Goal: Task Accomplishment & Management: Complete application form

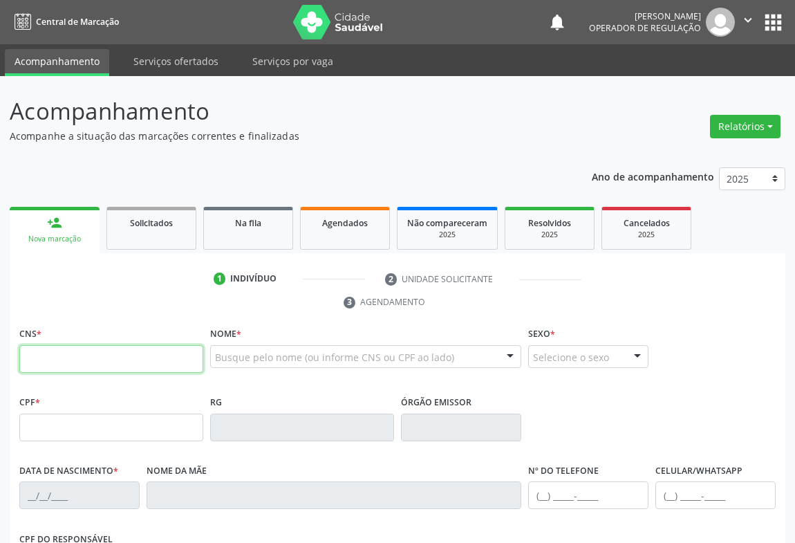
click at [54, 362] on input "text" at bounding box center [111, 359] width 184 height 28
type input "709 0068 7822 4312"
type input "2[DATE]"
type input "S/N"
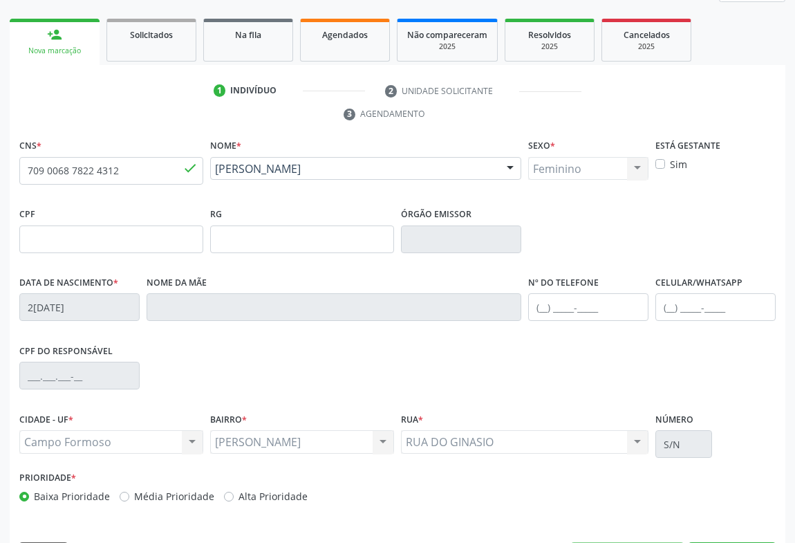
scroll to position [229, 0]
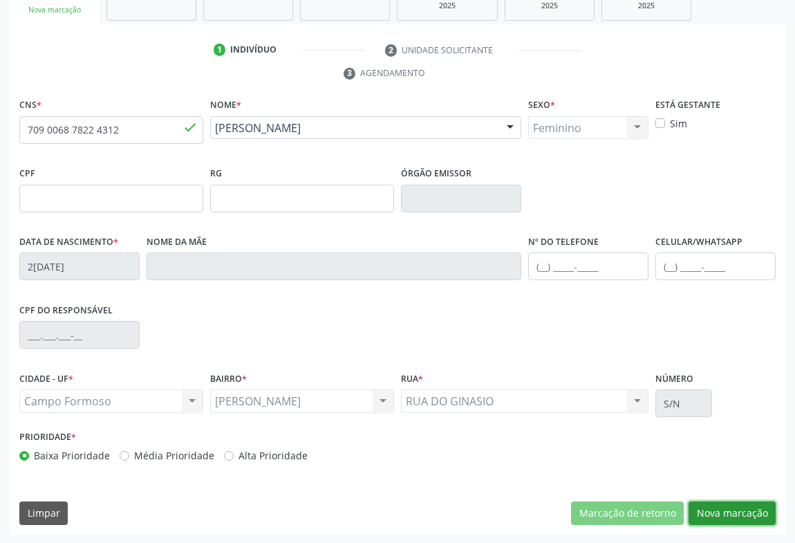
click at [725, 507] on button "Nova marcação" at bounding box center [731, 513] width 87 height 24
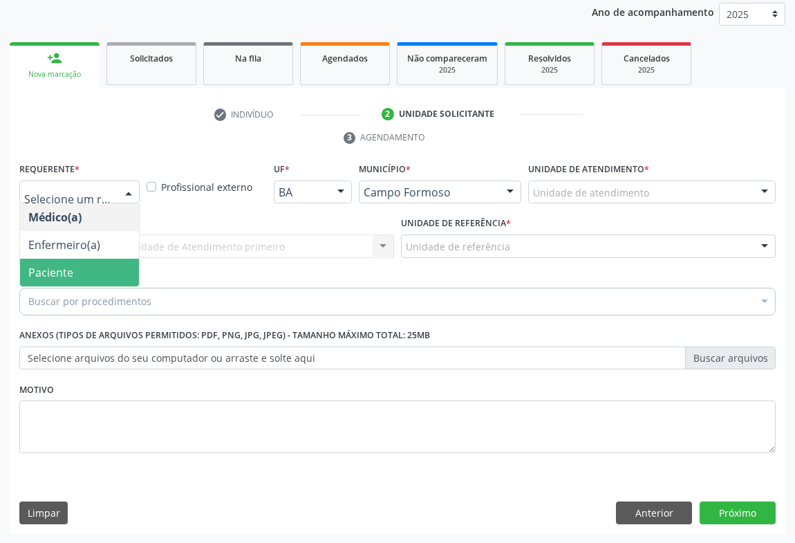
click at [79, 272] on span "Paciente" at bounding box center [79, 273] width 119 height 28
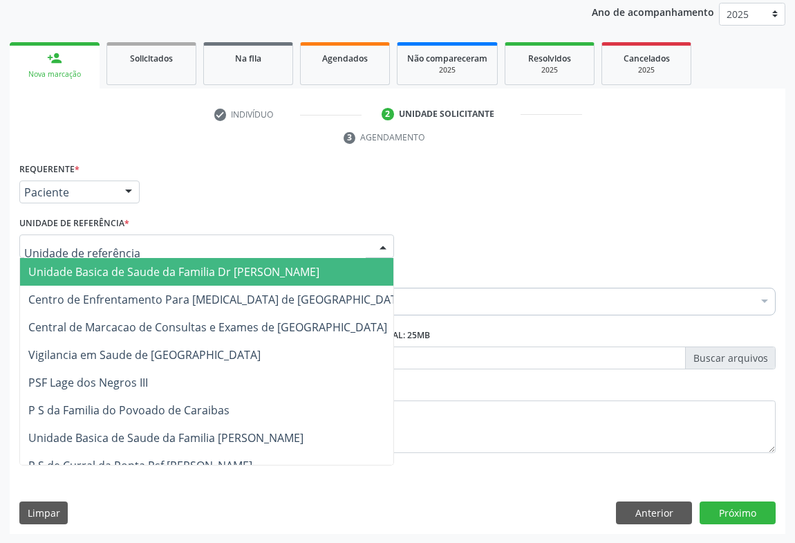
click at [162, 248] on div at bounding box center [206, 246] width 375 height 24
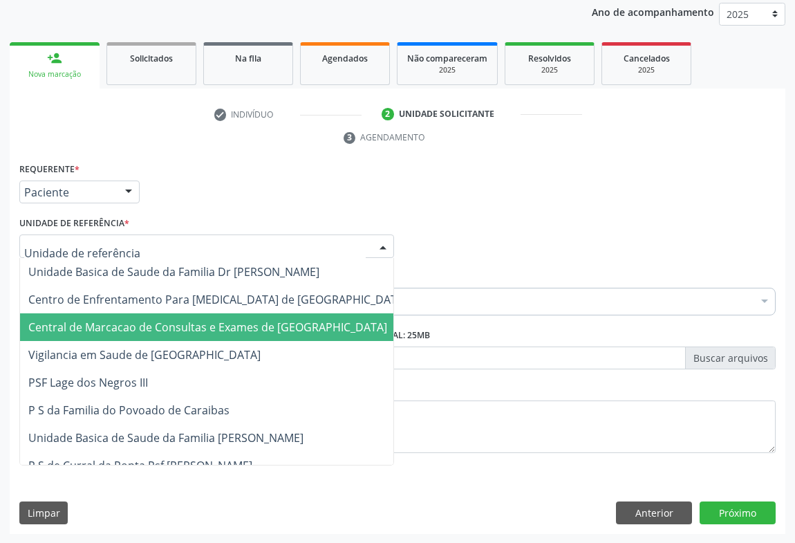
click at [149, 316] on span "Central de Marcacao de Consultas e Exames de [GEOGRAPHIC_DATA]" at bounding box center [217, 327] width 395 height 28
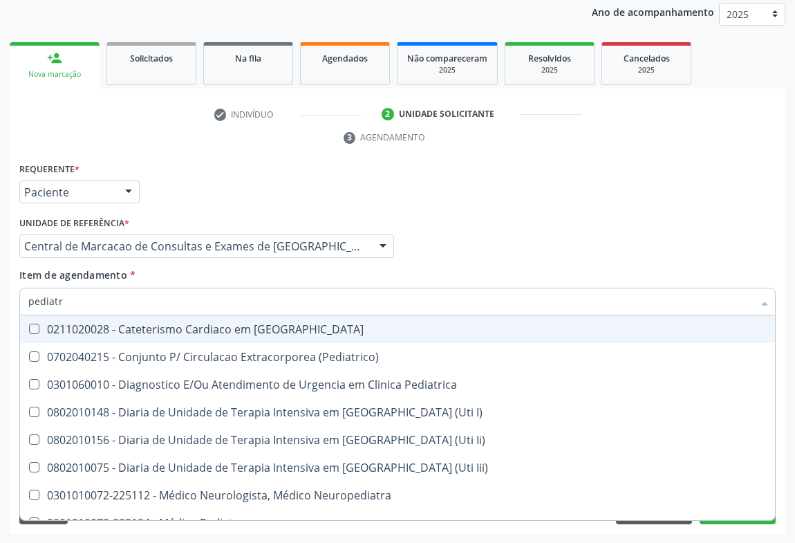
type input "pediatra"
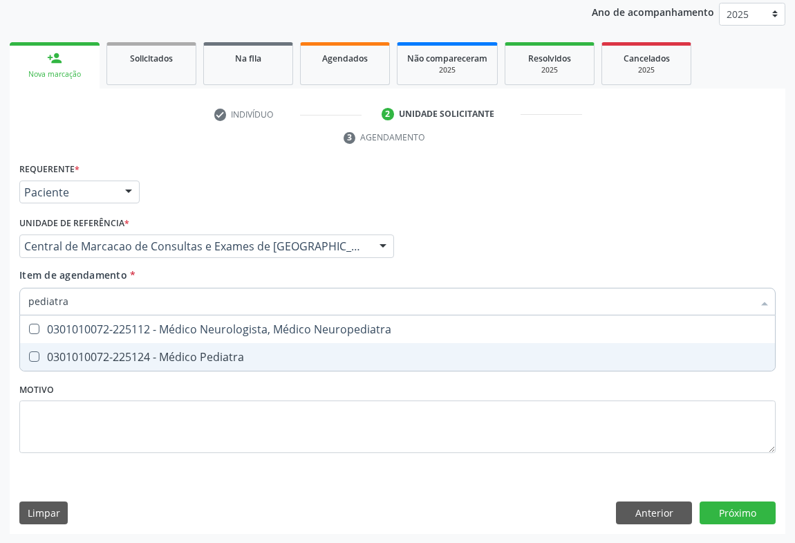
click at [153, 351] on div "0301010072-225124 - Médico Pediatra" at bounding box center [397, 356] width 738 height 11
checkbox Pediatra "true"
click at [719, 502] on div "Requerente * Paciente Médico(a) Enfermeiro(a) Paciente Nenhum resultado encontr…" at bounding box center [398, 346] width 776 height 375
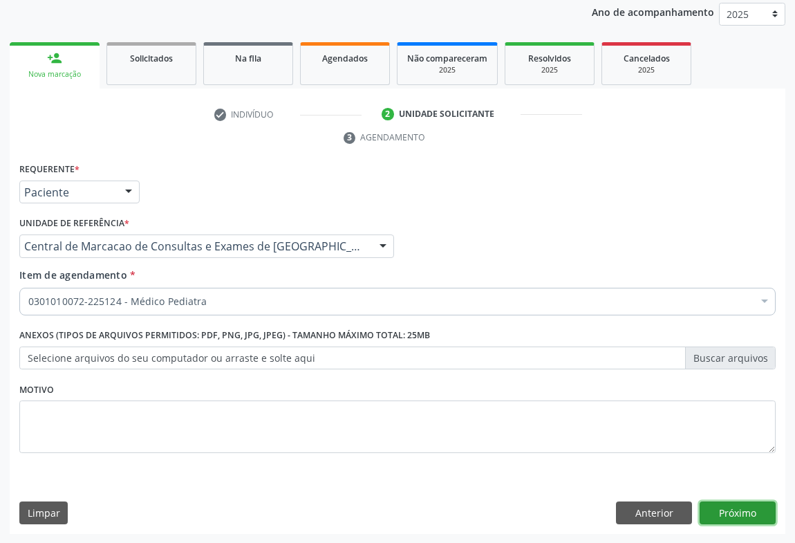
click at [720, 507] on button "Próximo" at bounding box center [737, 513] width 76 height 24
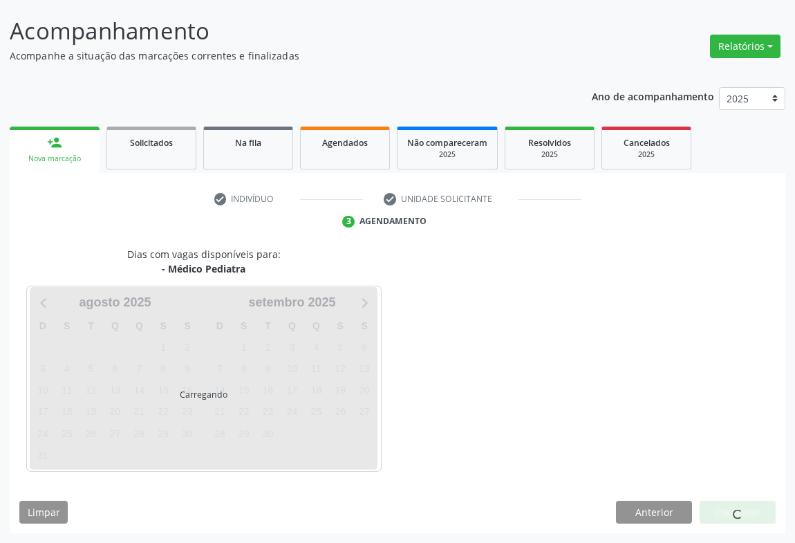
scroll to position [79, 0]
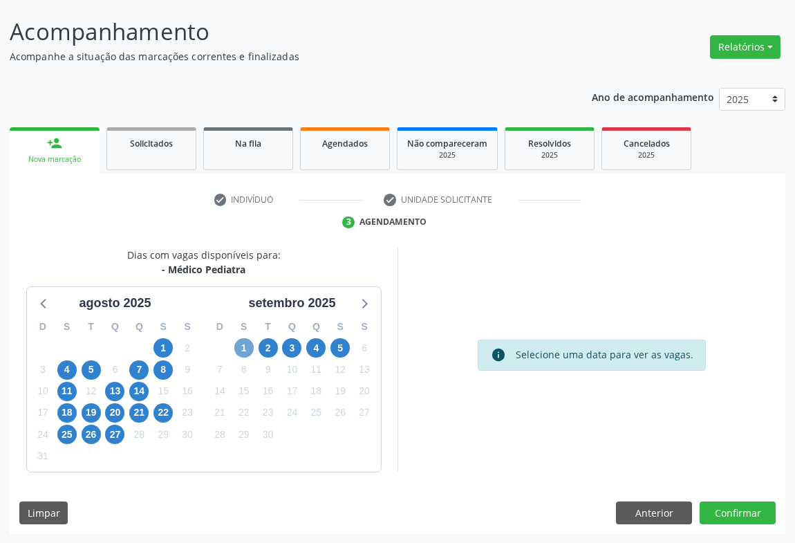
click at [243, 348] on span "1" at bounding box center [243, 347] width 19 height 19
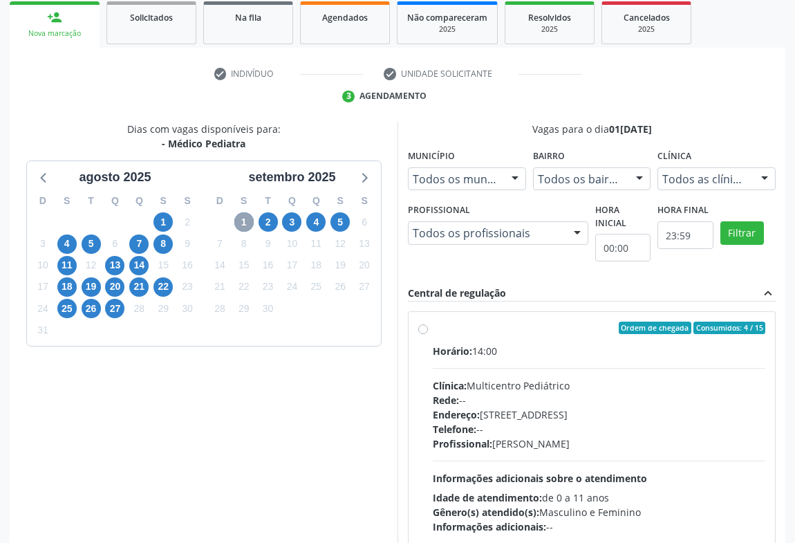
scroll to position [268, 0]
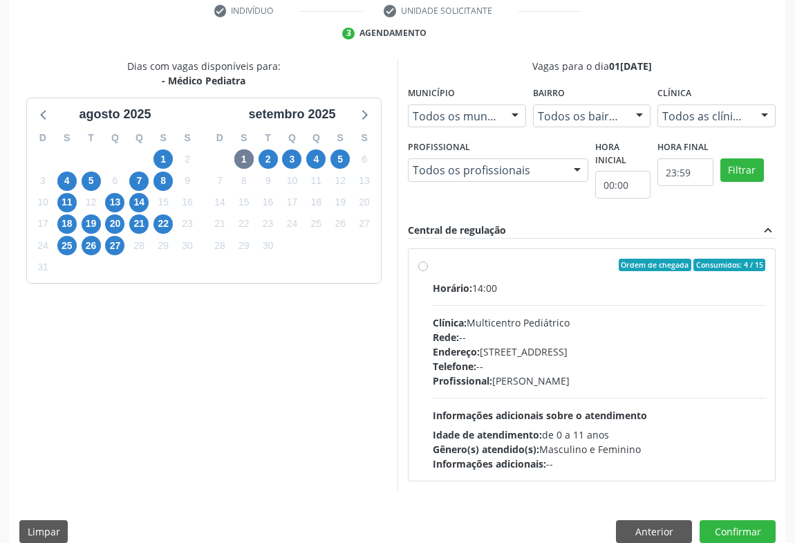
click at [556, 341] on div "Rede: --" at bounding box center [599, 337] width 332 height 15
click at [428, 271] on input "Ordem de chegada Consumidos: 4 / 15 Horário: 14:00 Clínica: Multicentro Pediátr…" at bounding box center [423, 265] width 10 height 12
radio input "true"
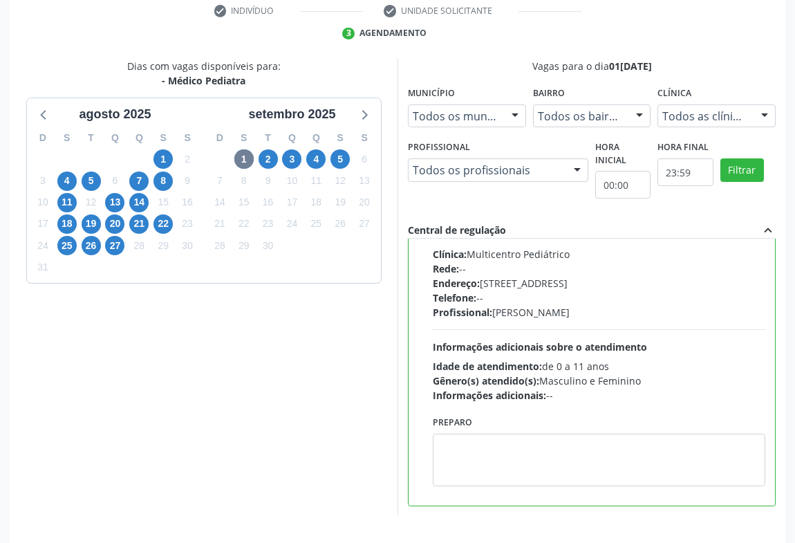
scroll to position [312, 0]
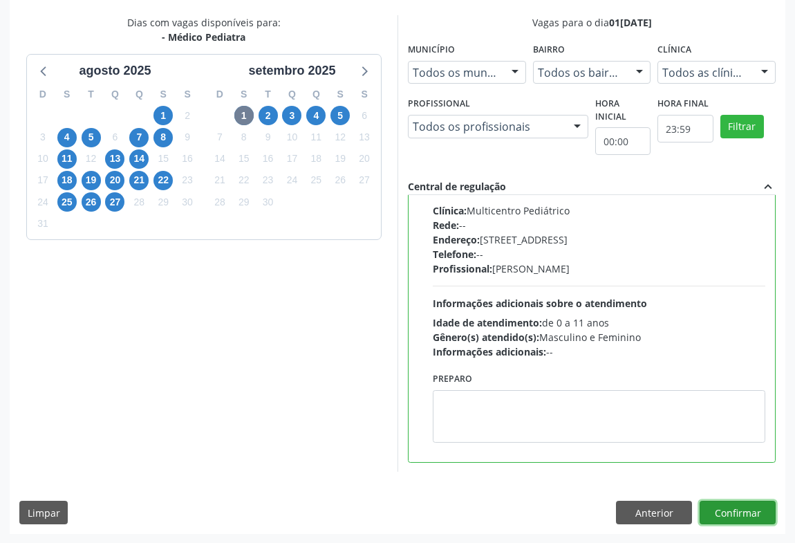
click at [716, 510] on button "Confirmar" at bounding box center [737, 512] width 76 height 24
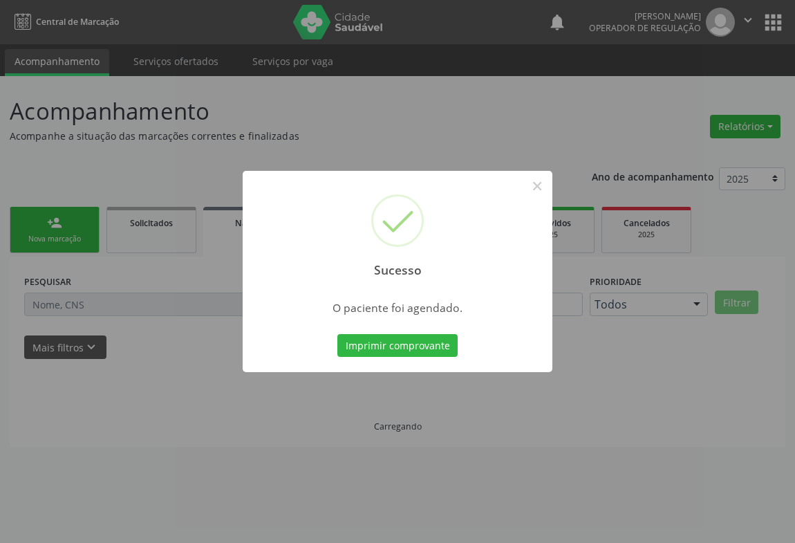
scroll to position [0, 0]
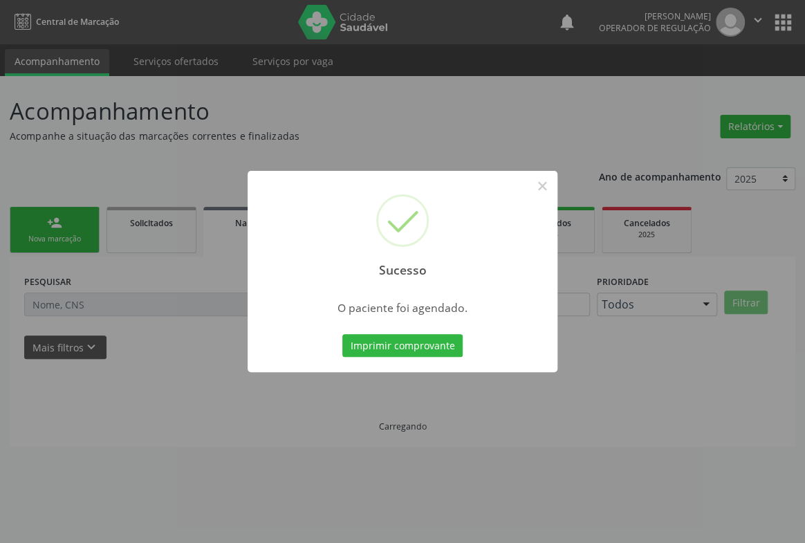
click at [342, 334] on button "Imprimir comprovante" at bounding box center [402, 346] width 120 height 24
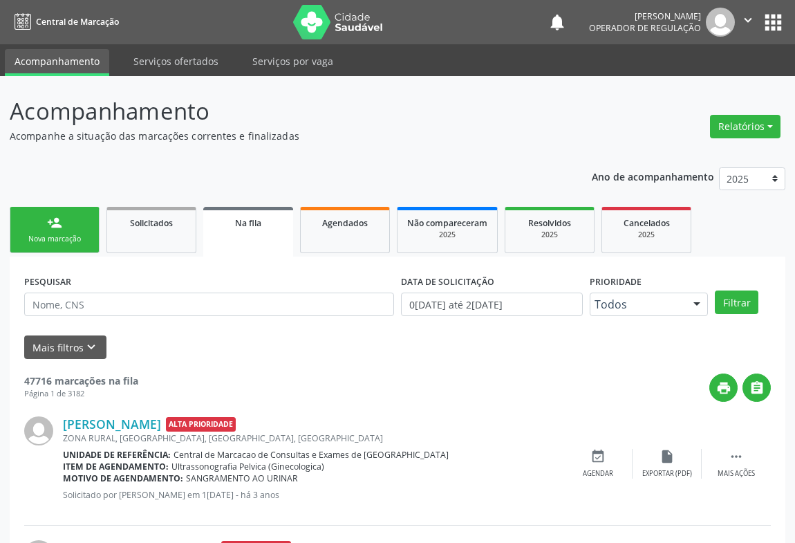
click at [74, 225] on link "person_add Nova marcação" at bounding box center [55, 230] width 90 height 46
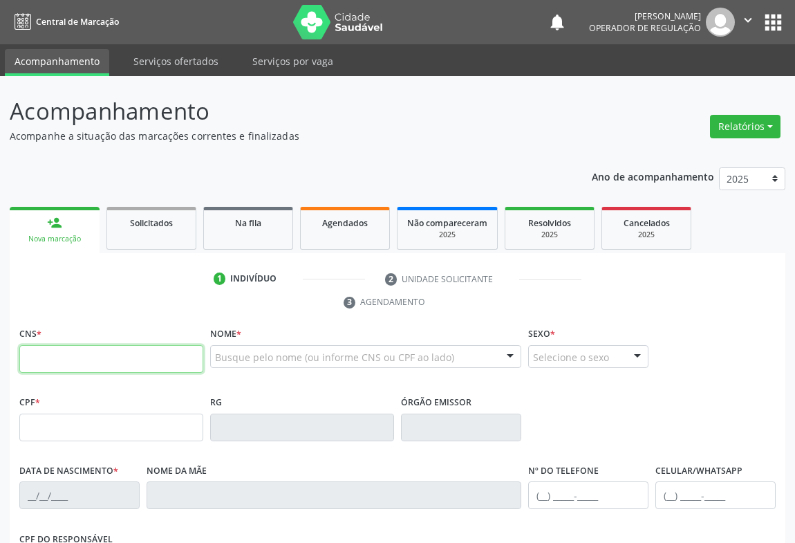
click at [57, 355] on input "text" at bounding box center [111, 359] width 184 height 28
type input "708 0033 0427 7323"
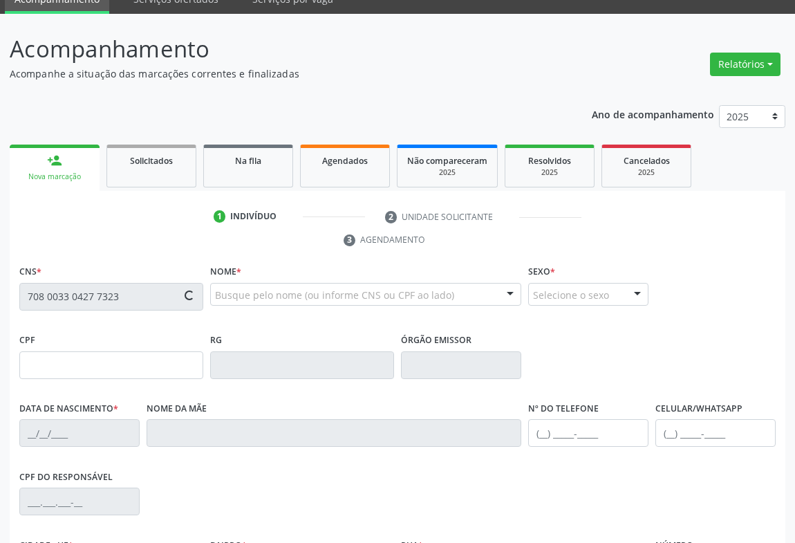
type input "[DATE]"
type input "[PERSON_NAME]"
type input "[PHONE_NUMBER]"
type input "S/N"
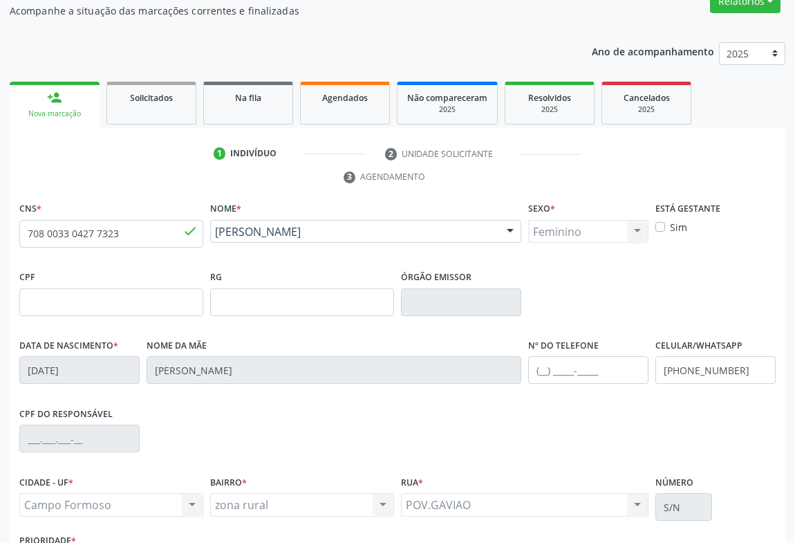
scroll to position [229, 0]
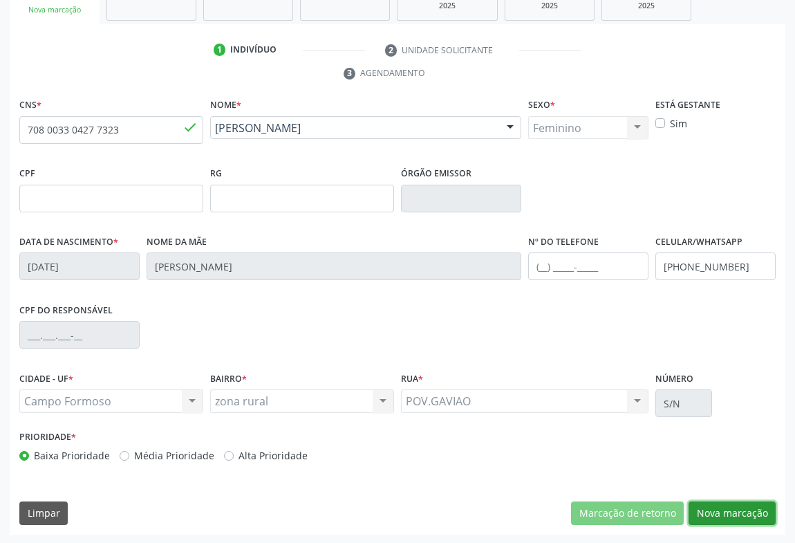
drag, startPoint x: 715, startPoint y: 509, endPoint x: 675, endPoint y: 493, distance: 43.1
click at [717, 509] on button "Nova marcação" at bounding box center [731, 513] width 87 height 24
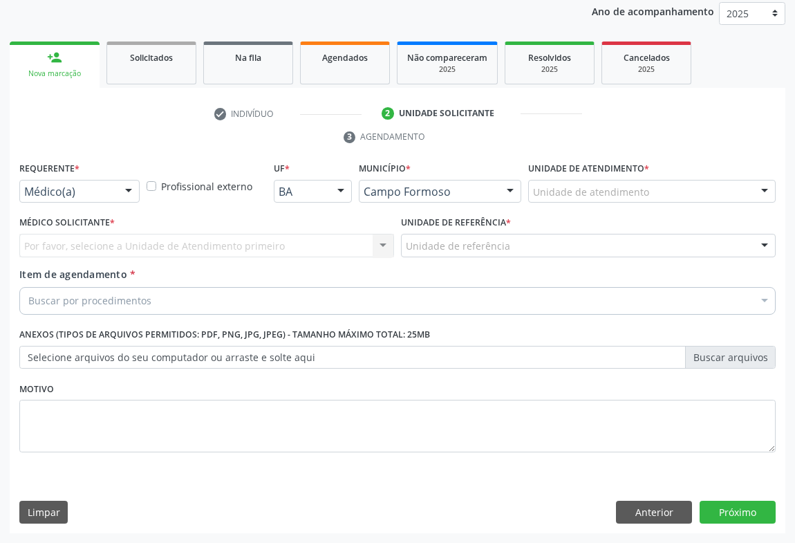
scroll to position [165, 0]
click at [50, 198] on div at bounding box center [79, 192] width 120 height 24
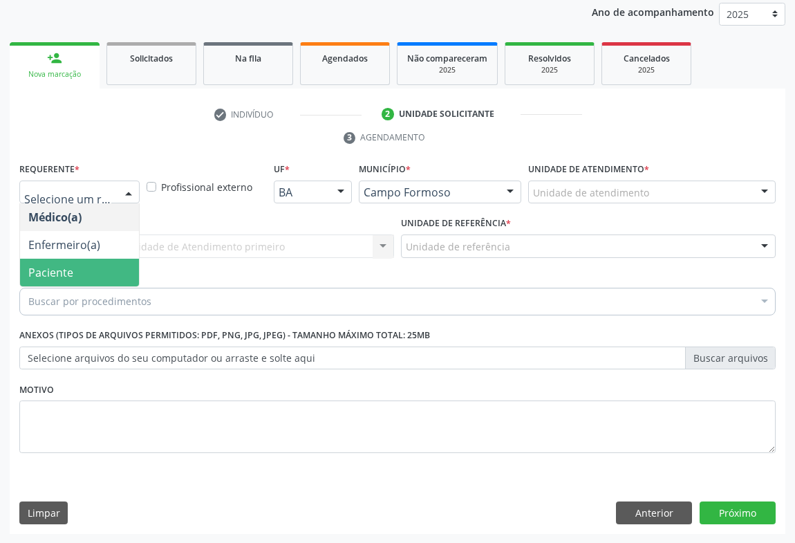
click at [45, 276] on span "Paciente" at bounding box center [50, 272] width 45 height 15
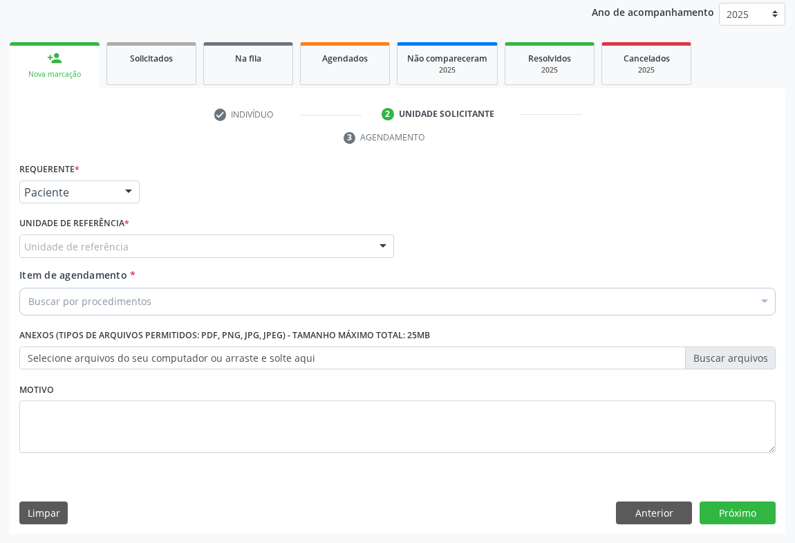
drag, startPoint x: 107, startPoint y: 244, endPoint x: 104, endPoint y: 299, distance: 54.7
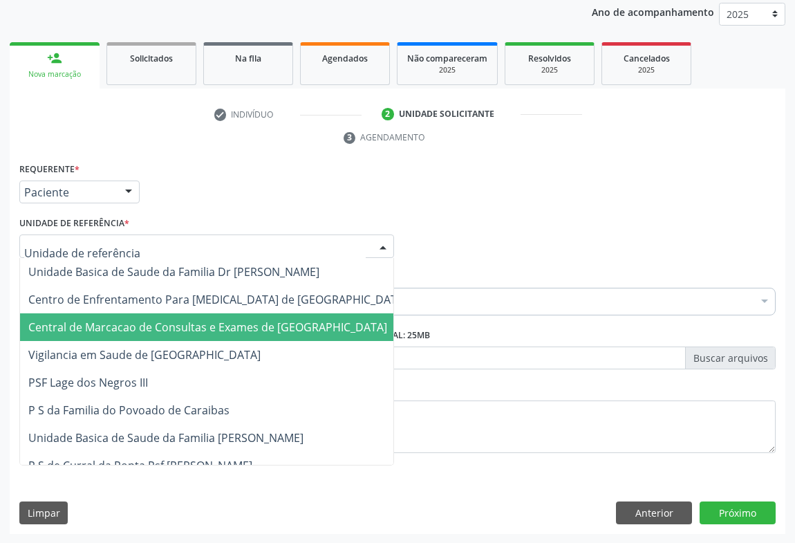
click at [103, 322] on span "Central de Marcacao de Consultas e Exames de [GEOGRAPHIC_DATA]" at bounding box center [207, 326] width 359 height 15
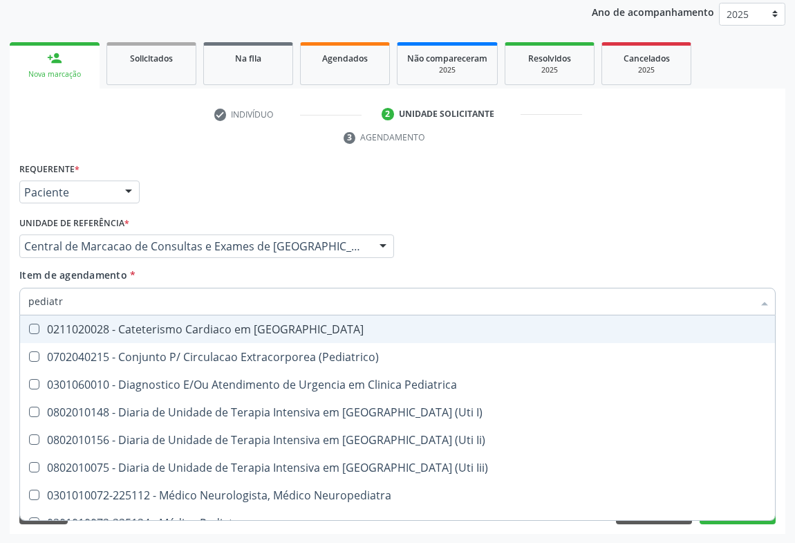
type input "pediatra"
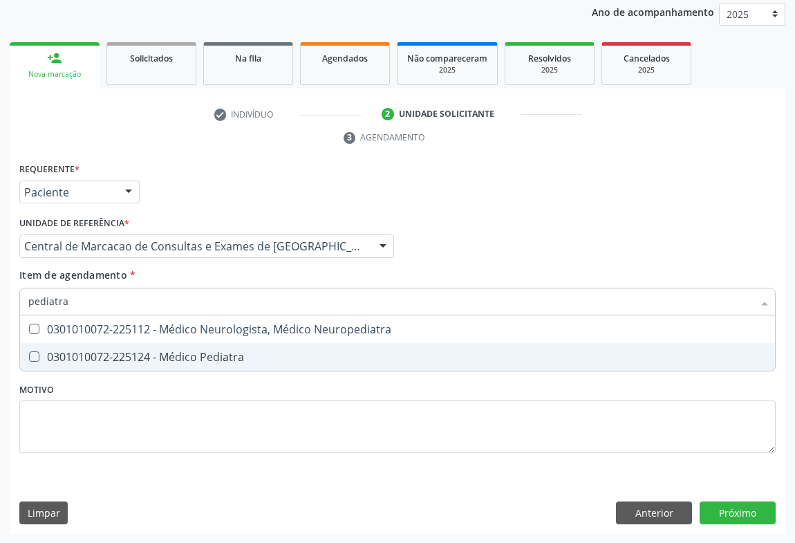
click at [217, 359] on div "0301010072-225124 - Médico Pediatra" at bounding box center [397, 356] width 738 height 11
checkbox Pediatra "true"
click at [715, 511] on div "Requerente * Paciente Médico(a) Enfermeiro(a) Paciente Nenhum resultado encontr…" at bounding box center [398, 346] width 776 height 375
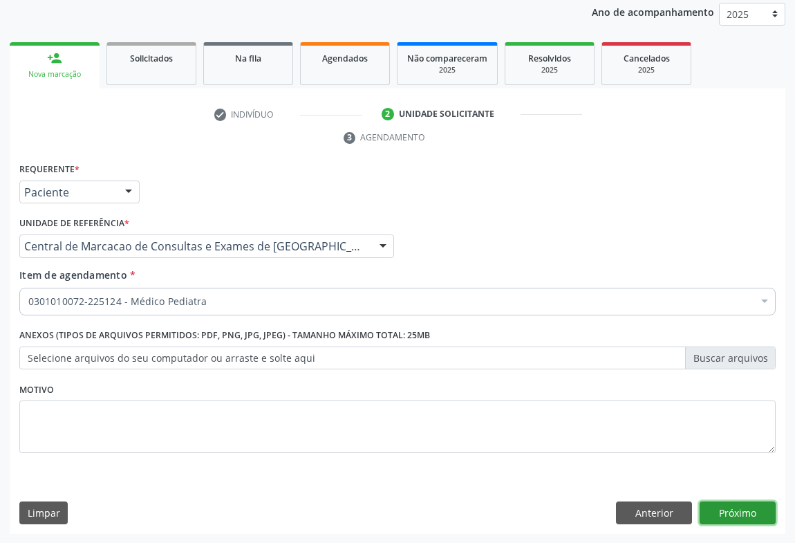
click at [762, 514] on button "Próximo" at bounding box center [737, 513] width 76 height 24
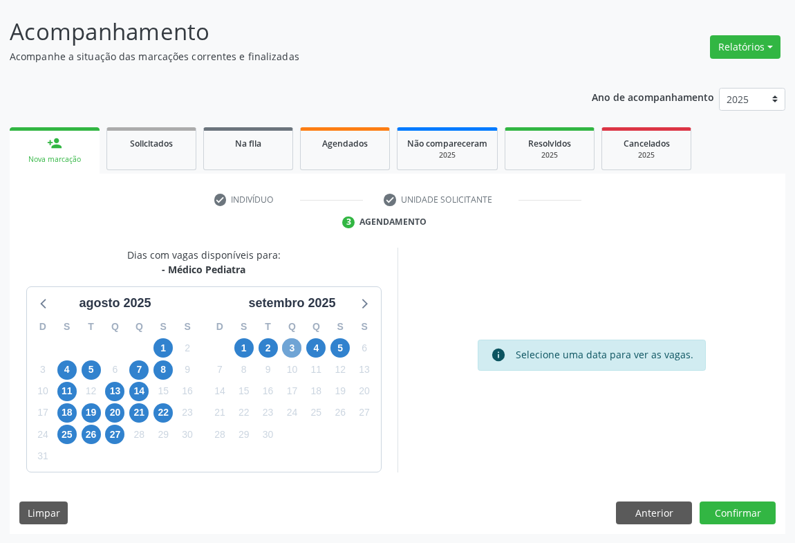
click at [290, 354] on span "3" at bounding box center [291, 347] width 19 height 19
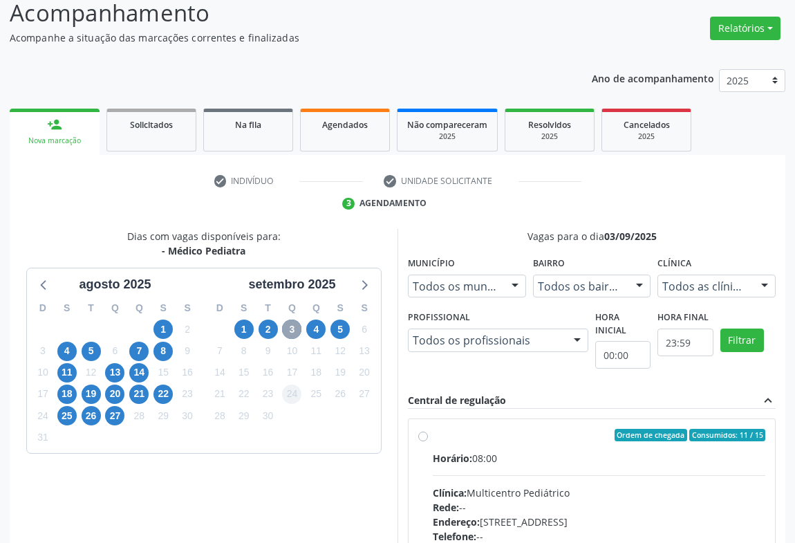
scroll to position [287, 0]
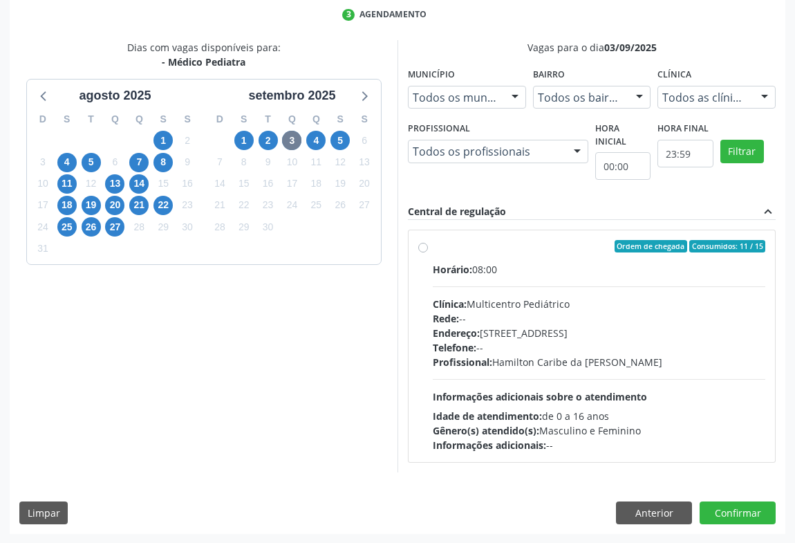
click at [576, 334] on div "Endereço: [STREET_ADDRESS]" at bounding box center [599, 333] width 332 height 15
click at [428, 252] on input "Ordem de chegada Consumidos: 11 / 15 Horário: 08:00 Clínica: Multicentro Pediát…" at bounding box center [423, 246] width 10 height 12
radio input "true"
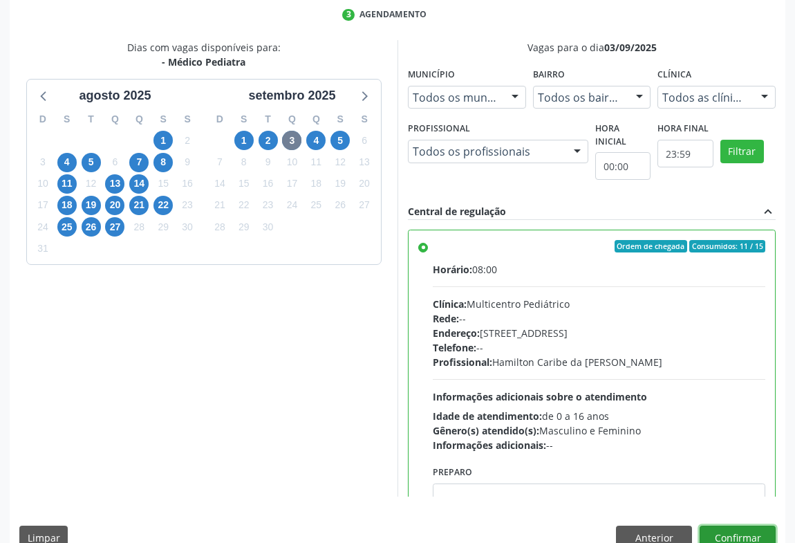
click at [732, 529] on button "Confirmar" at bounding box center [737, 537] width 76 height 24
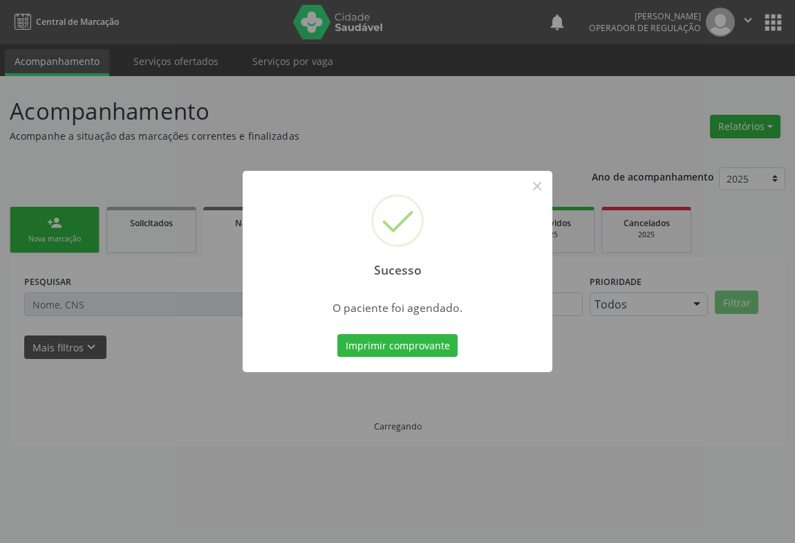
scroll to position [0, 0]
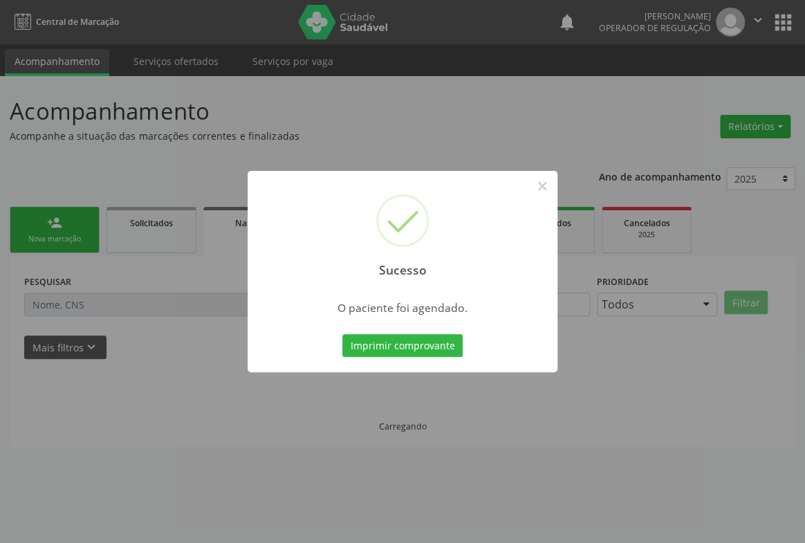
click at [342, 334] on button "Imprimir comprovante" at bounding box center [402, 346] width 120 height 24
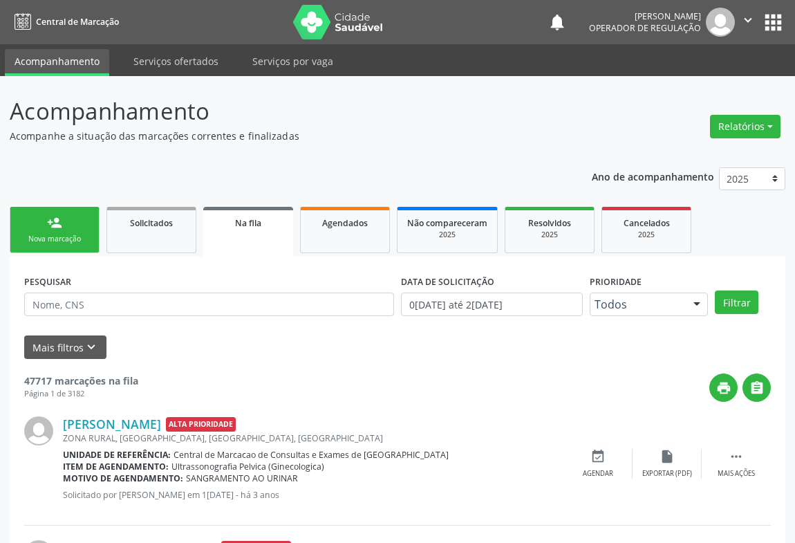
click at [79, 223] on link "person_add Nova marcação" at bounding box center [55, 230] width 90 height 46
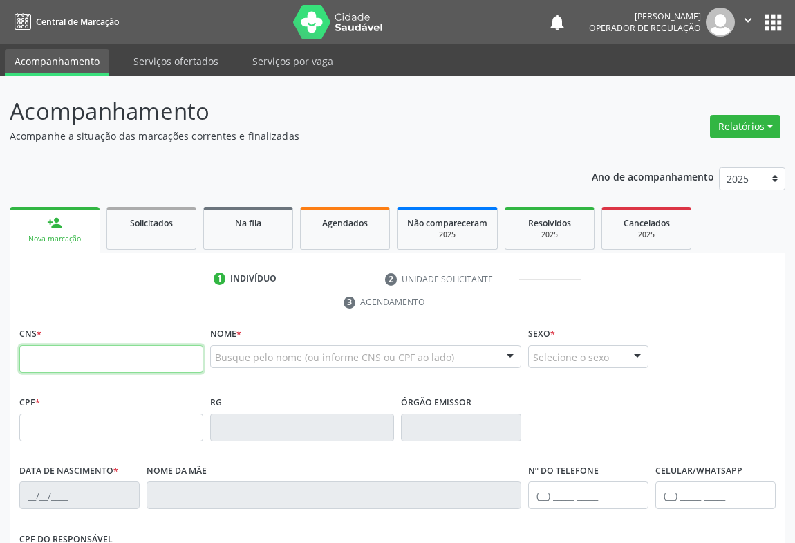
drag, startPoint x: 53, startPoint y: 346, endPoint x: 57, endPoint y: 338, distance: 8.7
click at [53, 346] on input "text" at bounding box center [111, 359] width 184 height 28
type input "706 0078 5914 8947"
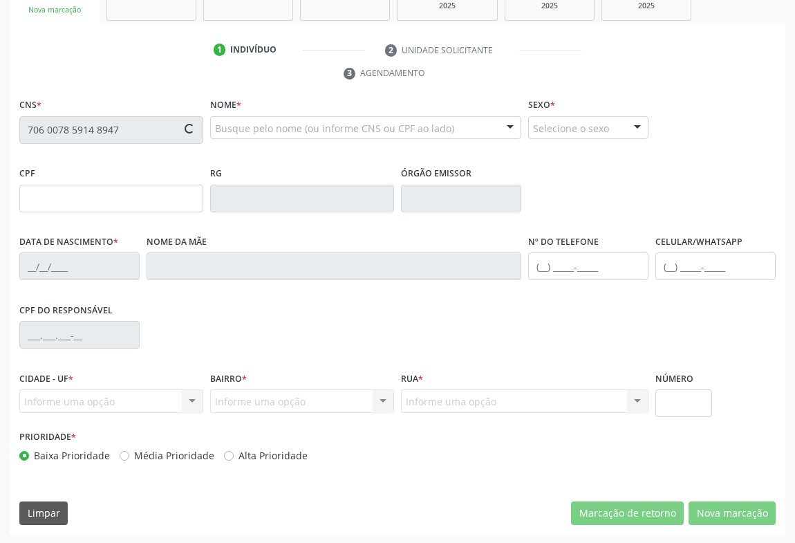
type input "0738805742"
type input "[DATE]"
type input "[PHONE_NUMBER]"
type input "S/N"
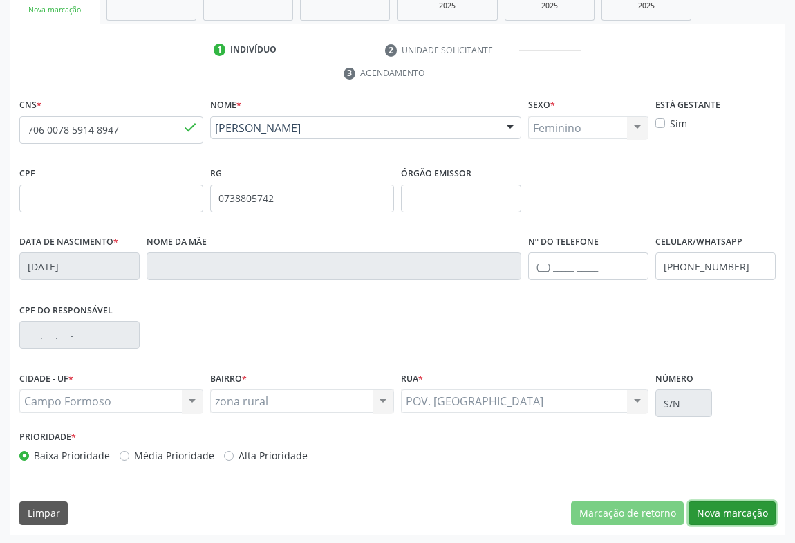
click at [724, 507] on button "Nova marcação" at bounding box center [731, 513] width 87 height 24
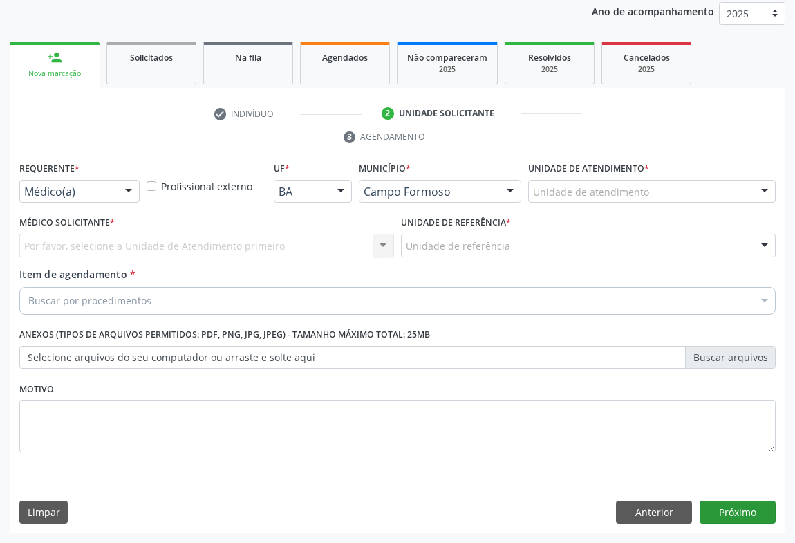
scroll to position [165, 0]
click at [118, 184] on div "Médico(a)" at bounding box center [79, 192] width 120 height 24
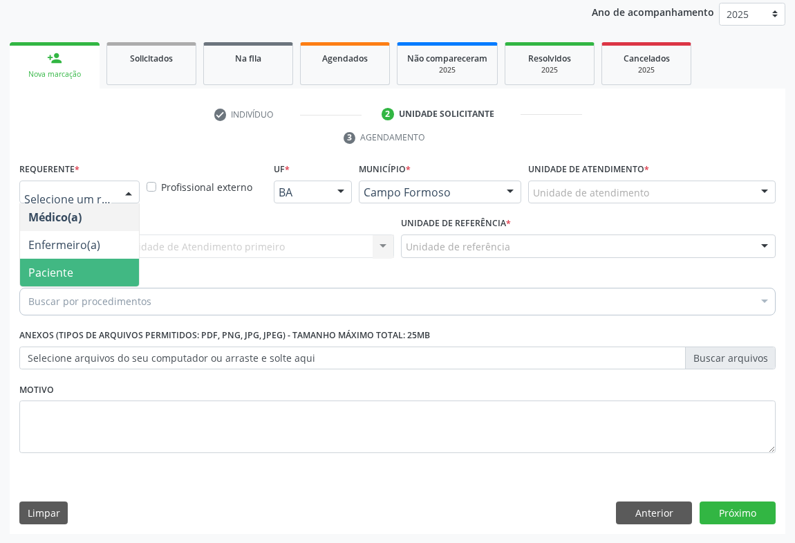
click at [82, 263] on span "Paciente" at bounding box center [79, 273] width 119 height 28
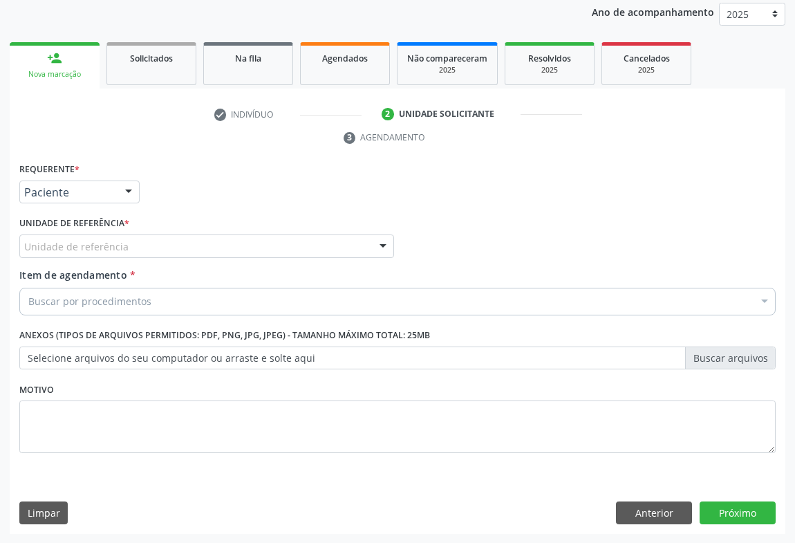
click at [142, 243] on div "Unidade de referência" at bounding box center [206, 246] width 375 height 24
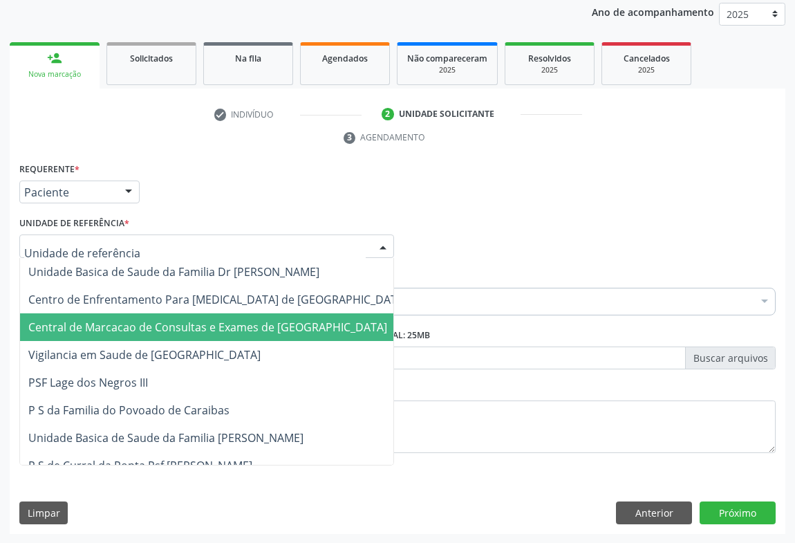
click at [142, 316] on span "Central de Marcacao de Consultas e Exames de [GEOGRAPHIC_DATA]" at bounding box center [217, 327] width 395 height 28
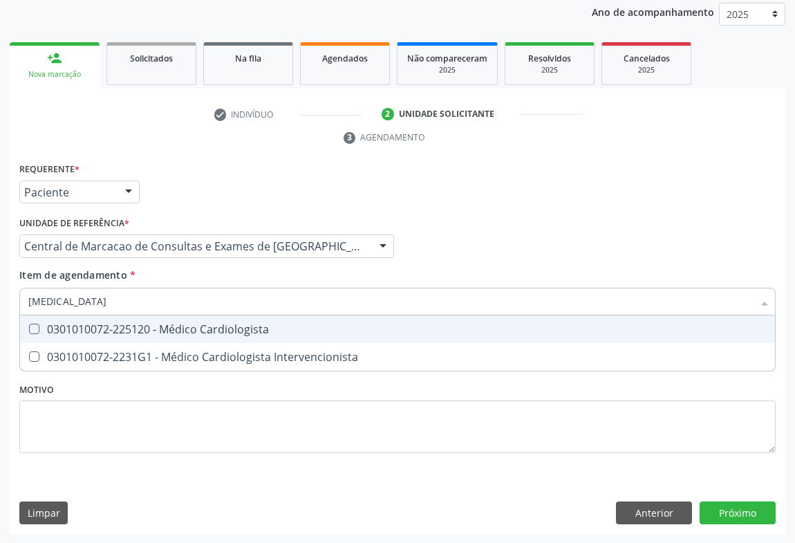
type input "cardiologista"
click at [194, 331] on div "0301010072-225120 - Médico Cardiologista" at bounding box center [397, 328] width 738 height 11
checkbox Cardiologista "true"
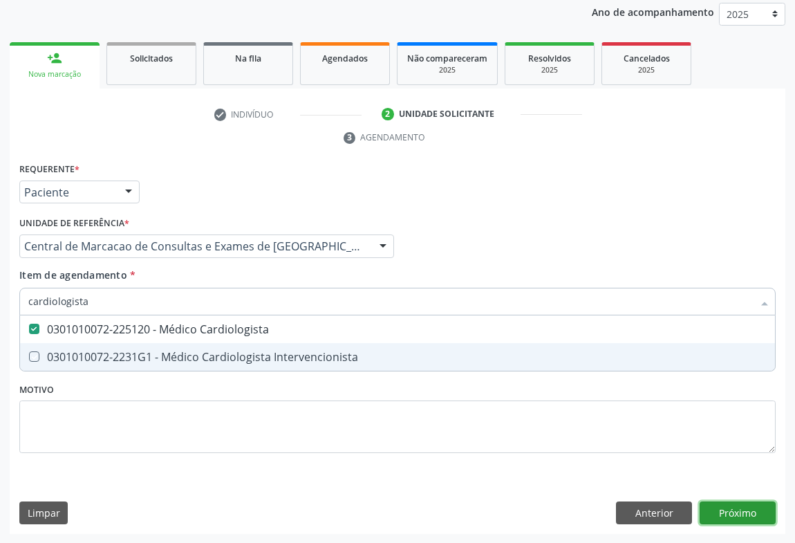
click at [722, 506] on div "Requerente * Paciente Médico(a) Enfermeiro(a) Paciente Nenhum resultado encontr…" at bounding box center [398, 346] width 776 height 375
checkbox Intervencionista "true"
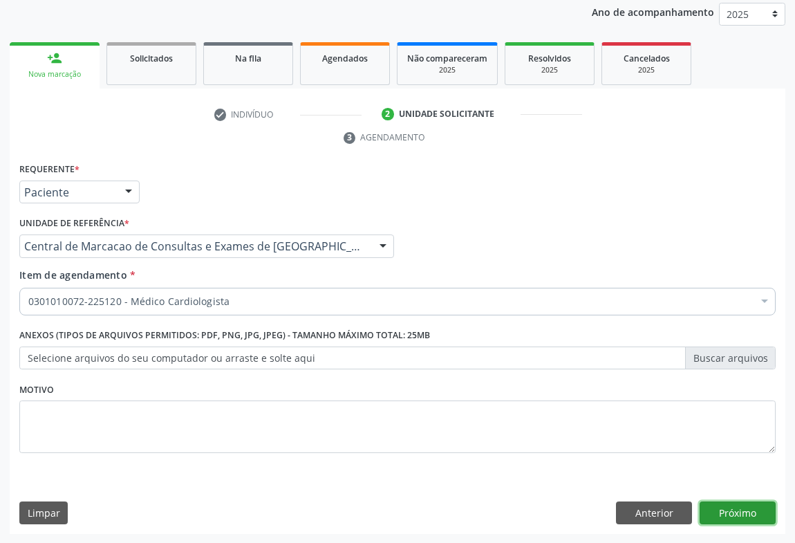
click at [733, 518] on button "Próximo" at bounding box center [737, 513] width 76 height 24
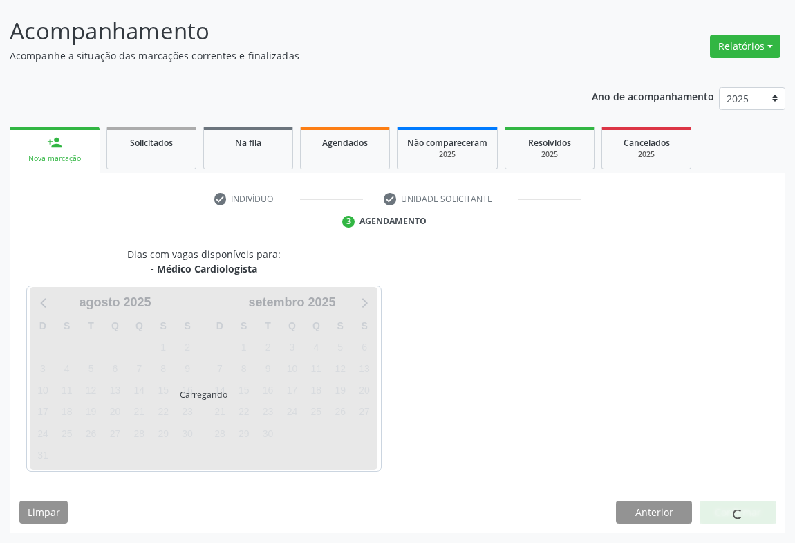
scroll to position [79, 0]
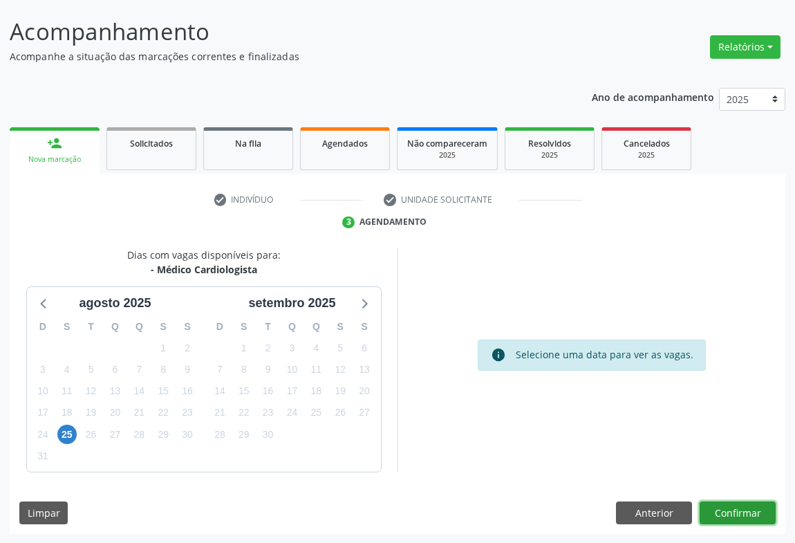
click at [751, 504] on button "Confirmar" at bounding box center [737, 513] width 76 height 24
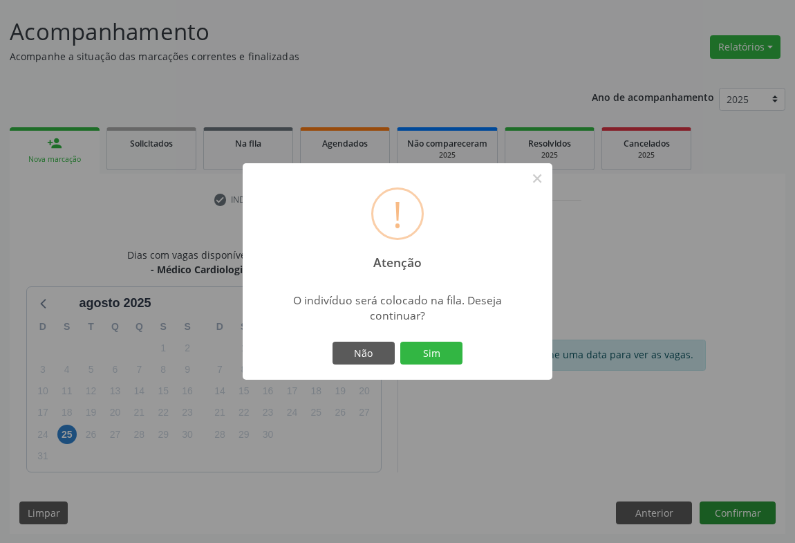
click at [400, 341] on button "Sim" at bounding box center [431, 353] width 62 height 24
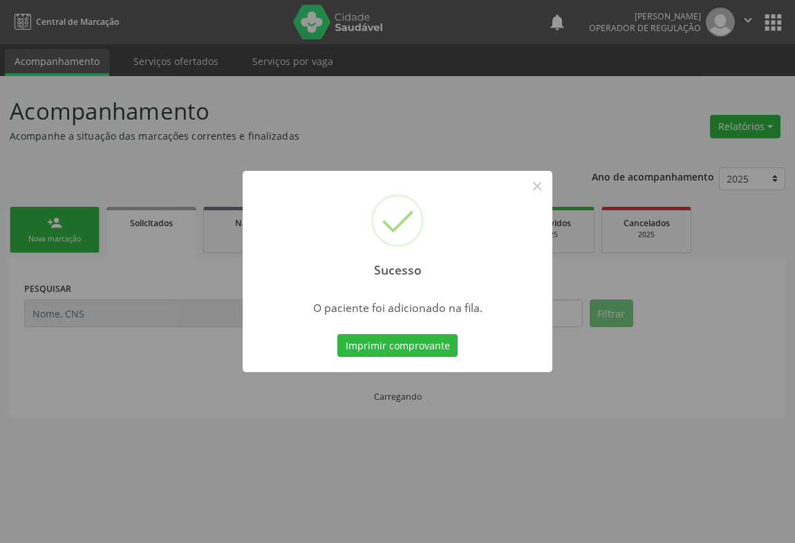
scroll to position [0, 0]
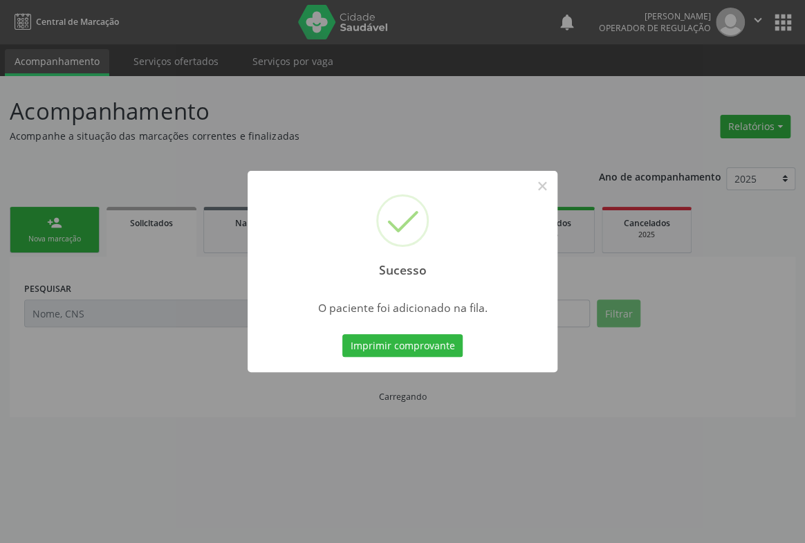
click at [342, 334] on button "Imprimir comprovante" at bounding box center [402, 346] width 120 height 24
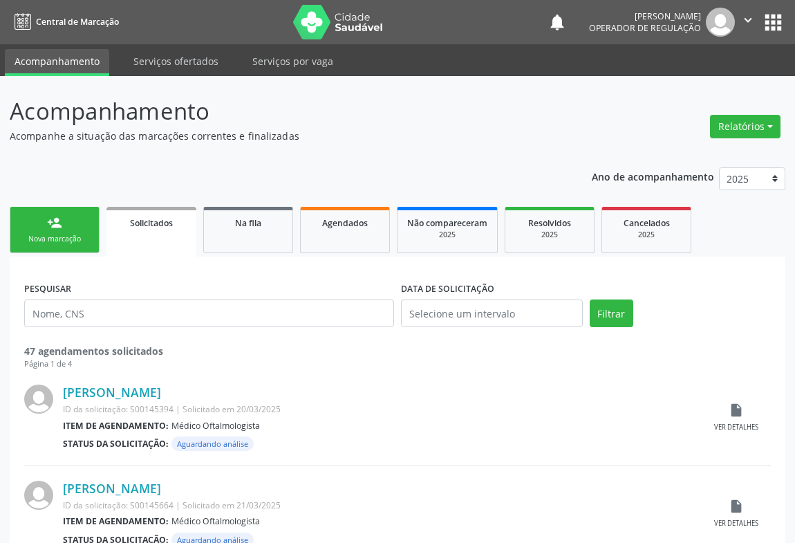
click at [60, 215] on div "person_add" at bounding box center [54, 222] width 15 height 15
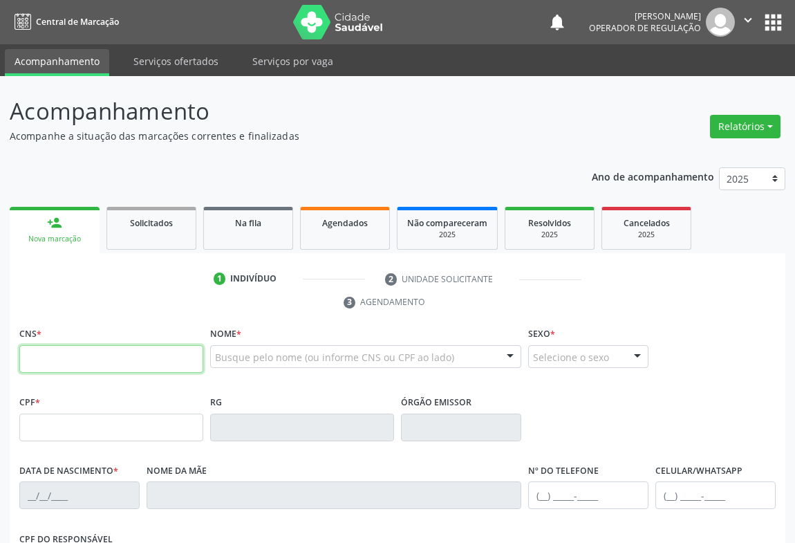
click at [77, 364] on input "text" at bounding box center [111, 359] width 184 height 28
paste input "706 0078 5914 8947"
type input "706 0078 5914 8947"
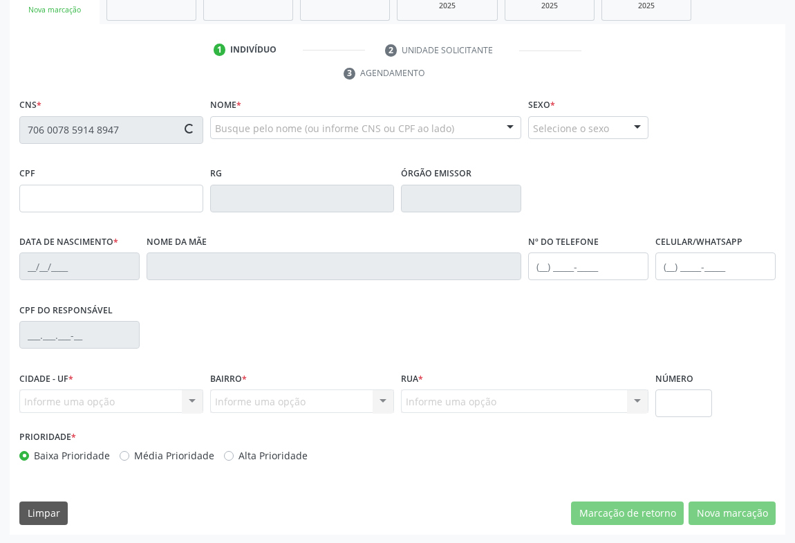
type input "0738805742"
type input "[DATE]"
type input "[PHONE_NUMBER]"
type input "007.060.985-36"
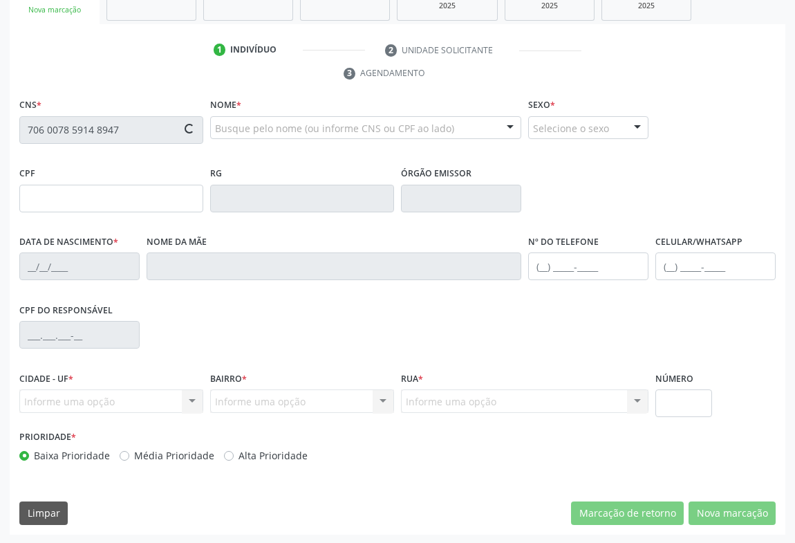
type input "S/N"
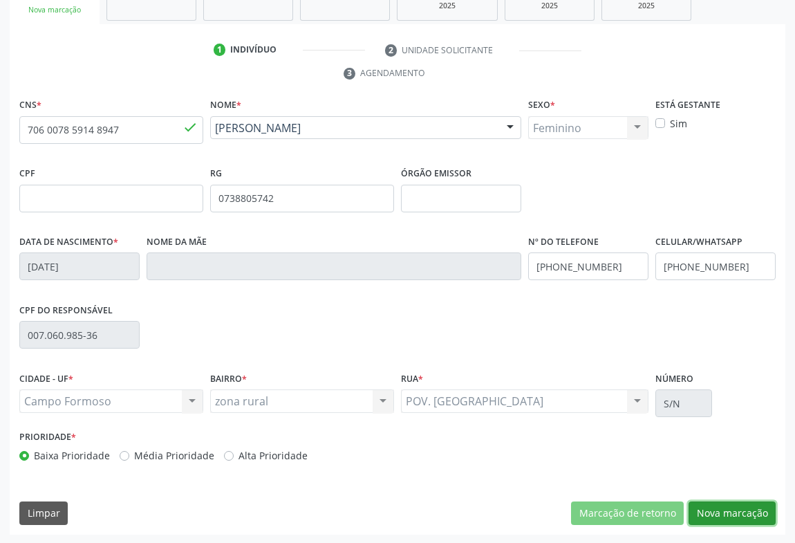
click at [718, 512] on button "Nova marcação" at bounding box center [731, 513] width 87 height 24
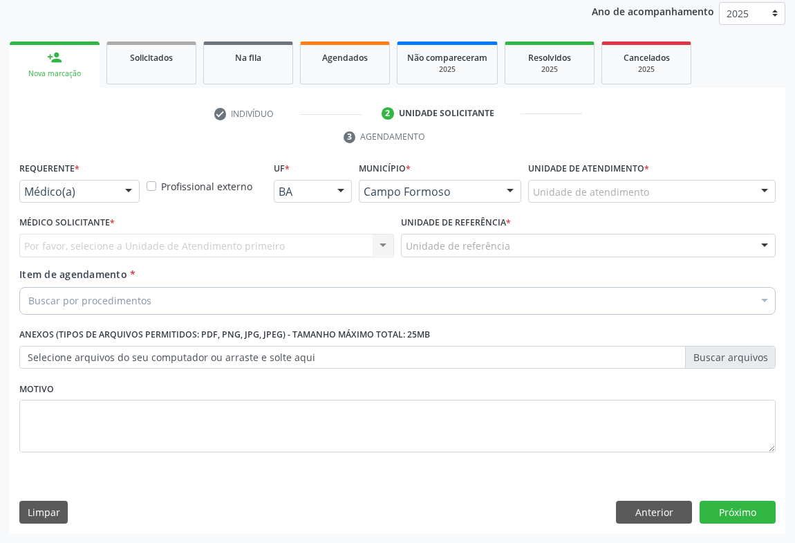
scroll to position [165, 0]
drag, startPoint x: 106, startPoint y: 186, endPoint x: 106, endPoint y: 198, distance: 12.4
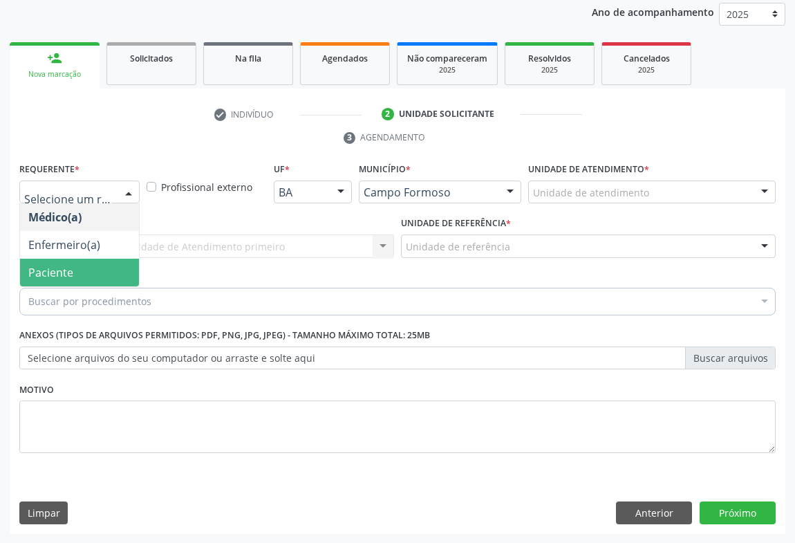
click at [95, 267] on span "Paciente" at bounding box center [79, 273] width 119 height 28
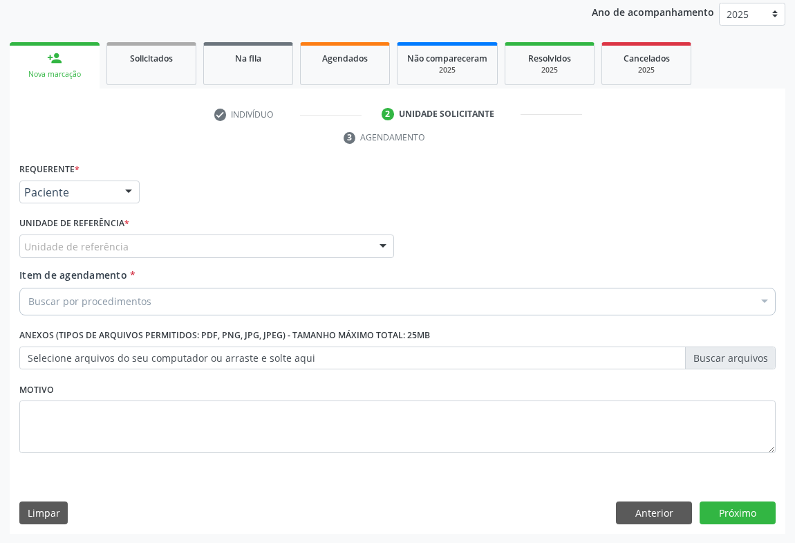
drag, startPoint x: 124, startPoint y: 245, endPoint x: 124, endPoint y: 254, distance: 9.7
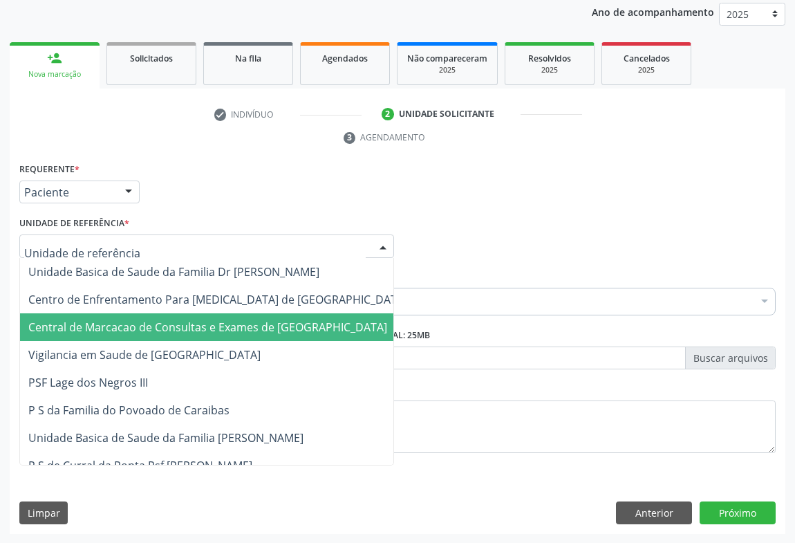
drag, startPoint x: 120, startPoint y: 326, endPoint x: 108, endPoint y: 308, distance: 21.5
click at [118, 326] on span "Central de Marcacao de Consultas e Exames de [GEOGRAPHIC_DATA]" at bounding box center [207, 326] width 359 height 15
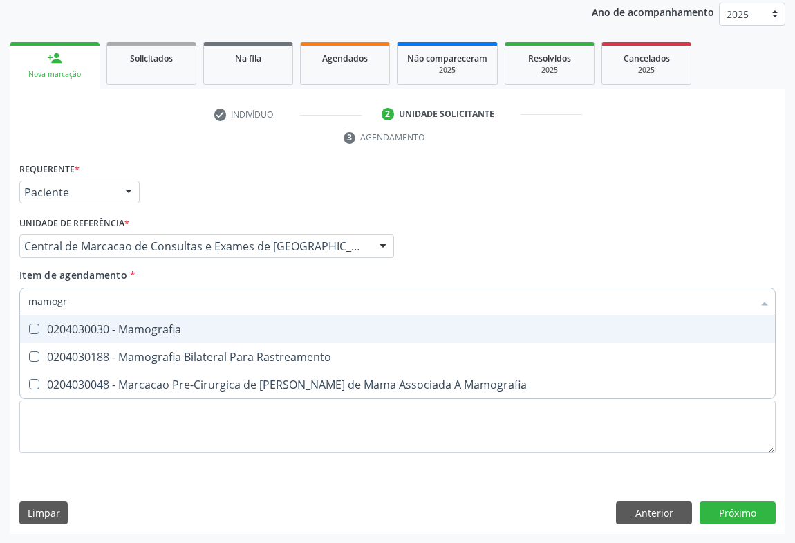
type input "mamogra"
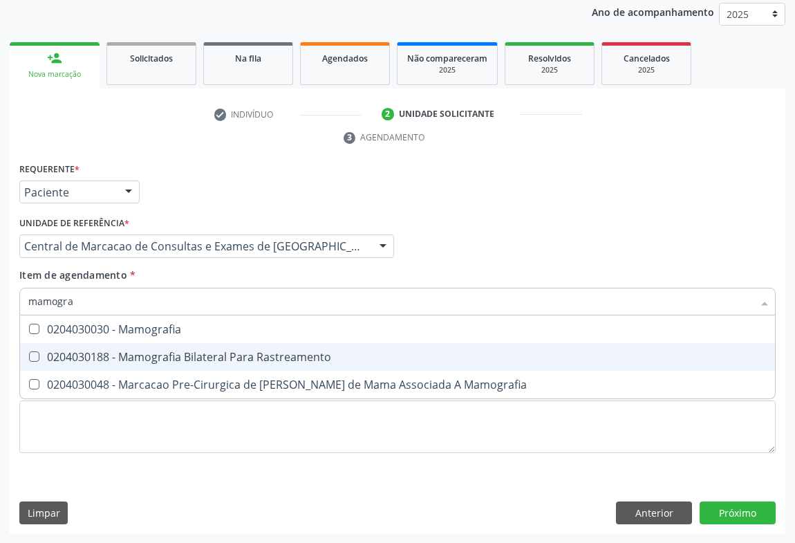
click at [126, 355] on div "0204030188 - Mamografia Bilateral Para Rastreamento" at bounding box center [397, 356] width 738 height 11
checkbox Rastreamento "true"
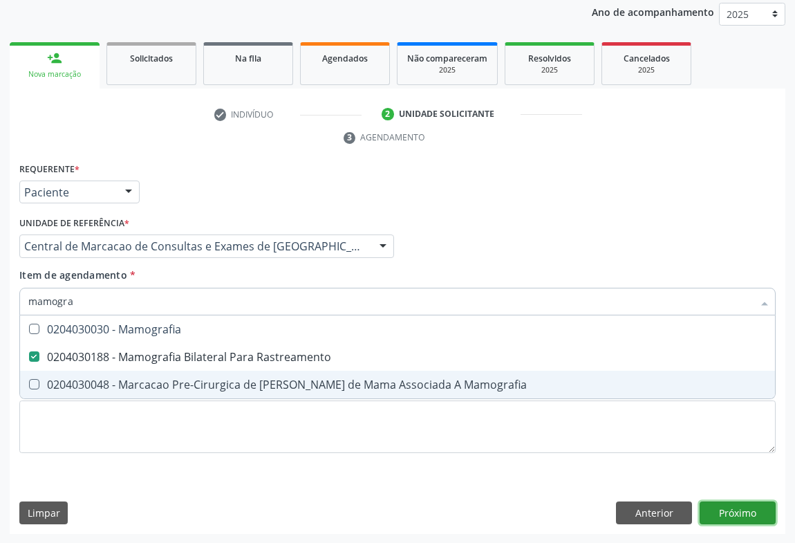
click at [717, 508] on div "Requerente * Paciente Médico(a) Enfermeiro(a) Paciente Nenhum resultado encontr…" at bounding box center [398, 346] width 776 height 375
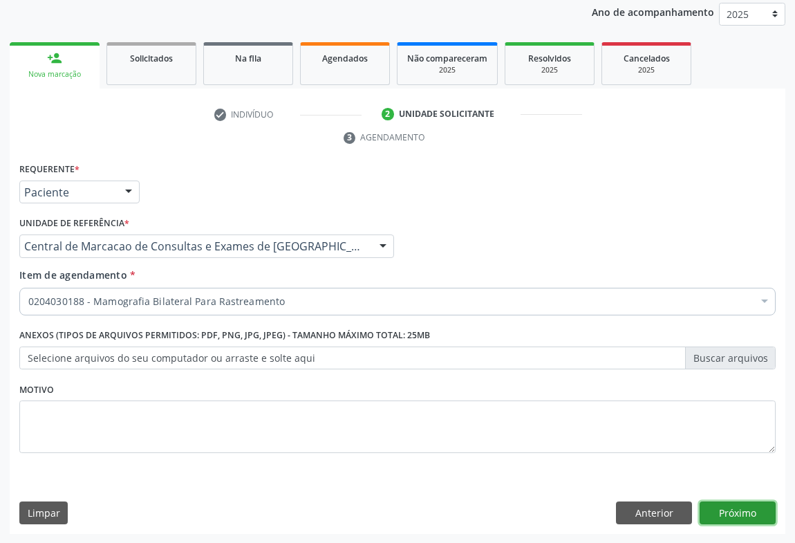
click at [715, 516] on button "Próximo" at bounding box center [737, 513] width 76 height 24
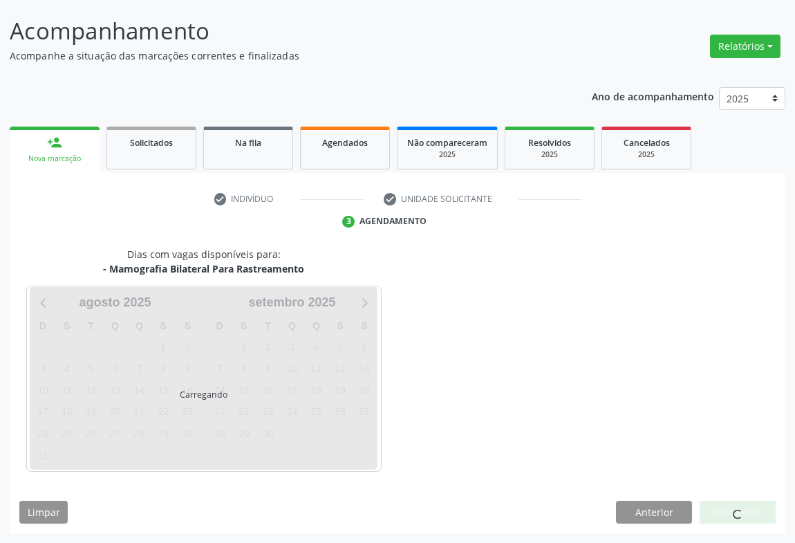
scroll to position [79, 0]
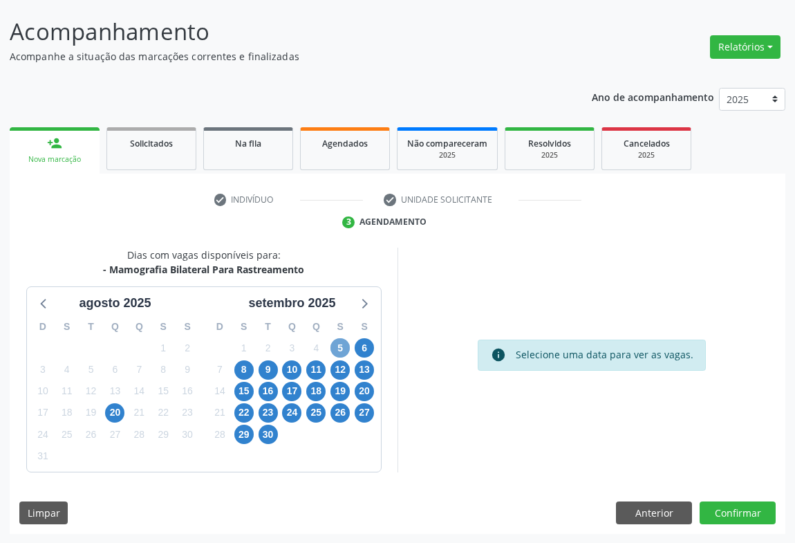
click at [339, 346] on span "5" at bounding box center [339, 347] width 19 height 19
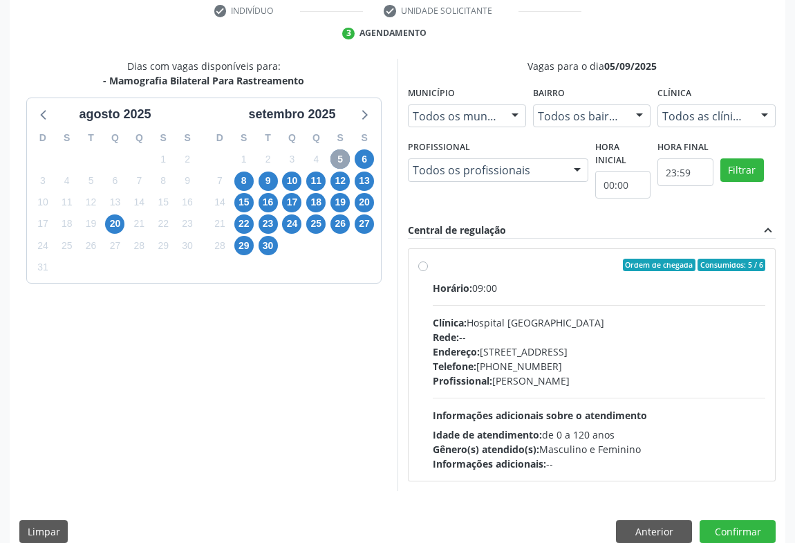
scroll to position [287, 0]
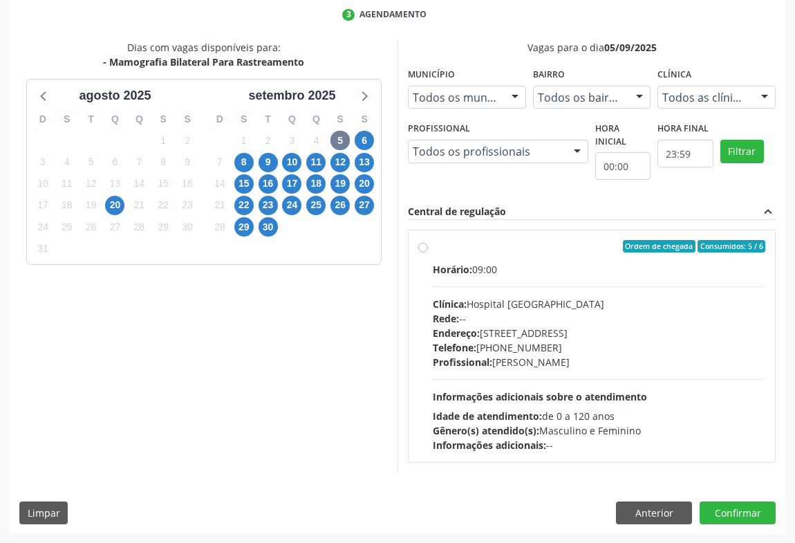
click at [541, 288] on div "Horário: 09:00 Clínica: Hospital [GEOGRAPHIC_DATA] Rede: -- Endereço: [STREET_A…" at bounding box center [599, 357] width 332 height 190
click at [428, 252] on input "Ordem de chegada Consumidos: 5 / 6 Horário: 09:00 Clínica: Hospital [GEOGRAPHIC…" at bounding box center [423, 246] width 10 height 12
radio input "true"
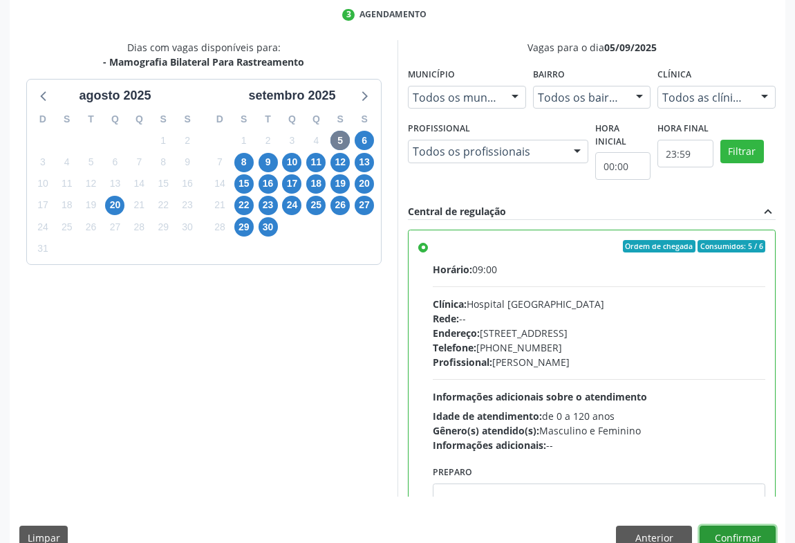
click at [746, 525] on button "Confirmar" at bounding box center [737, 537] width 76 height 24
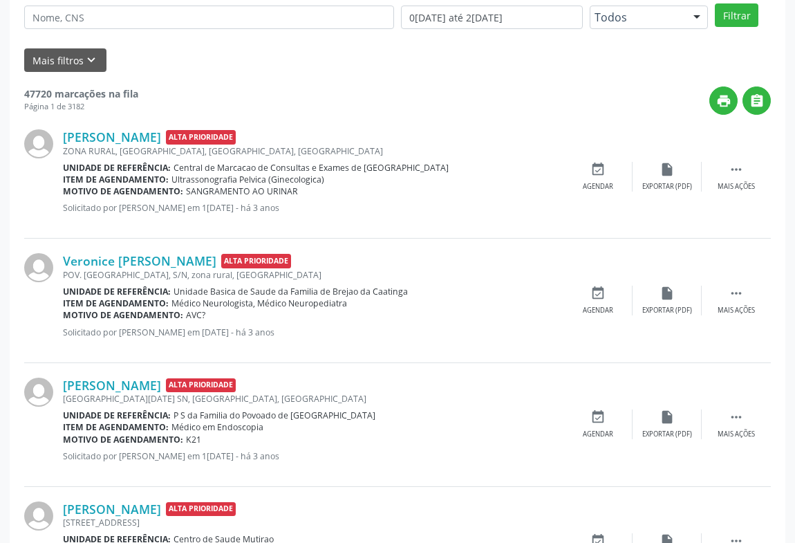
scroll to position [0, 0]
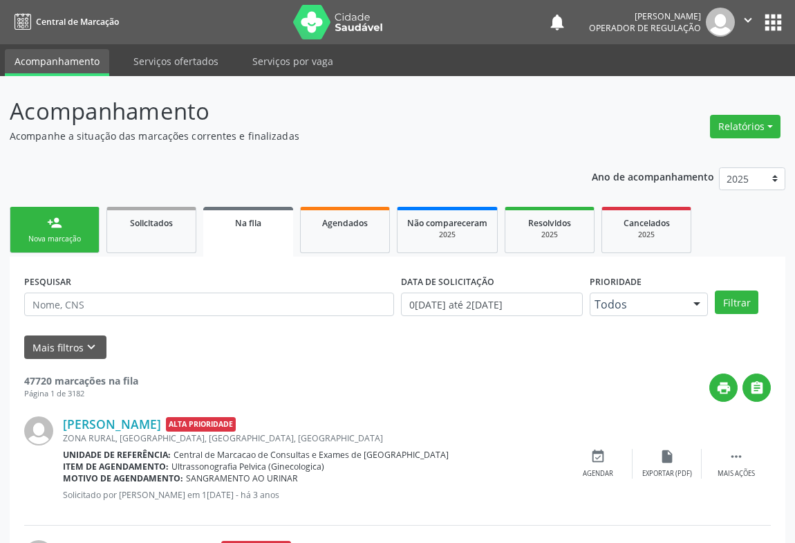
click at [49, 239] on div "Nova marcação" at bounding box center [54, 239] width 69 height 10
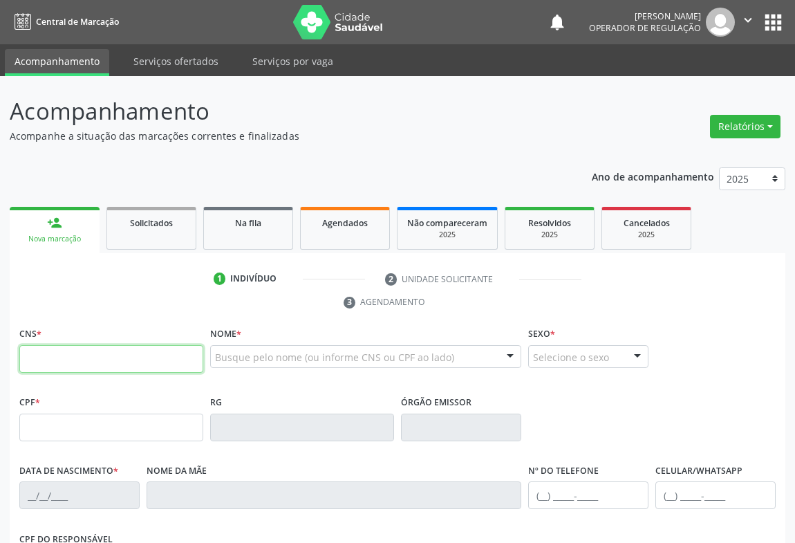
click at [39, 350] on input "text" at bounding box center [111, 359] width 184 height 28
type input "708 4082 6397 3461"
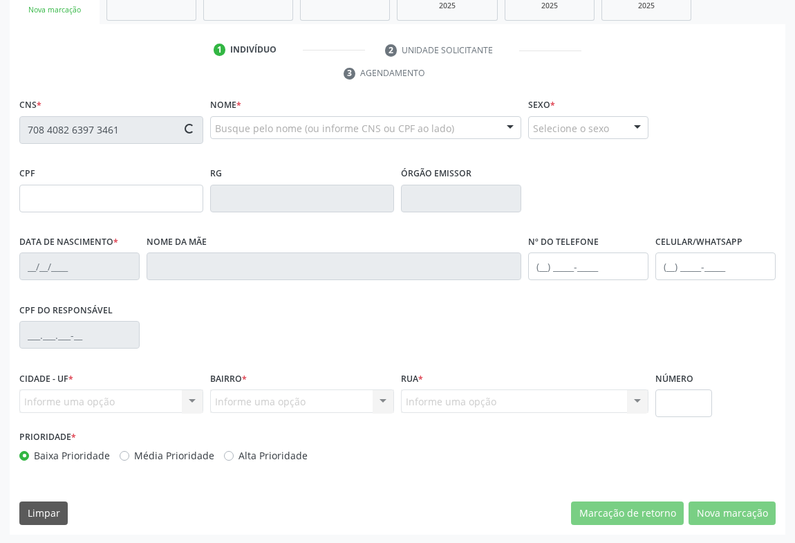
type input "863.858.155-60"
type input "2182606289"
type input "1[DATE]"
type input "[PHONE_NUMBER]"
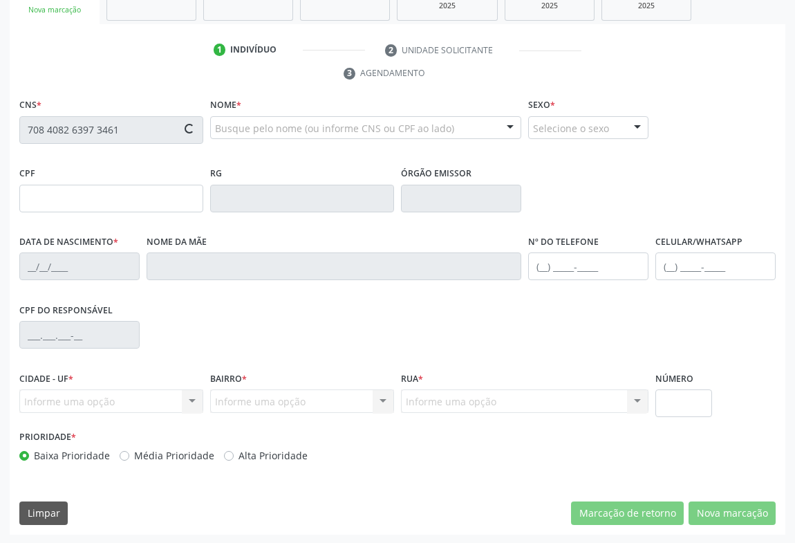
type input "863.858.155-60"
type input "S/N"
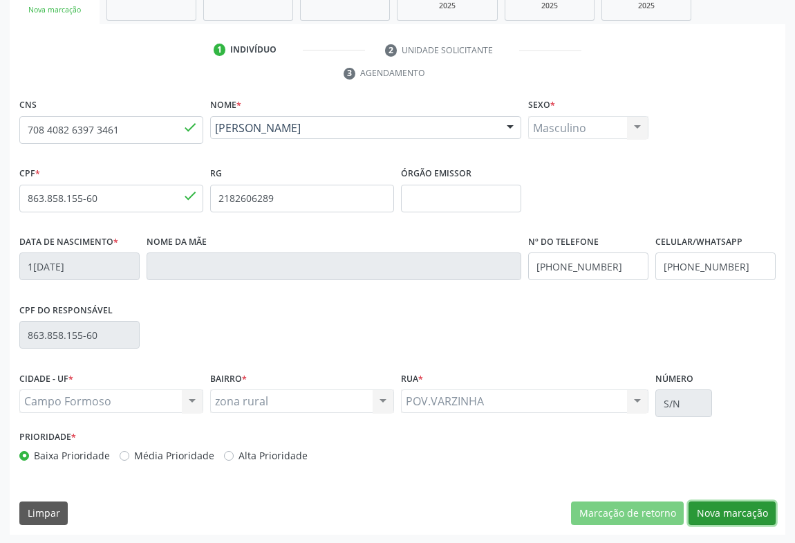
click at [715, 505] on button "Nova marcação" at bounding box center [731, 513] width 87 height 24
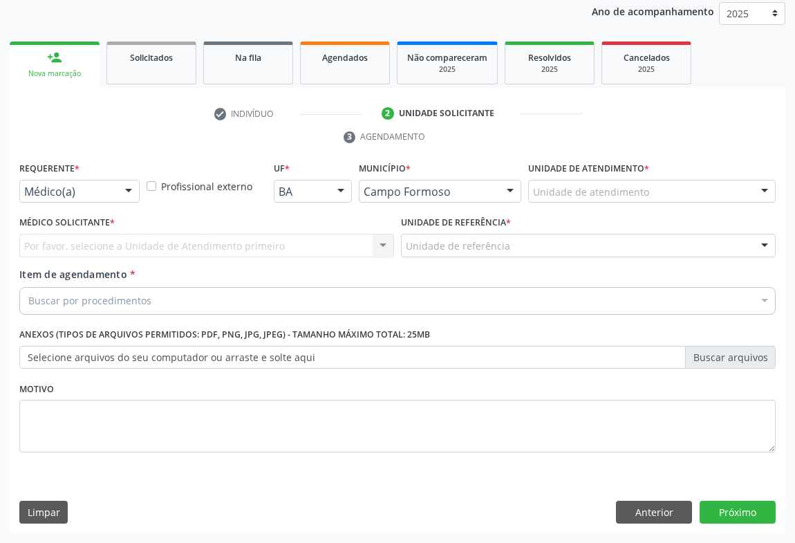
scroll to position [165, 0]
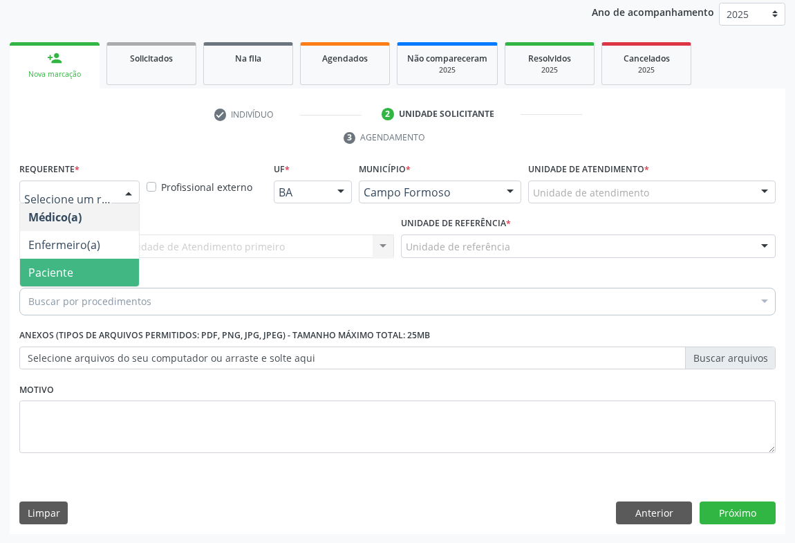
click at [79, 274] on span "Paciente" at bounding box center [79, 273] width 119 height 28
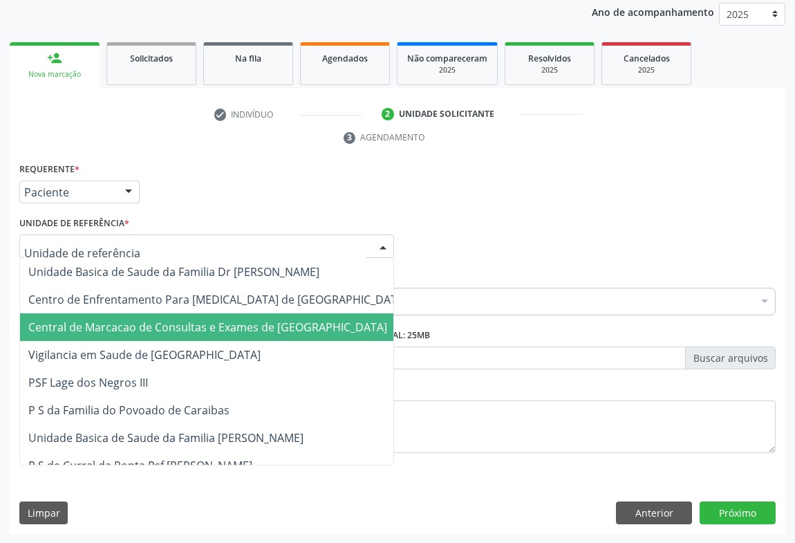
click at [111, 330] on span "Central de Marcacao de Consultas e Exames de [GEOGRAPHIC_DATA]" at bounding box center [207, 326] width 359 height 15
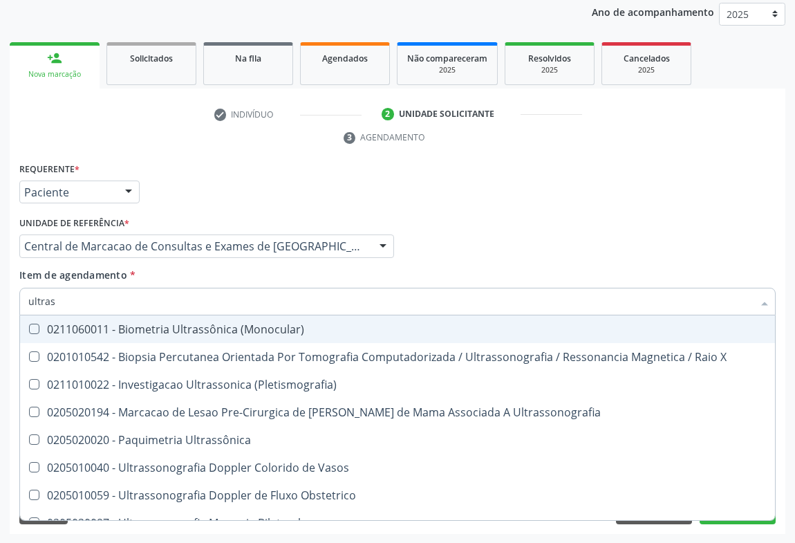
type input "ultrass"
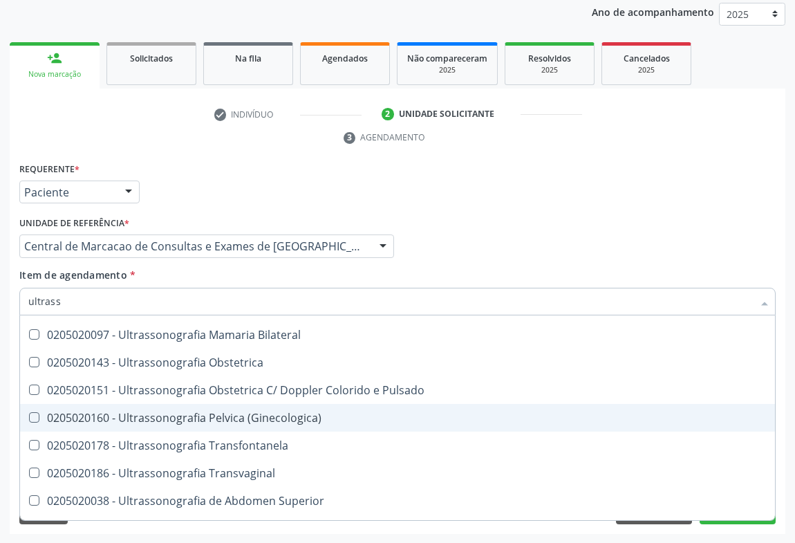
scroll to position [251, 0]
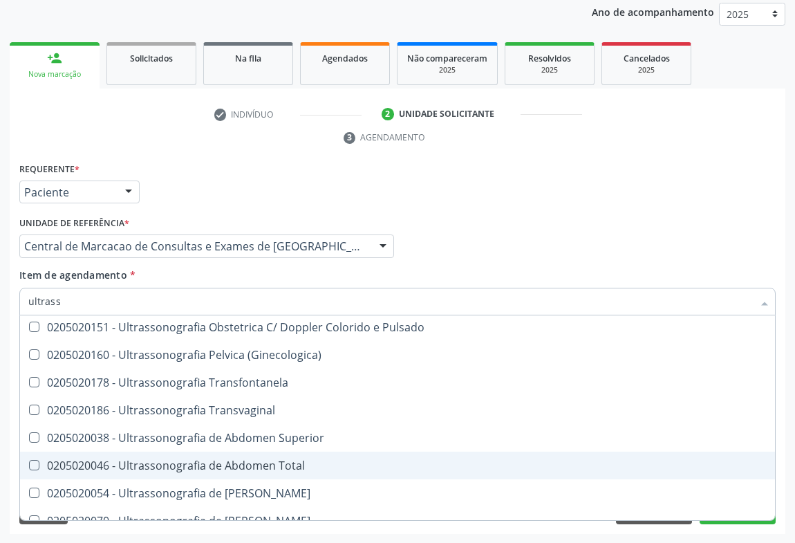
click at [333, 457] on span "0205020046 - Ultrassonografia de Abdomen Total" at bounding box center [397, 465] width 755 height 28
checkbox Total "true"
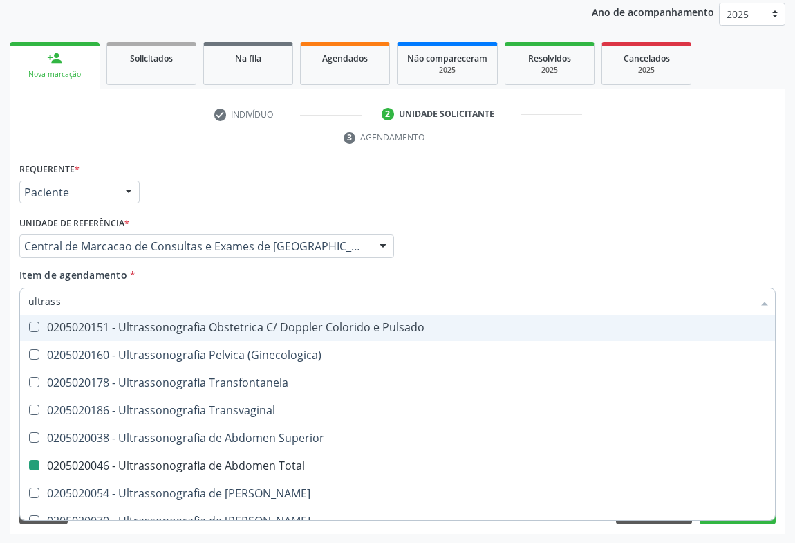
click at [561, 263] on div "Médico Solicitante Por favor, selecione a Unidade de Atendimento primeiro Nenhu…" at bounding box center [397, 240] width 763 height 54
checkbox X "true"
checkbox Total "false"
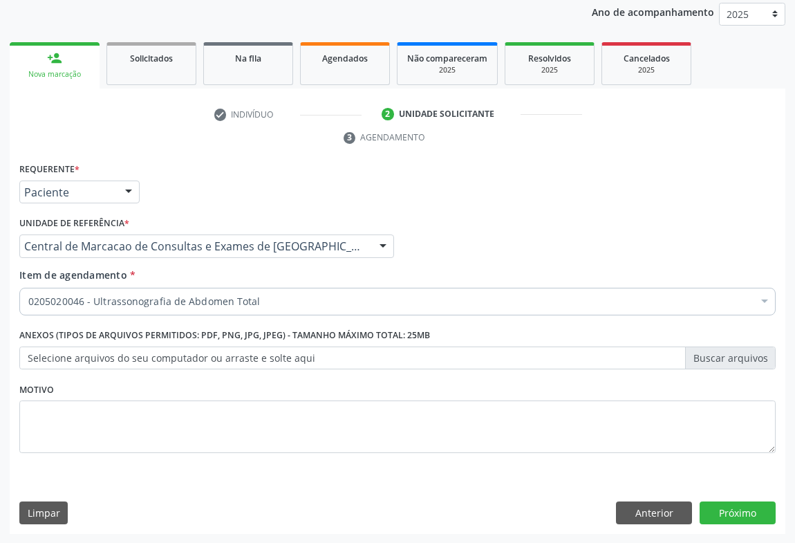
scroll to position [0, 0]
click at [734, 507] on button "Próximo" at bounding box center [737, 513] width 76 height 24
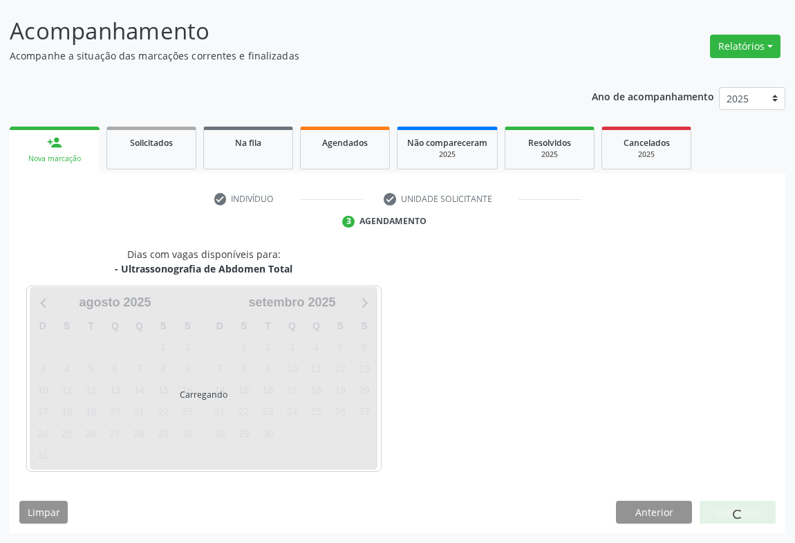
scroll to position [79, 0]
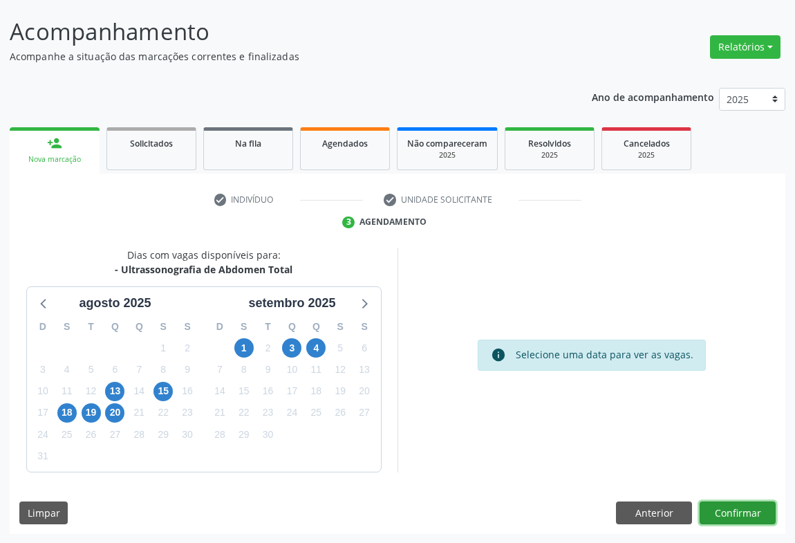
click at [705, 509] on button "Confirmar" at bounding box center [737, 513] width 76 height 24
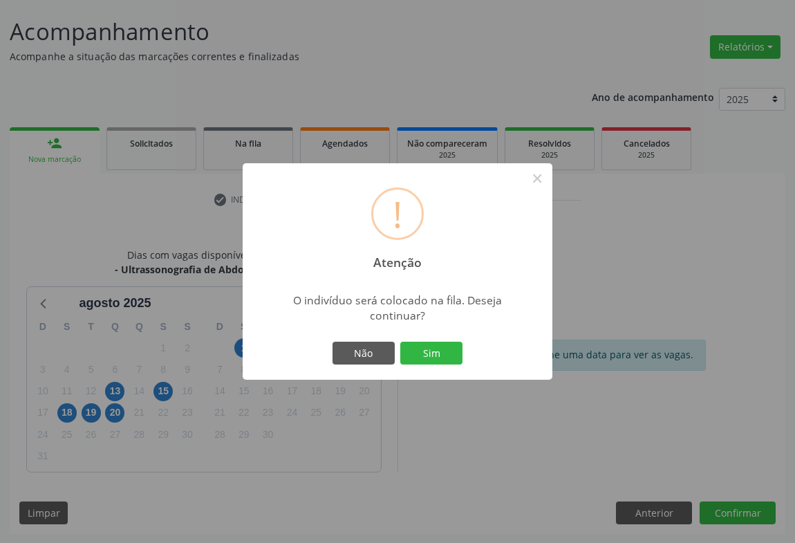
click at [400, 341] on button "Sim" at bounding box center [431, 353] width 62 height 24
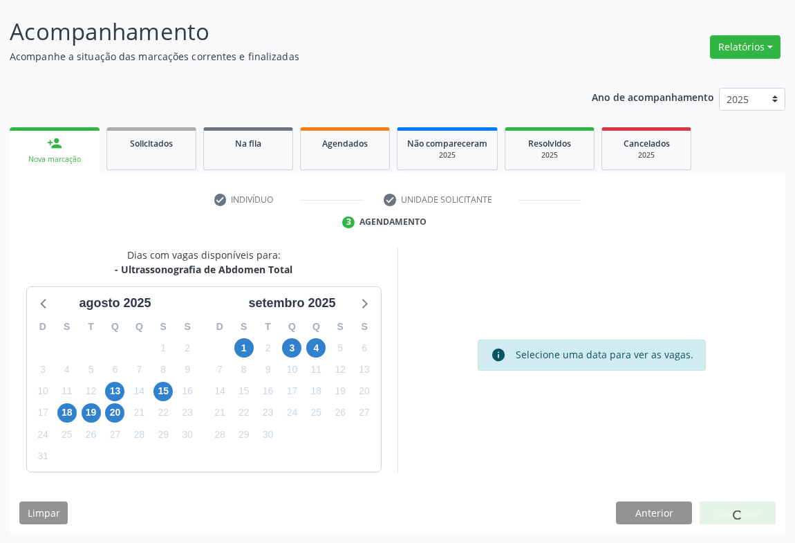
scroll to position [0, 0]
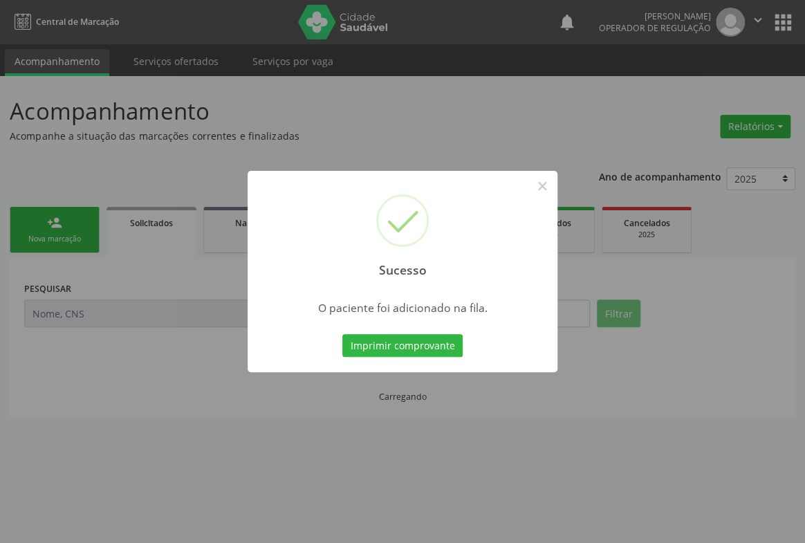
click at [342, 334] on button "Imprimir comprovante" at bounding box center [402, 346] width 120 height 24
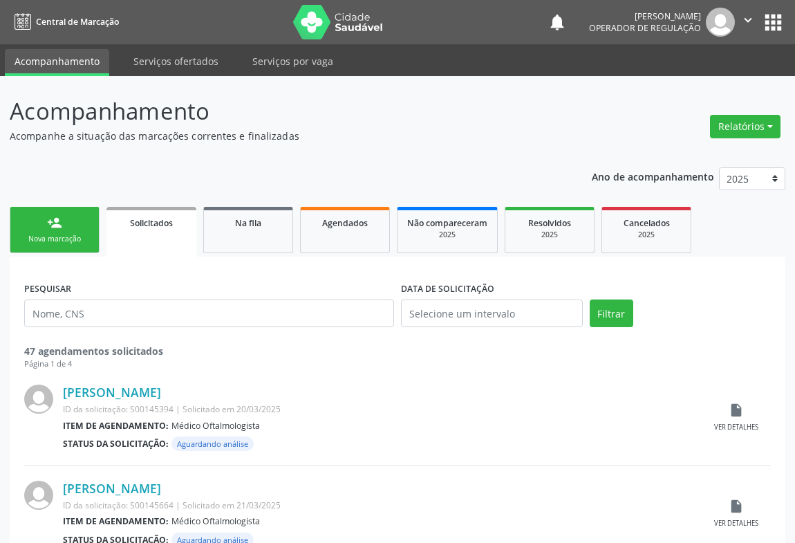
click at [51, 230] on link "person_add Nova marcação" at bounding box center [55, 230] width 90 height 46
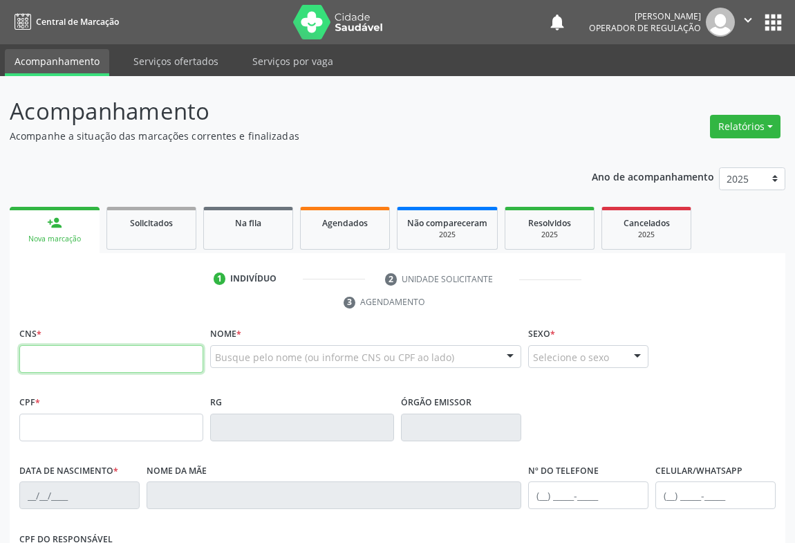
click at [53, 358] on input "text" at bounding box center [111, 359] width 184 height 28
type input "700 6019 2561 5064"
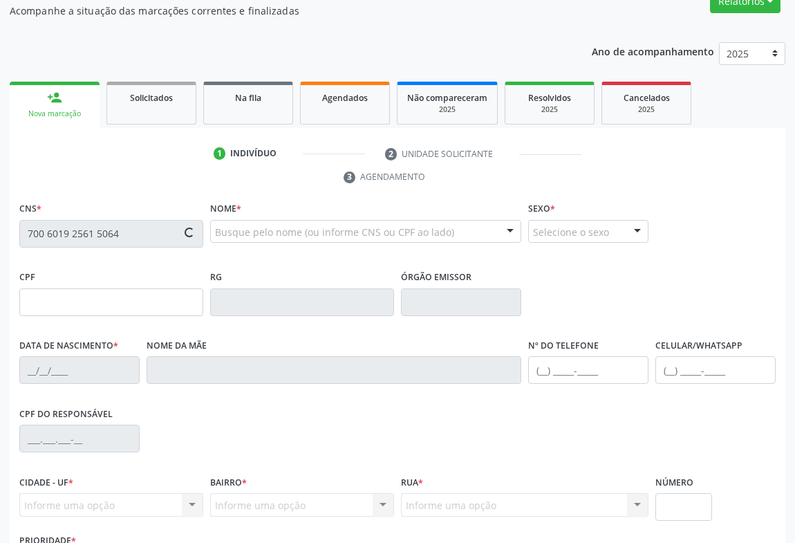
scroll to position [229, 0]
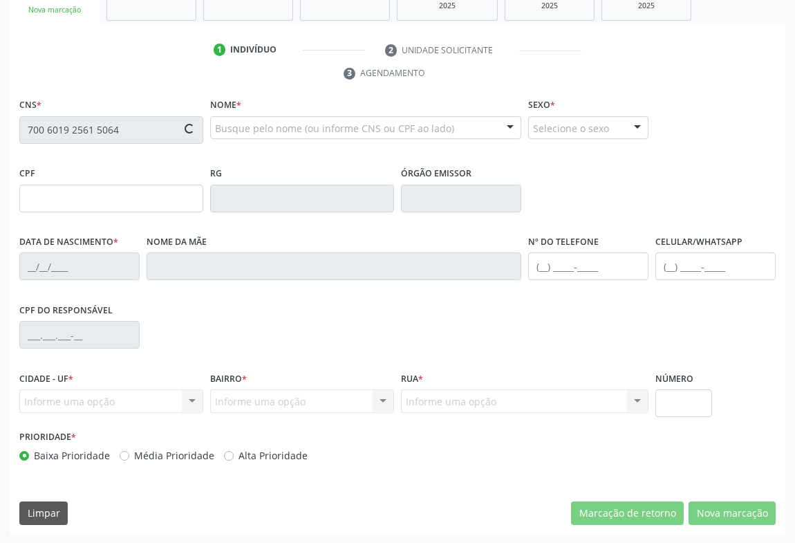
type input "004.851.085-85"
type input "0410147150"
type input "1[DATE]"
type input "[PHONE_NUMBER]"
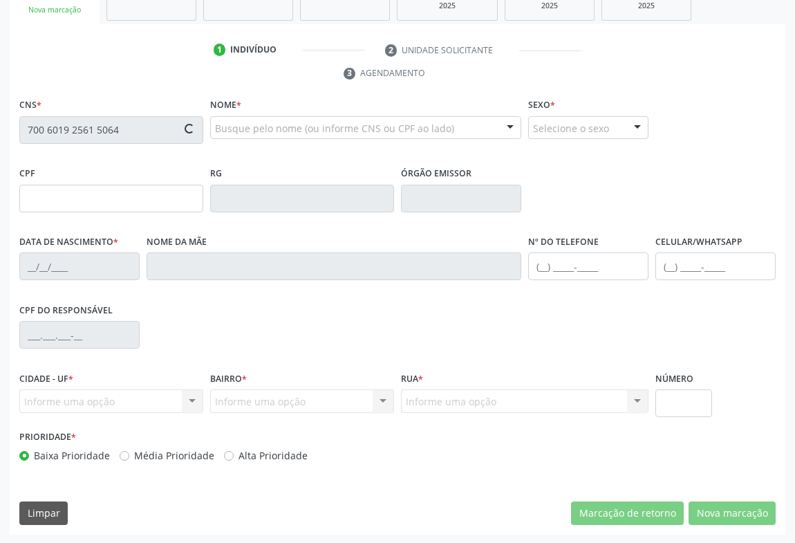
type input "S/N"
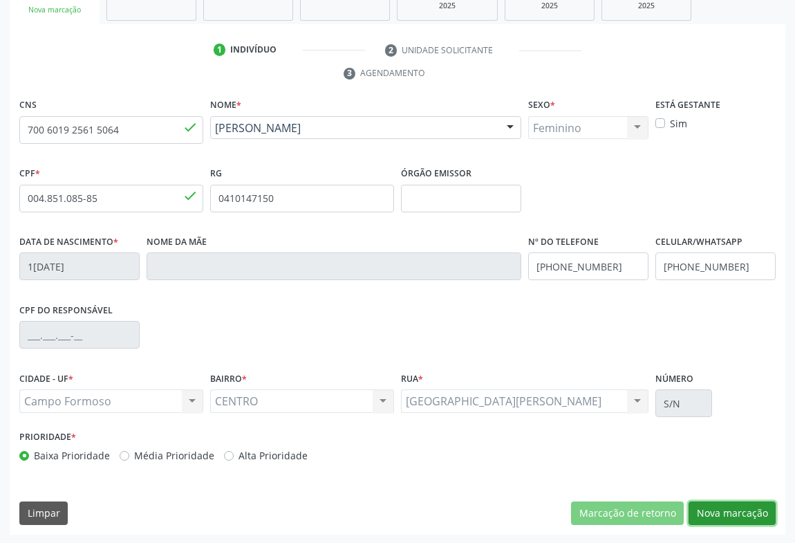
click at [718, 511] on button "Nova marcação" at bounding box center [731, 513] width 87 height 24
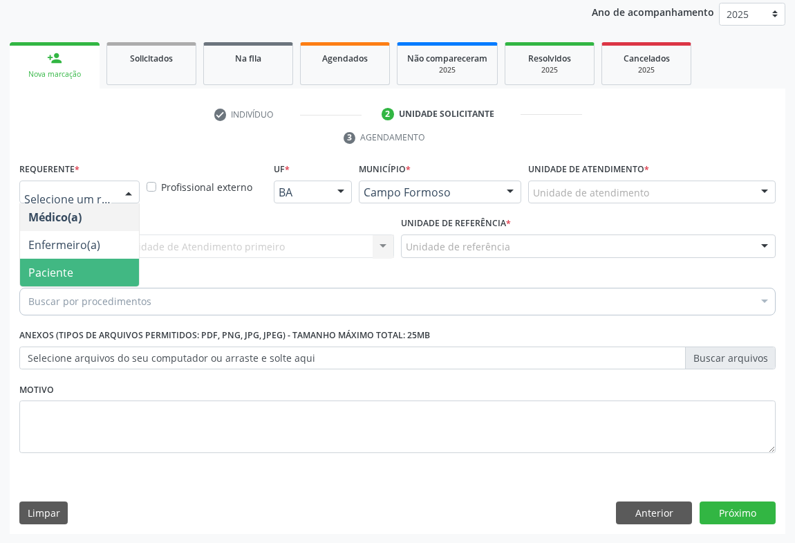
click at [69, 274] on span "Paciente" at bounding box center [50, 272] width 45 height 15
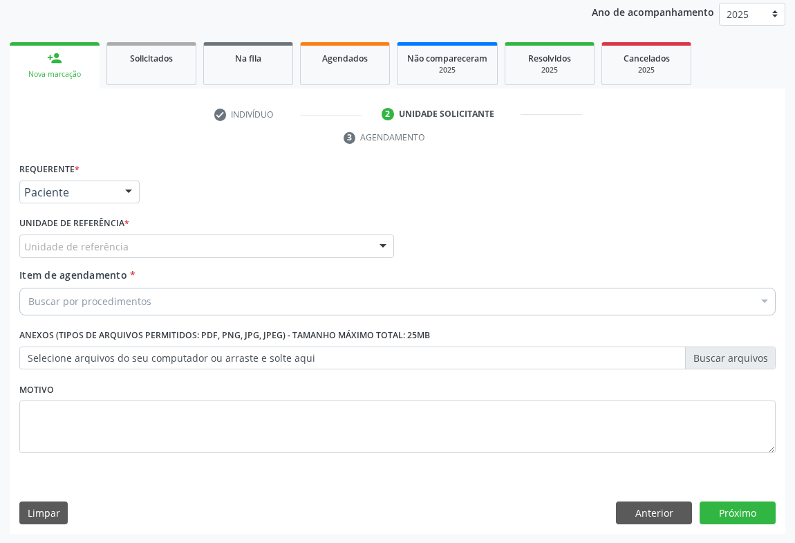
click at [138, 245] on div "Unidade de referência" at bounding box center [206, 246] width 375 height 24
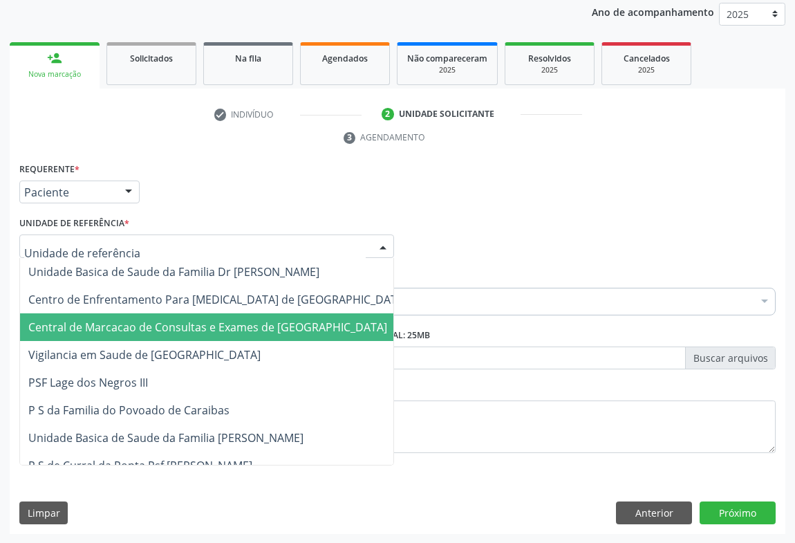
click at [135, 332] on span "Central de Marcacao de Consultas e Exames de [GEOGRAPHIC_DATA]" at bounding box center [207, 326] width 359 height 15
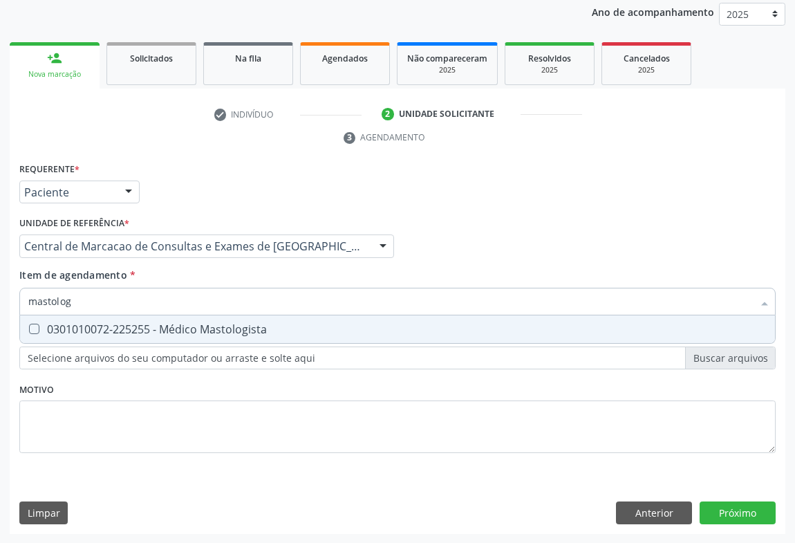
type input "mastologi"
click at [181, 331] on div "0301010072-225255 - Médico Mastologista" at bounding box center [397, 328] width 738 height 11
checkbox Mastologista "true"
click at [758, 505] on div "Requerente * Paciente Médico(a) Enfermeiro(a) Paciente Nenhum resultado encontr…" at bounding box center [398, 346] width 776 height 375
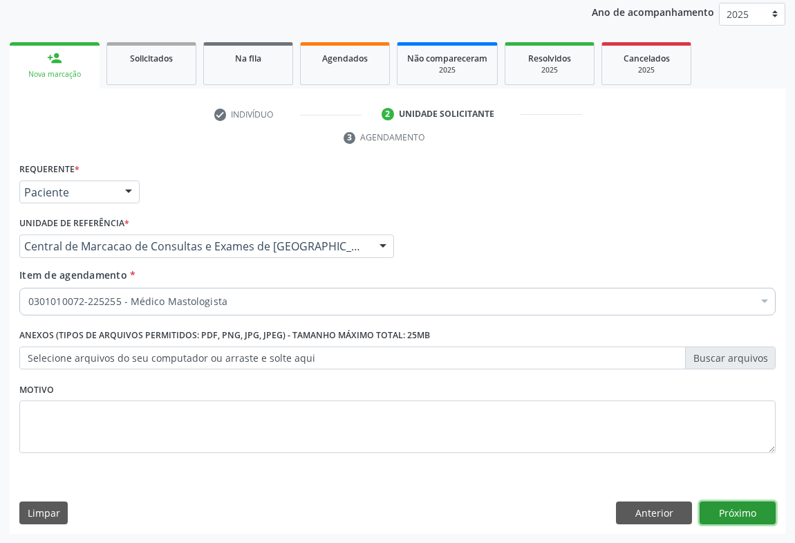
click at [707, 514] on button "Próximo" at bounding box center [737, 513] width 76 height 24
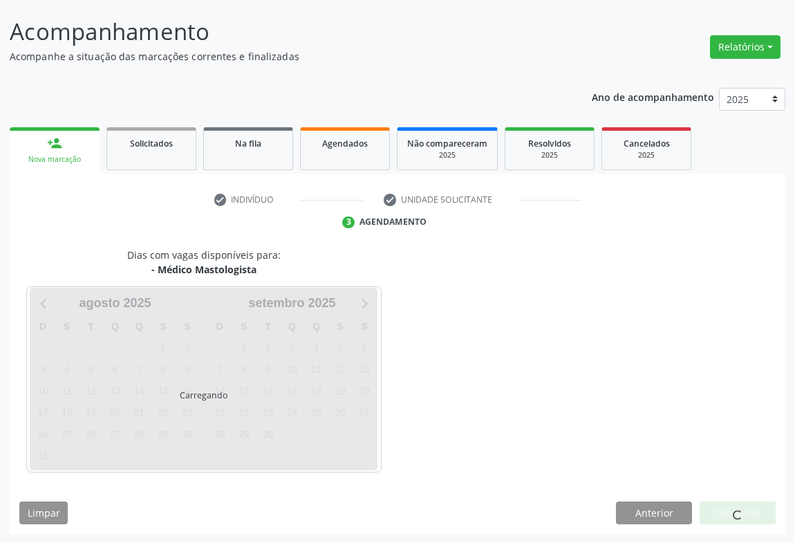
scroll to position [120, 0]
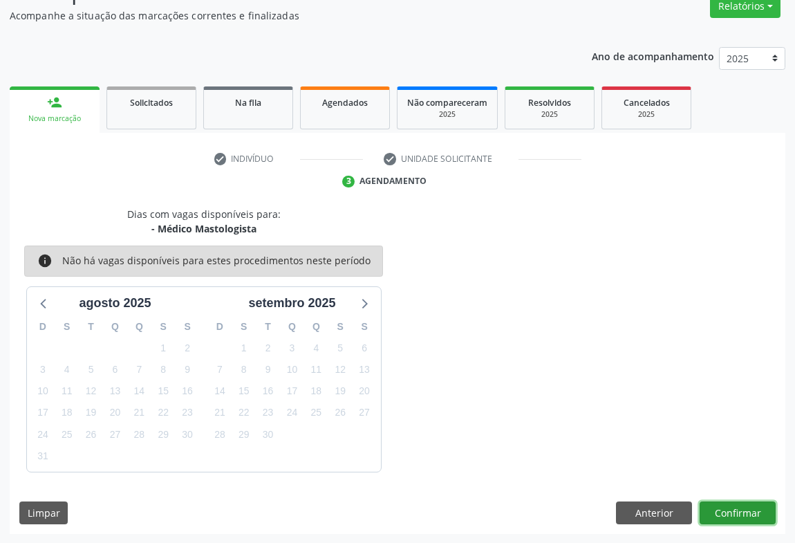
click at [742, 509] on button "Confirmar" at bounding box center [737, 513] width 76 height 24
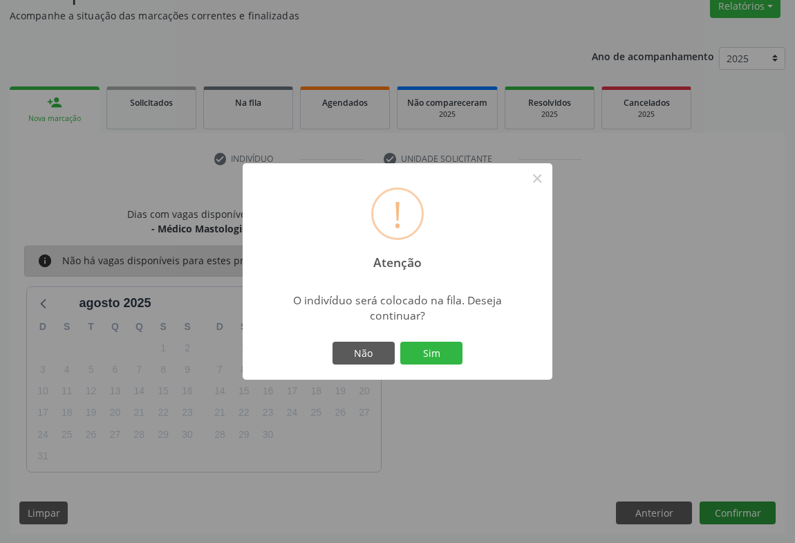
click at [400, 341] on button "Sim" at bounding box center [431, 353] width 62 height 24
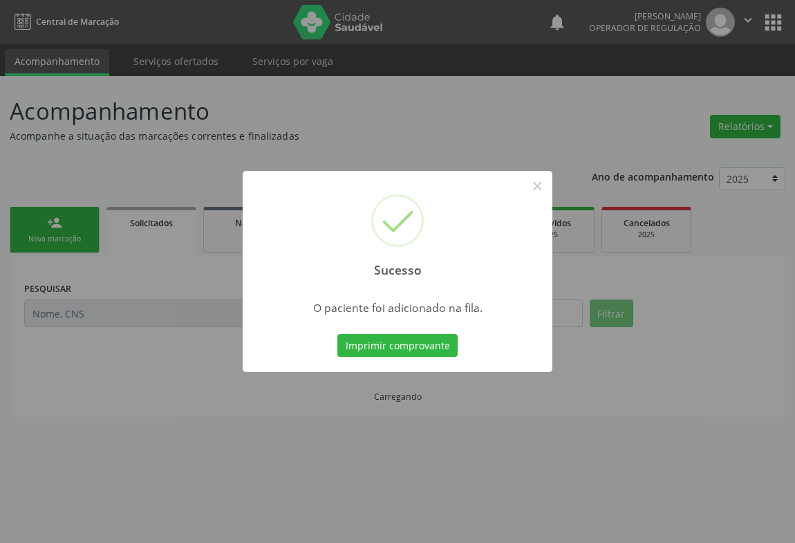
scroll to position [0, 0]
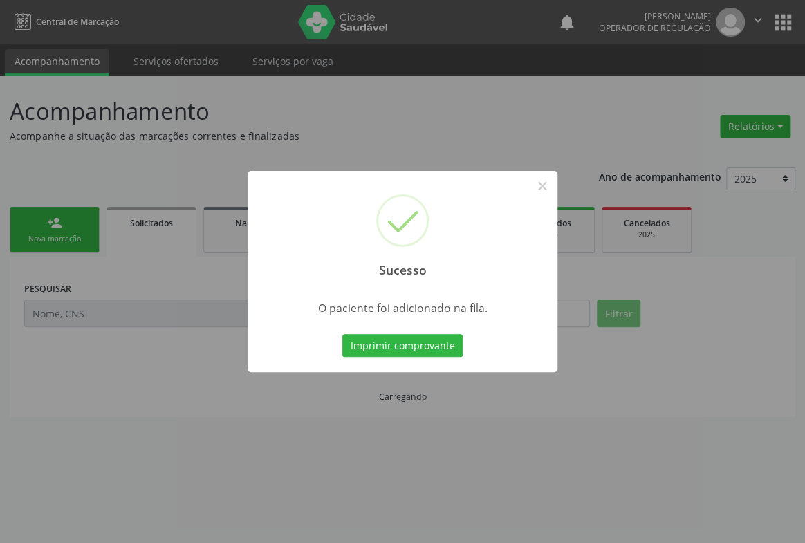
click at [342, 334] on button "Imprimir comprovante" at bounding box center [402, 346] width 120 height 24
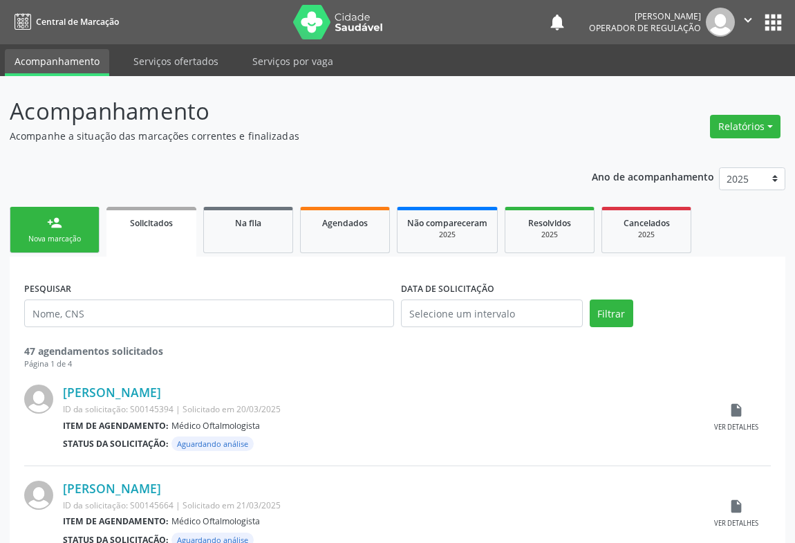
click at [69, 214] on link "person_add Nova marcação" at bounding box center [55, 230] width 90 height 46
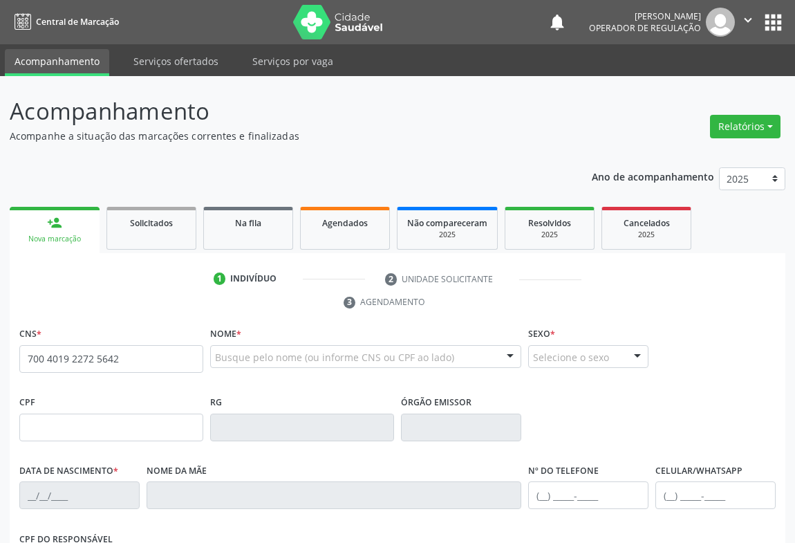
type input "700 4019 2272 5642"
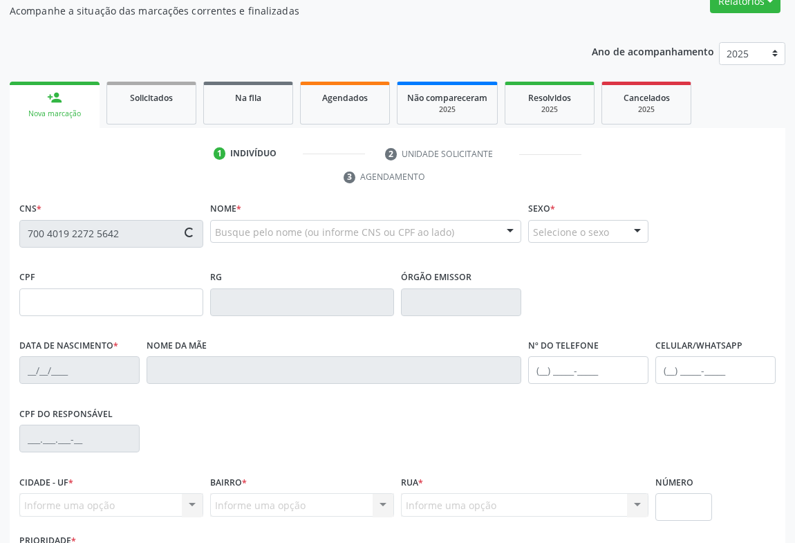
scroll to position [229, 0]
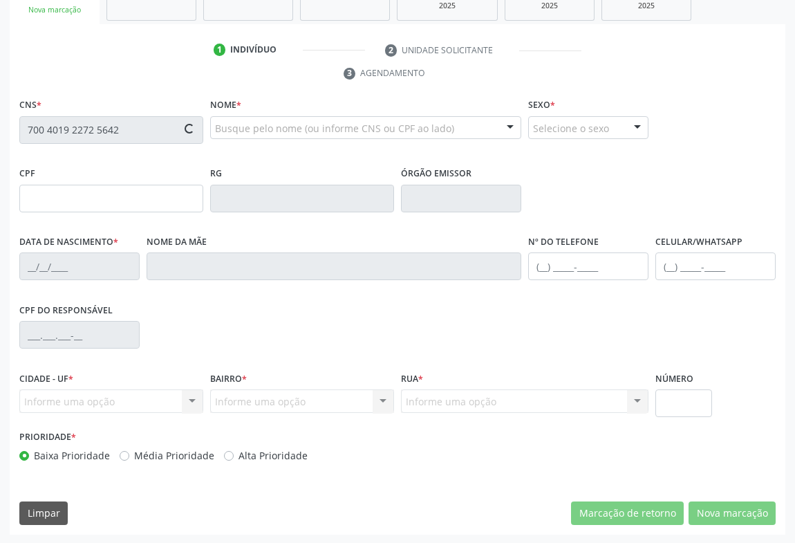
type input "2296304567"
type input "03/07/2014"
type input "(74) 98118-5935"
type input "S/N"
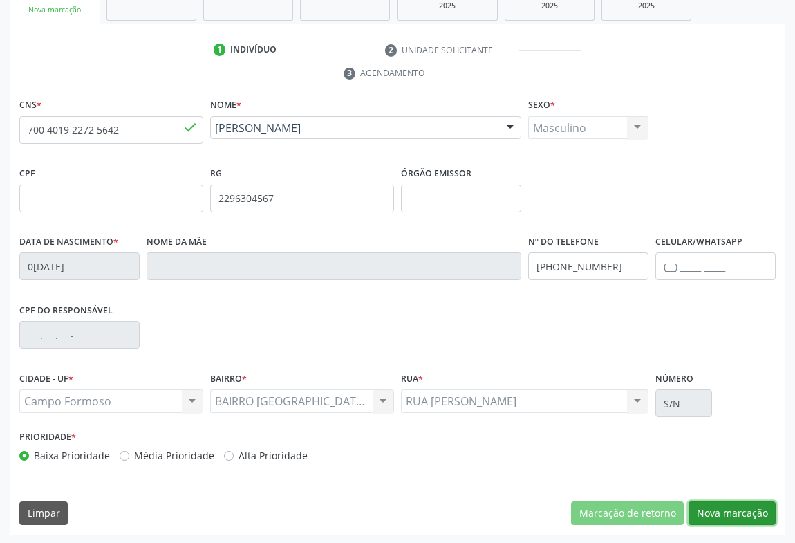
click at [737, 504] on button "Nova marcação" at bounding box center [731, 513] width 87 height 24
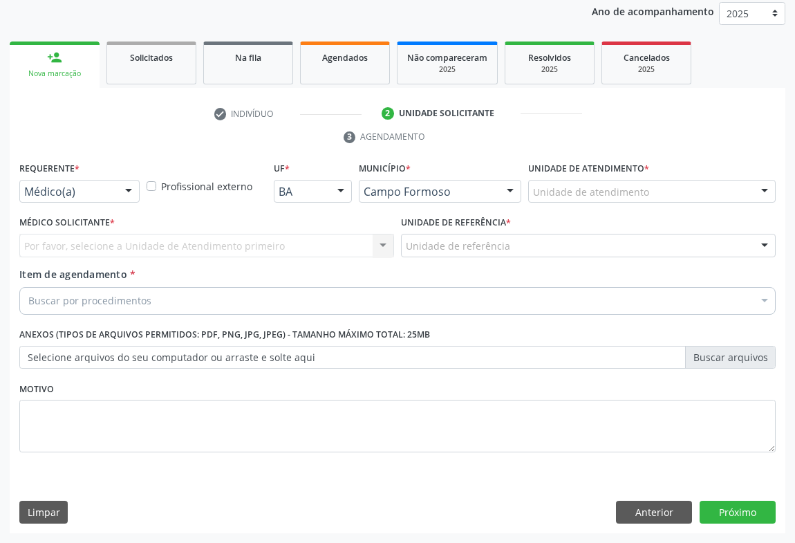
scroll to position [165, 0]
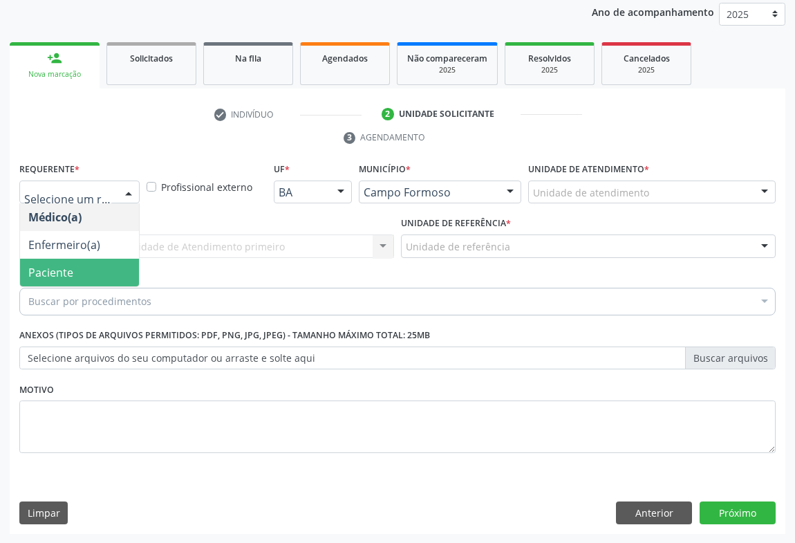
click at [54, 259] on span "Paciente" at bounding box center [79, 273] width 119 height 28
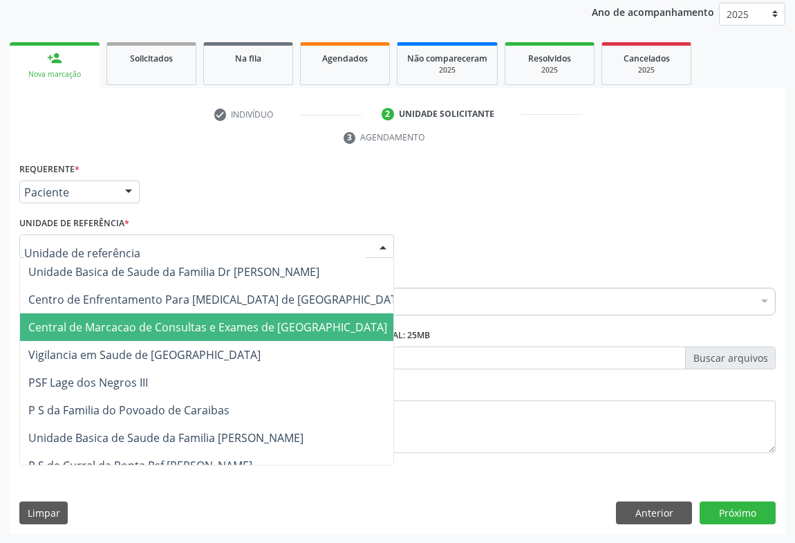
click at [88, 326] on span "Central de Marcacao de Consultas e Exames de [GEOGRAPHIC_DATA]" at bounding box center [207, 326] width 359 height 15
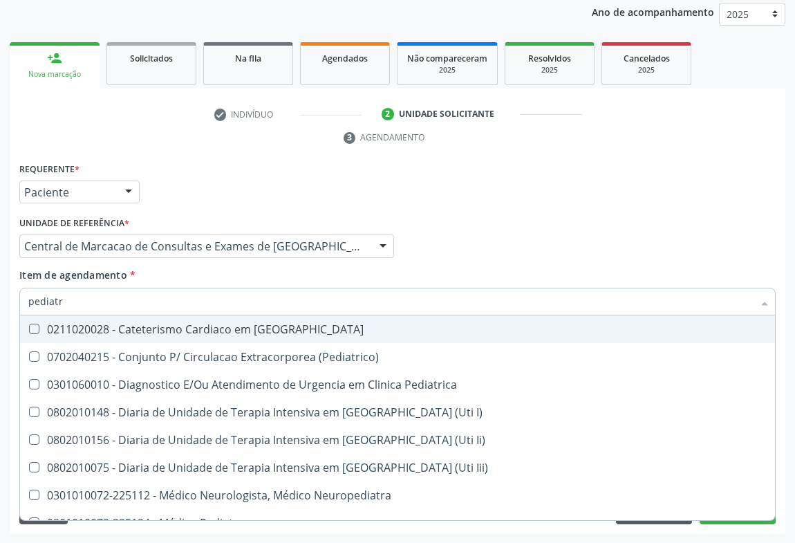
type input "pediatra"
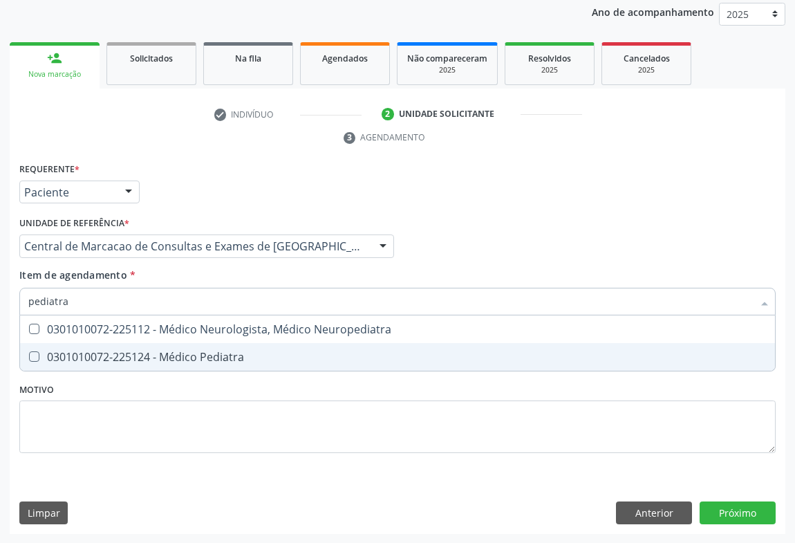
click at [116, 351] on div "0301010072-225124 - Médico Pediatra" at bounding box center [397, 356] width 738 height 11
checkbox Pediatra "true"
click at [728, 509] on div "Requerente * Paciente Médico(a) Enfermeiro(a) Paciente Nenhum resultado encontr…" at bounding box center [398, 346] width 776 height 375
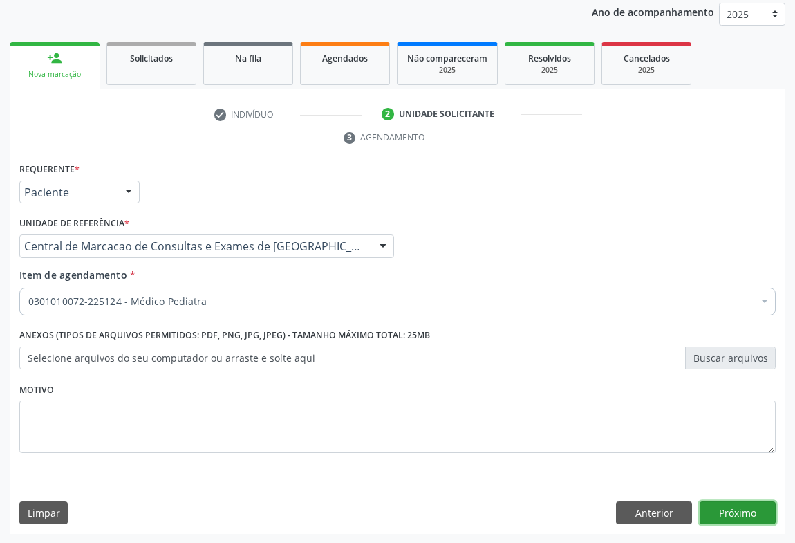
click at [719, 505] on button "Próximo" at bounding box center [737, 513] width 76 height 24
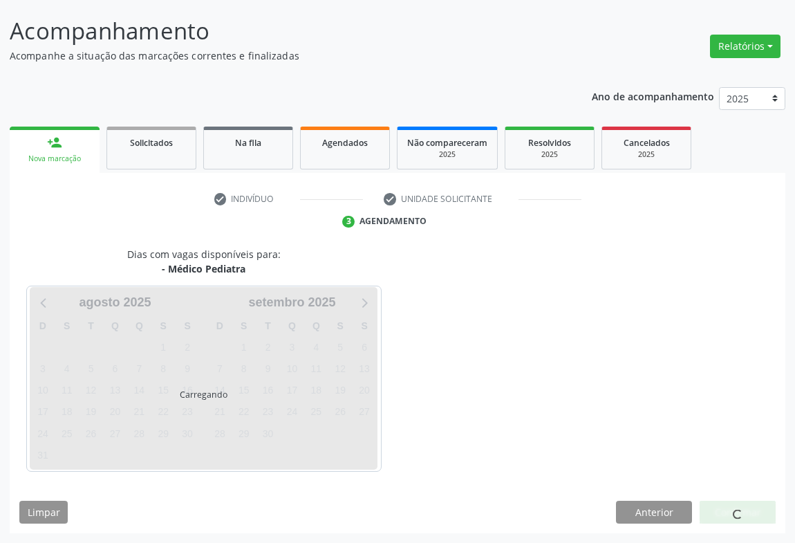
scroll to position [79, 0]
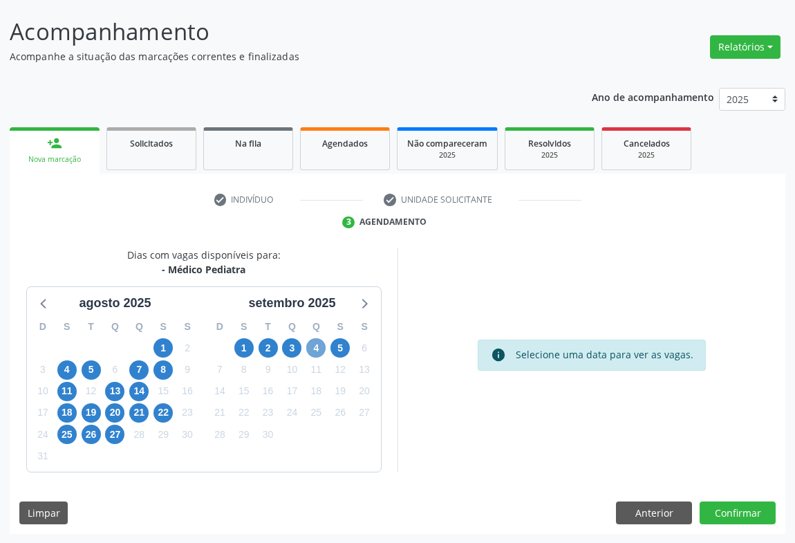
click at [316, 345] on span "4" at bounding box center [315, 347] width 19 height 19
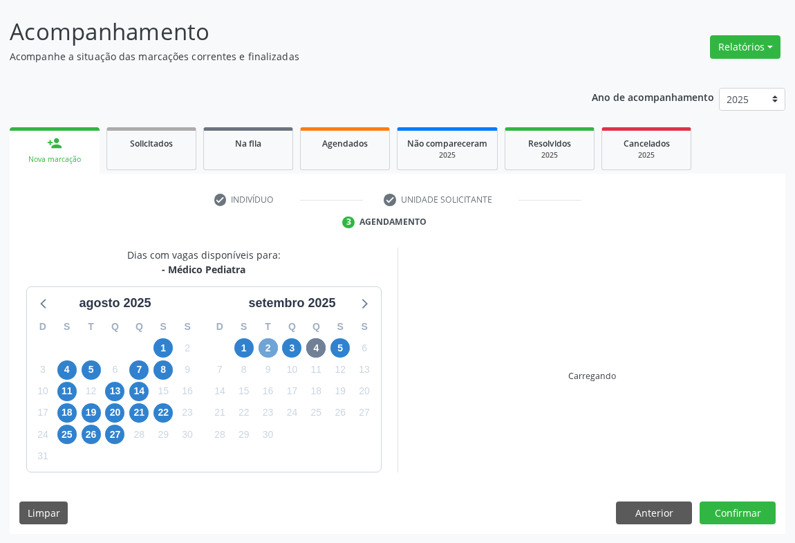
click at [262, 347] on span "2" at bounding box center [268, 347] width 19 height 19
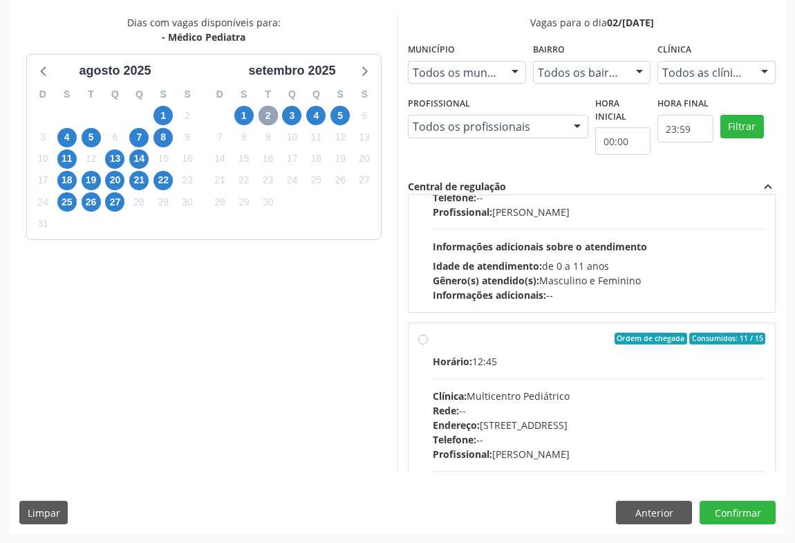
scroll to position [216, 0]
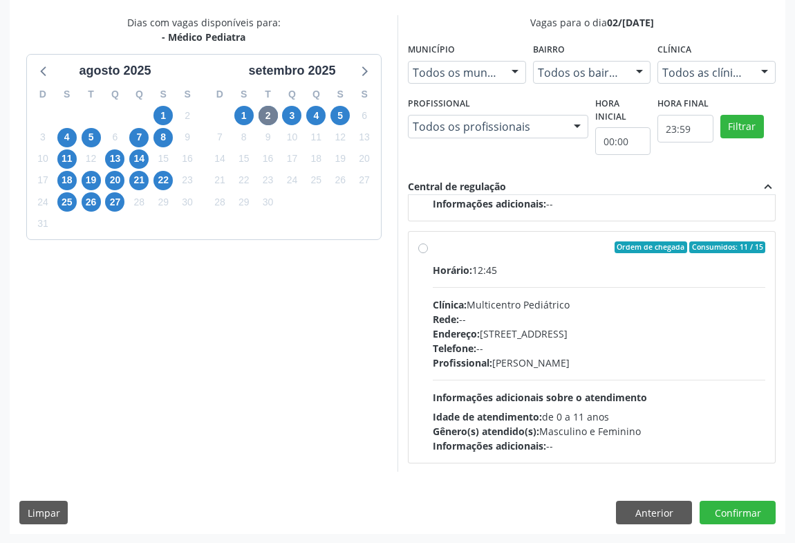
click at [501, 341] on div "Telefone: --" at bounding box center [599, 348] width 332 height 15
click at [428, 254] on input "Ordem de chegada Consumidos: 11 / 15 Horário: 12:45 Clínica: Multicentro Pediát…" at bounding box center [423, 247] width 10 height 12
radio input "true"
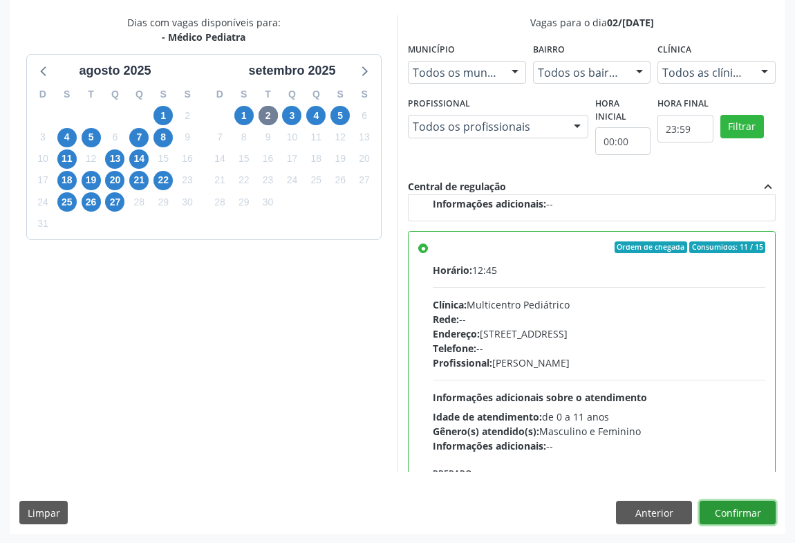
click at [715, 507] on button "Confirmar" at bounding box center [737, 512] width 76 height 24
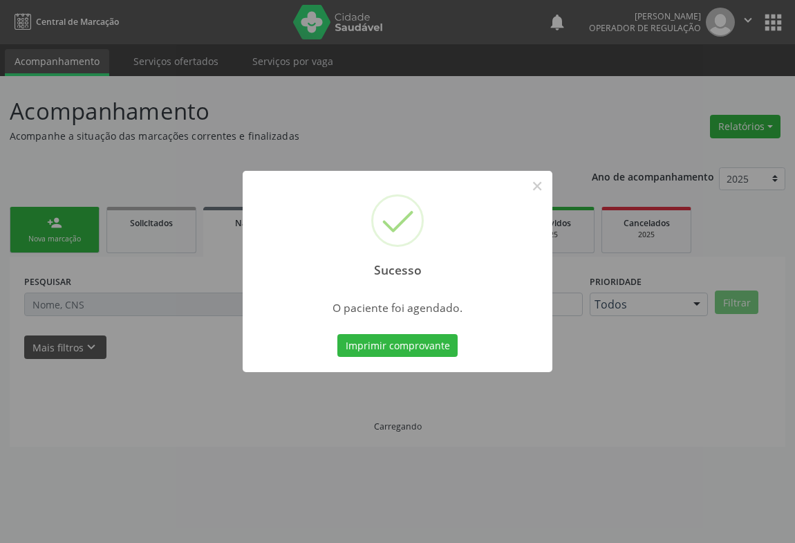
scroll to position [0, 0]
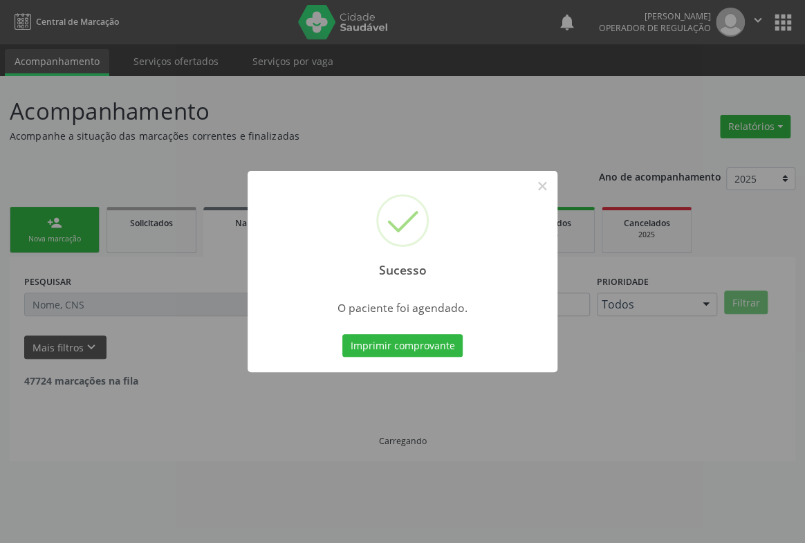
click at [342, 334] on button "Imprimir comprovante" at bounding box center [402, 346] width 120 height 24
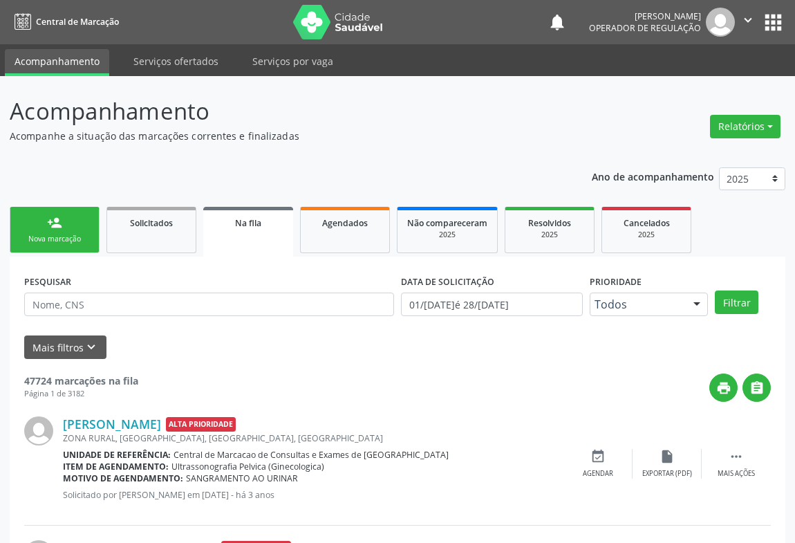
click at [60, 227] on div "person_add" at bounding box center [54, 222] width 15 height 15
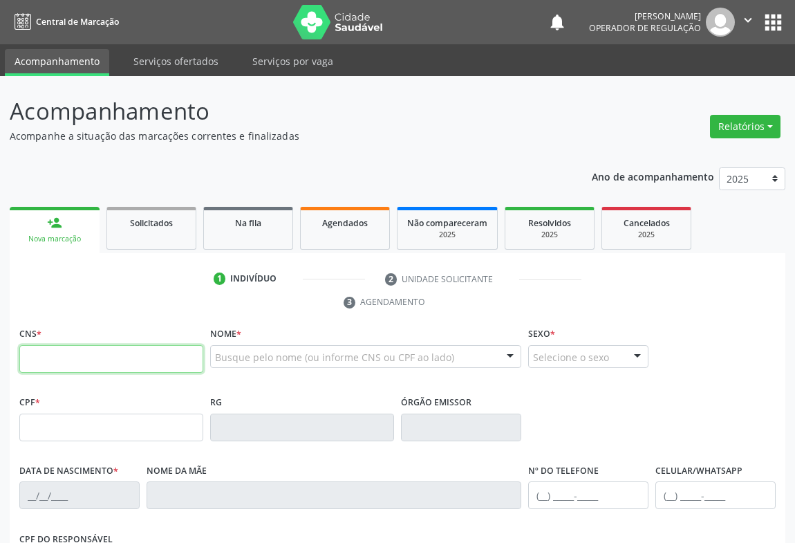
click at [63, 353] on input "text" at bounding box center [111, 359] width 184 height 28
type input "700 0090 5786 7502"
type input "23/03/2022"
type input "(74) 98118-5935"
type input "S/N"
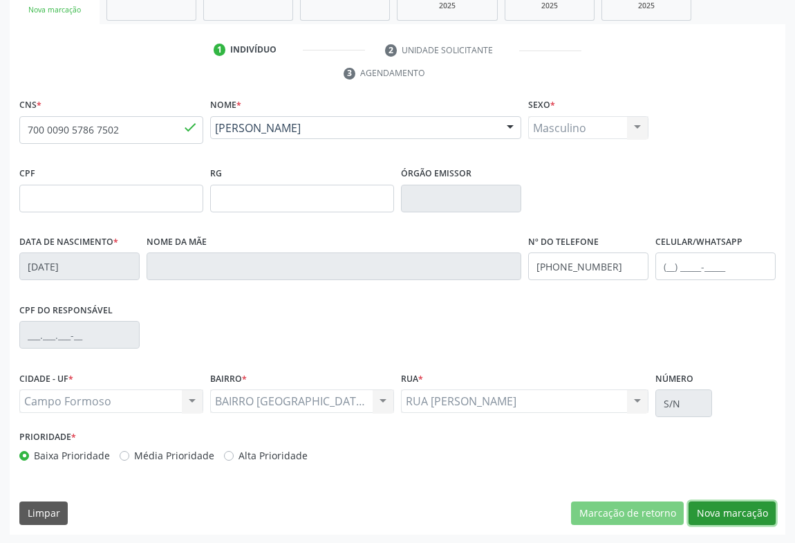
drag, startPoint x: 722, startPoint y: 505, endPoint x: 549, endPoint y: 388, distance: 208.6
click at [722, 505] on button "Nova marcação" at bounding box center [731, 513] width 87 height 24
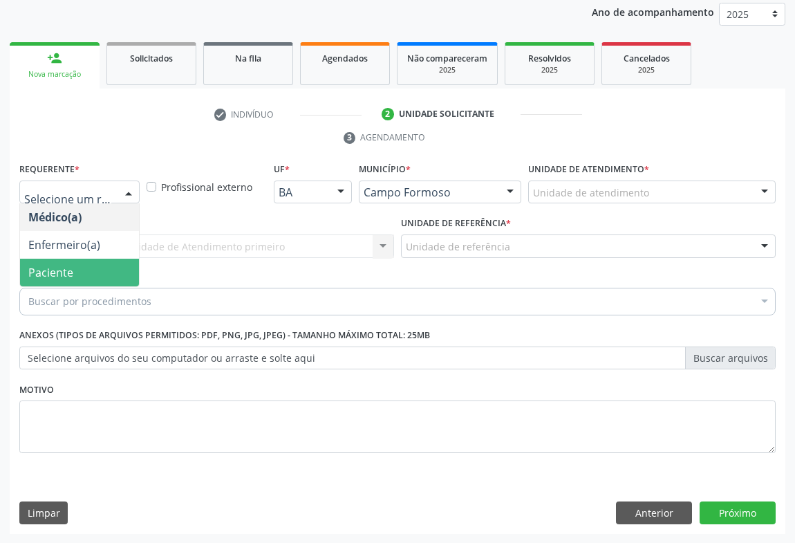
click at [60, 267] on span "Paciente" at bounding box center [50, 272] width 45 height 15
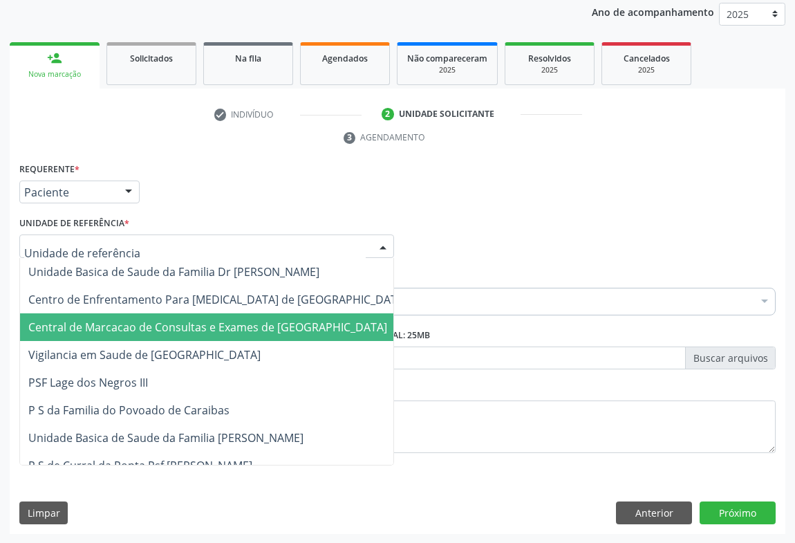
click at [111, 328] on span "Central de Marcacao de Consultas e Exames de [GEOGRAPHIC_DATA]" at bounding box center [207, 326] width 359 height 15
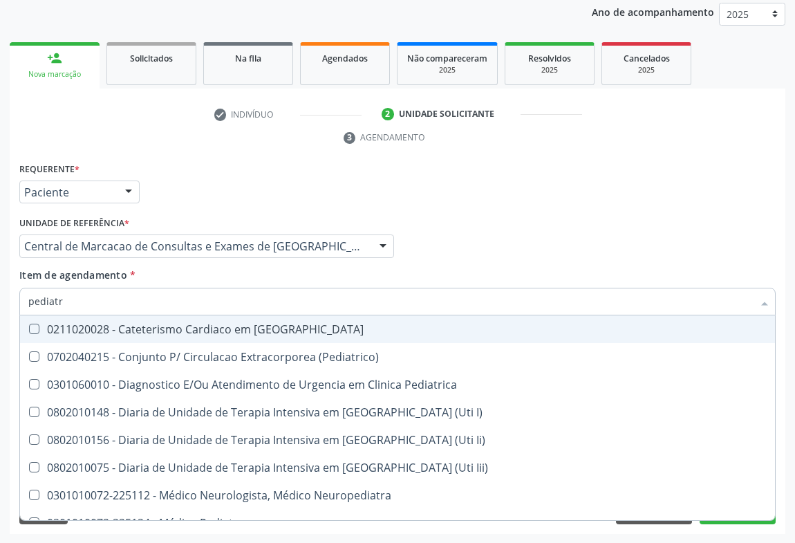
type input "pediatra"
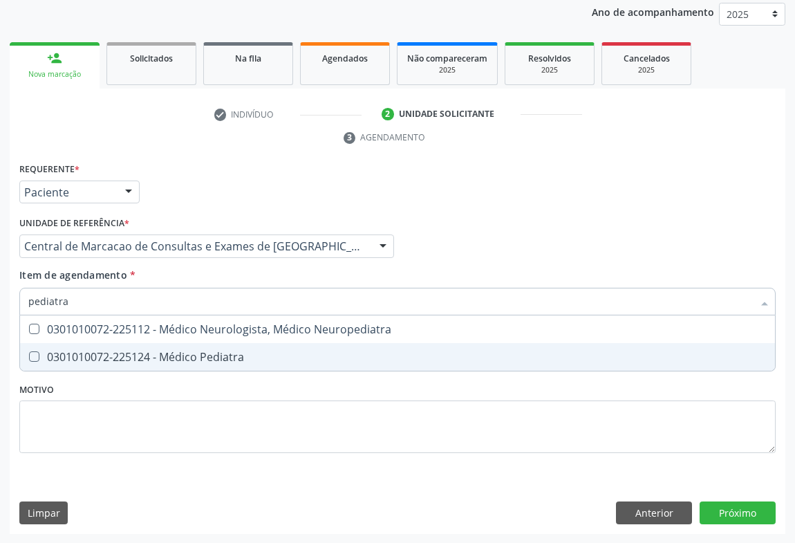
drag, startPoint x: 131, startPoint y: 351, endPoint x: 558, endPoint y: 382, distance: 427.5
click at [131, 351] on div "0301010072-225124 - Médico Pediatra" at bounding box center [397, 356] width 738 height 11
checkbox Pediatra "true"
click at [740, 518] on div "Requerente * Paciente Médico(a) Enfermeiro(a) Paciente Nenhum resultado encontr…" at bounding box center [398, 346] width 776 height 375
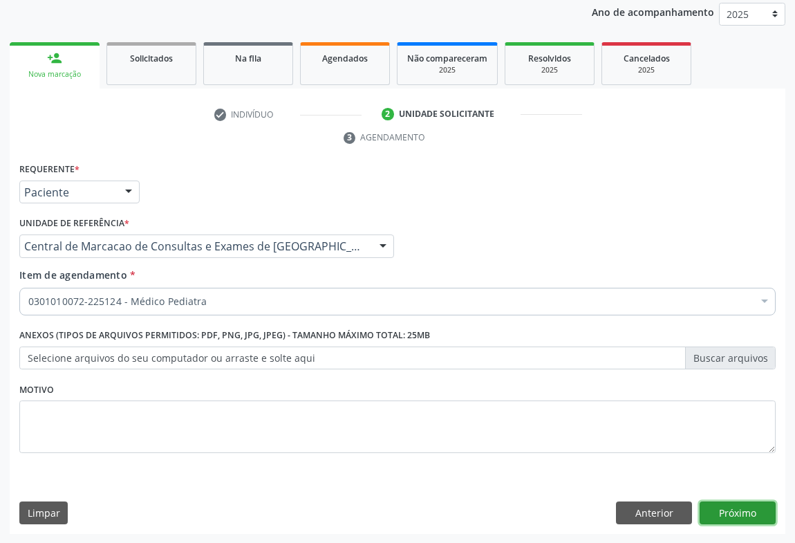
click at [722, 514] on button "Próximo" at bounding box center [737, 513] width 76 height 24
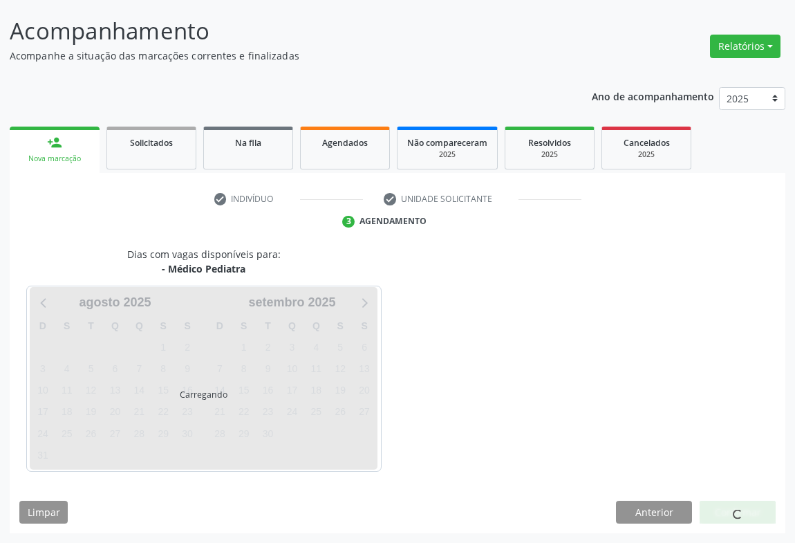
scroll to position [79, 0]
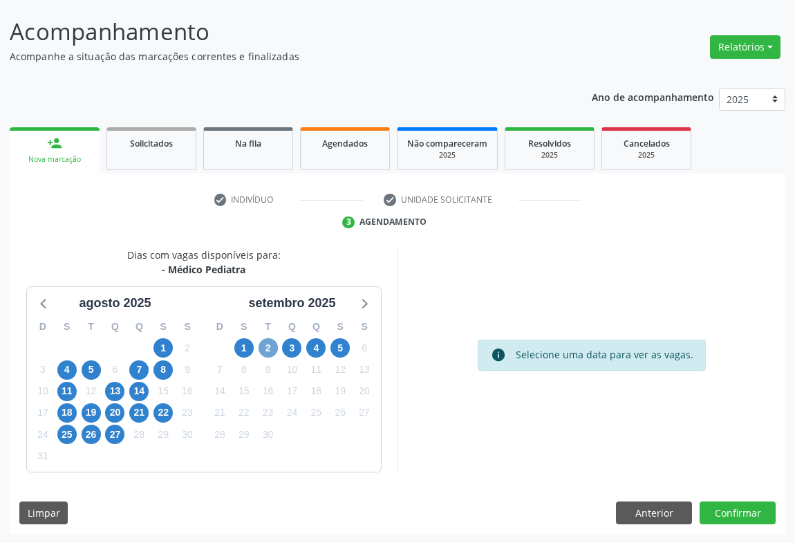
click at [272, 353] on span "2" at bounding box center [268, 347] width 19 height 19
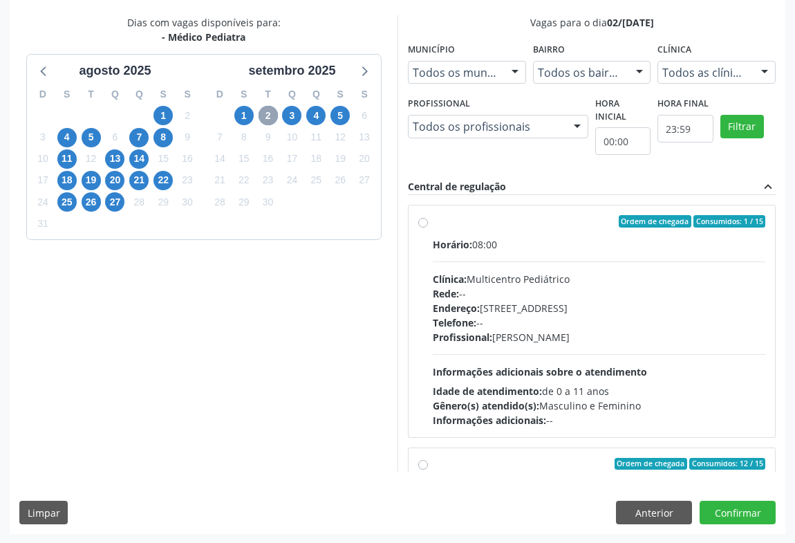
scroll to position [216, 0]
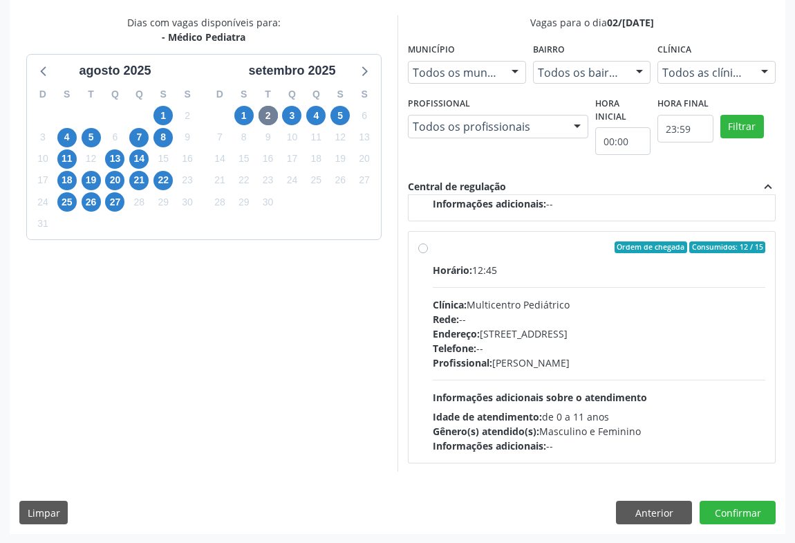
click at [576, 382] on div "Horário: 12:45 Clínica: Multicentro Pediátrico Rede: -- Endereço: Antigo Casa G…" at bounding box center [599, 358] width 332 height 190
click at [428, 254] on input "Ordem de chegada Consumidos: 12 / 15 Horário: 12:45 Clínica: Multicentro Pediát…" at bounding box center [423, 247] width 10 height 12
radio input "true"
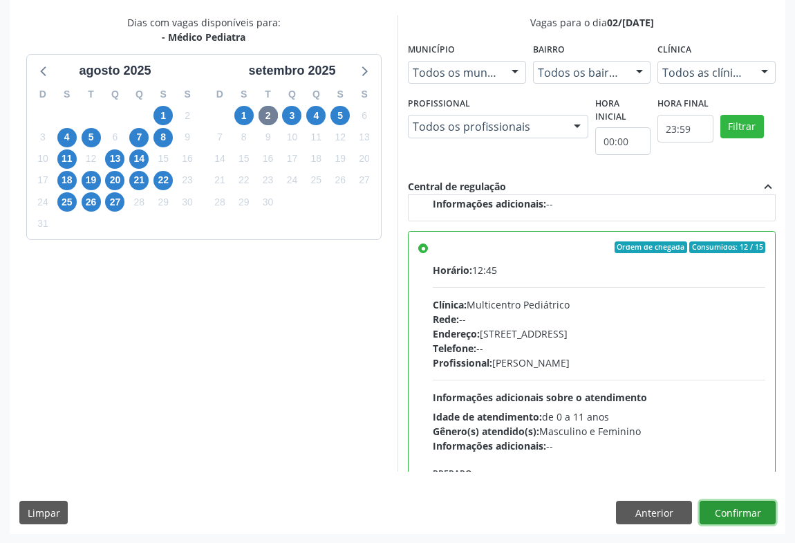
click at [748, 512] on button "Confirmar" at bounding box center [737, 512] width 76 height 24
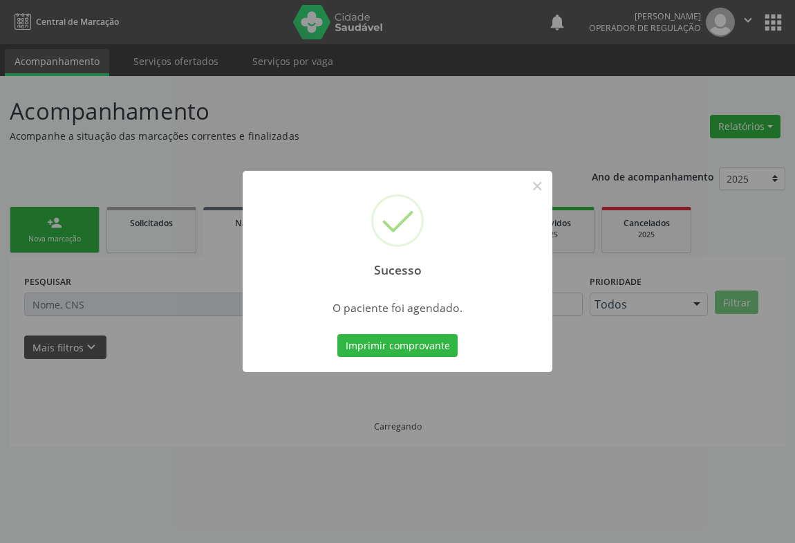
scroll to position [0, 0]
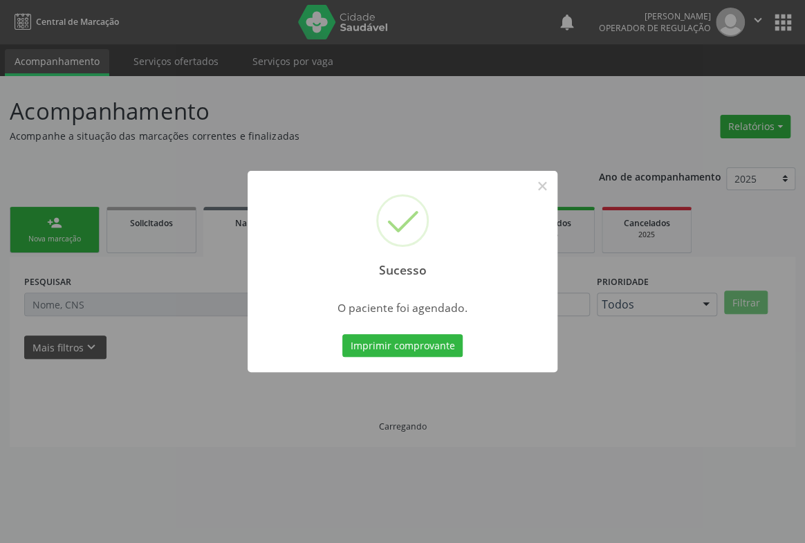
click at [342, 334] on button "Imprimir comprovante" at bounding box center [402, 346] width 120 height 24
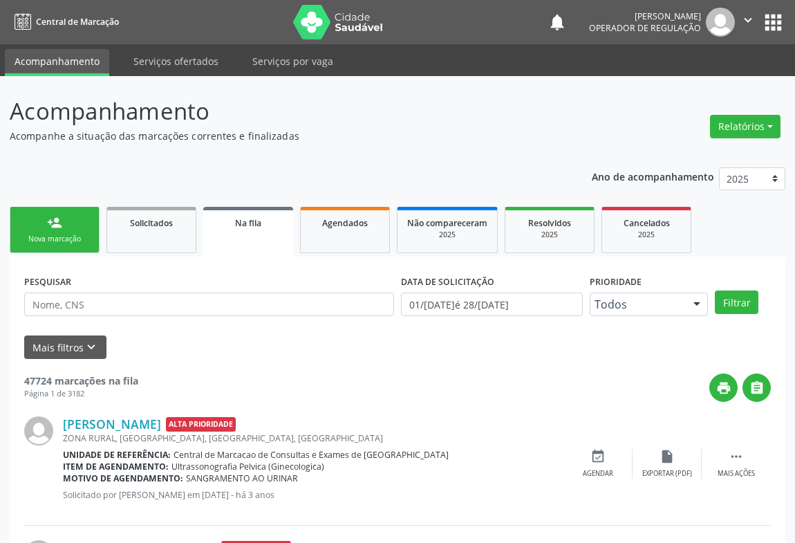
click at [69, 219] on link "person_add Nova marcação" at bounding box center [55, 230] width 90 height 46
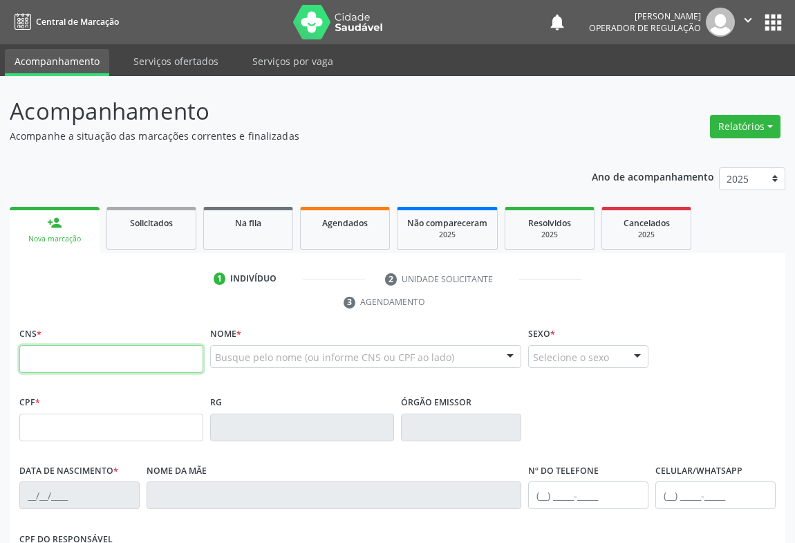
click at [61, 348] on input "text" at bounding box center [111, 359] width 184 height 28
type input "708 7061 6456 3694"
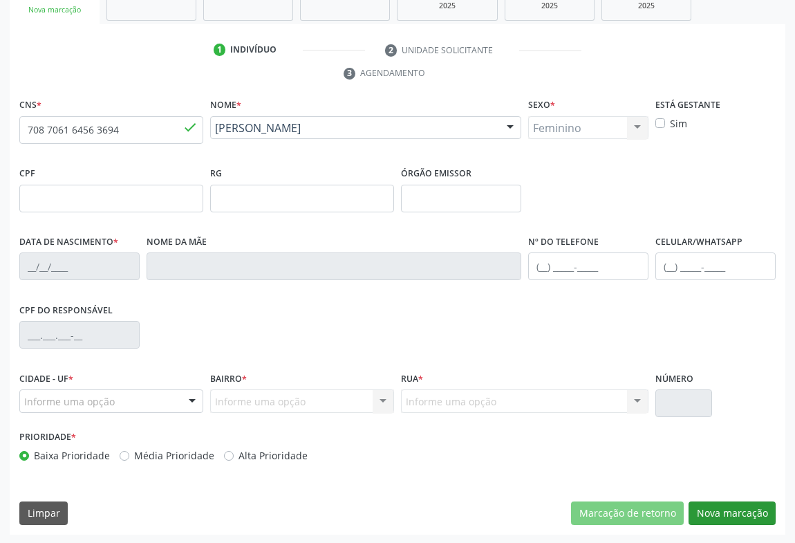
type input "007372752"
type input "15/01/2015"
type input "(74) 98869-1525"
type input "SN"
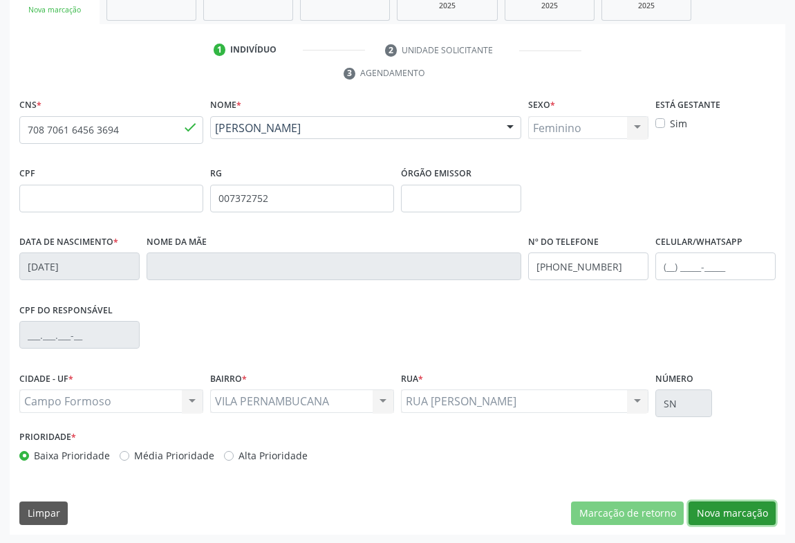
click at [717, 507] on button "Nova marcação" at bounding box center [731, 513] width 87 height 24
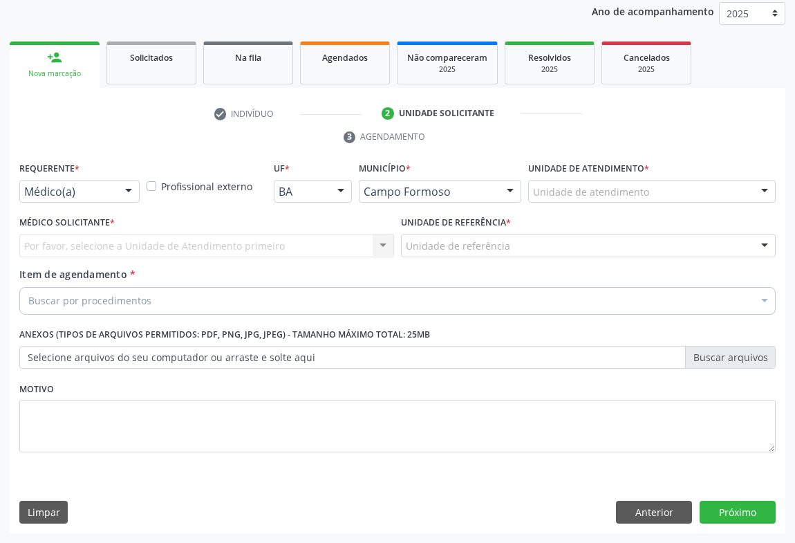
scroll to position [165, 0]
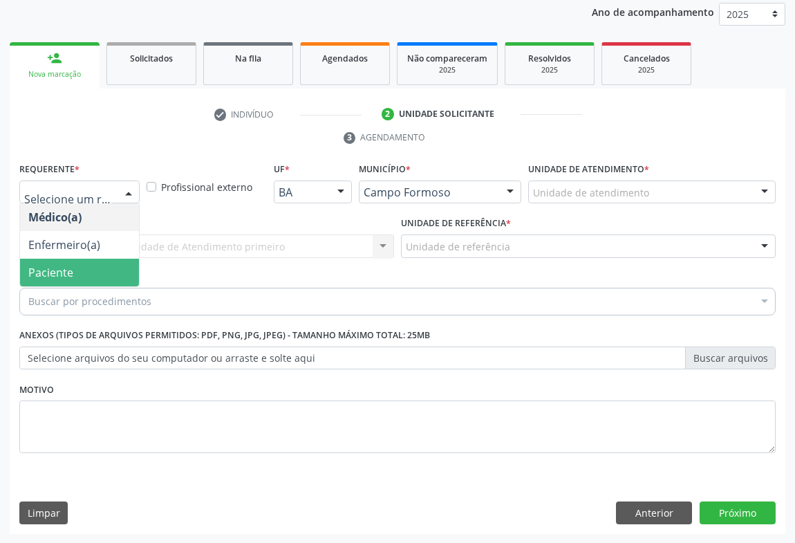
click at [83, 275] on span "Paciente" at bounding box center [79, 273] width 119 height 28
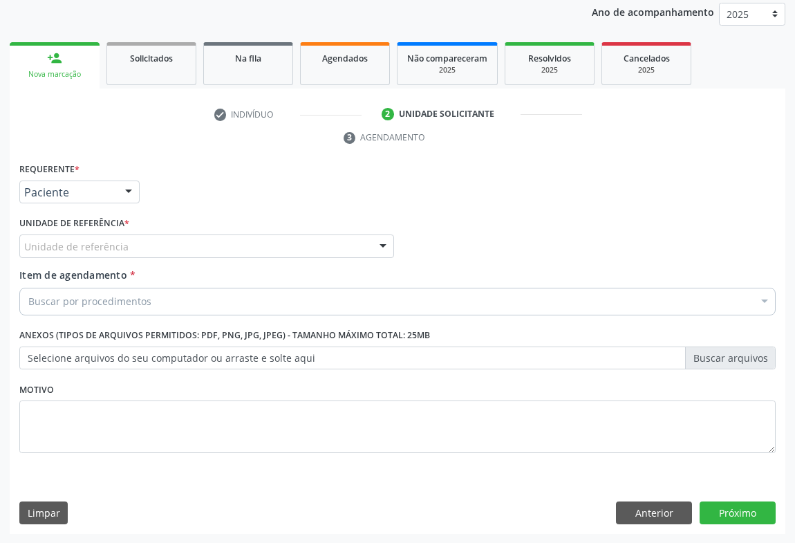
click at [158, 244] on div "Unidade de referência" at bounding box center [206, 246] width 375 height 24
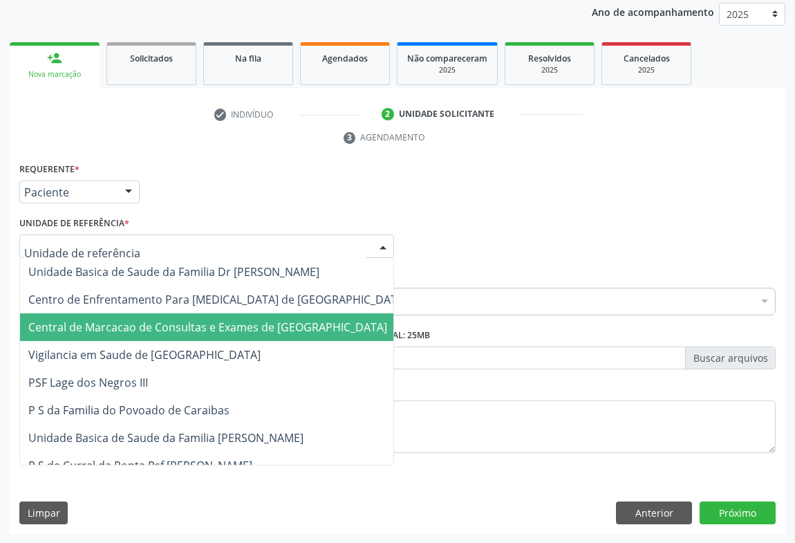
click at [156, 320] on span "Central de Marcacao de Consultas e Exames de [GEOGRAPHIC_DATA]" at bounding box center [207, 326] width 359 height 15
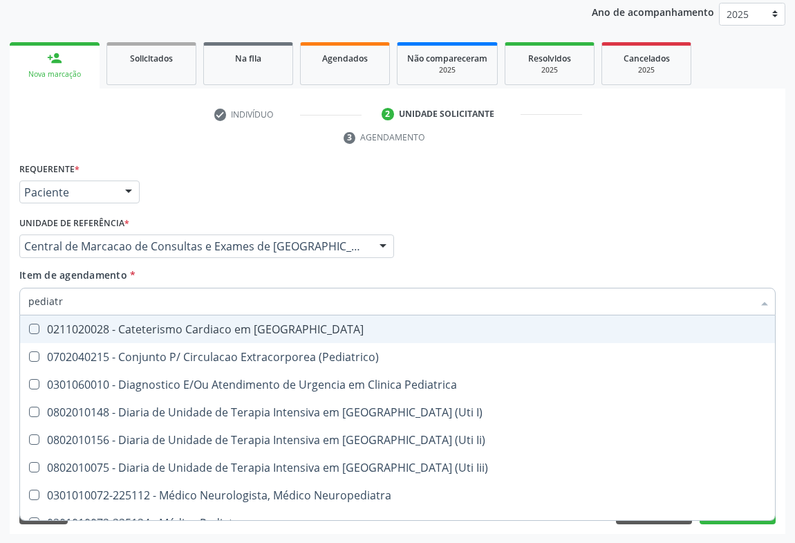
type input "pediatra"
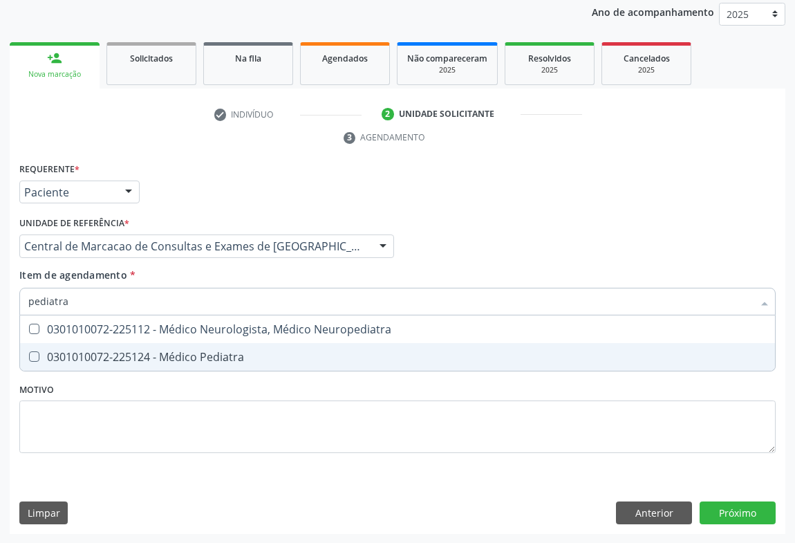
click at [139, 351] on div "0301010072-225124 - Médico Pediatra" at bounding box center [397, 356] width 738 height 11
checkbox Pediatra "true"
click at [740, 502] on div "Requerente * Paciente Médico(a) Enfermeiro(a) Paciente Nenhum resultado encontr…" at bounding box center [398, 346] width 776 height 375
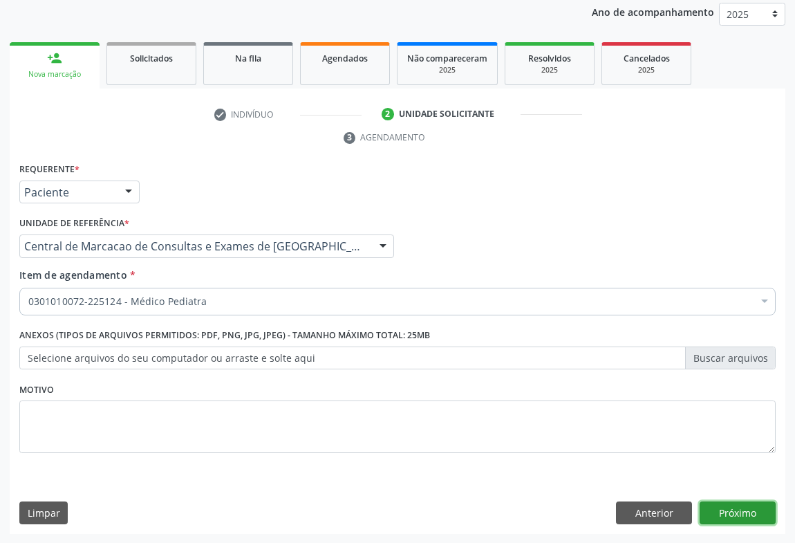
click at [760, 513] on button "Próximo" at bounding box center [737, 513] width 76 height 24
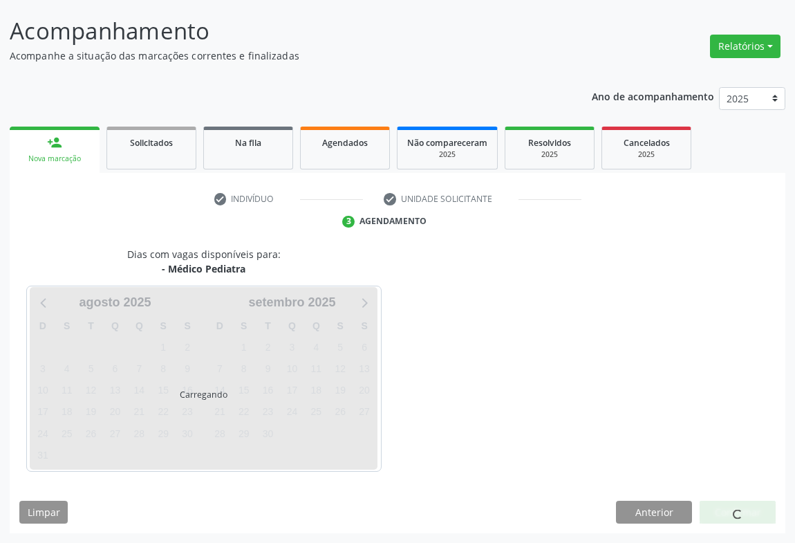
scroll to position [79, 0]
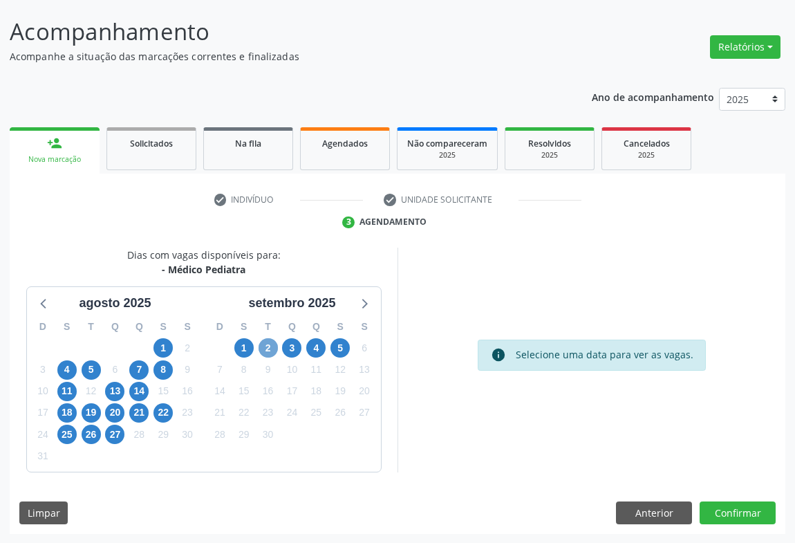
click at [261, 344] on span "2" at bounding box center [268, 347] width 19 height 19
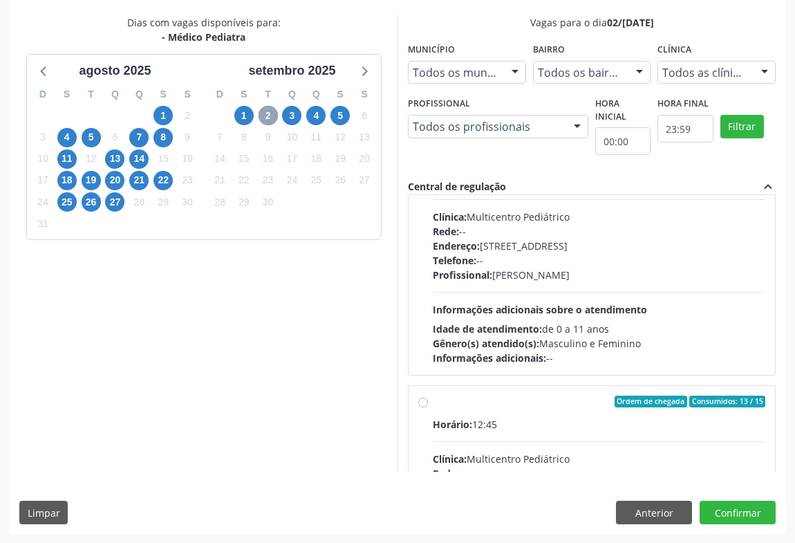
scroll to position [216, 0]
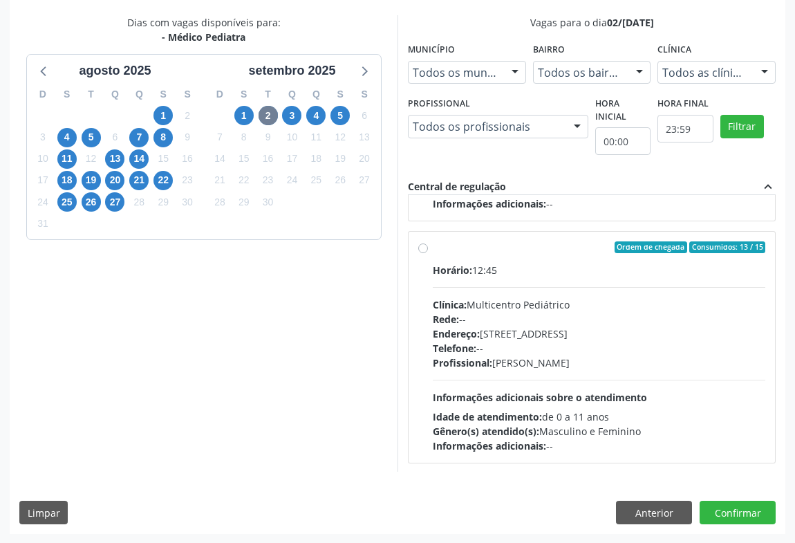
click at [532, 383] on div "Horário: 12:45 Clínica: Multicentro Pediátrico Rede: -- Endereço: Antigo Casa G…" at bounding box center [599, 358] width 332 height 190
click at [428, 254] on input "Ordem de chegada Consumidos: 13 / 15 Horário: 12:45 Clínica: Multicentro Pediát…" at bounding box center [423, 247] width 10 height 12
radio input "true"
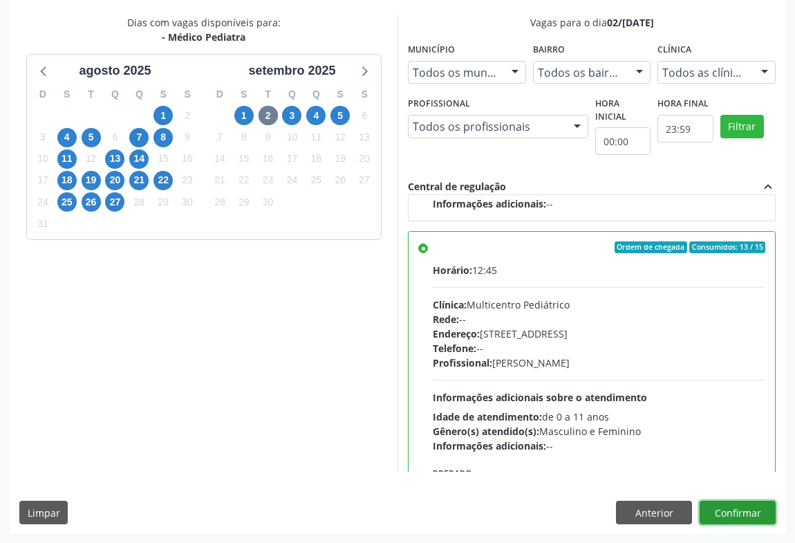
click at [748, 507] on button "Confirmar" at bounding box center [737, 512] width 76 height 24
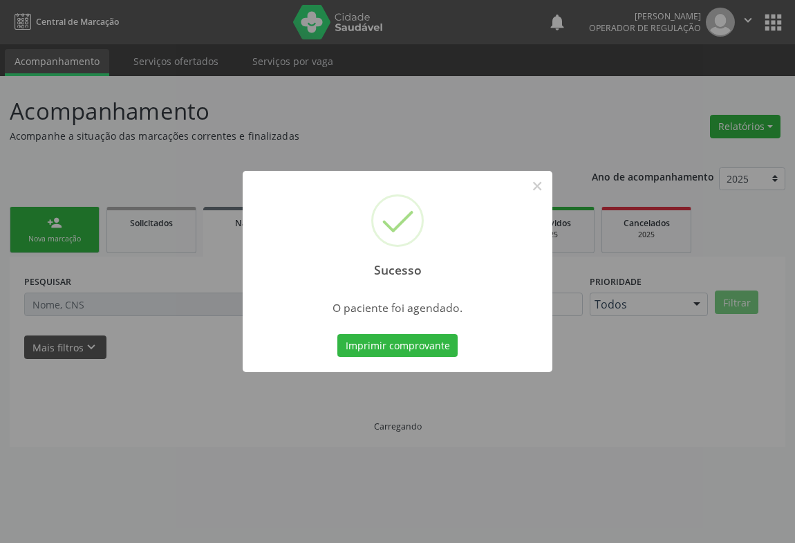
scroll to position [0, 0]
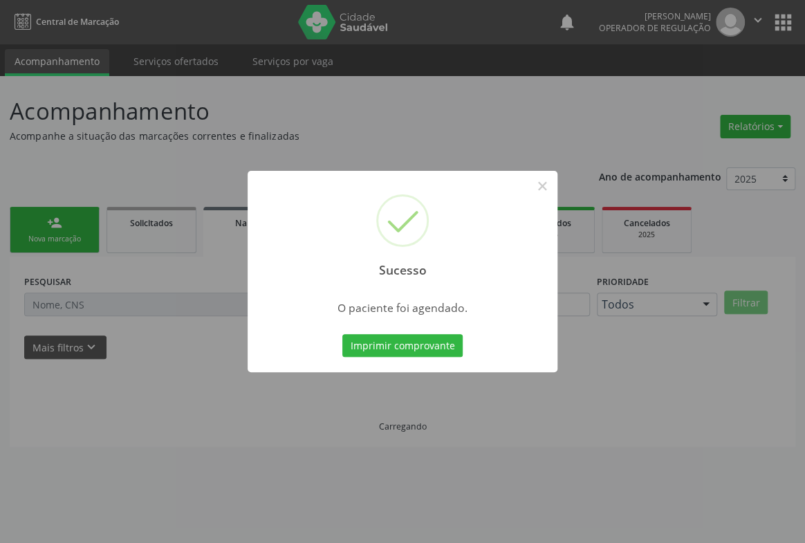
click at [342, 334] on button "Imprimir comprovante" at bounding box center [402, 346] width 120 height 24
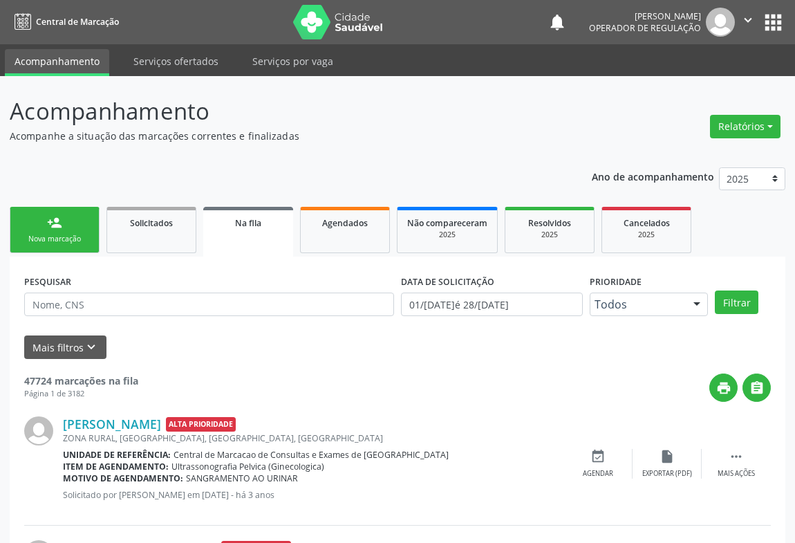
click at [28, 221] on link "person_add Nova marcação" at bounding box center [55, 230] width 90 height 46
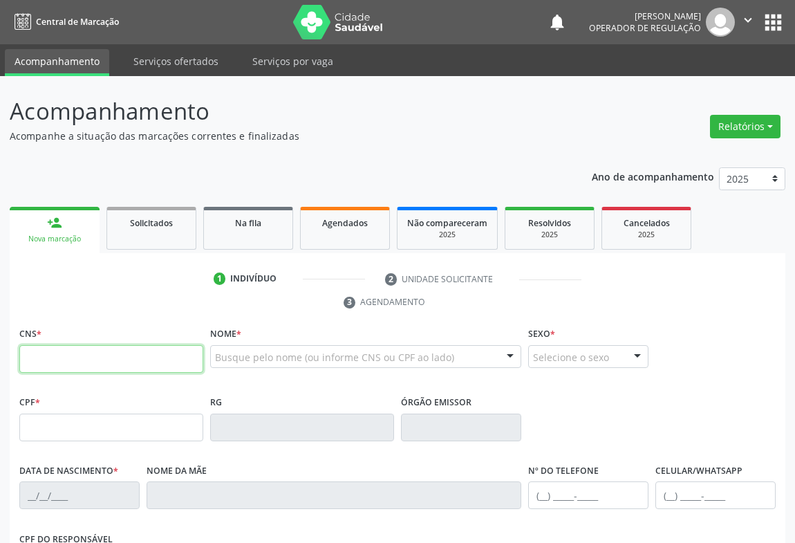
click at [69, 356] on input "text" at bounding box center [111, 359] width 184 height 28
type input "708 0093 6457 6128"
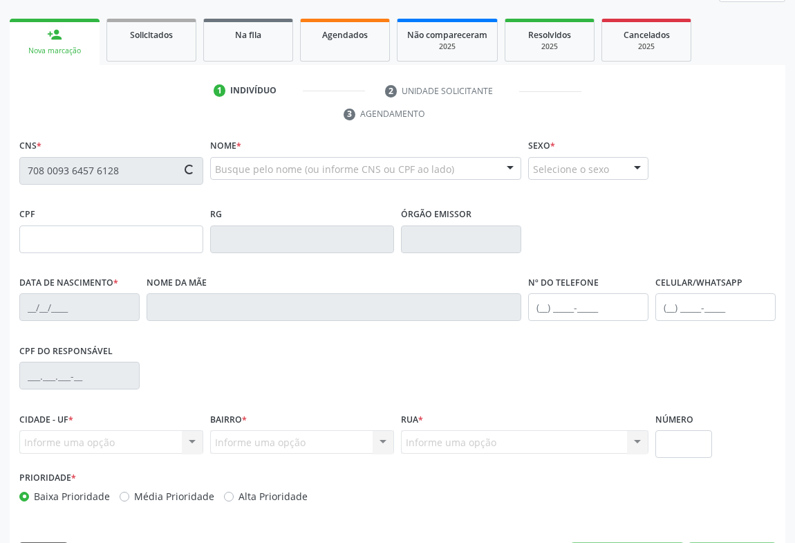
type input "1462123988"
type input "07/07/1988"
type input "(74) 99951-4819"
type input "099.689.144-79"
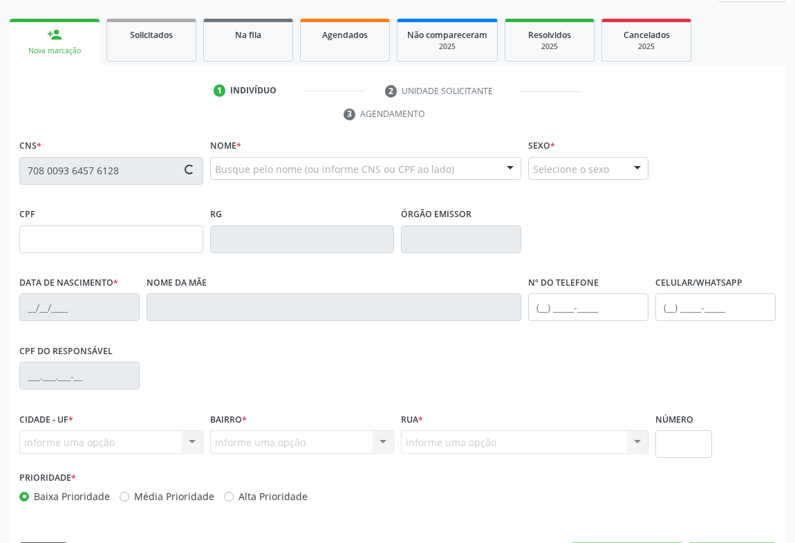
type input "SN"
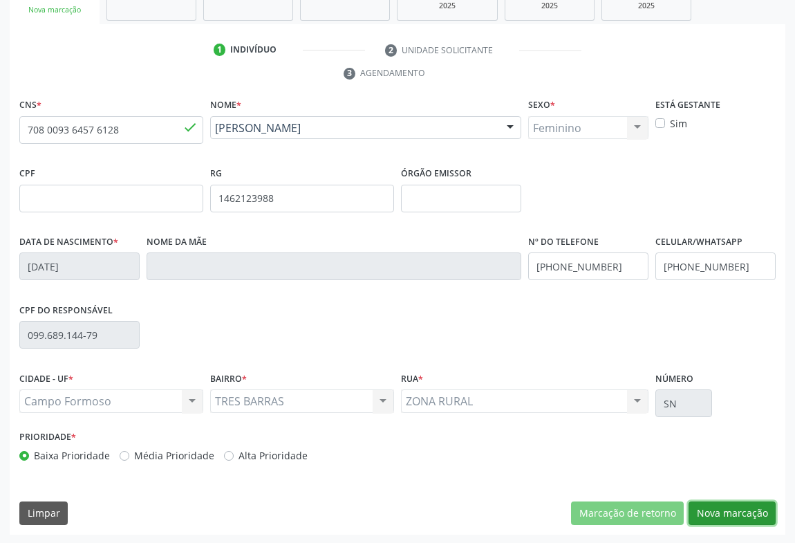
click at [733, 511] on button "Nova marcação" at bounding box center [731, 513] width 87 height 24
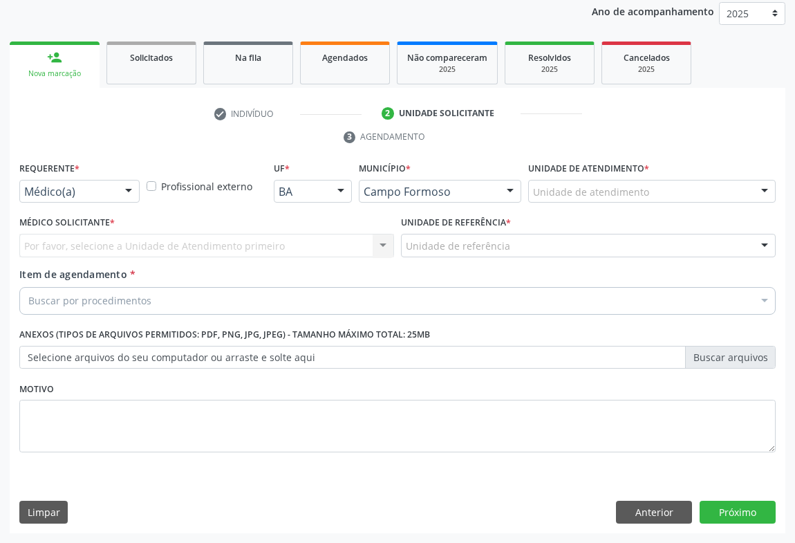
scroll to position [165, 0]
click at [112, 189] on div "Médico(a) Médico(a) Enfermeiro(a) Paciente Nenhum resultado encontrado para: " …" at bounding box center [79, 192] width 120 height 24
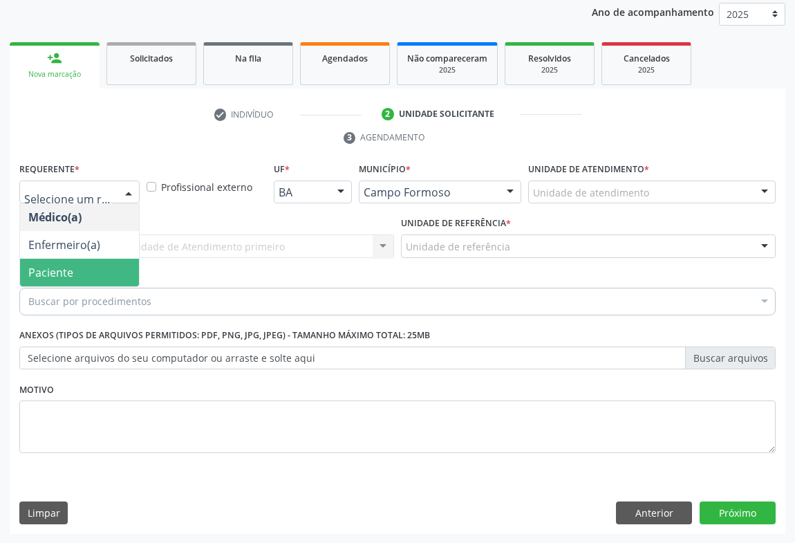
click at [84, 274] on span "Paciente" at bounding box center [79, 273] width 119 height 28
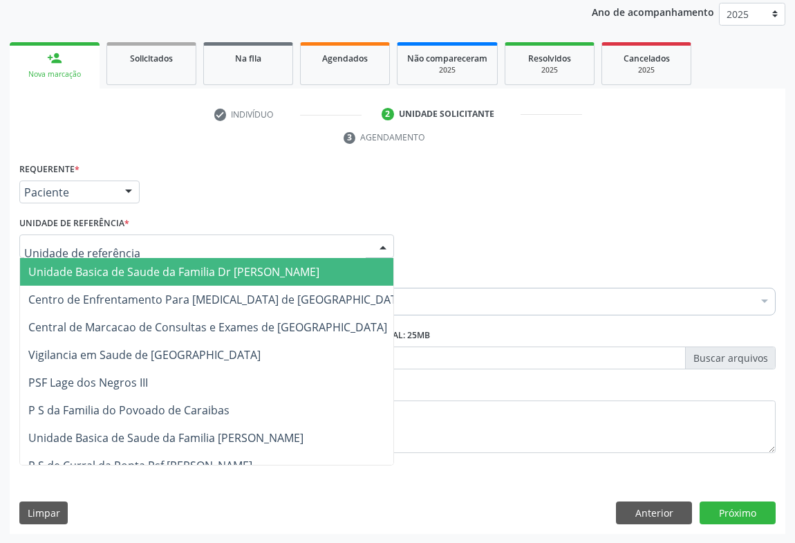
click at [151, 243] on div at bounding box center [206, 246] width 375 height 24
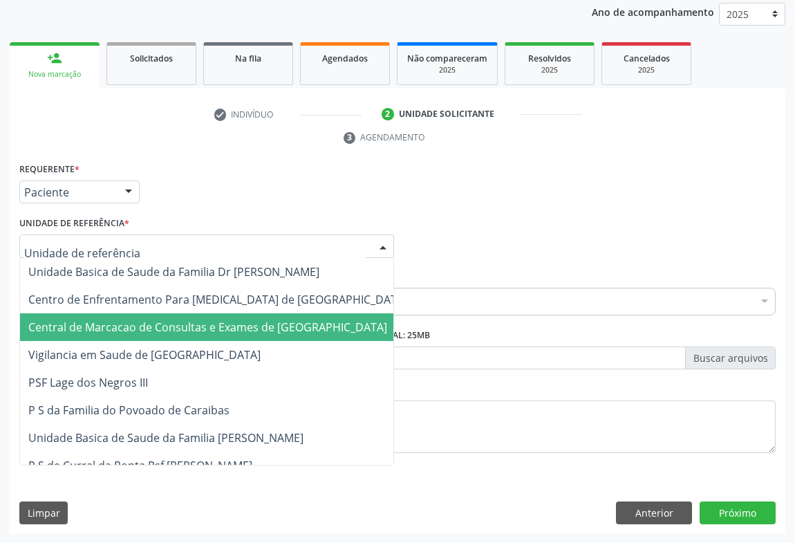
drag, startPoint x: 146, startPoint y: 322, endPoint x: 142, endPoint y: 313, distance: 9.6
click at [145, 323] on span "Central de Marcacao de Consultas e Exames de [GEOGRAPHIC_DATA]" at bounding box center [207, 326] width 359 height 15
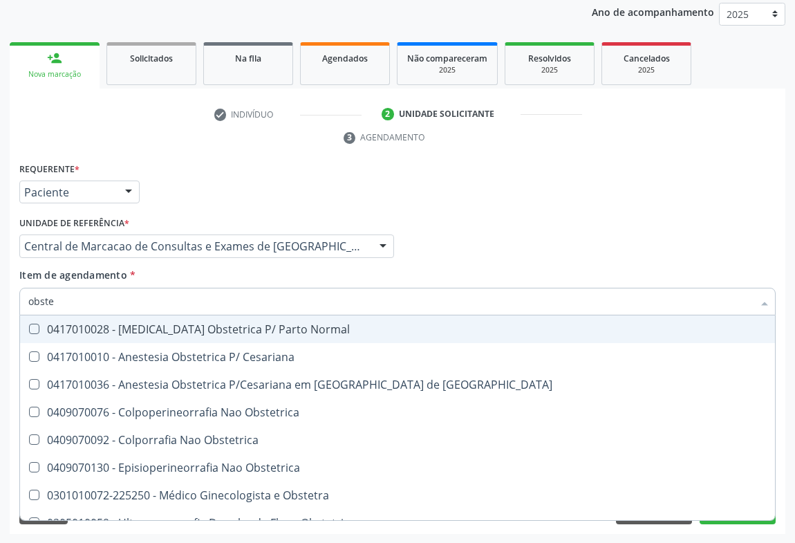
type input "obstet"
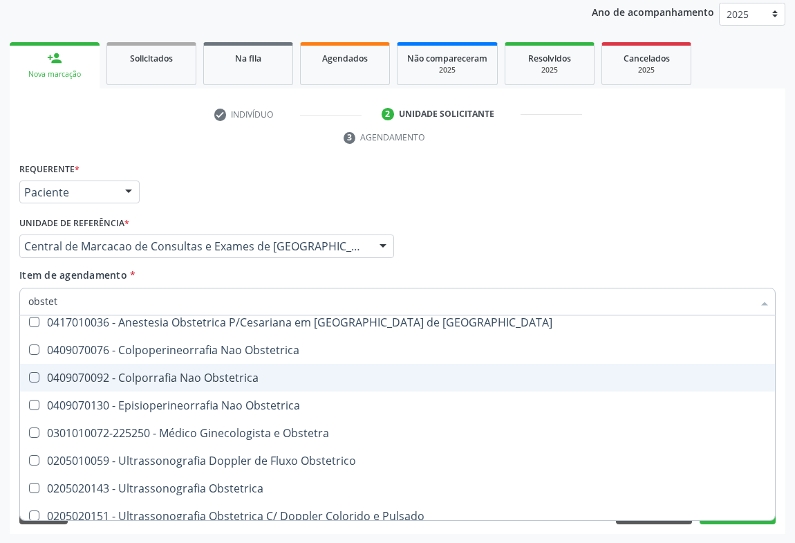
scroll to position [71, 0]
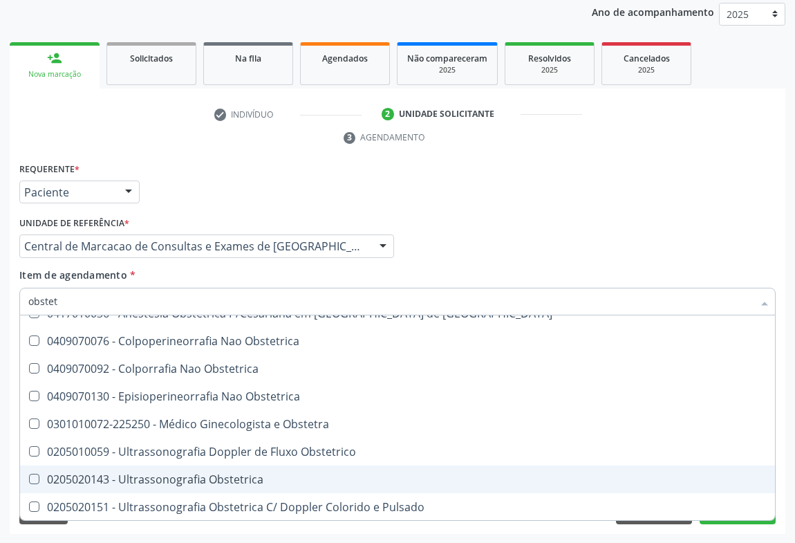
click at [241, 478] on div "0205020143 - Ultrassonografia Obstetrica" at bounding box center [397, 478] width 738 height 11
click at [241, 476] on div "0205020143 - Ultrassonografia Obstetrica" at bounding box center [397, 478] width 738 height 11
checkbox Obstetrica "false"
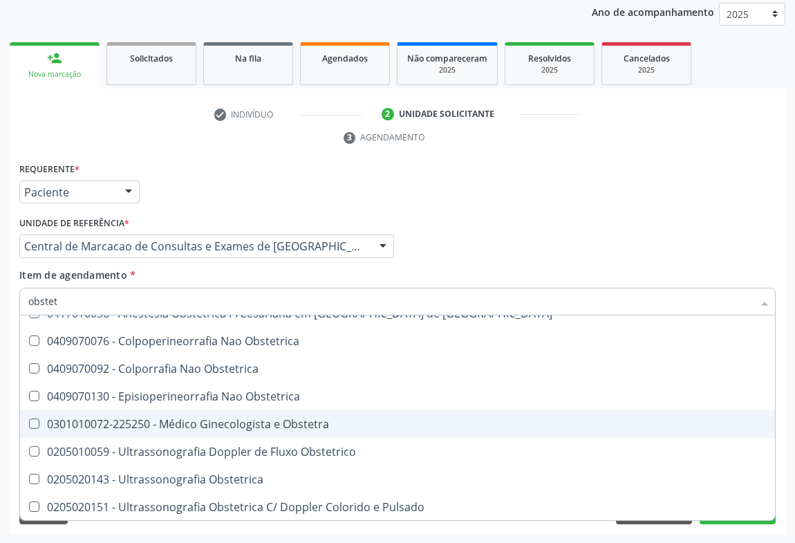
click at [264, 430] on span "0301010072-225250 - Médico Ginecologista e Obstetra" at bounding box center [397, 424] width 755 height 28
checkbox Obstetra "true"
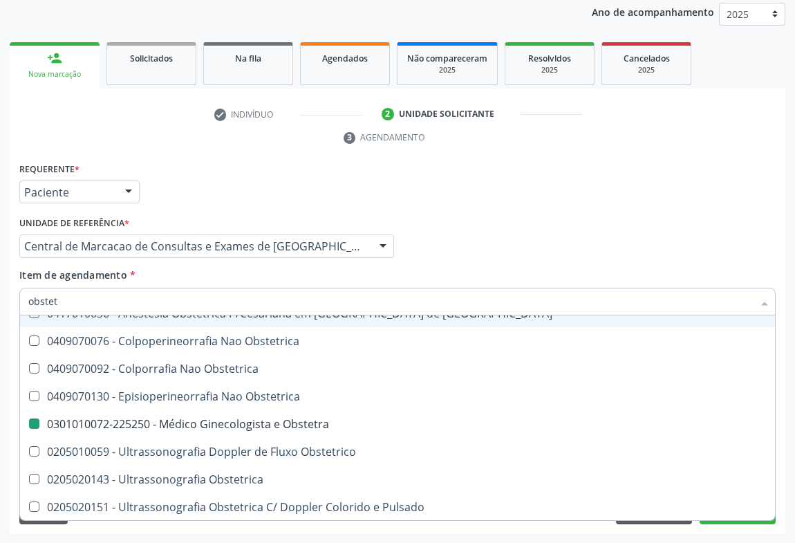
click at [527, 270] on div "Item de agendamento * obstet Desfazer seleção 0417010028 - Analgesia Obstetrica…" at bounding box center [397, 289] width 756 height 44
checkbox Cesariana "true"
checkbox Obstetra "false"
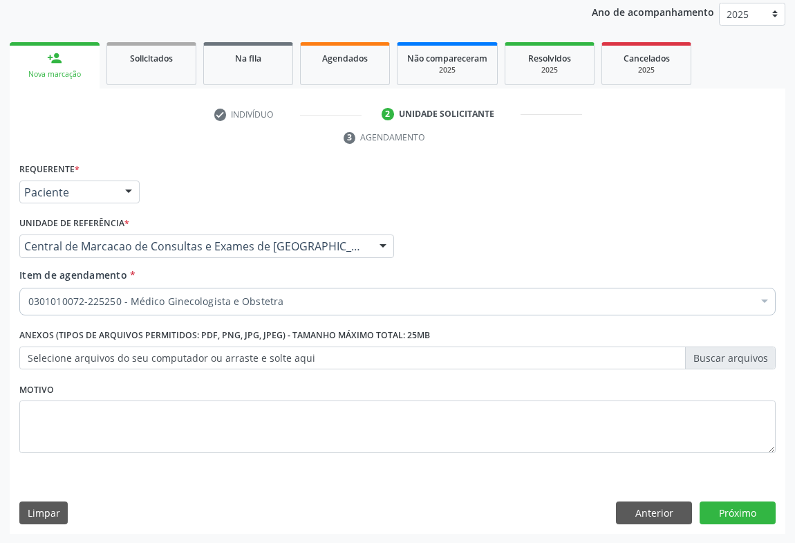
scroll to position [0, 0]
click at [722, 505] on button "Próximo" at bounding box center [737, 513] width 76 height 24
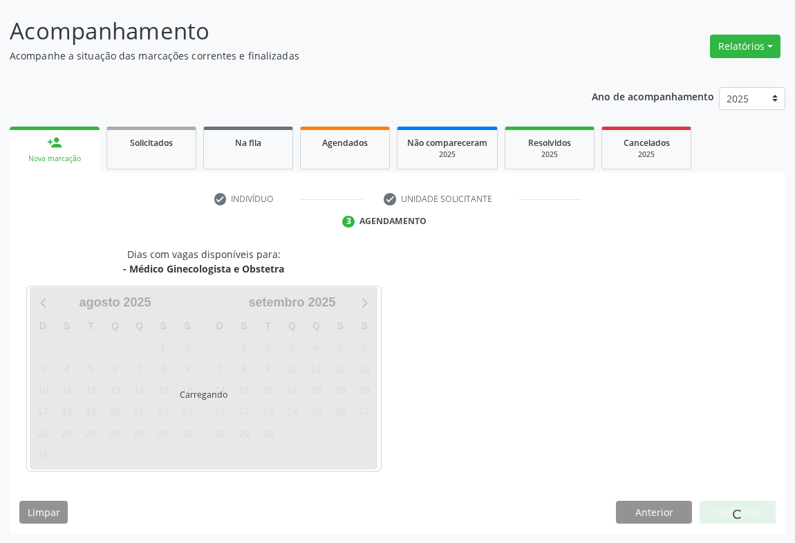
scroll to position [79, 0]
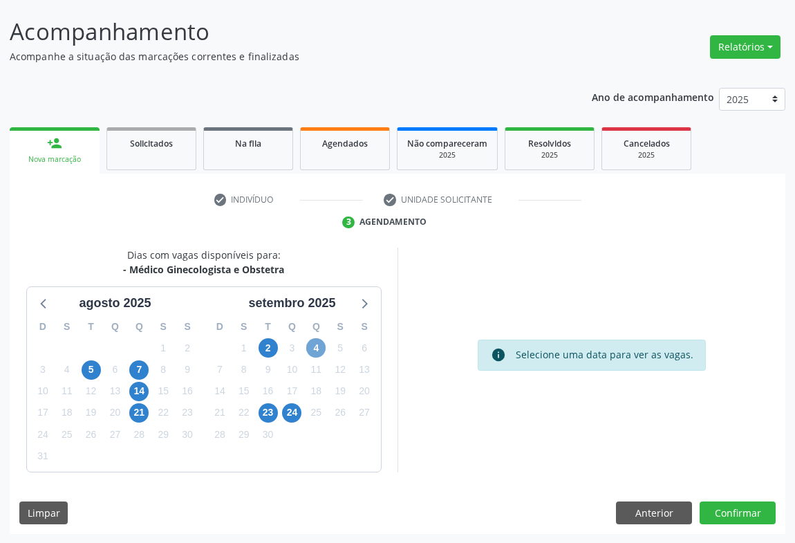
click at [317, 349] on span "4" at bounding box center [315, 347] width 19 height 19
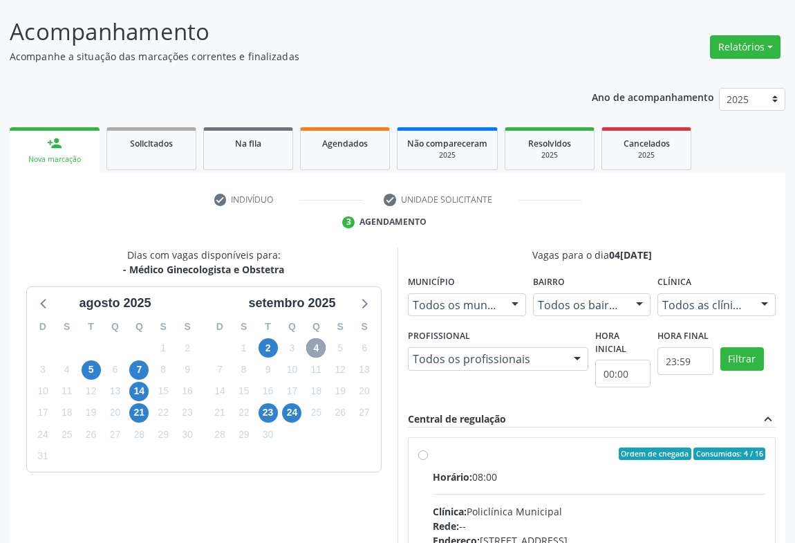
scroll to position [268, 0]
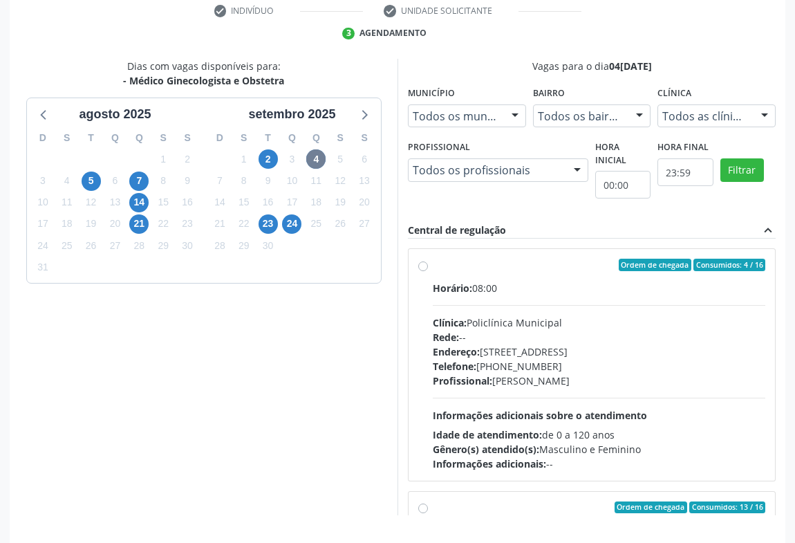
click at [473, 370] on span "Telefone:" at bounding box center [455, 365] width 44 height 13
click at [428, 271] on input "Ordem de chegada Consumidos: 4 / 16 Horário: 08:00 Clínica: Policlínica Municip…" at bounding box center [423, 265] width 10 height 12
radio input "true"
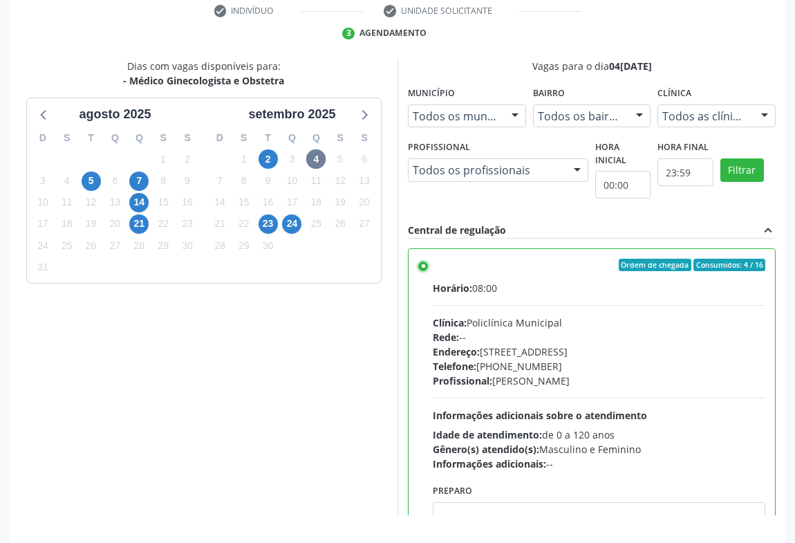
scroll to position [312, 0]
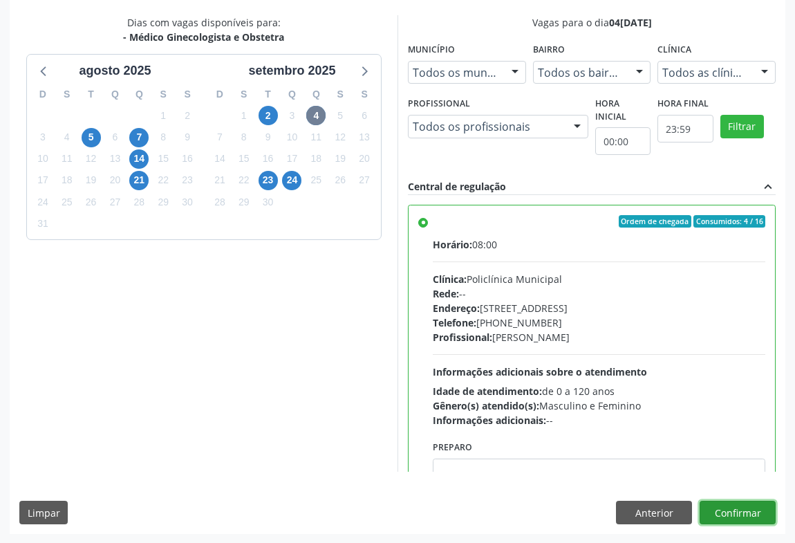
click at [733, 512] on button "Confirmar" at bounding box center [737, 512] width 76 height 24
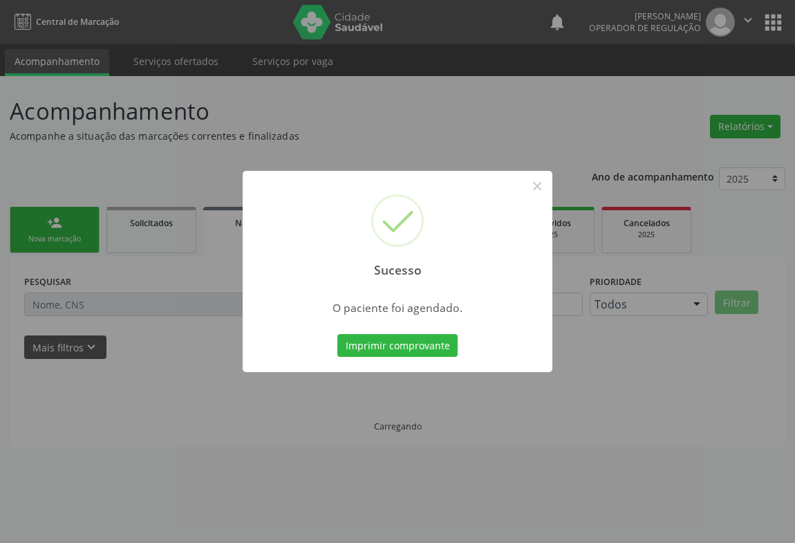
scroll to position [0, 0]
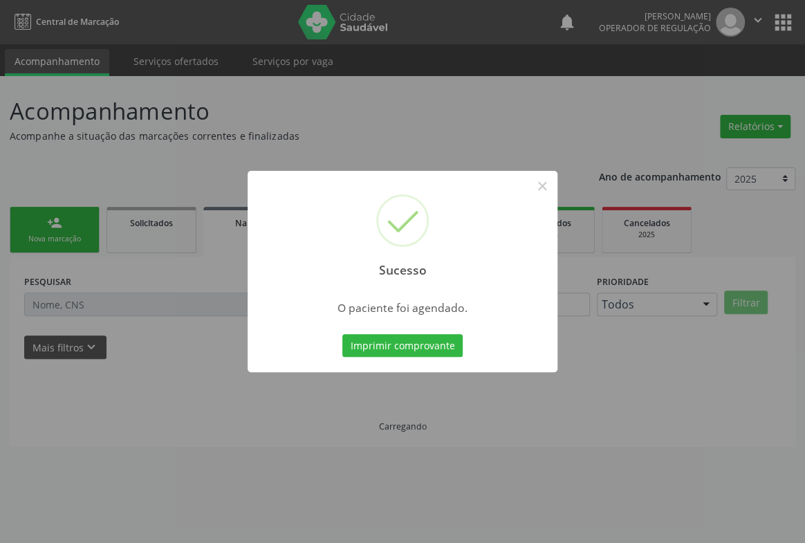
click at [342, 334] on button "Imprimir comprovante" at bounding box center [402, 346] width 120 height 24
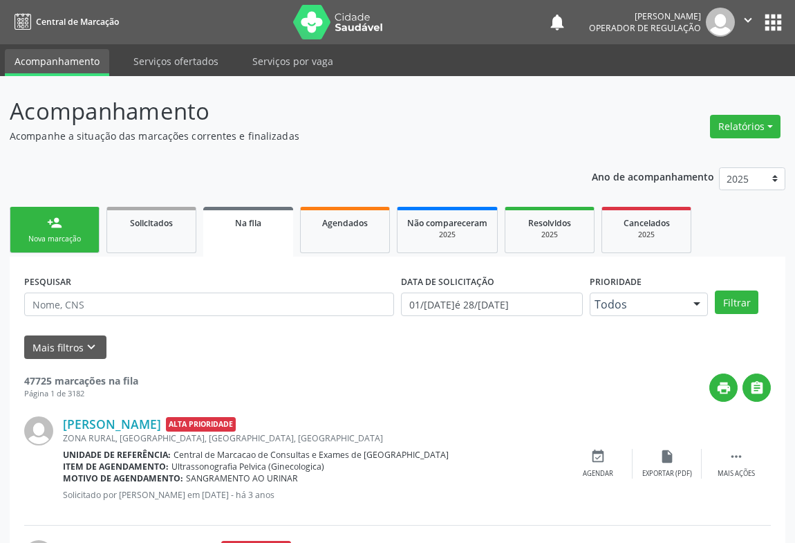
click at [267, 228] on div "Na fila" at bounding box center [248, 222] width 71 height 15
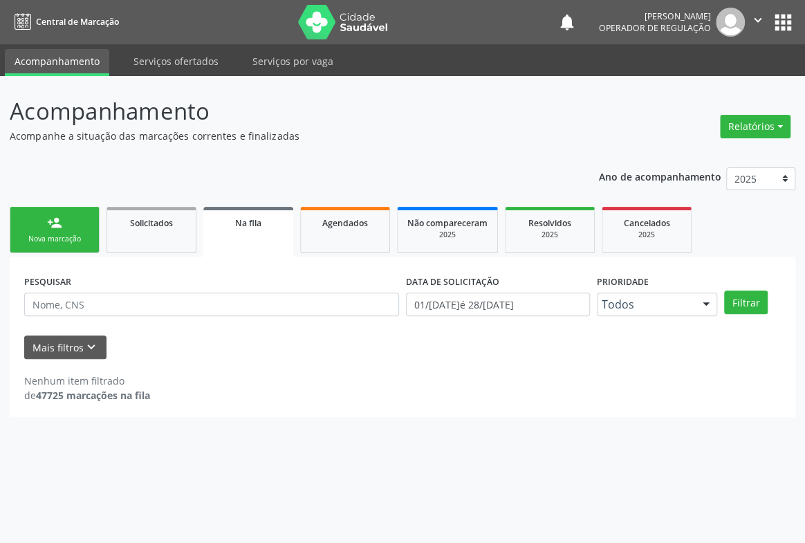
click at [267, 228] on div "Na fila" at bounding box center [248, 222] width 71 height 15
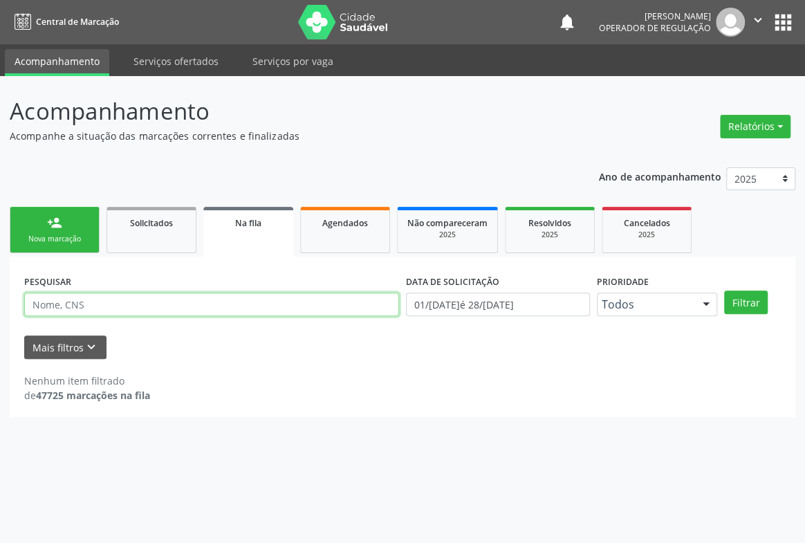
click at [196, 306] on input "text" at bounding box center [211, 304] width 375 height 24
type input "702802666145666"
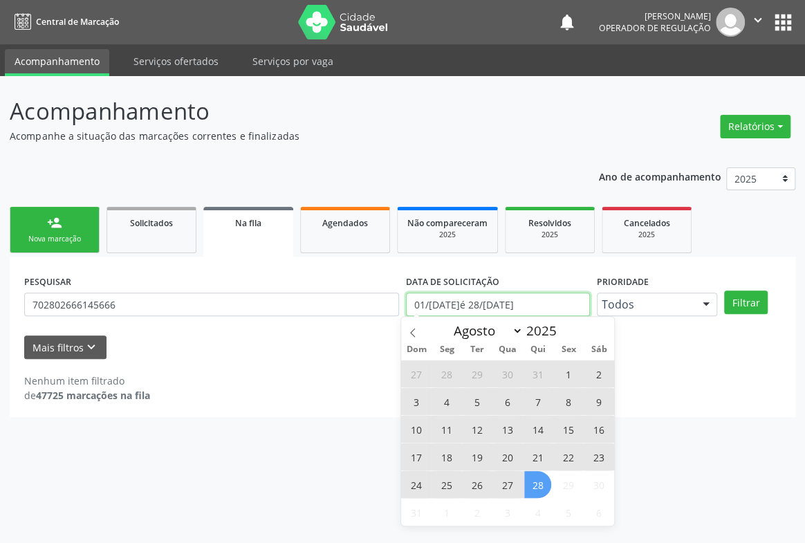
click at [492, 310] on input "0[DATE] até 2[DATE]" at bounding box center [498, 304] width 184 height 24
type input "2023"
select select "0"
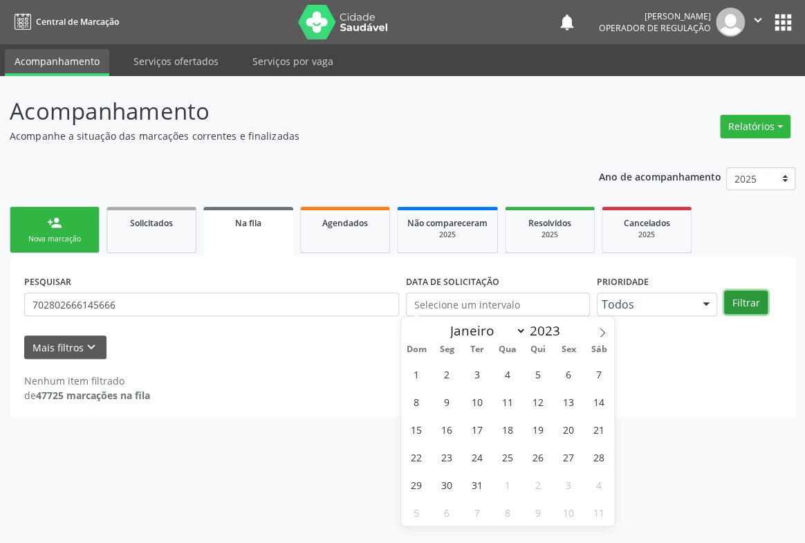
click at [749, 303] on button "Filtrar" at bounding box center [746, 302] width 44 height 24
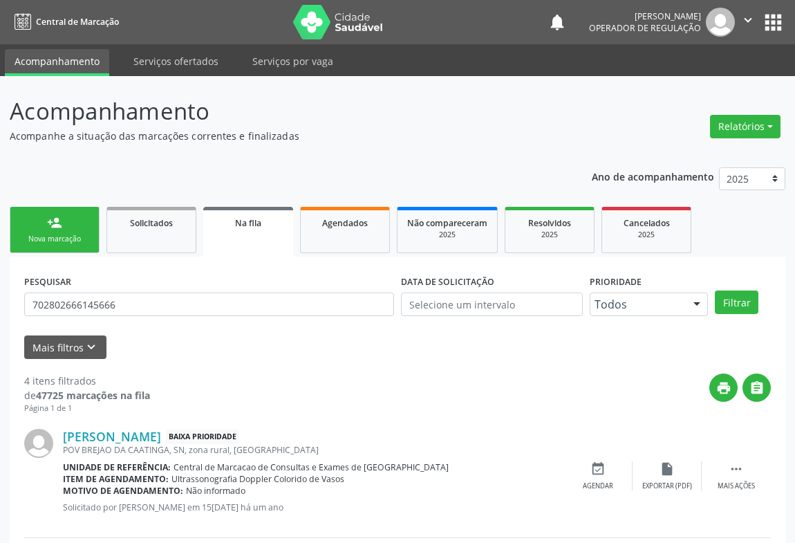
click at [47, 219] on div "person_add" at bounding box center [54, 222] width 15 height 15
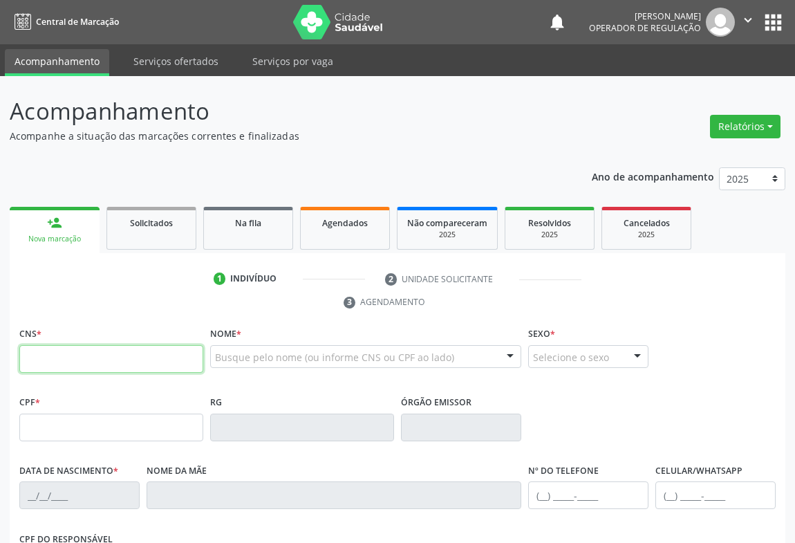
click at [96, 357] on input "text" at bounding box center [111, 359] width 184 height 28
type input "702 8026 6614 5666"
type input "0767464613"
type input "27/09/1962"
type input "(74) 98868-2371"
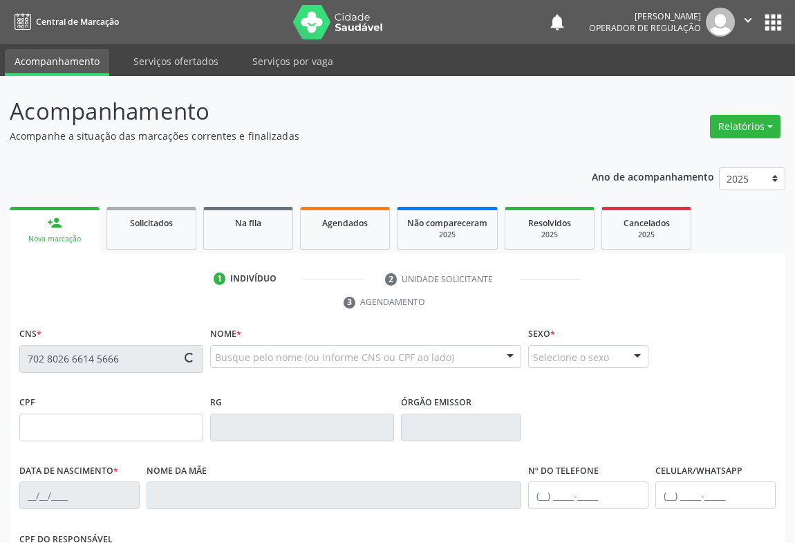
type input "(74) 98868-2371"
type input "372.408.115-49"
type input "SN"
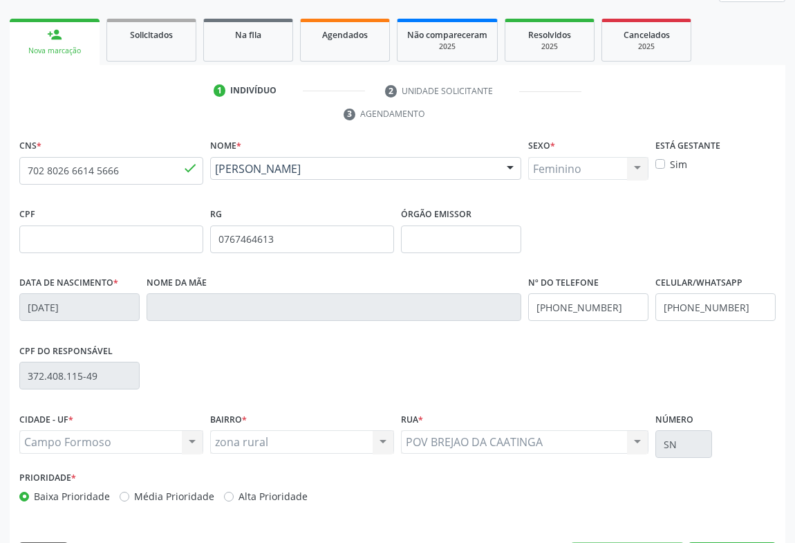
scroll to position [229, 0]
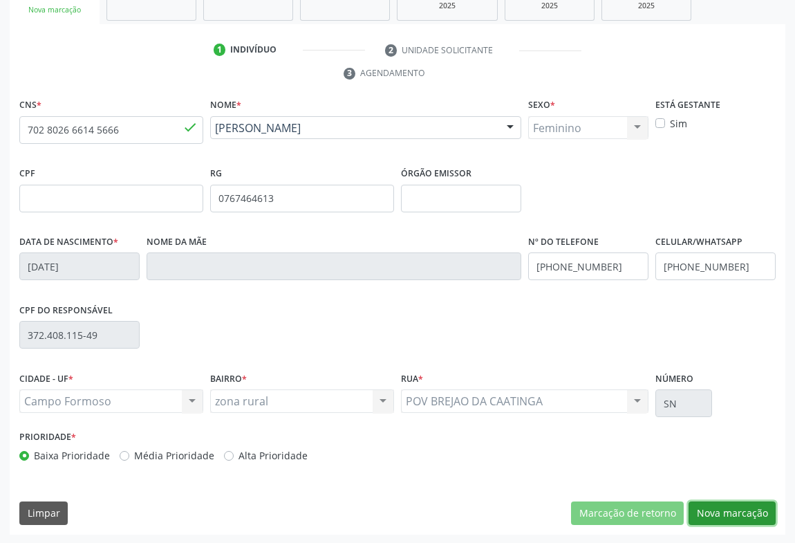
click at [749, 507] on button "Nova marcação" at bounding box center [731, 513] width 87 height 24
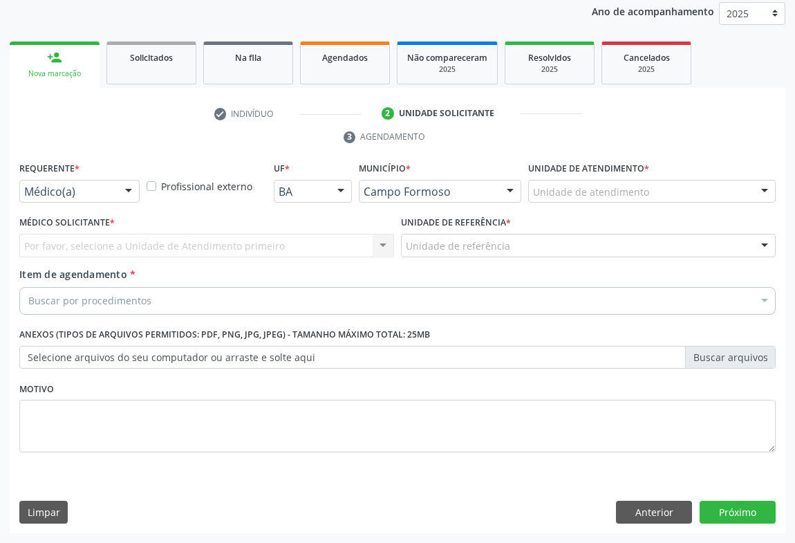
scroll to position [165, 0]
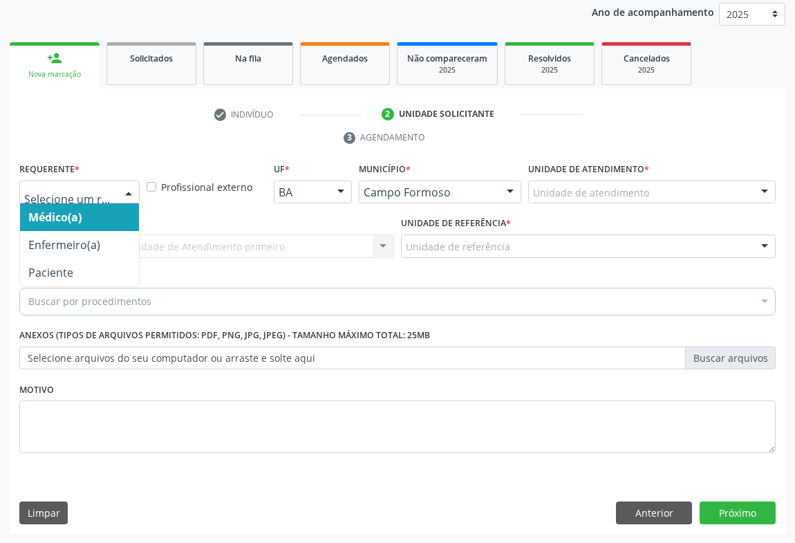
click at [121, 195] on div at bounding box center [128, 193] width 21 height 24
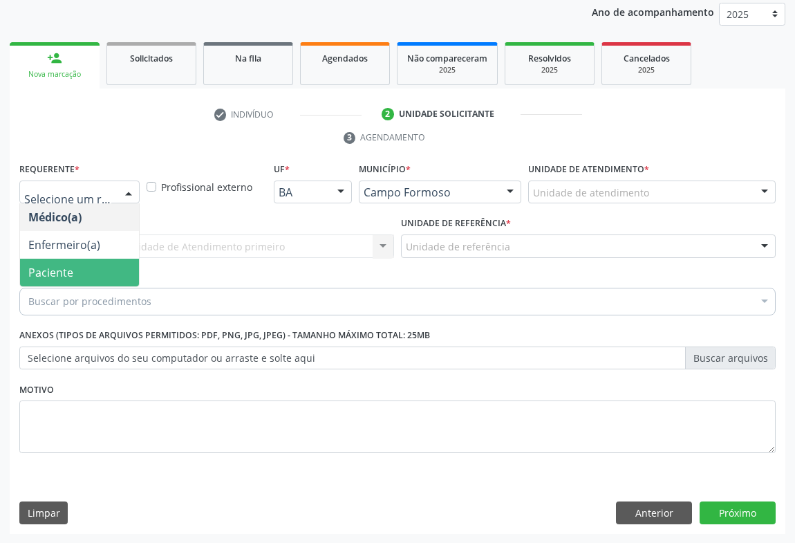
click at [91, 272] on span "Paciente" at bounding box center [79, 273] width 119 height 28
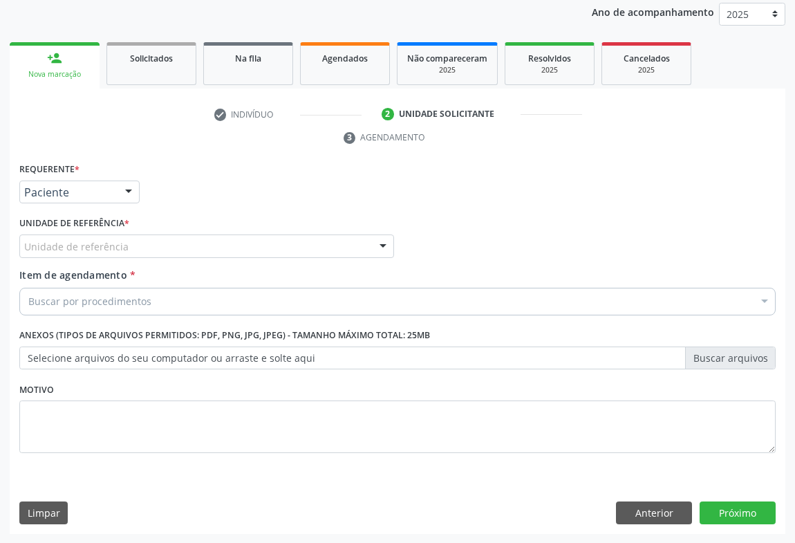
click at [126, 244] on div "Unidade de referência" at bounding box center [206, 246] width 375 height 24
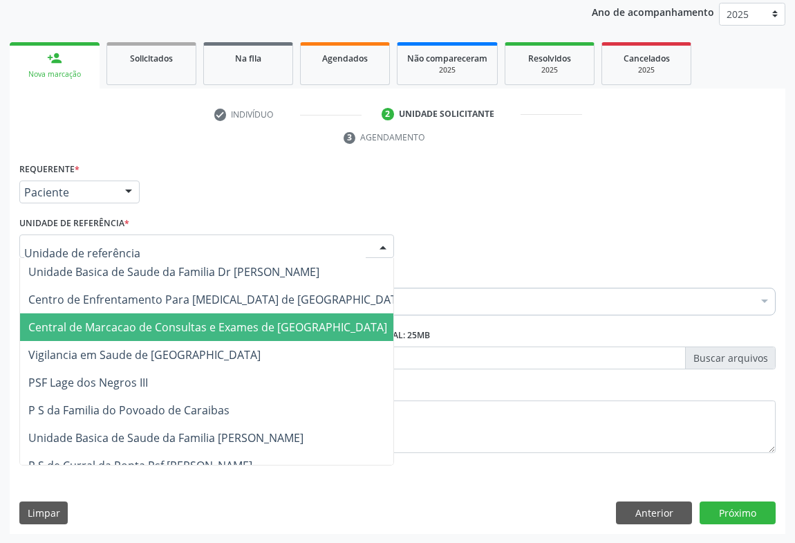
click at [131, 323] on span "Central de Marcacao de Consultas e Exames de [GEOGRAPHIC_DATA]" at bounding box center [207, 326] width 359 height 15
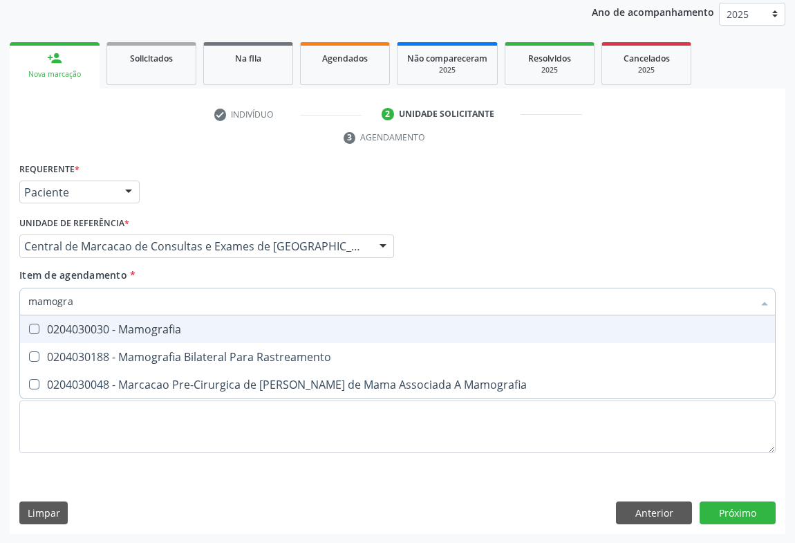
type input "mamograf"
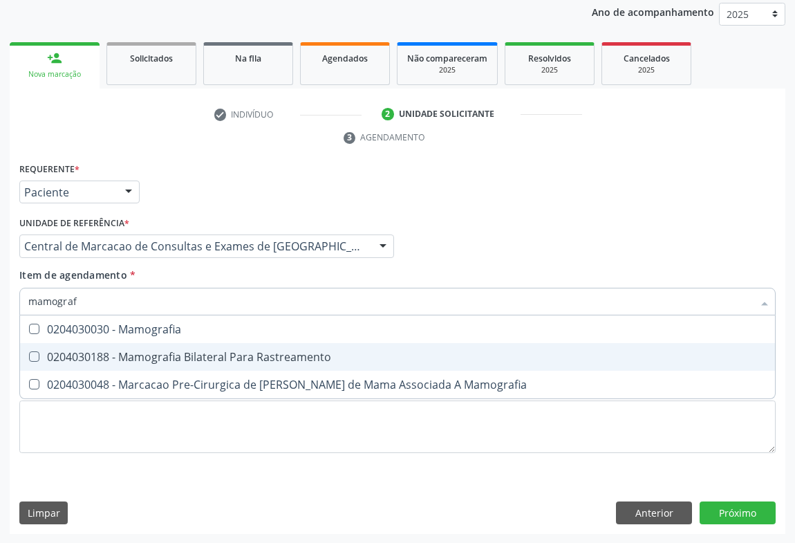
click at [162, 351] on div "0204030188 - Mamografia Bilateral Para Rastreamento" at bounding box center [397, 356] width 738 height 11
checkbox Rastreamento "true"
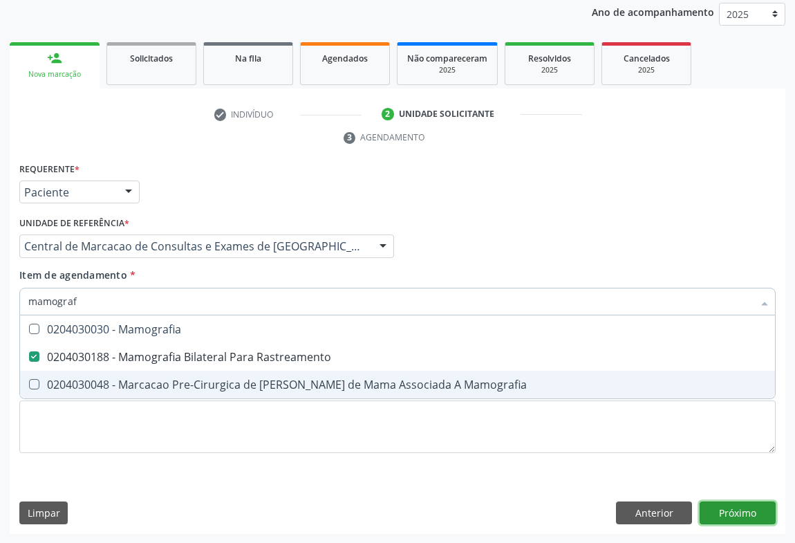
click at [744, 508] on div "Requerente * Paciente Médico(a) Enfermeiro(a) Paciente Nenhum resultado encontr…" at bounding box center [398, 346] width 776 height 375
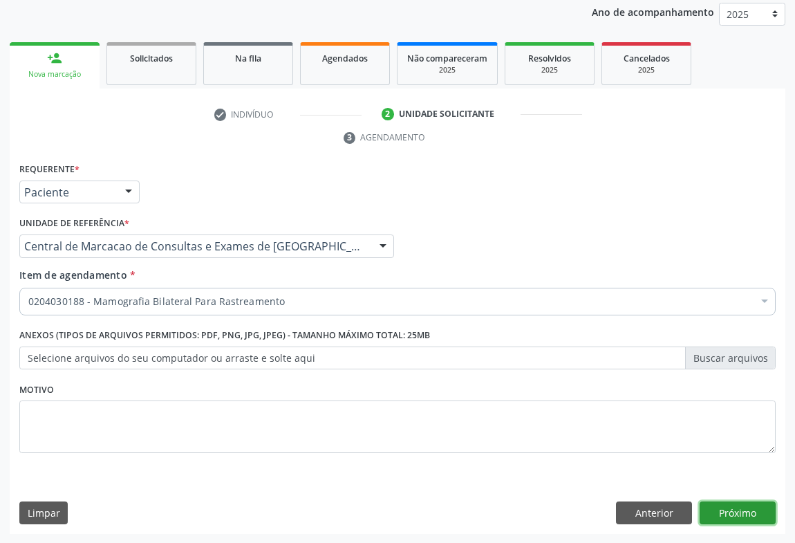
click at [767, 517] on button "Próximo" at bounding box center [737, 513] width 76 height 24
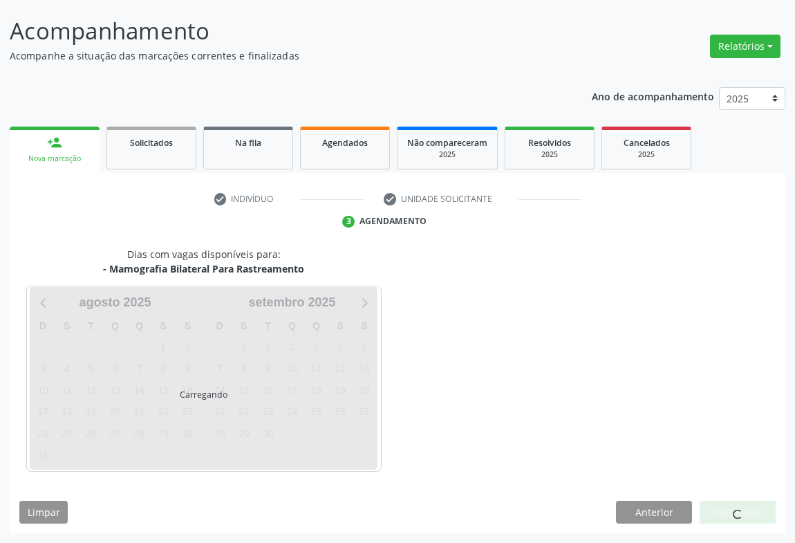
scroll to position [79, 0]
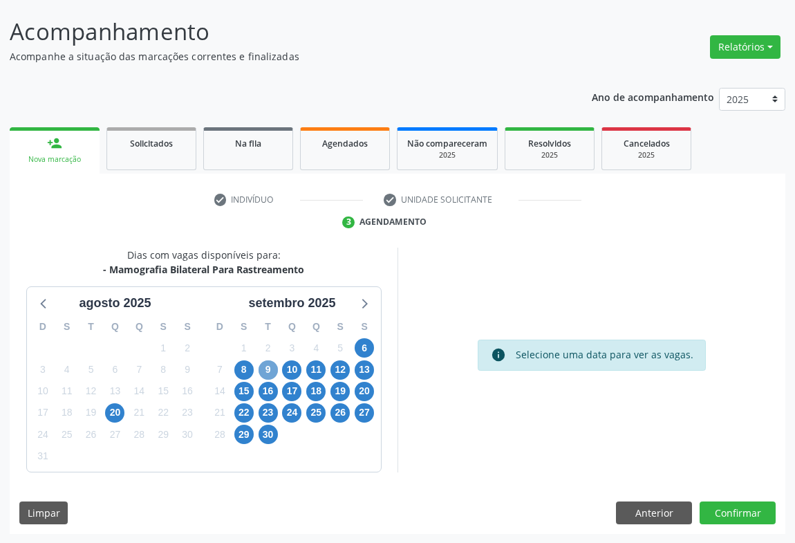
click at [266, 367] on span "9" at bounding box center [268, 369] width 19 height 19
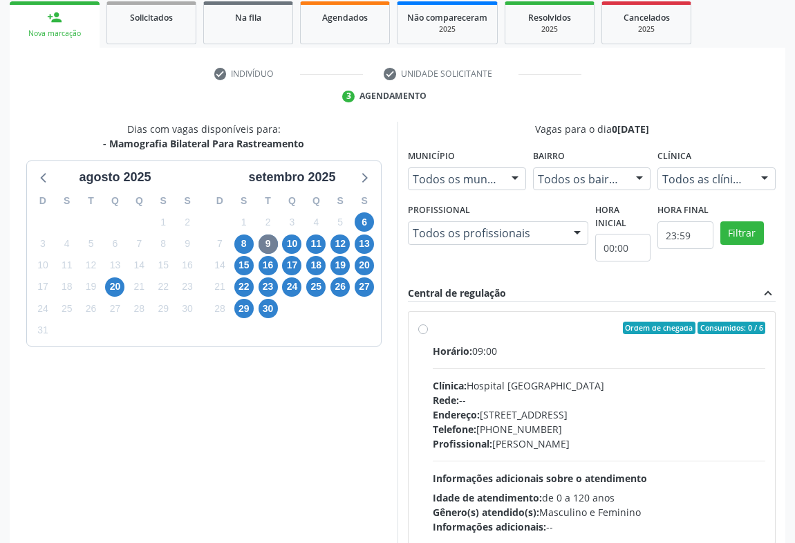
click at [545, 368] on hr at bounding box center [599, 368] width 332 height 1
click at [428, 334] on input "Ordem de chegada Consumidos: 0 / 6 Horário: 09:00 Clínica: Hospital Sao Francis…" at bounding box center [423, 327] width 10 height 12
radio input "true"
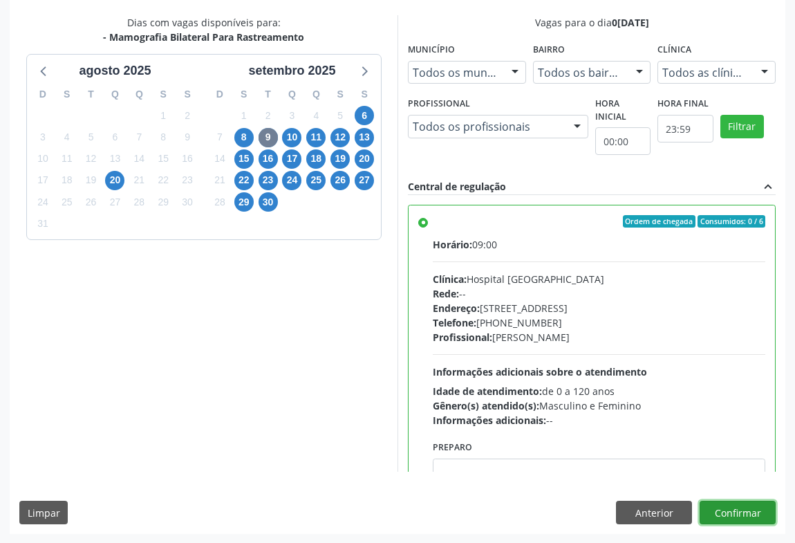
click at [755, 518] on button "Confirmar" at bounding box center [737, 512] width 76 height 24
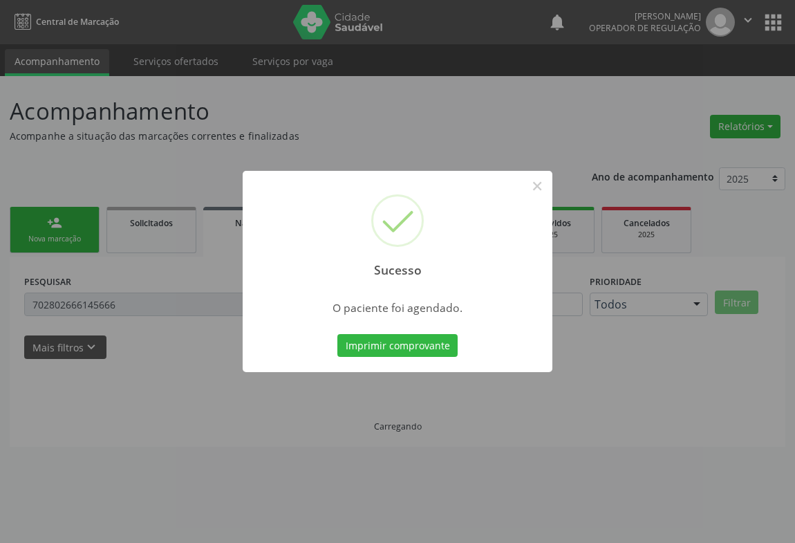
scroll to position [0, 0]
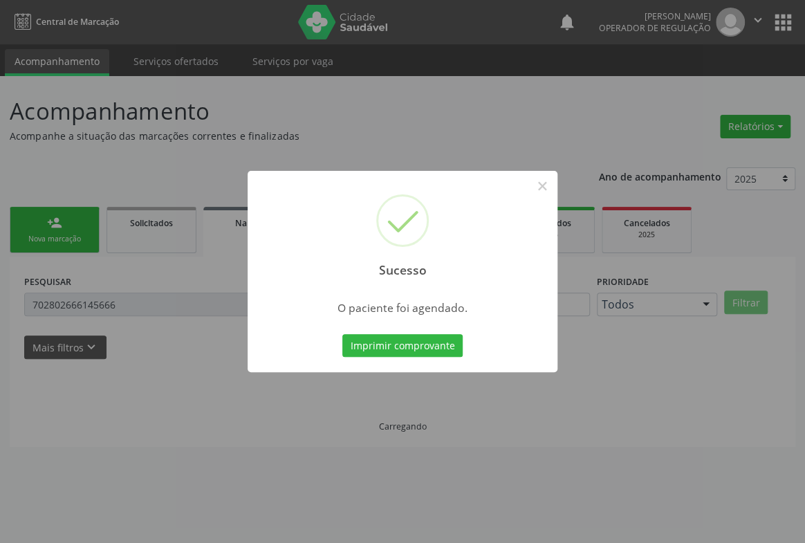
click at [342, 334] on button "Imprimir comprovante" at bounding box center [402, 346] width 120 height 24
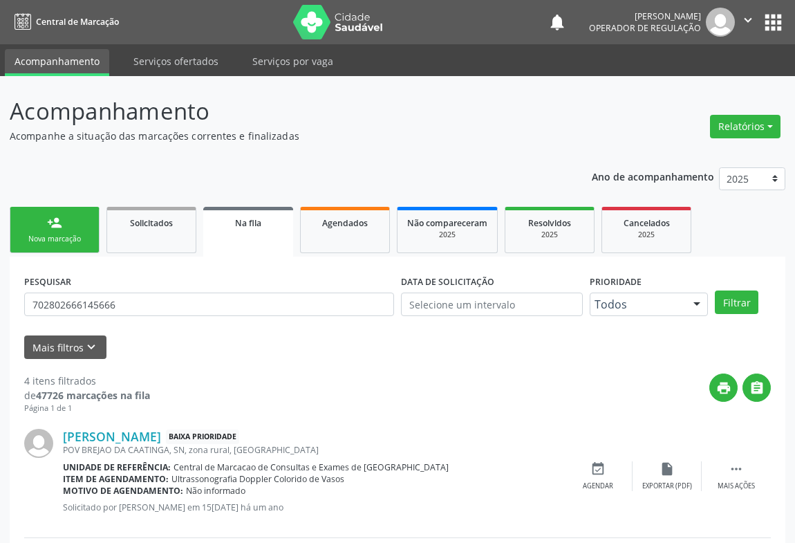
click at [69, 220] on link "person_add Nova marcação" at bounding box center [55, 230] width 90 height 46
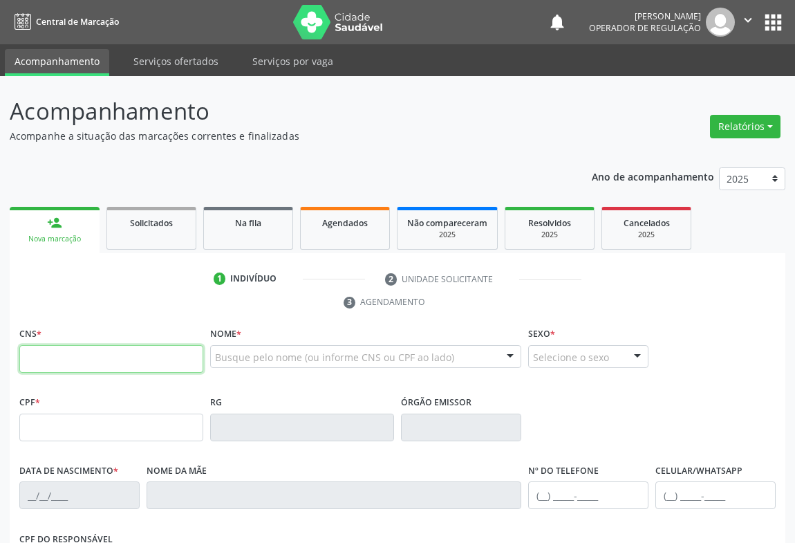
click at [33, 350] on input "text" at bounding box center [111, 359] width 184 height 28
type input "701 8002 3666 8477"
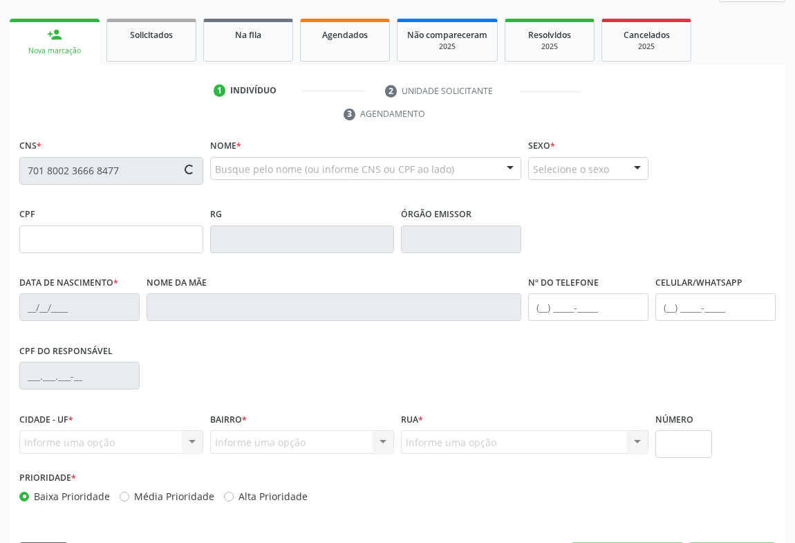
scroll to position [229, 0]
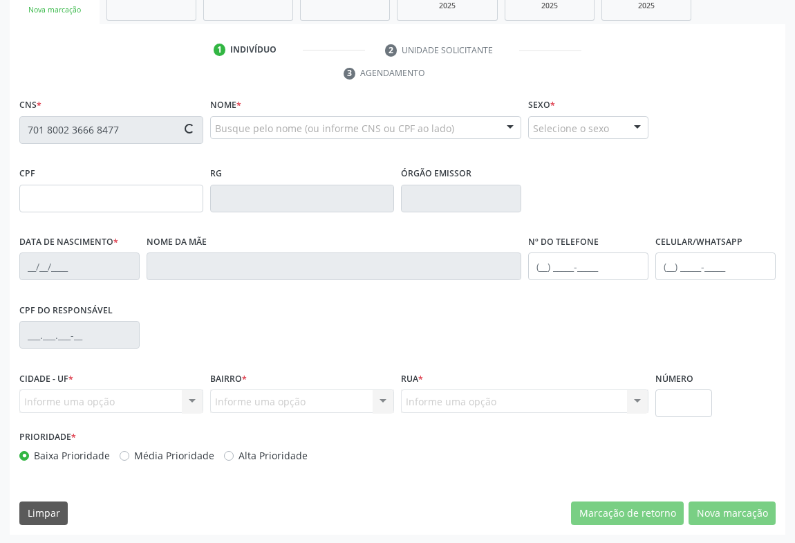
type input "1148658335"
type input "21/12/1974"
type input "(74) 9120-7306"
type input "030.863.674-07"
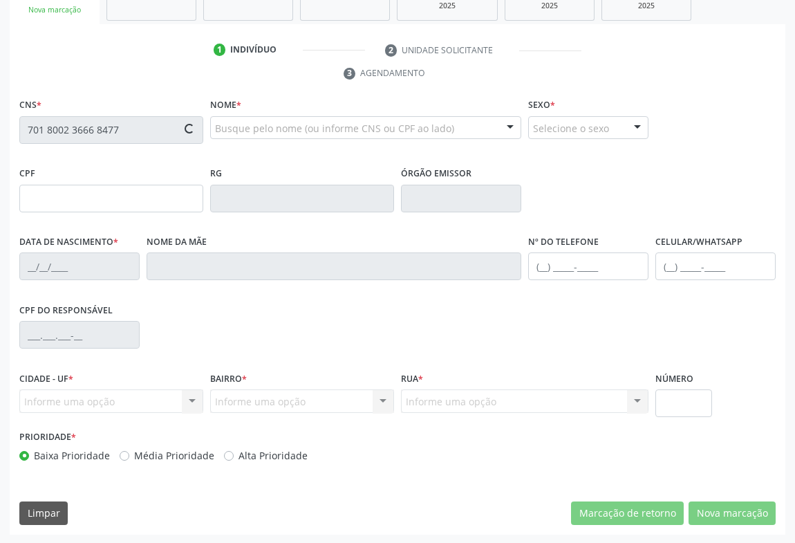
type input "S/N"
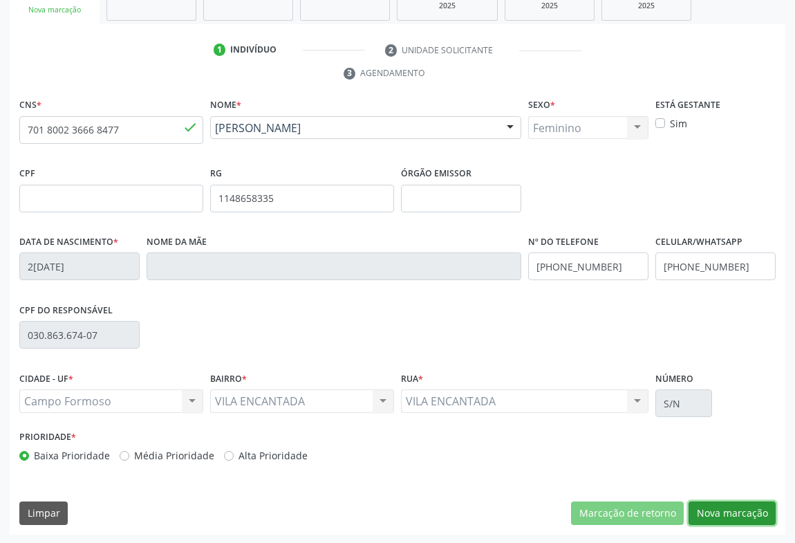
click at [747, 518] on button "Nova marcação" at bounding box center [731, 513] width 87 height 24
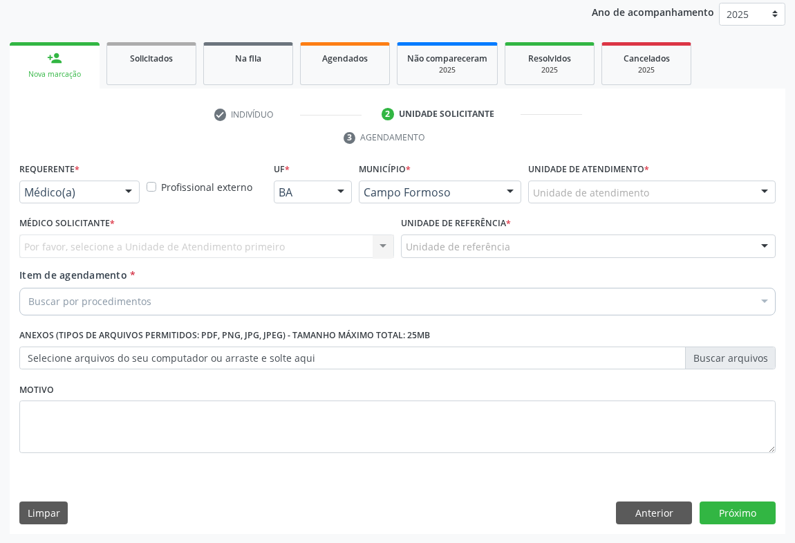
click at [111, 196] on div "Médico(a)" at bounding box center [79, 192] width 120 height 24
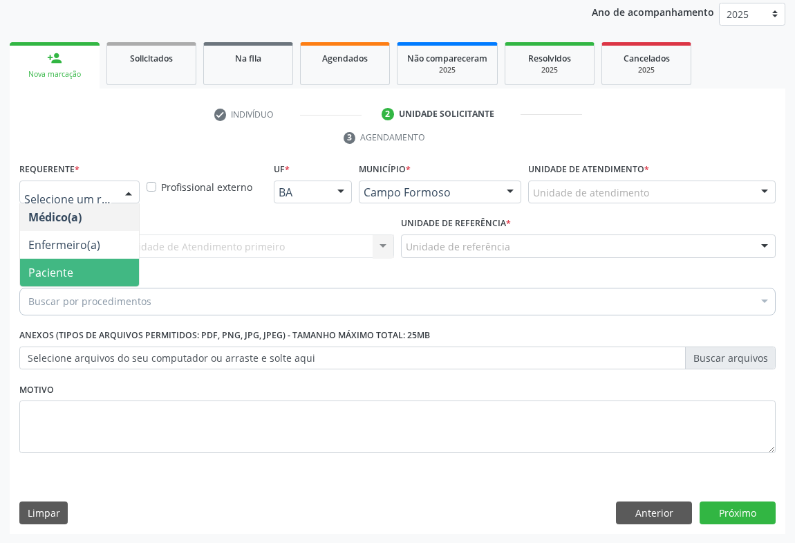
click at [66, 270] on span "Paciente" at bounding box center [50, 272] width 45 height 15
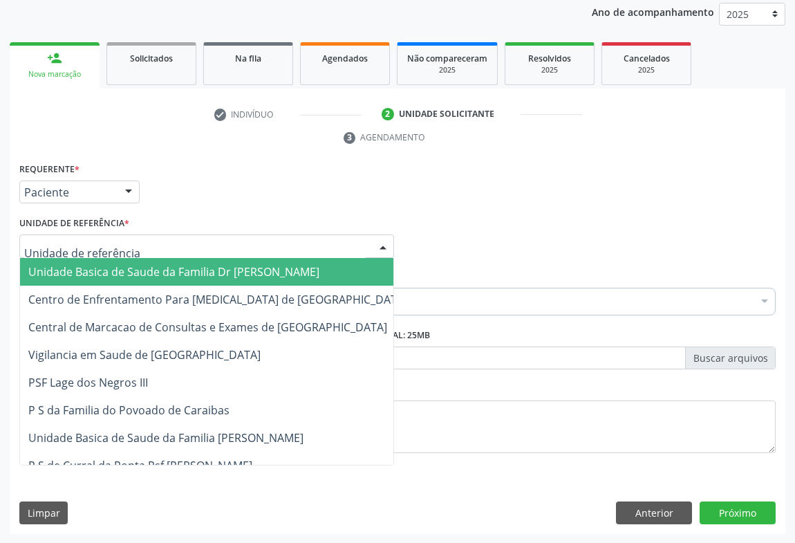
click at [135, 245] on div at bounding box center [206, 246] width 375 height 24
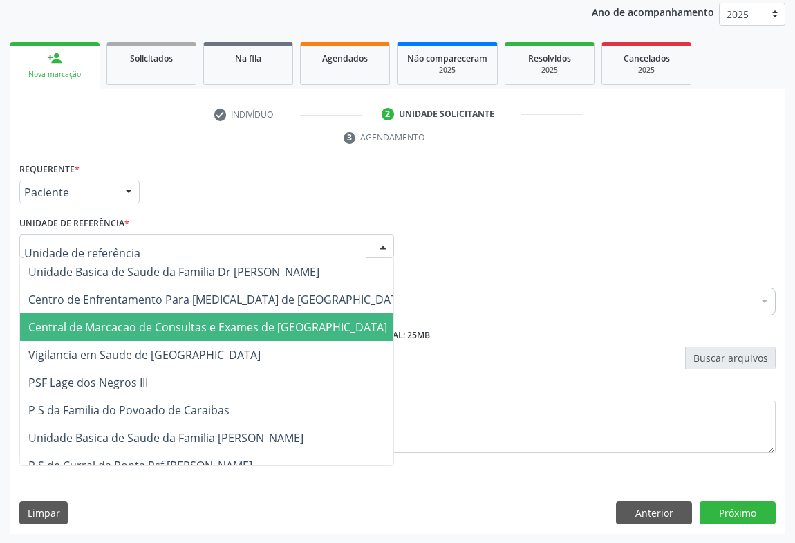
click at [141, 327] on span "Central de Marcacao de Consultas e Exames de [GEOGRAPHIC_DATA]" at bounding box center [207, 326] width 359 height 15
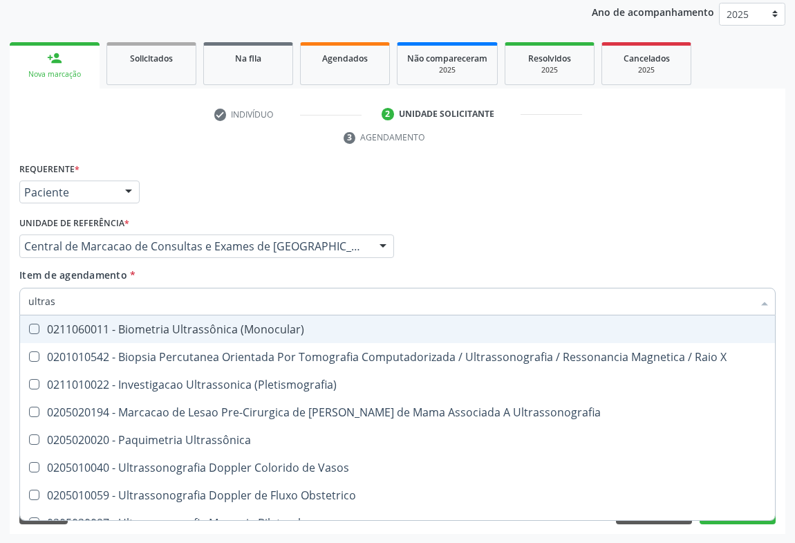
type input "ultrass"
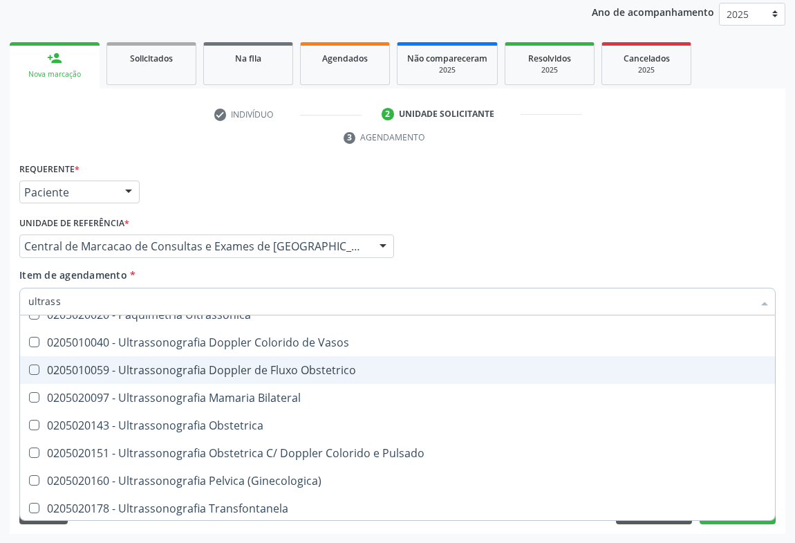
scroll to position [188, 0]
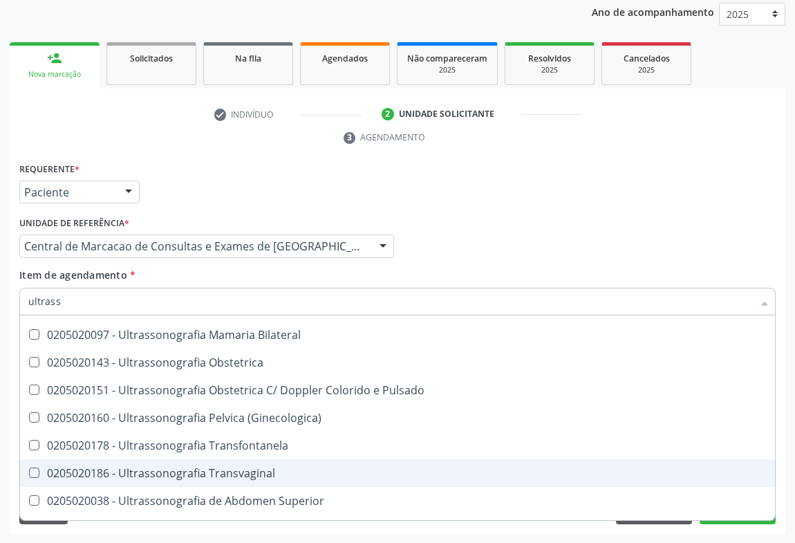
click at [265, 469] on div "0205020186 - Ultrassonografia Transvaginal" at bounding box center [397, 472] width 738 height 11
checkbox Transvaginal "true"
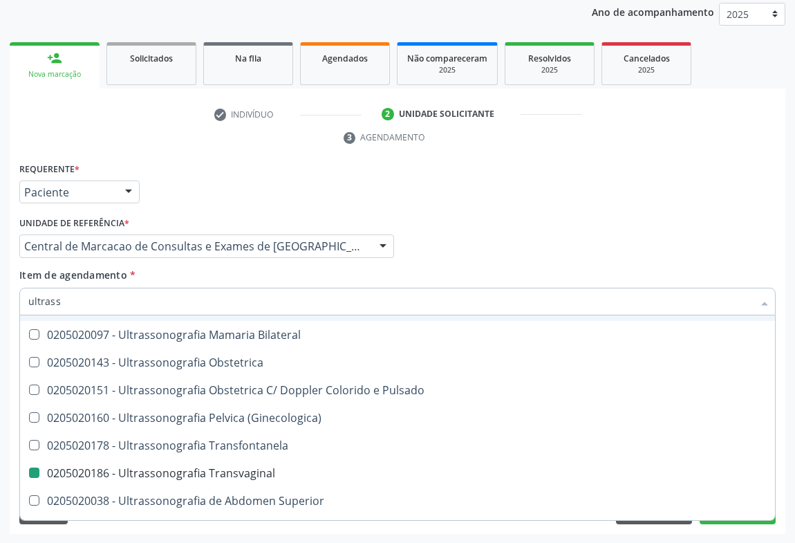
click at [604, 258] on div "Médico Solicitante Por favor, selecione a Unidade de Atendimento primeiro Nenhu…" at bounding box center [397, 240] width 763 height 54
checkbox X "true"
checkbox Transvaginal "false"
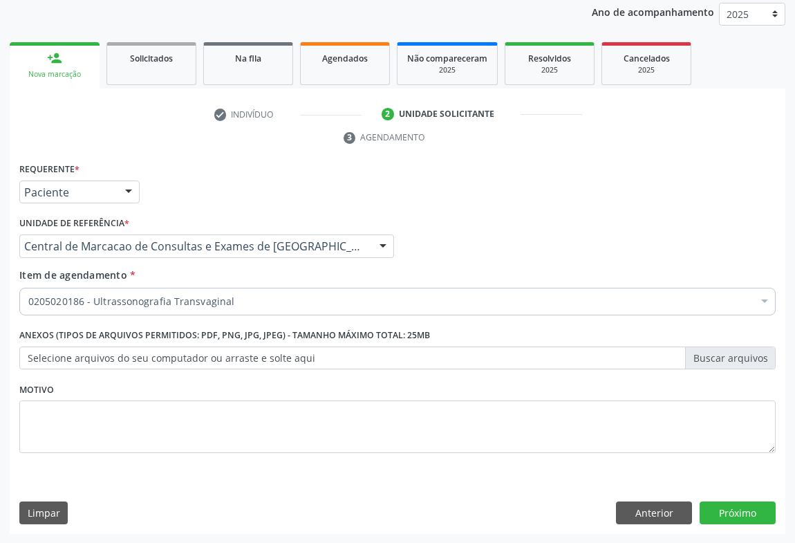
scroll to position [0, 0]
click at [759, 516] on button "Próximo" at bounding box center [737, 513] width 76 height 24
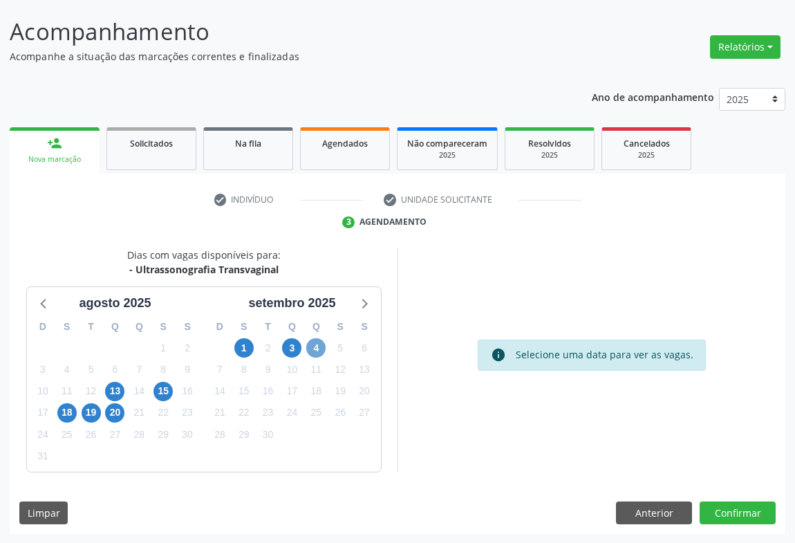
click at [312, 345] on span "4" at bounding box center [315, 347] width 19 height 19
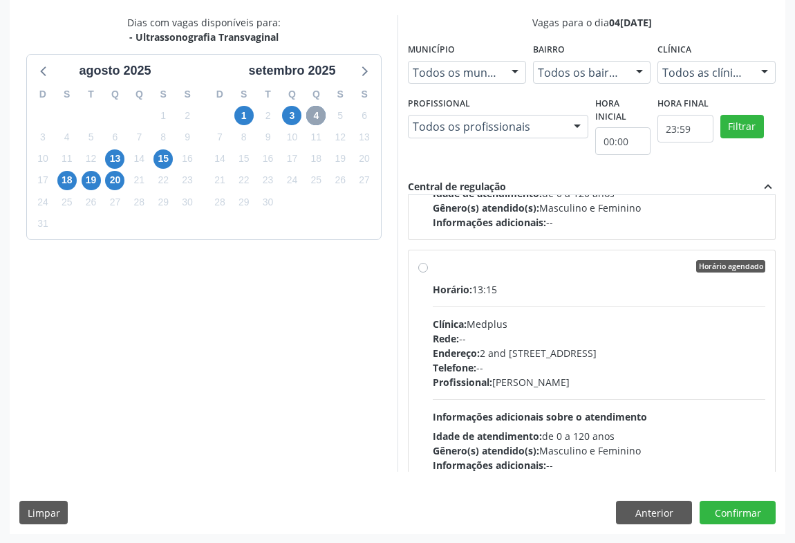
scroll to position [701, 0]
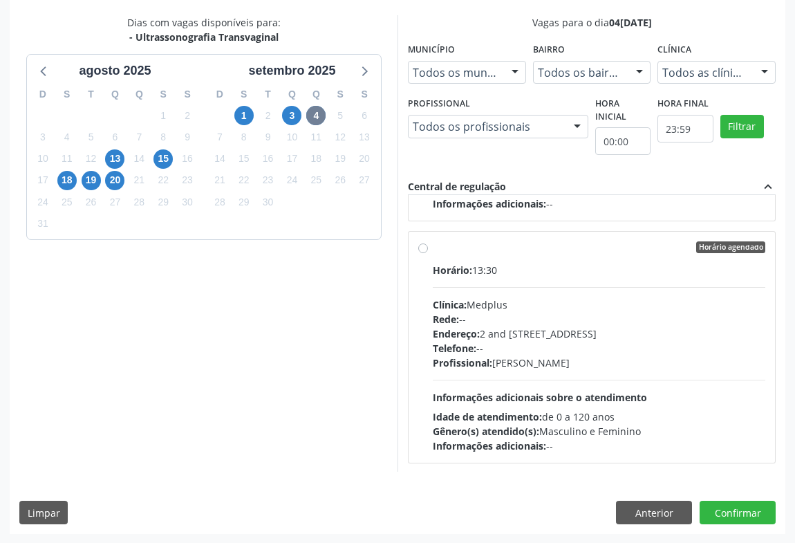
click at [618, 312] on div "Rede: --" at bounding box center [599, 319] width 332 height 15
click at [428, 254] on input "Horário agendado Horário: 13:30 Clínica: Medplus Rede: -- Endereço: 2 and S 204…" at bounding box center [423, 247] width 10 height 12
radio input "true"
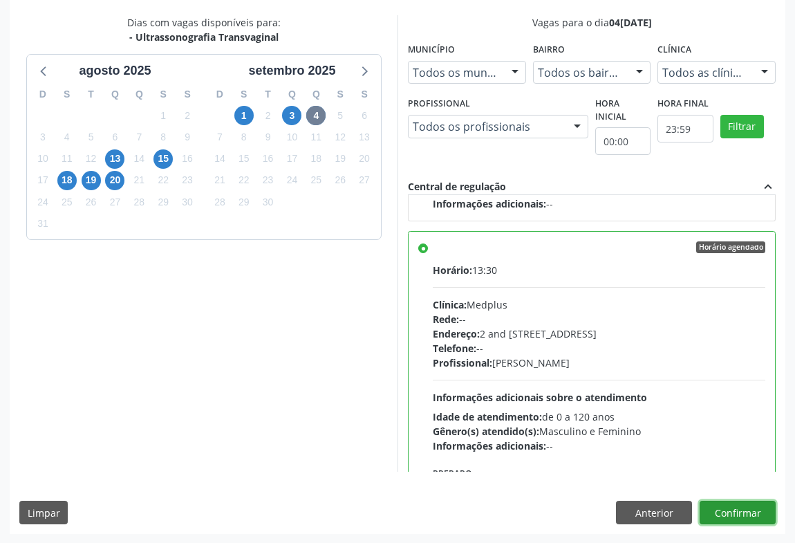
click at [728, 500] on button "Confirmar" at bounding box center [737, 512] width 76 height 24
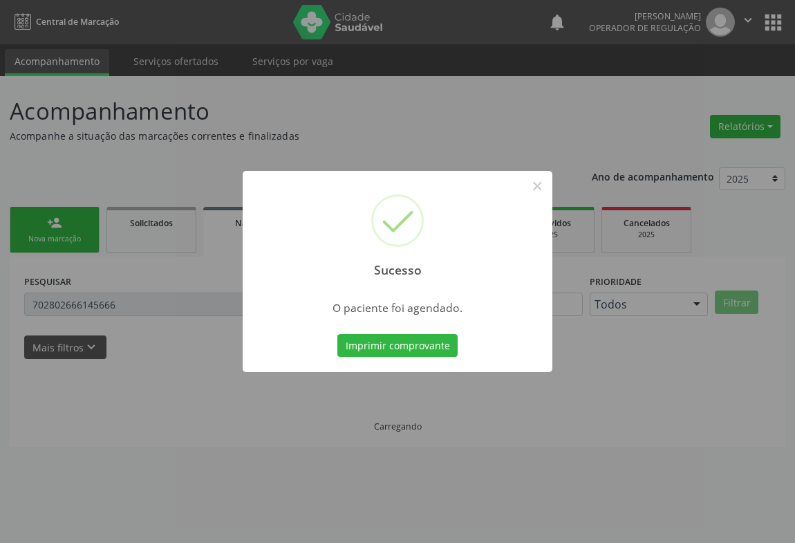
scroll to position [0, 0]
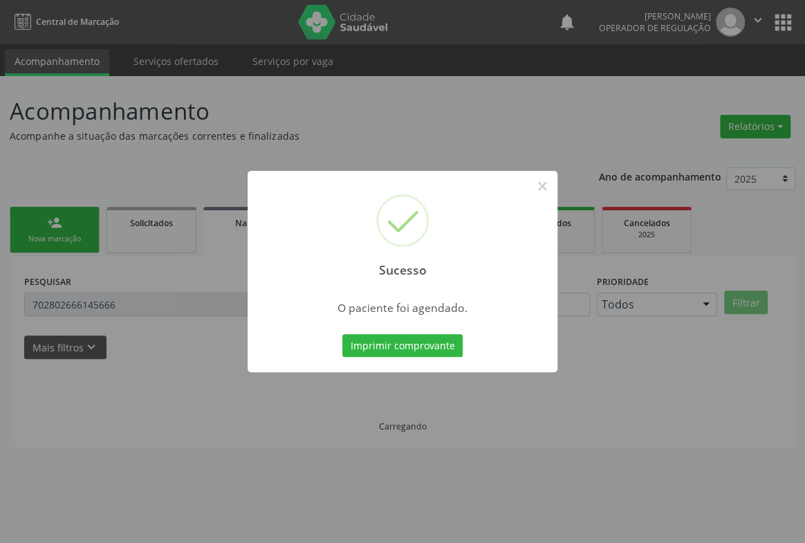
click at [342, 334] on button "Imprimir comprovante" at bounding box center [402, 346] width 120 height 24
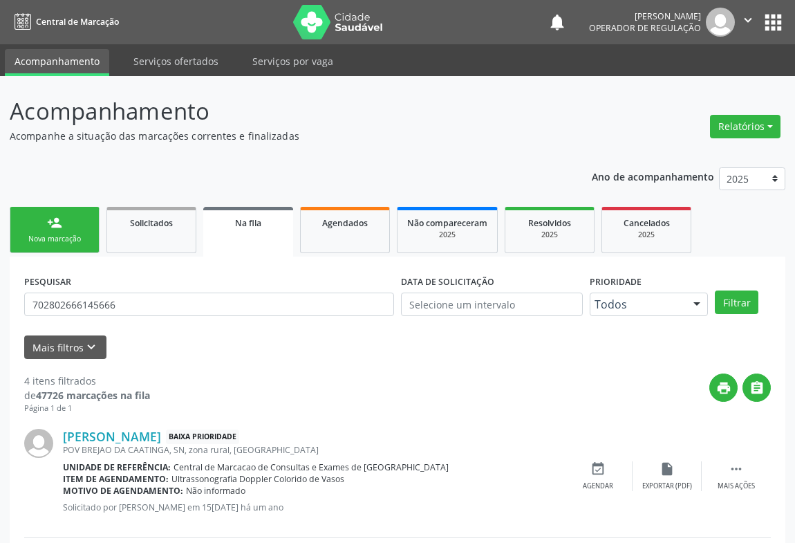
click at [79, 223] on link "person_add Nova marcação" at bounding box center [55, 230] width 90 height 46
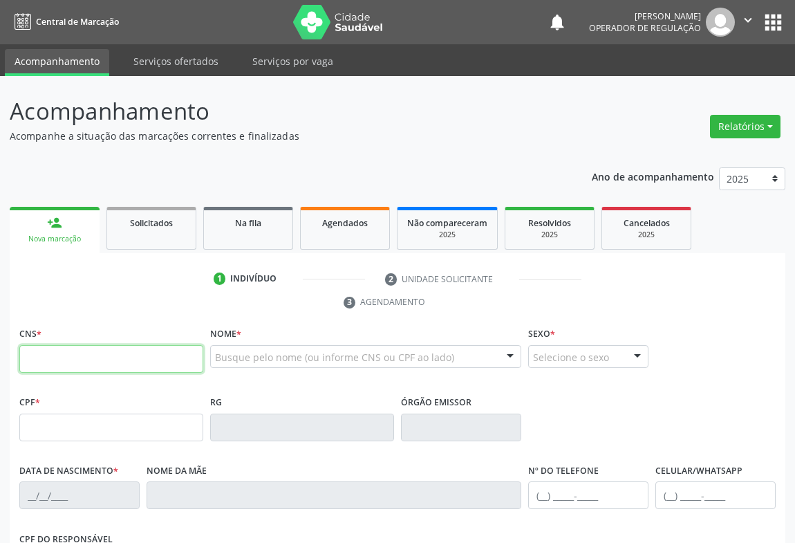
click at [45, 352] on input "text" at bounding box center [111, 359] width 184 height 28
type input "705 0068 1385 4858"
type input "15/12/1982"
type input "S/N"
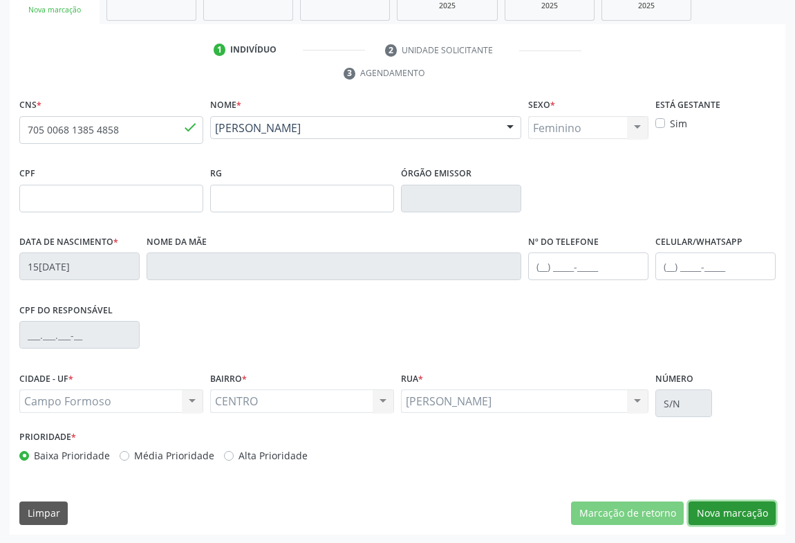
click at [733, 510] on button "Nova marcação" at bounding box center [731, 513] width 87 height 24
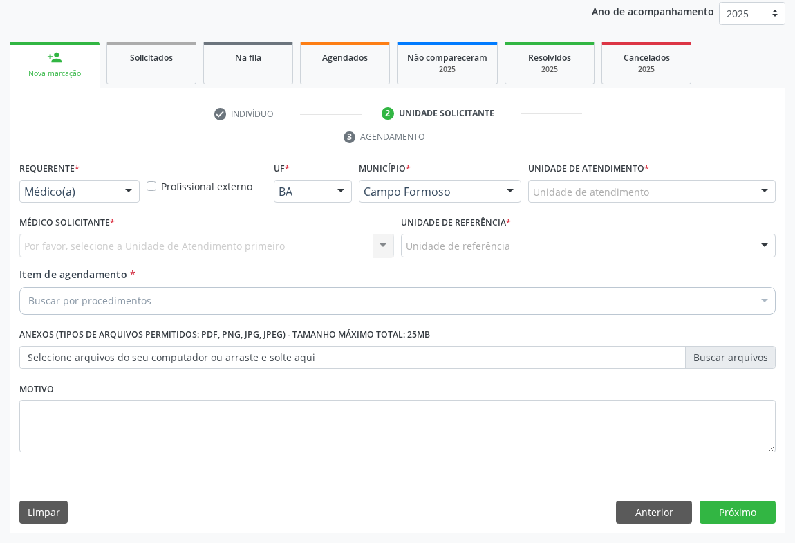
scroll to position [165, 0]
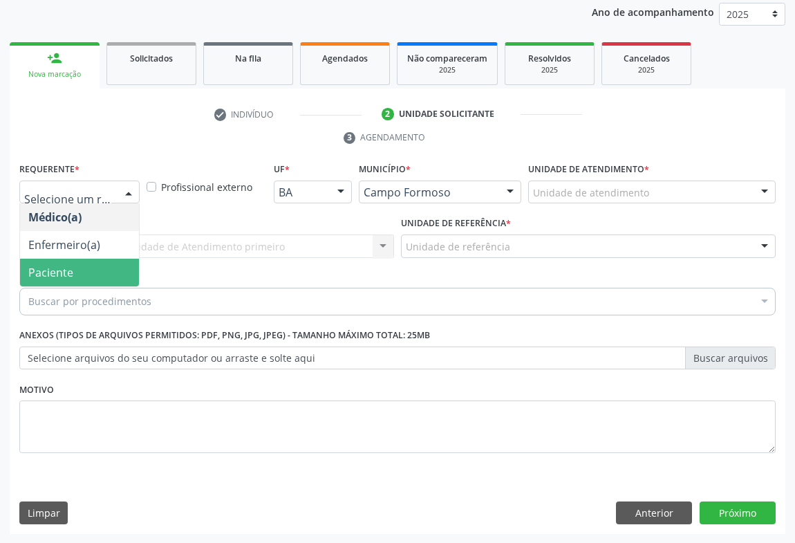
click at [75, 263] on span "Paciente" at bounding box center [79, 273] width 119 height 28
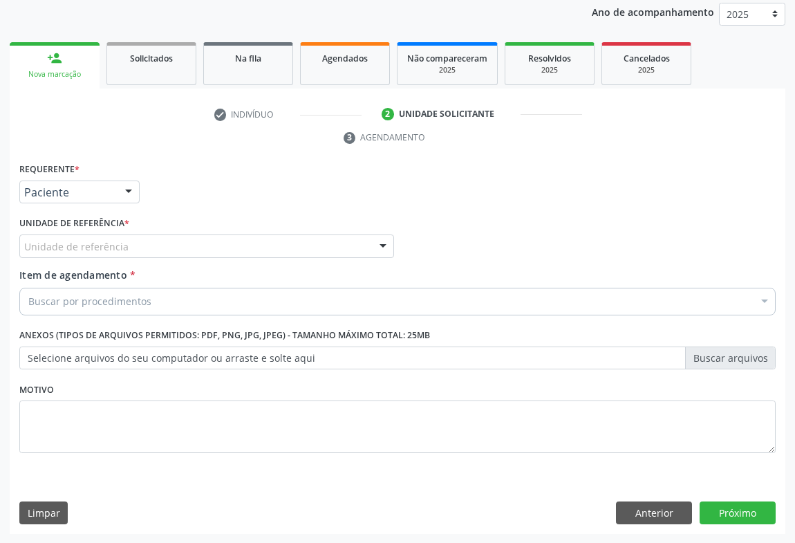
click at [142, 247] on div "Unidade de referência" at bounding box center [206, 246] width 375 height 24
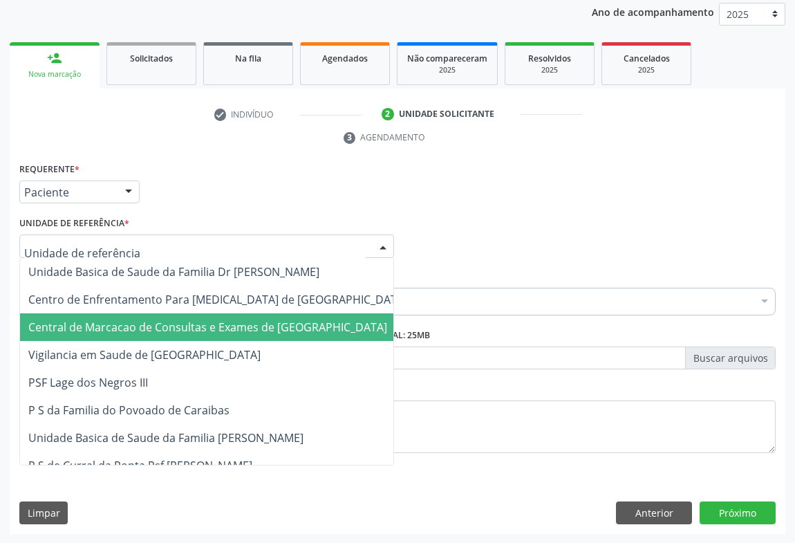
click at [142, 320] on span "Central de Marcacao de Consultas e Exames de [GEOGRAPHIC_DATA]" at bounding box center [207, 326] width 359 height 15
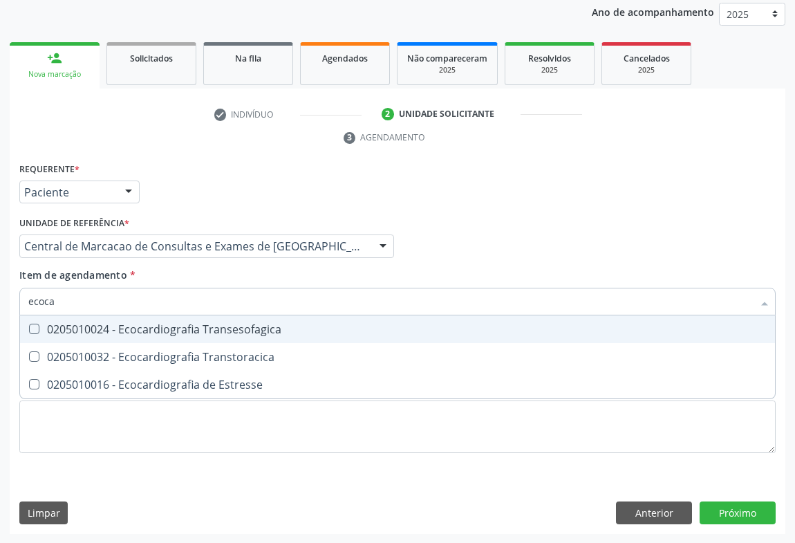
type input "ecocar"
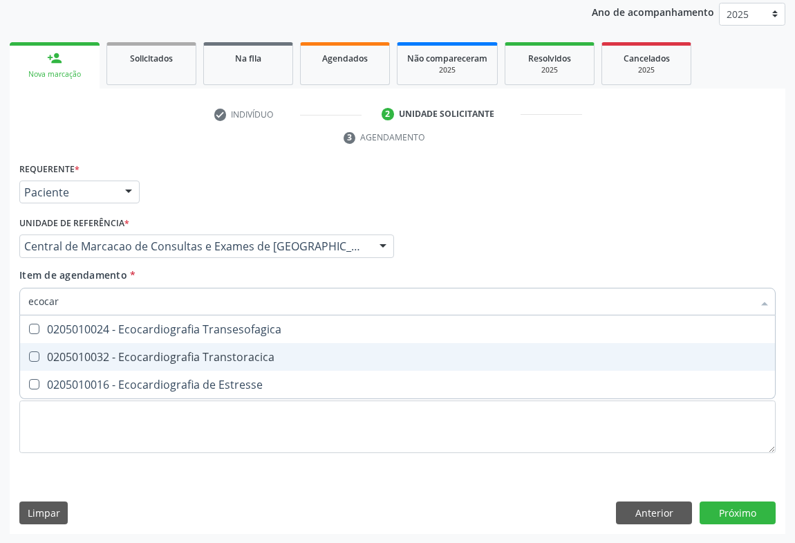
click at [249, 361] on div "0205010032 - Ecocardiografia Transtoracica" at bounding box center [397, 356] width 738 height 11
checkbox Transtoracica "true"
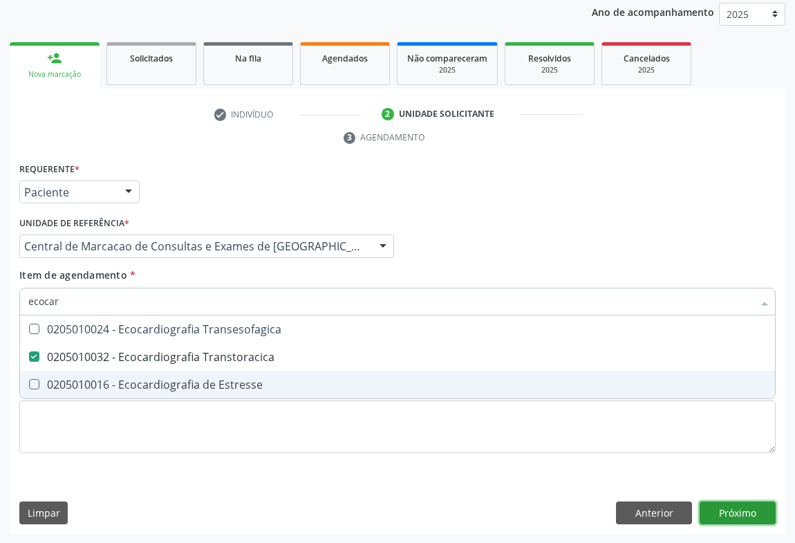
click at [735, 505] on div "Requerente * Paciente Médico(a) Enfermeiro(a) Paciente Nenhum resultado encontr…" at bounding box center [398, 346] width 776 height 375
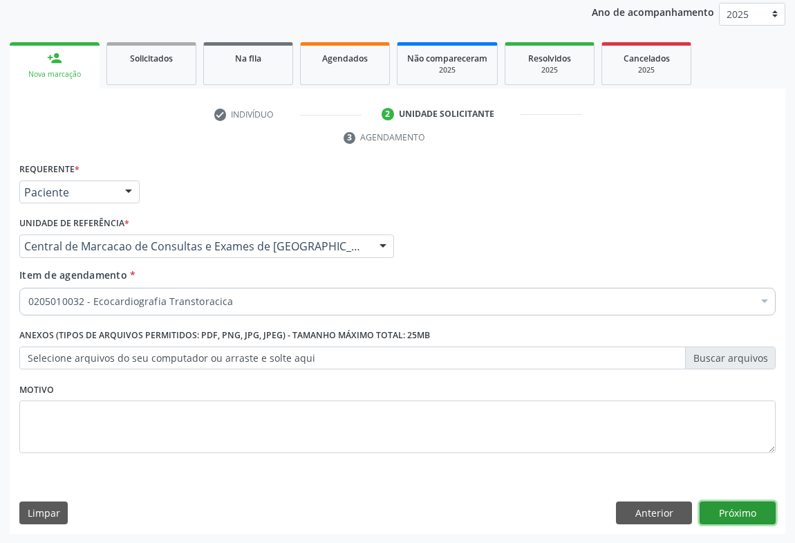
click at [746, 511] on button "Próximo" at bounding box center [737, 513] width 76 height 24
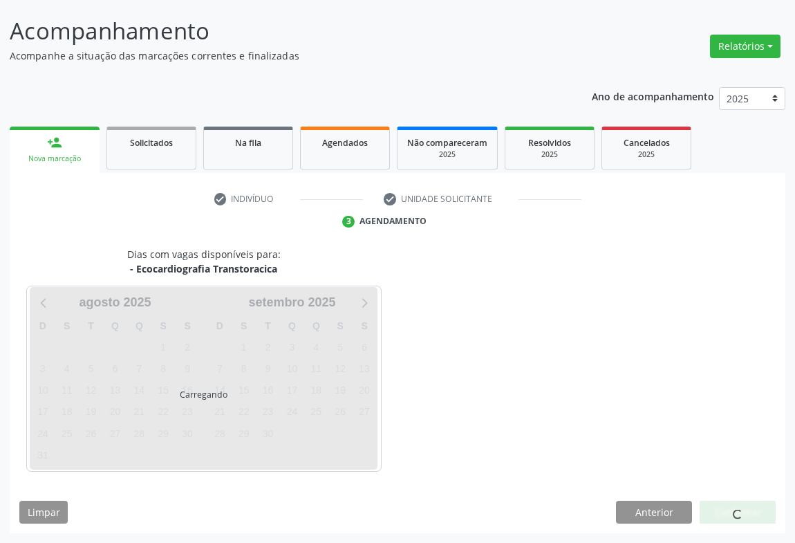
scroll to position [79, 0]
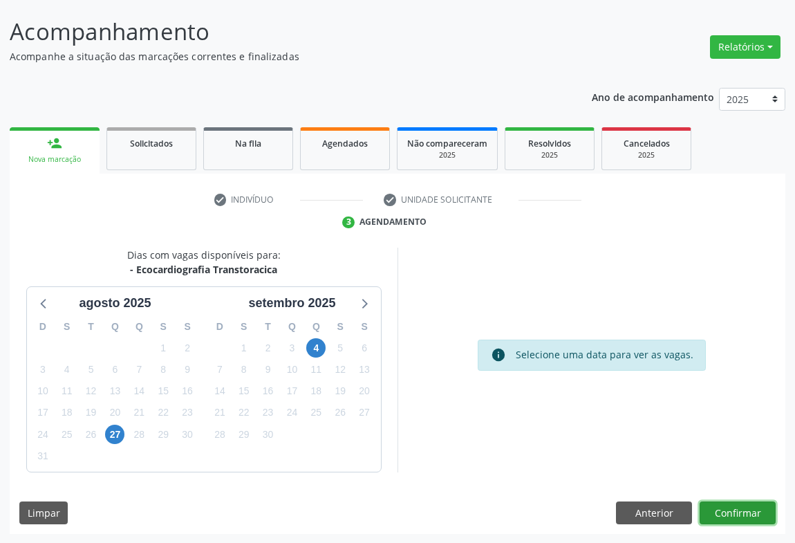
click at [746, 511] on button "Confirmar" at bounding box center [737, 513] width 76 height 24
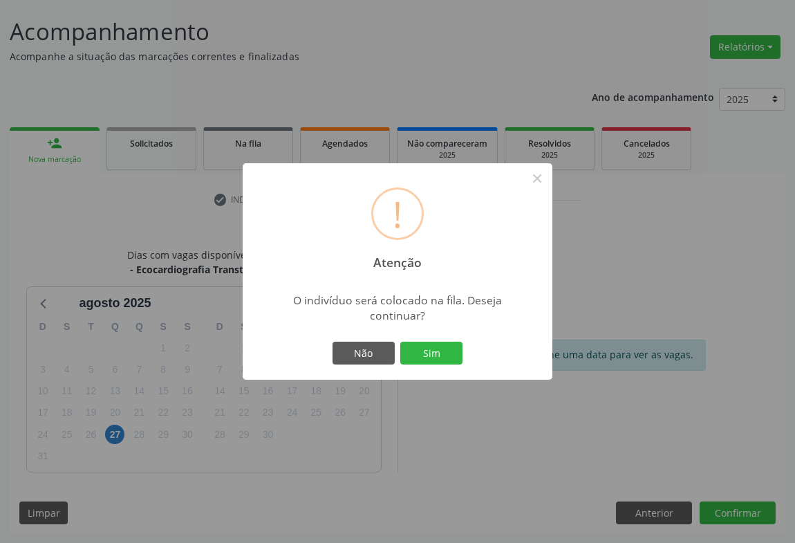
click at [400, 341] on button "Sim" at bounding box center [431, 353] width 62 height 24
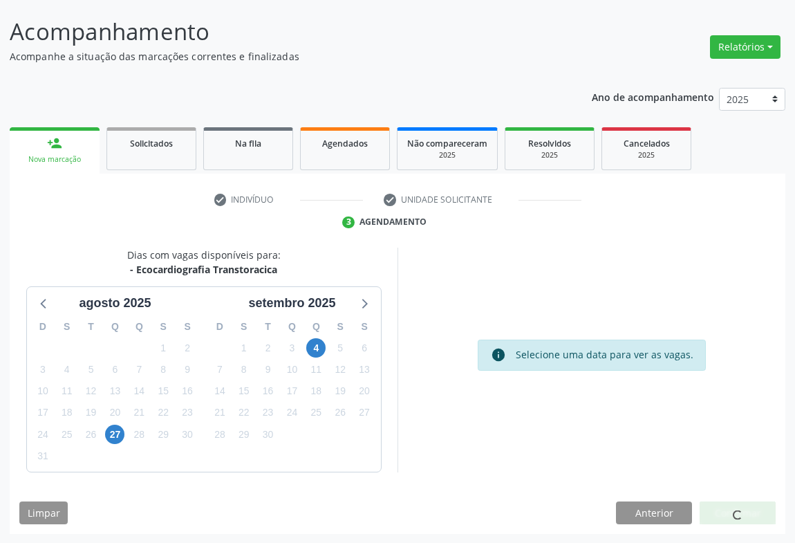
scroll to position [0, 0]
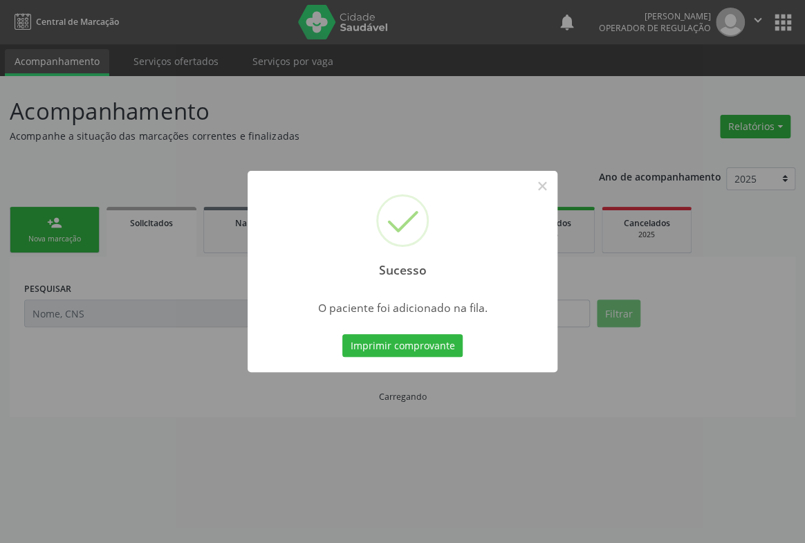
click at [342, 334] on button "Imprimir comprovante" at bounding box center [402, 346] width 120 height 24
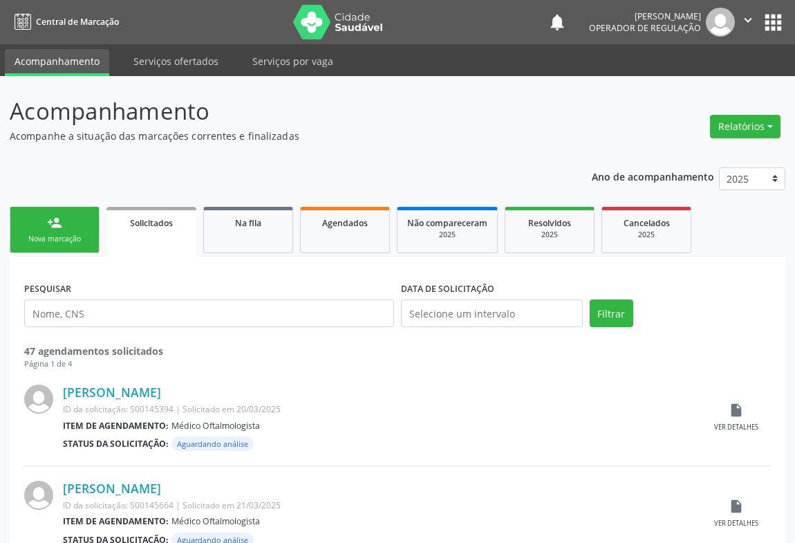
click at [54, 235] on div "Nova marcação" at bounding box center [54, 239] width 69 height 10
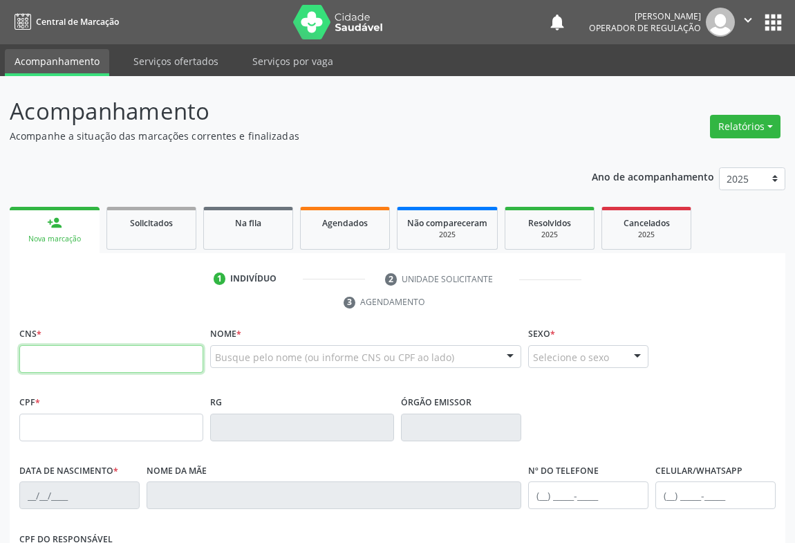
click at [80, 350] on input "text" at bounding box center [111, 359] width 184 height 28
type input "705 5064 3022 0010"
type input "12/05/2024"
type input "(74) 98808-5921"
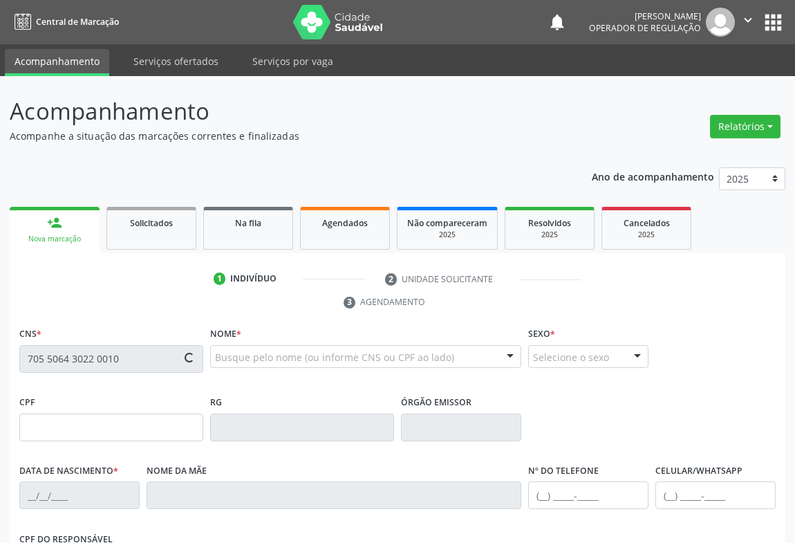
type input "S/N"
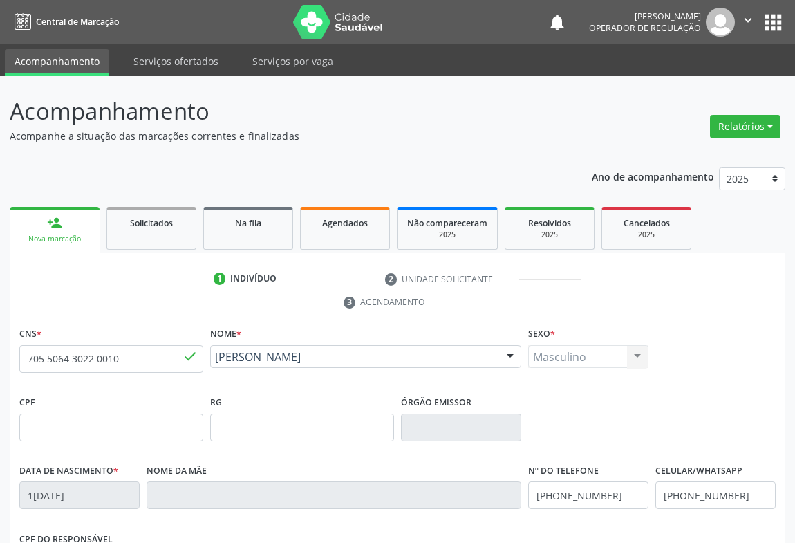
scroll to position [229, 0]
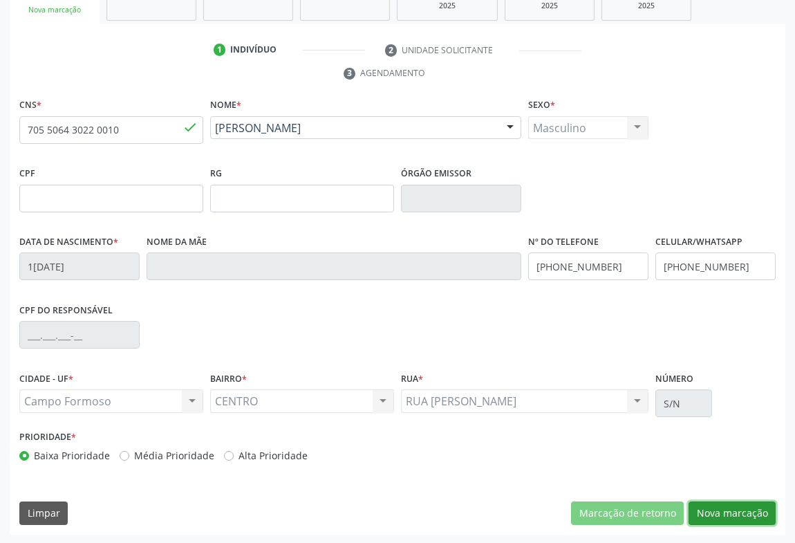
click at [739, 507] on button "Nova marcação" at bounding box center [731, 513] width 87 height 24
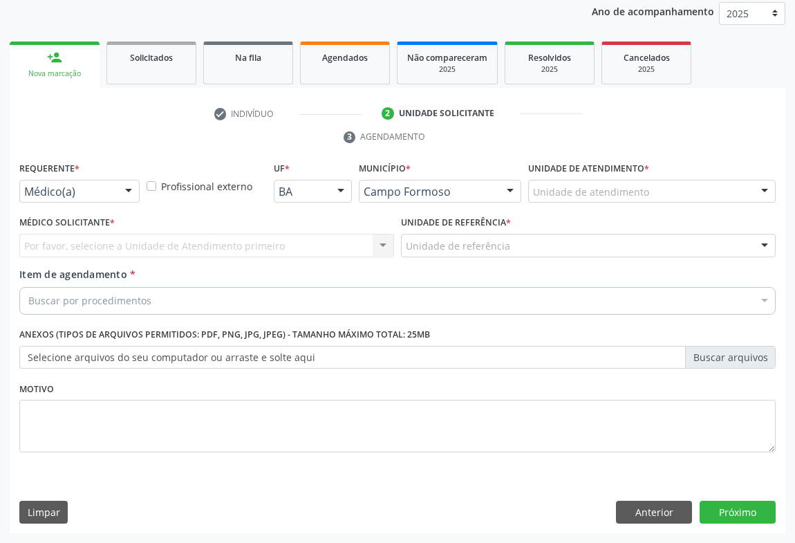
scroll to position [165, 0]
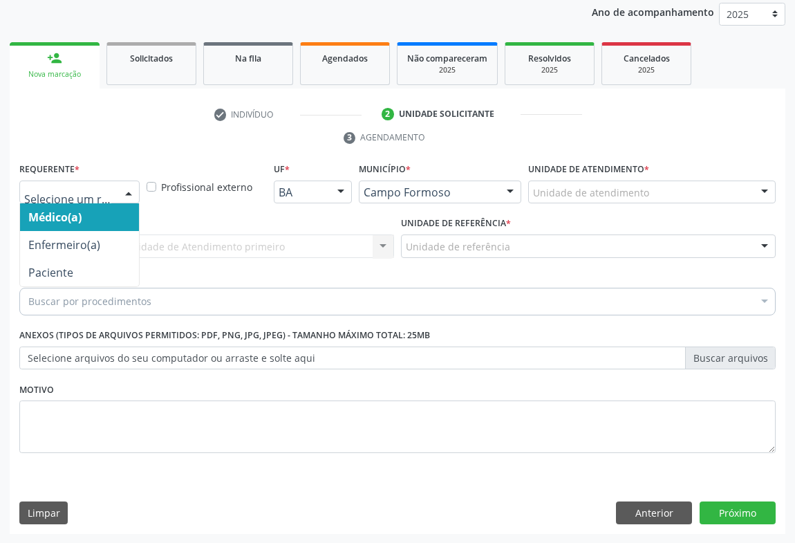
drag, startPoint x: 111, startPoint y: 200, endPoint x: 86, endPoint y: 286, distance: 89.2
click at [111, 200] on div at bounding box center [79, 192] width 120 height 24
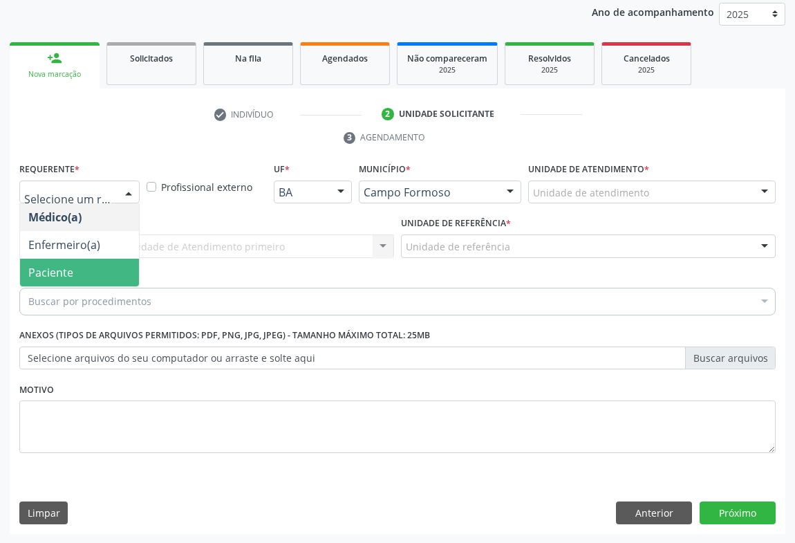
click at [81, 269] on span "Paciente" at bounding box center [79, 273] width 119 height 28
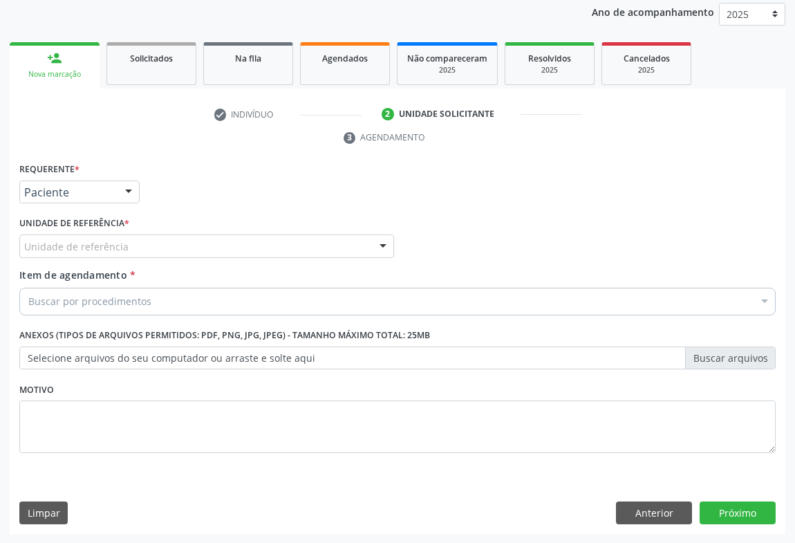
click at [143, 236] on div "Unidade de referência" at bounding box center [206, 246] width 375 height 24
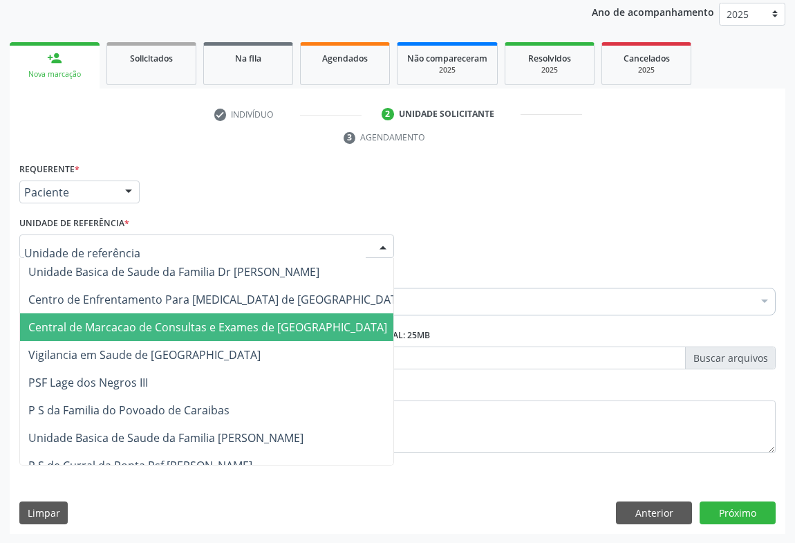
drag, startPoint x: 149, startPoint y: 324, endPoint x: 142, endPoint y: 319, distance: 8.9
click at [147, 326] on span "Central de Marcacao de Consultas e Exames de [GEOGRAPHIC_DATA]" at bounding box center [207, 326] width 359 height 15
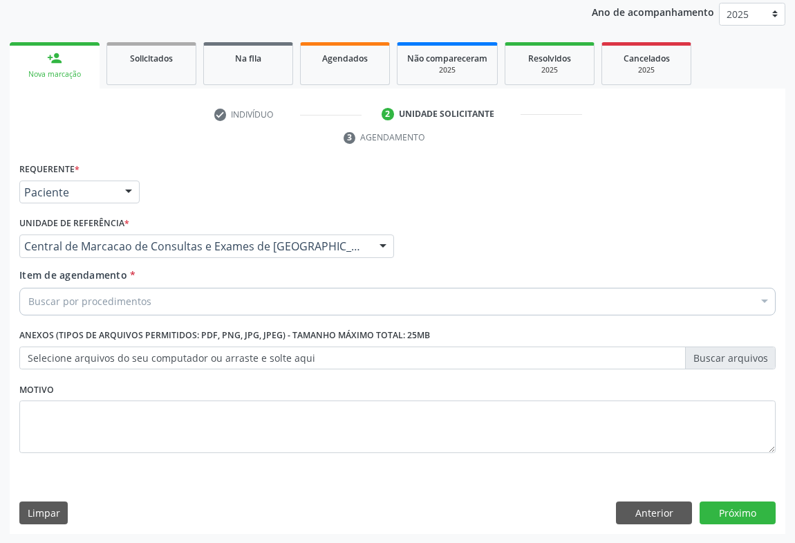
click at [134, 308] on div "Buscar por procedimentos" at bounding box center [397, 302] width 756 height 28
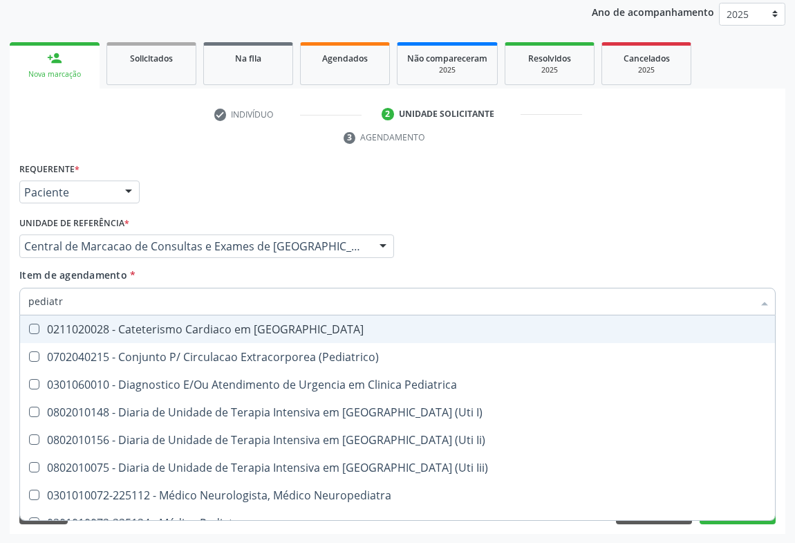
type input "pediatra"
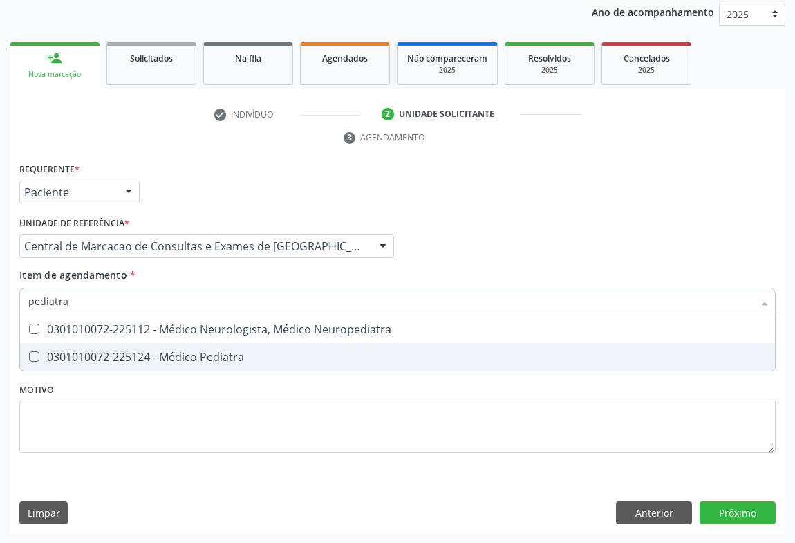
click at [135, 345] on span "0301010072-225124 - Médico Pediatra" at bounding box center [397, 357] width 755 height 28
checkbox Pediatra "true"
click at [763, 518] on div "Requerente * Paciente Médico(a) Enfermeiro(a) Paciente Nenhum resultado encontr…" at bounding box center [398, 346] width 776 height 375
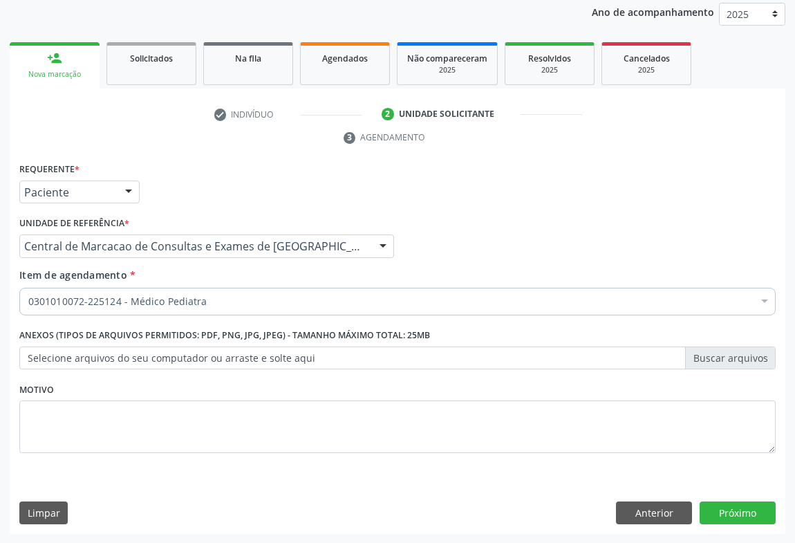
click at [697, 511] on div "Anterior Próximo" at bounding box center [696, 513] width 160 height 24
click at [719, 505] on button "Próximo" at bounding box center [737, 513] width 76 height 24
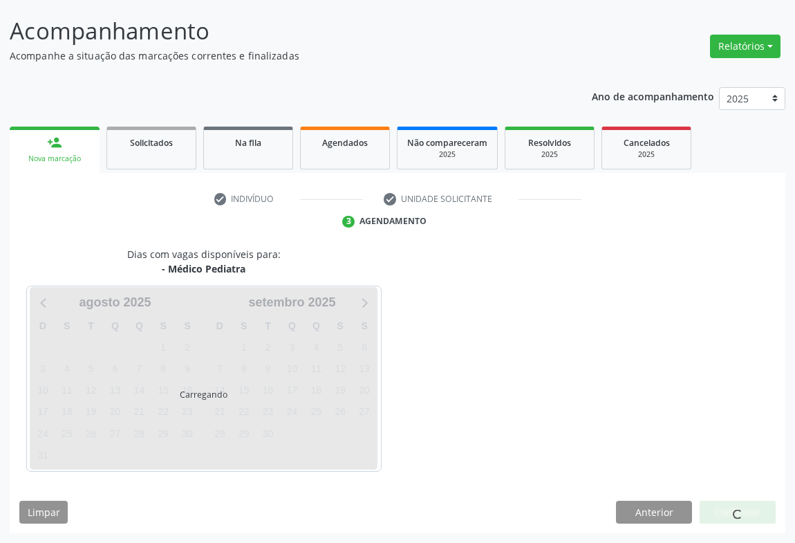
scroll to position [79, 0]
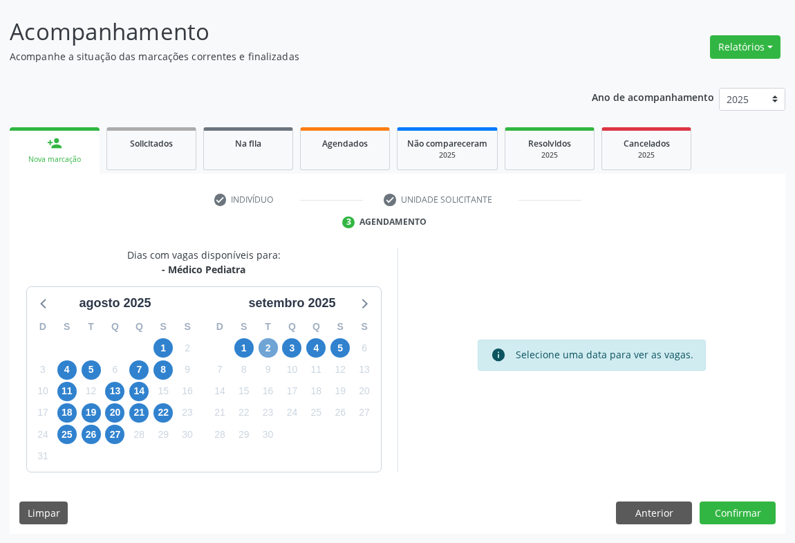
click at [270, 352] on span "2" at bounding box center [268, 347] width 19 height 19
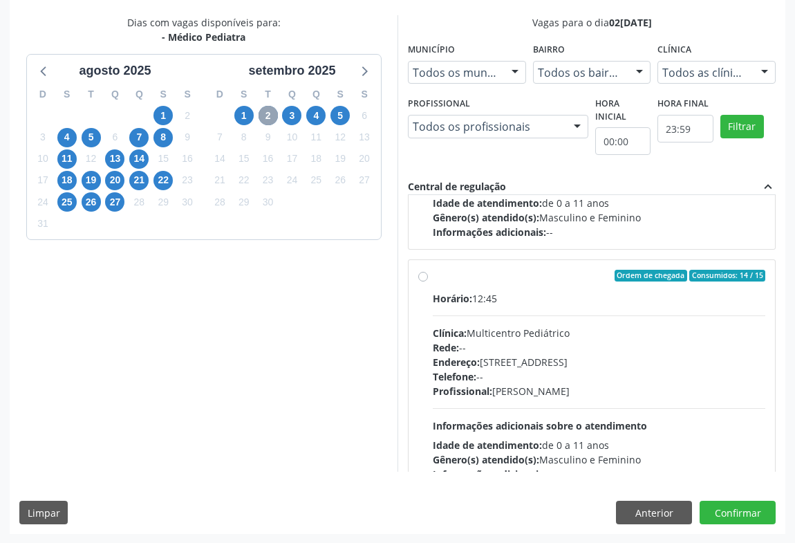
scroll to position [216, 0]
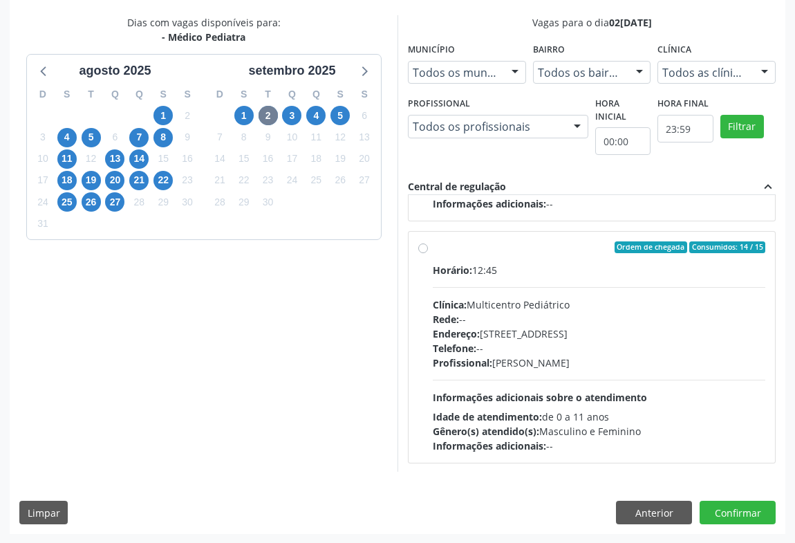
click at [575, 417] on div "Idade de atendimento: de 0 a 11 anos" at bounding box center [599, 416] width 332 height 15
click at [428, 254] on input "Ordem de chegada Consumidos: 14 / 15 Horário: 12:45 Clínica: Multicentro Pediát…" at bounding box center [423, 247] width 10 height 12
radio input "true"
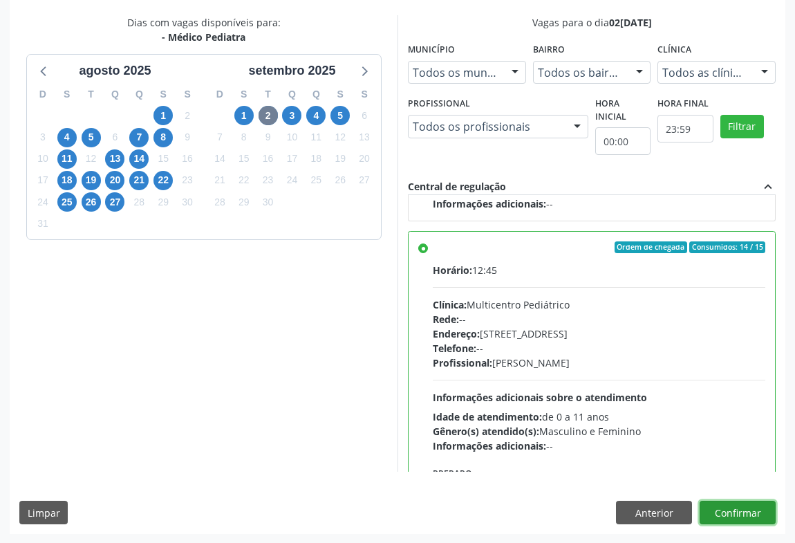
click at [755, 511] on button "Confirmar" at bounding box center [737, 512] width 76 height 24
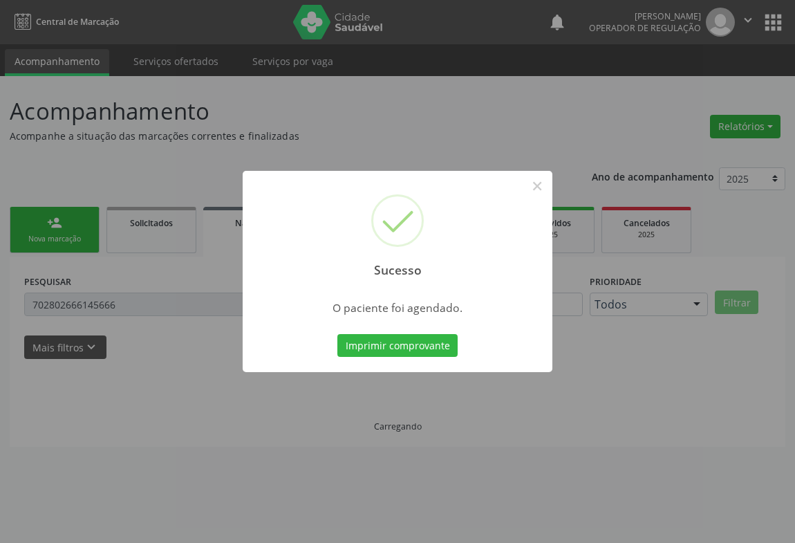
scroll to position [0, 0]
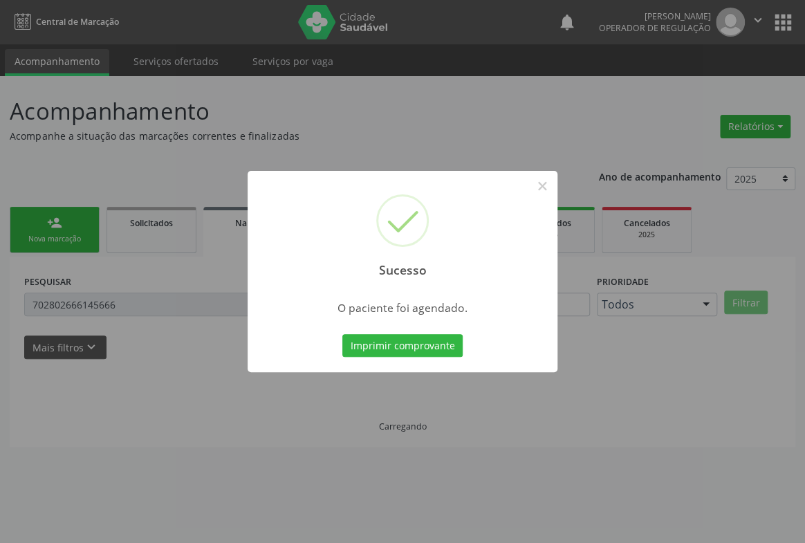
click at [342, 334] on button "Imprimir comprovante" at bounding box center [402, 346] width 120 height 24
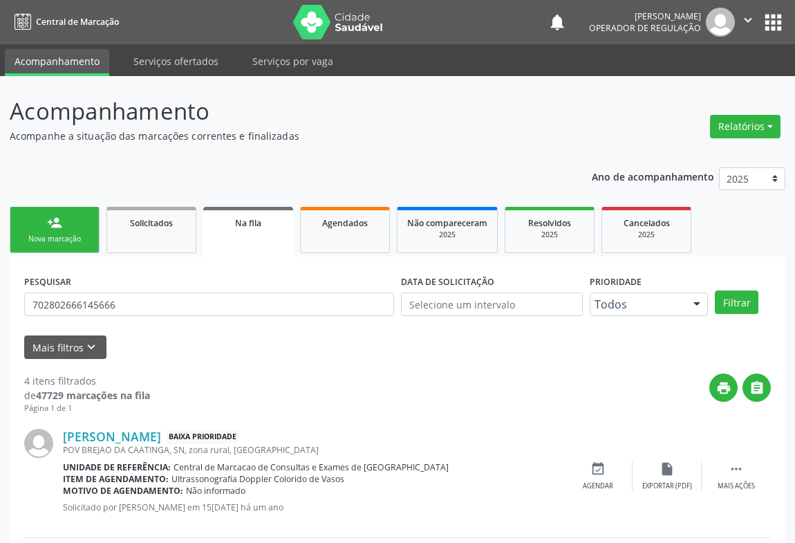
click at [54, 214] on link "person_add Nova marcação" at bounding box center [55, 230] width 90 height 46
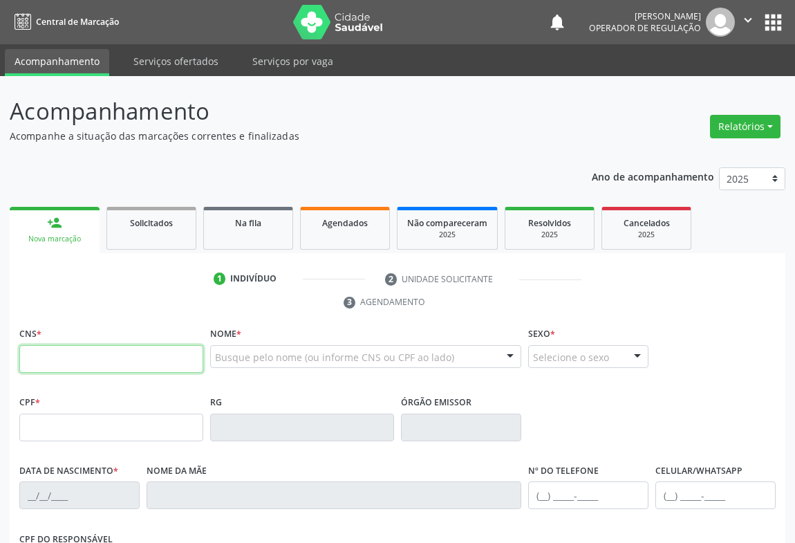
click at [29, 360] on input "text" at bounding box center [111, 359] width 184 height 28
type input "707 4050 5061 2770"
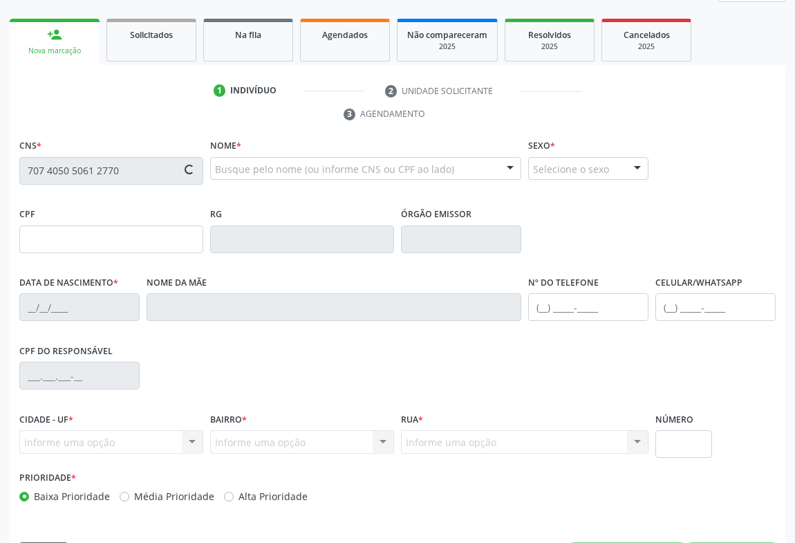
scroll to position [229, 0]
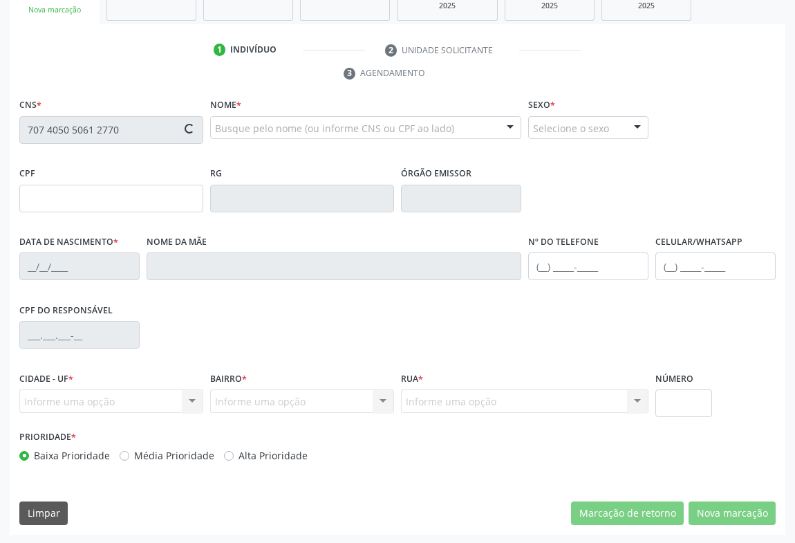
type input "2025251718"
type input "28/04/1995"
type input "059.264.685-82"
type input "S/N"
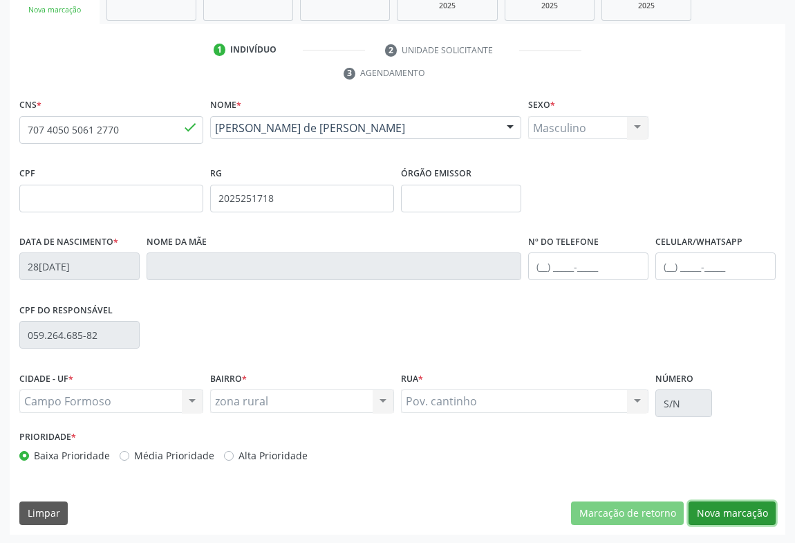
click at [726, 507] on button "Nova marcação" at bounding box center [731, 513] width 87 height 24
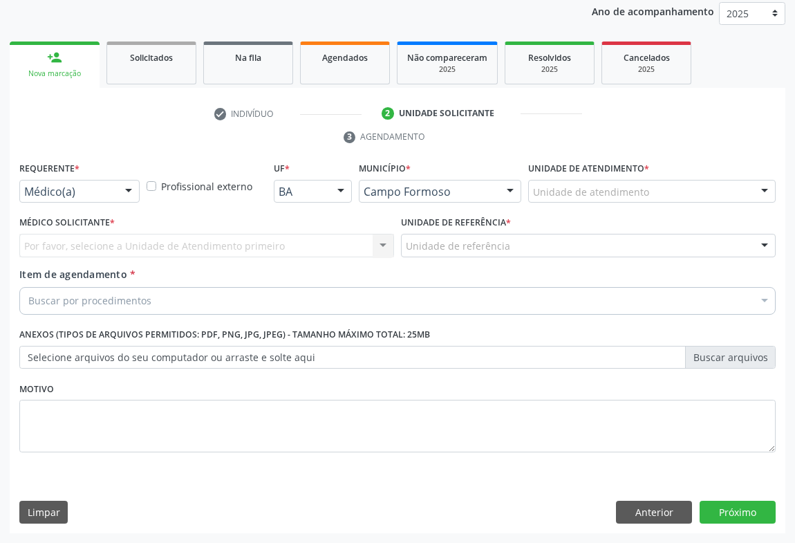
scroll to position [165, 0]
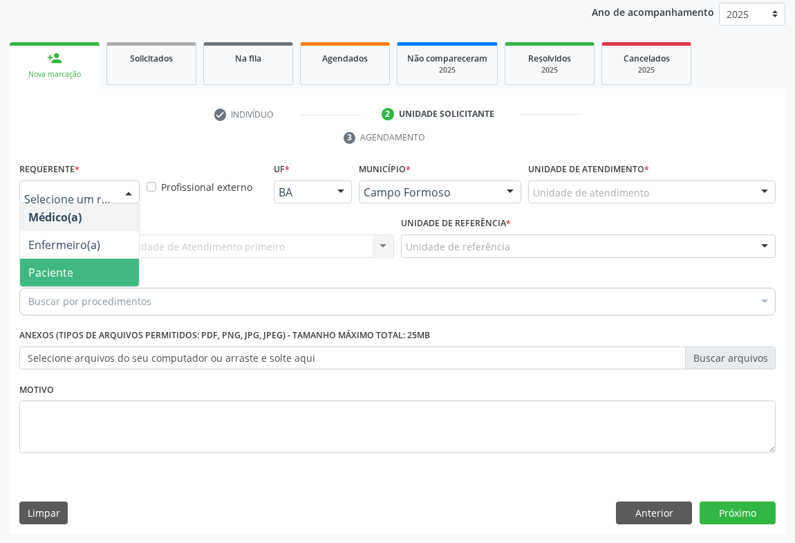
click at [79, 276] on span "Paciente" at bounding box center [79, 273] width 119 height 28
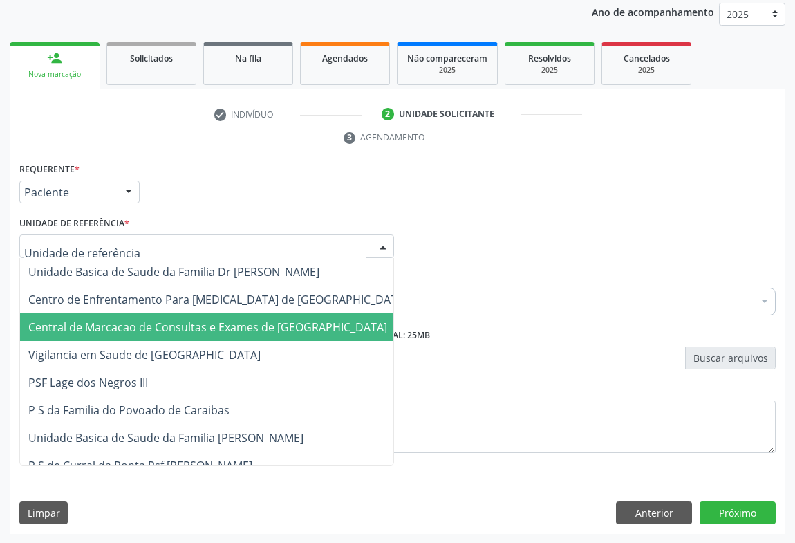
click at [118, 320] on span "Central de Marcacao de Consultas e Exames de [GEOGRAPHIC_DATA]" at bounding box center [207, 326] width 359 height 15
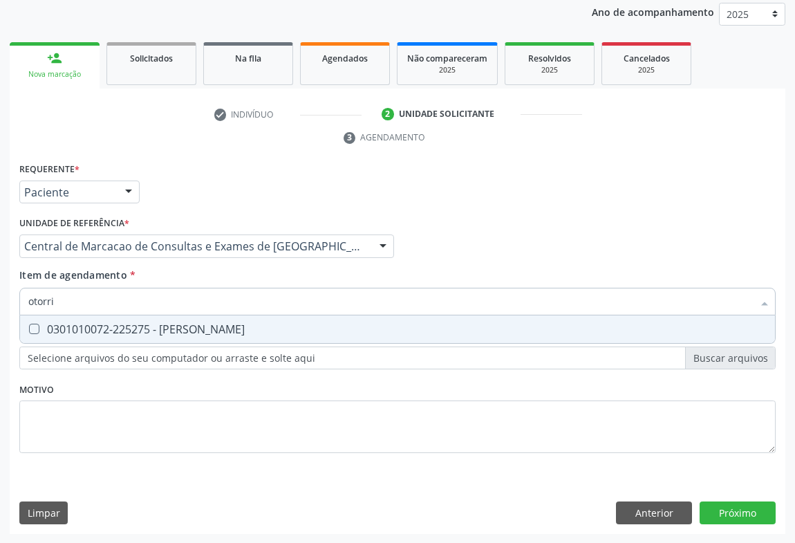
type input "otorrin"
click at [218, 336] on span "0301010072-225275 - Médico Otorrinolaringologista" at bounding box center [397, 329] width 755 height 28
checkbox Otorrinolaringologista "true"
click at [724, 514] on div "Requerente * Paciente Médico(a) Enfermeiro(a) Paciente Nenhum resultado encontr…" at bounding box center [398, 346] width 776 height 375
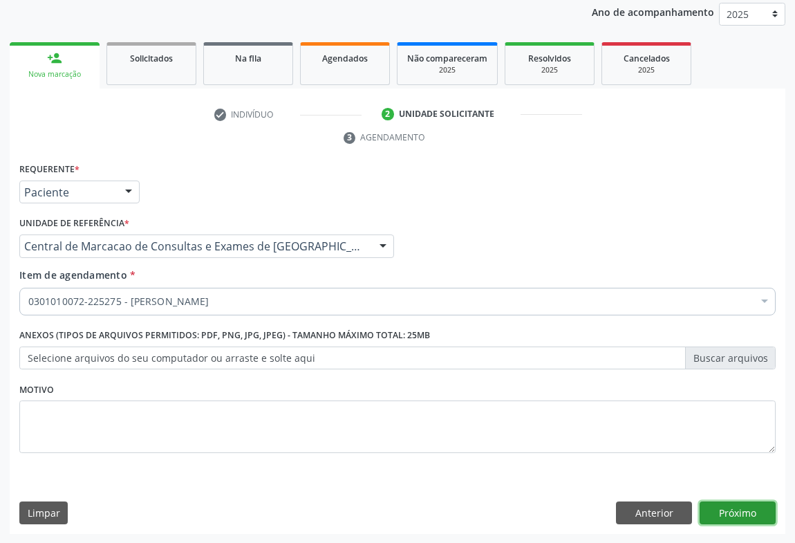
click at [753, 505] on button "Próximo" at bounding box center [737, 513] width 76 height 24
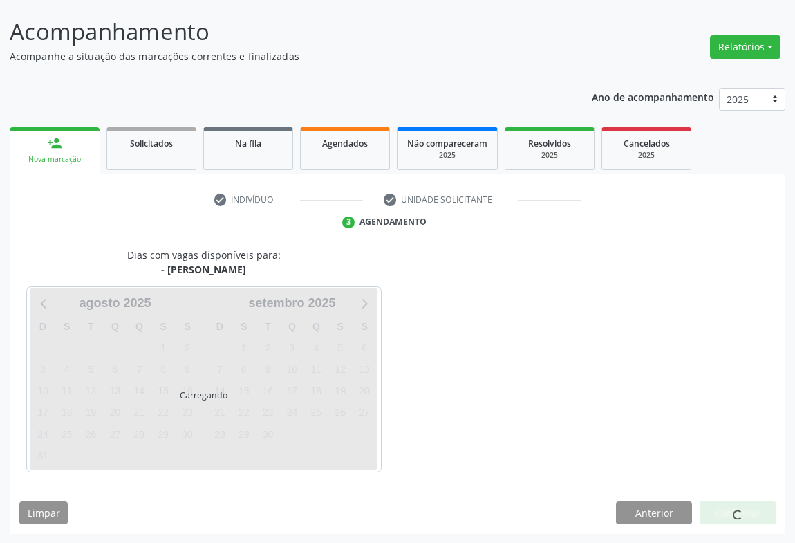
scroll to position [120, 0]
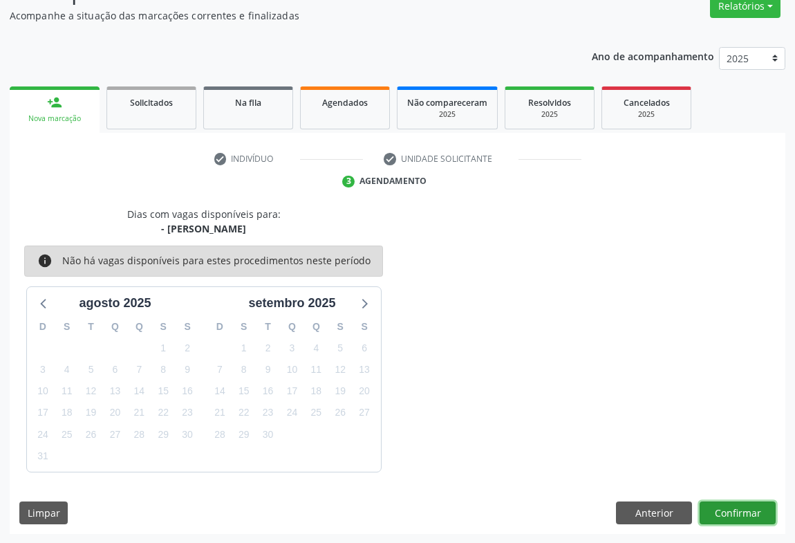
click at [737, 514] on button "Confirmar" at bounding box center [737, 513] width 76 height 24
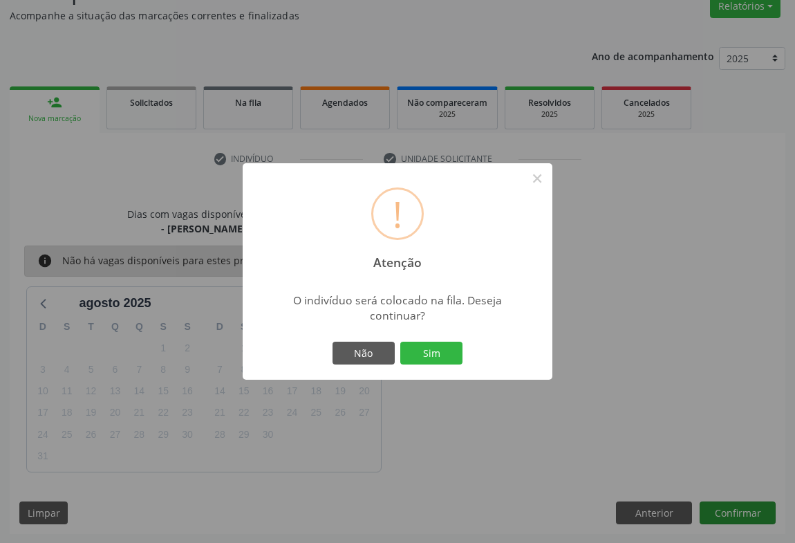
click at [400, 341] on button "Sim" at bounding box center [431, 353] width 62 height 24
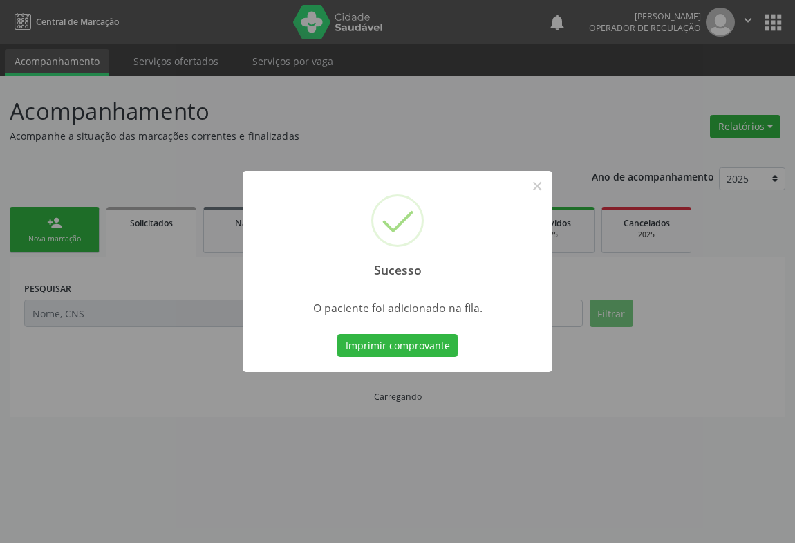
scroll to position [0, 0]
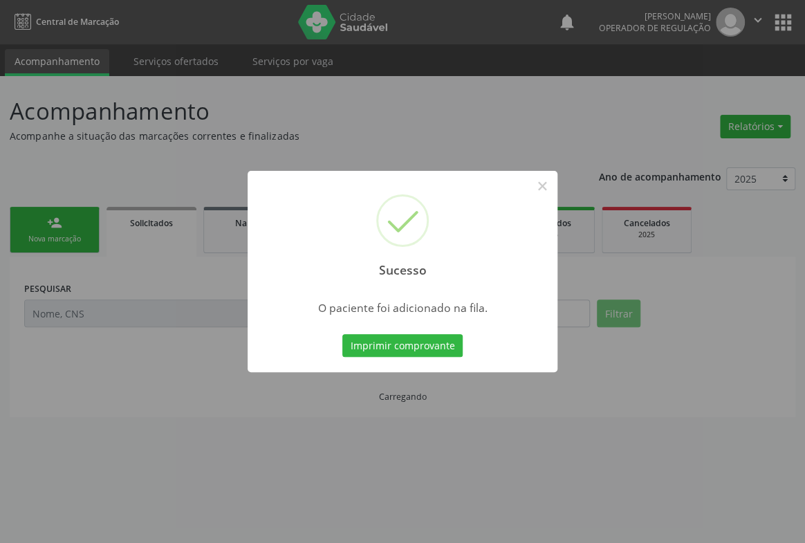
click at [342, 334] on button "Imprimir comprovante" at bounding box center [402, 346] width 120 height 24
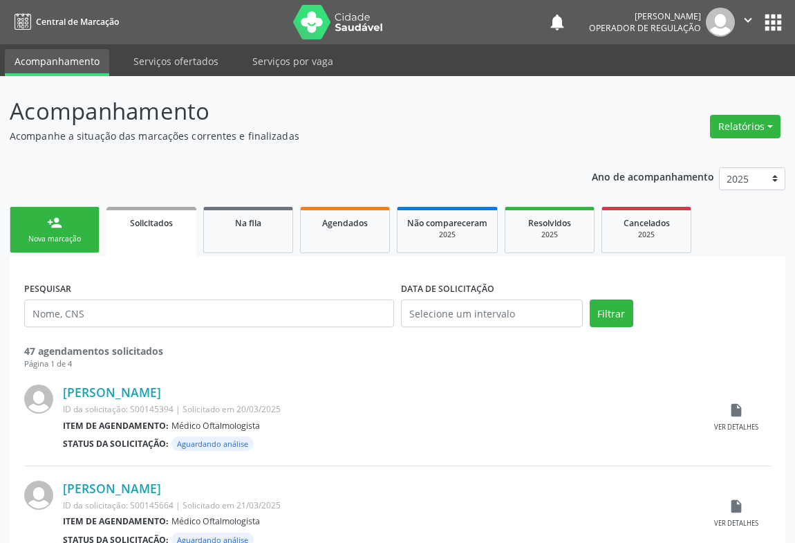
click at [66, 229] on link "person_add Nova marcação" at bounding box center [55, 230] width 90 height 46
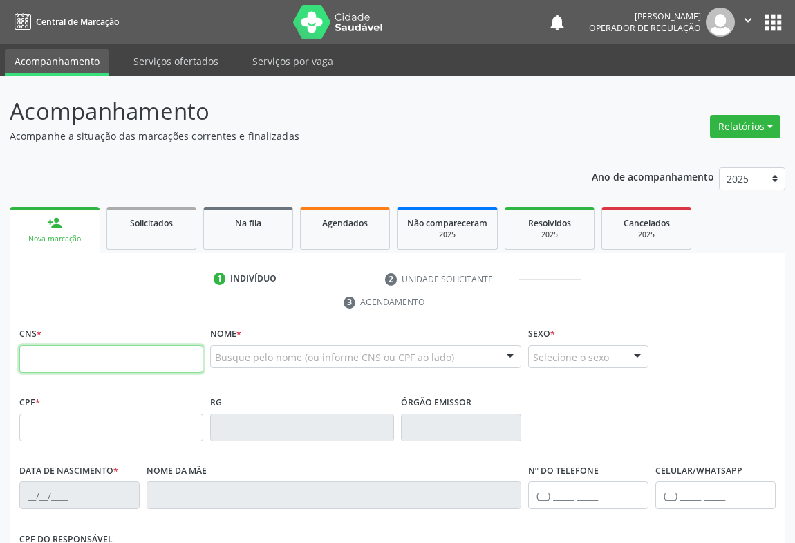
click at [112, 361] on input "text" at bounding box center [111, 359] width 184 height 28
type input "709 6096 5671 8278"
type input "2202196560"
type input "16/03/2011"
type input "(74) 98130-8223"
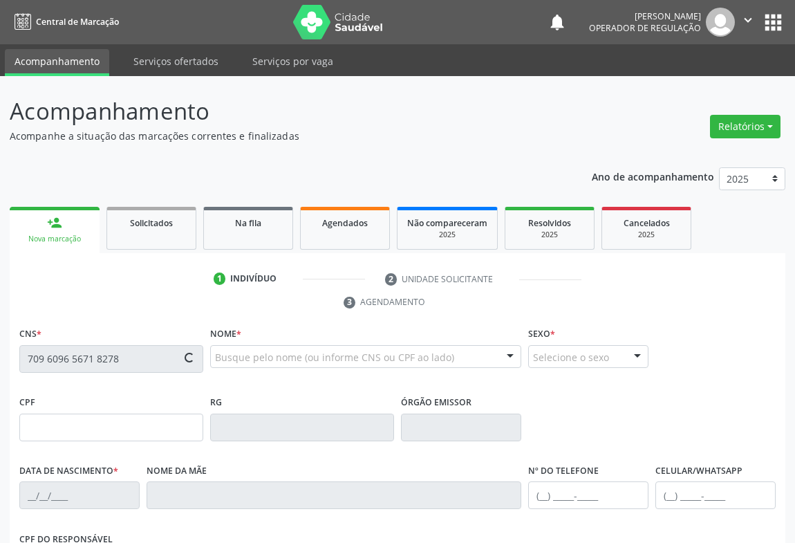
type input "S/N"
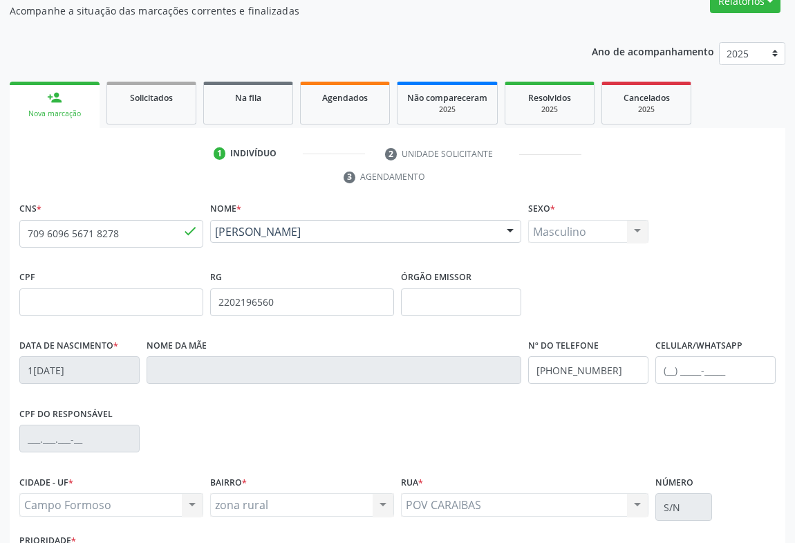
scroll to position [229, 0]
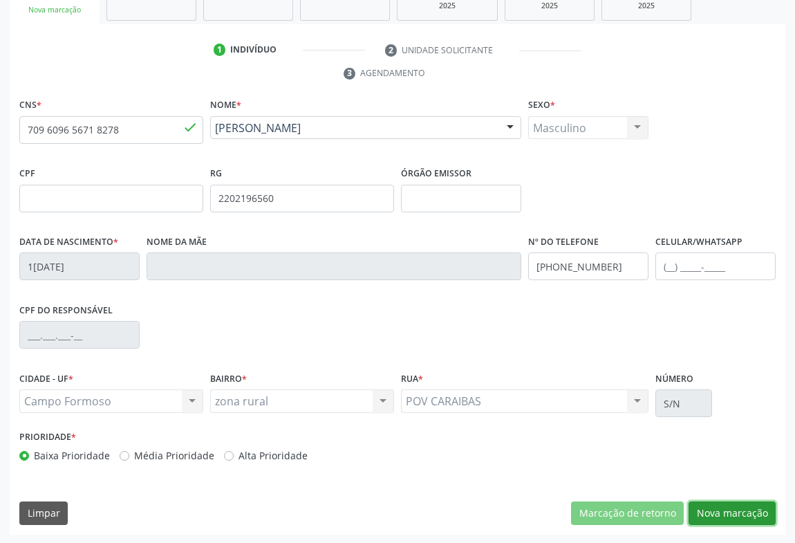
click at [733, 508] on button "Nova marcação" at bounding box center [731, 513] width 87 height 24
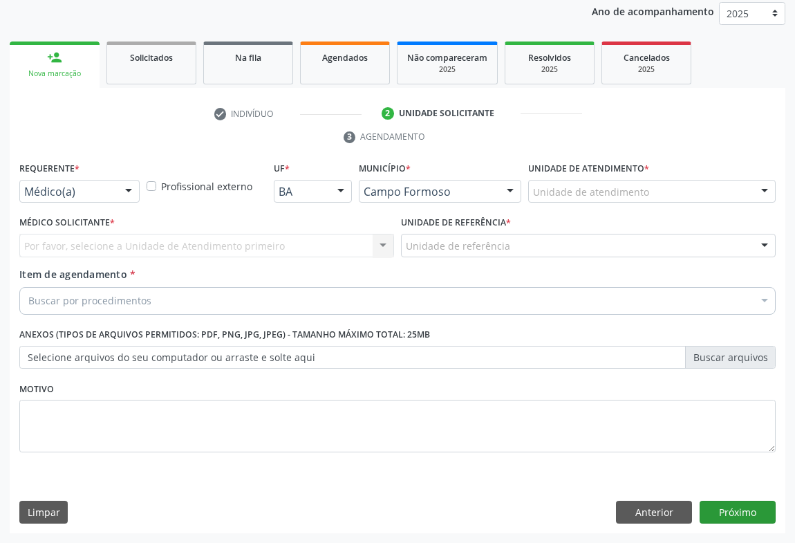
scroll to position [165, 0]
click at [116, 199] on div "Médico(a)" at bounding box center [79, 192] width 120 height 24
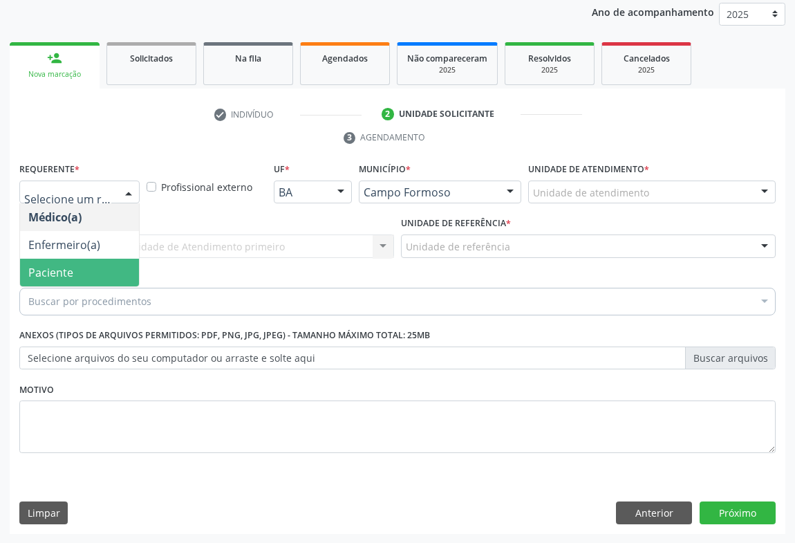
click at [62, 266] on span "Paciente" at bounding box center [50, 272] width 45 height 15
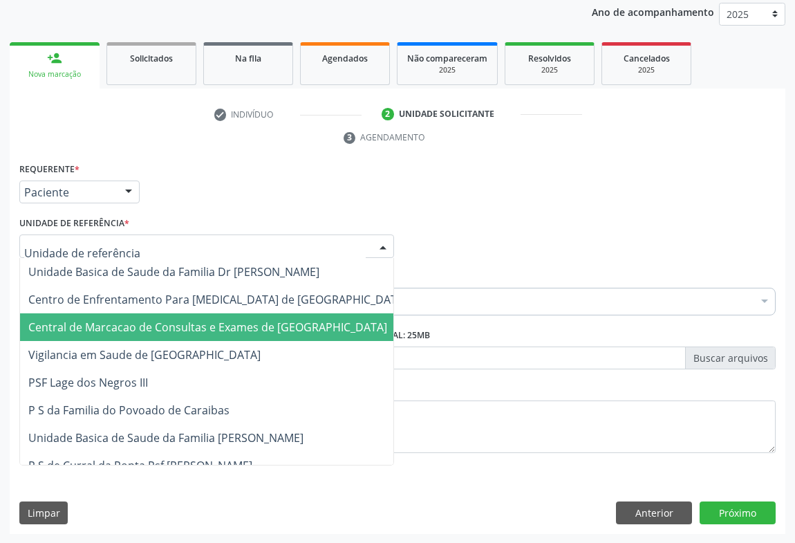
click at [160, 328] on span "Central de Marcacao de Consultas e Exames de [GEOGRAPHIC_DATA]" at bounding box center [207, 326] width 359 height 15
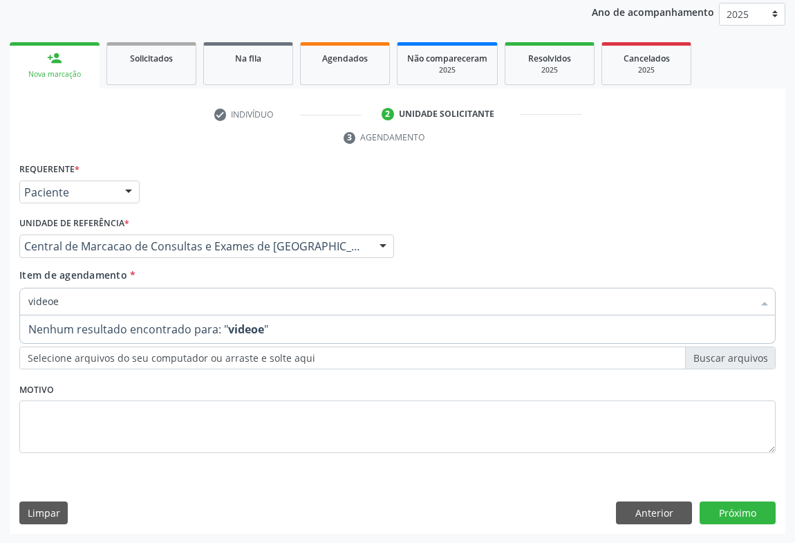
type input "video"
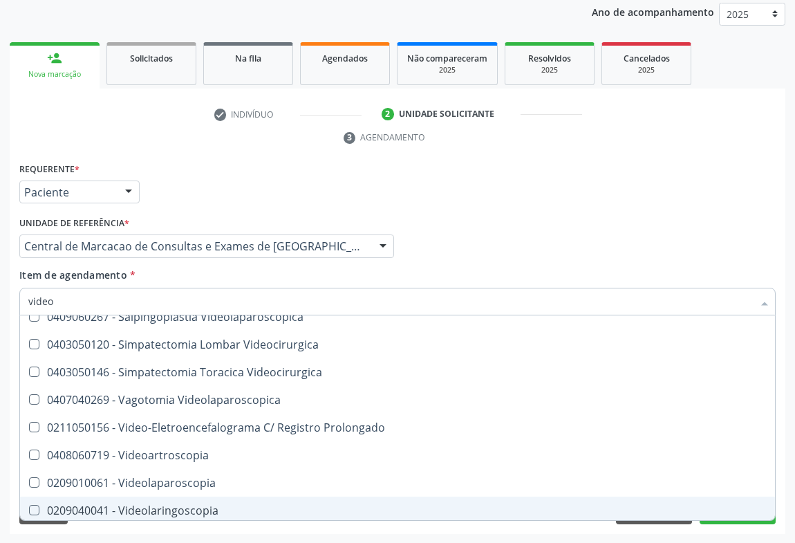
scroll to position [596, 0]
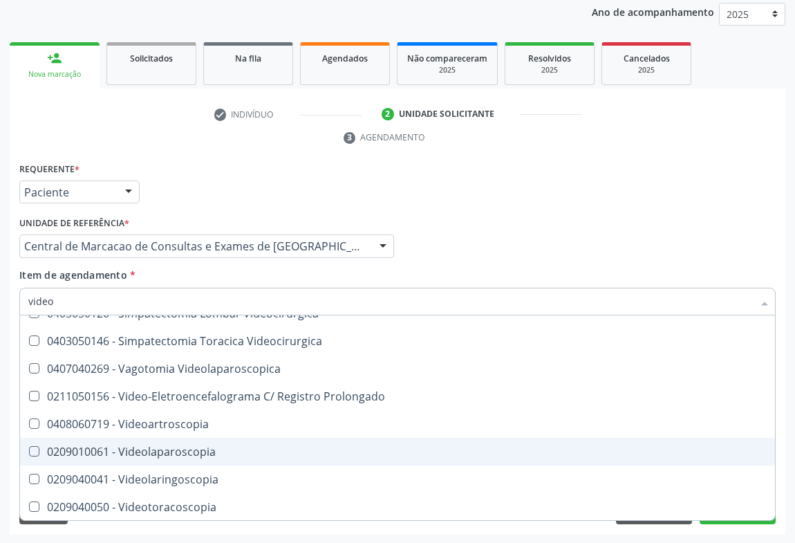
click at [212, 446] on div "0209010061 - Videolaparoscopia" at bounding box center [397, 451] width 738 height 11
checkbox Videolaparoscopia "true"
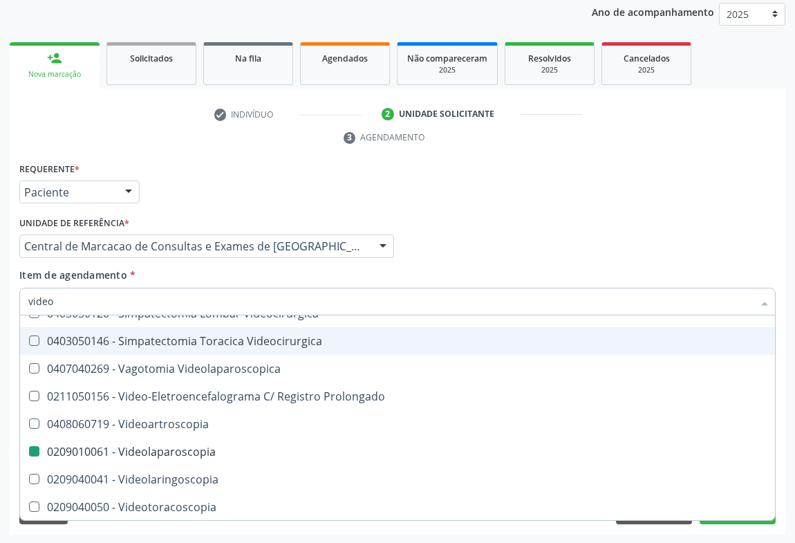
click at [740, 228] on div "Médico Solicitante Por favor, selecione a Unidade de Atendimento primeiro Nenhu…" at bounding box center [397, 240] width 763 height 54
checkbox Videolaparoscopia "true"
checkbox Videolaparoscopia "false"
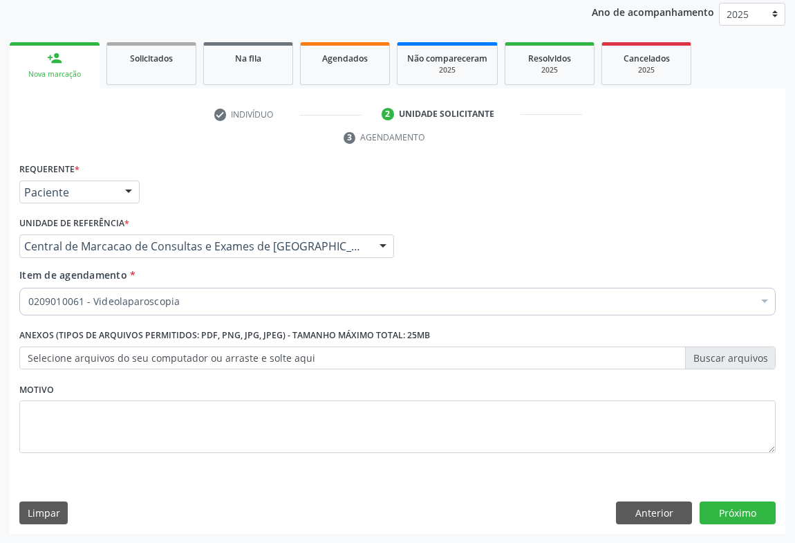
scroll to position [0, 0]
click at [718, 515] on button "Próximo" at bounding box center [737, 513] width 76 height 24
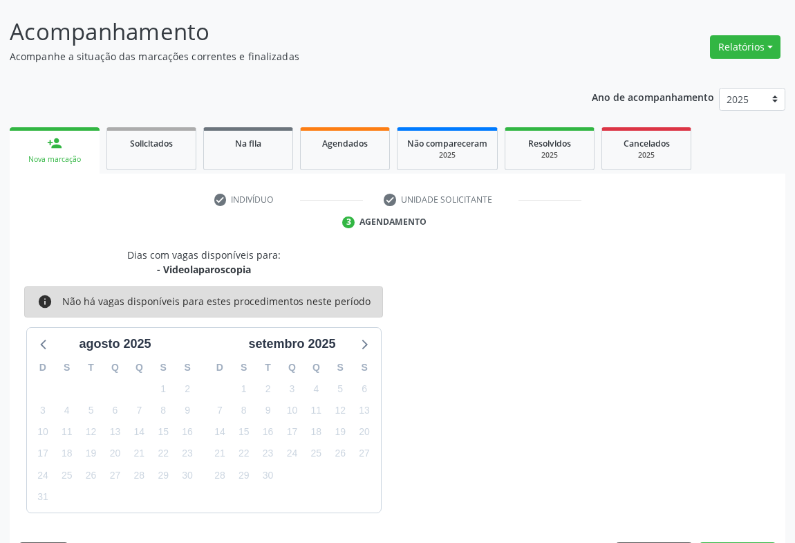
scroll to position [120, 0]
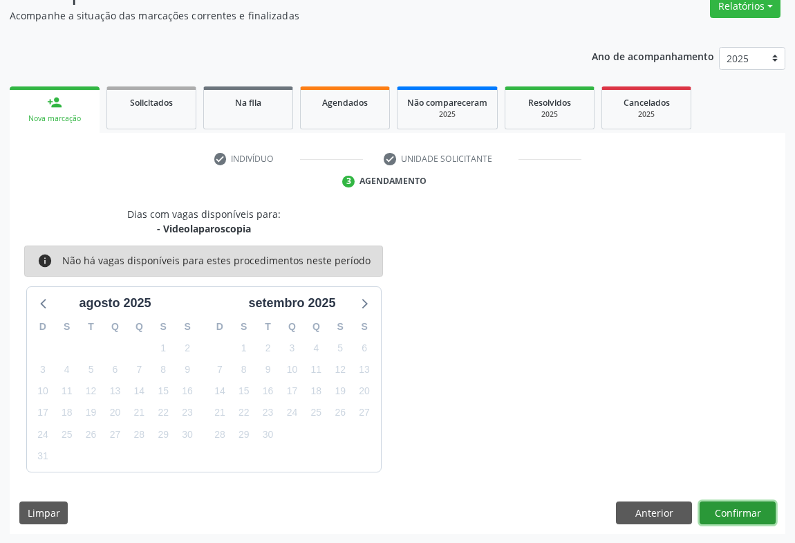
click at [704, 503] on button "Confirmar" at bounding box center [737, 513] width 76 height 24
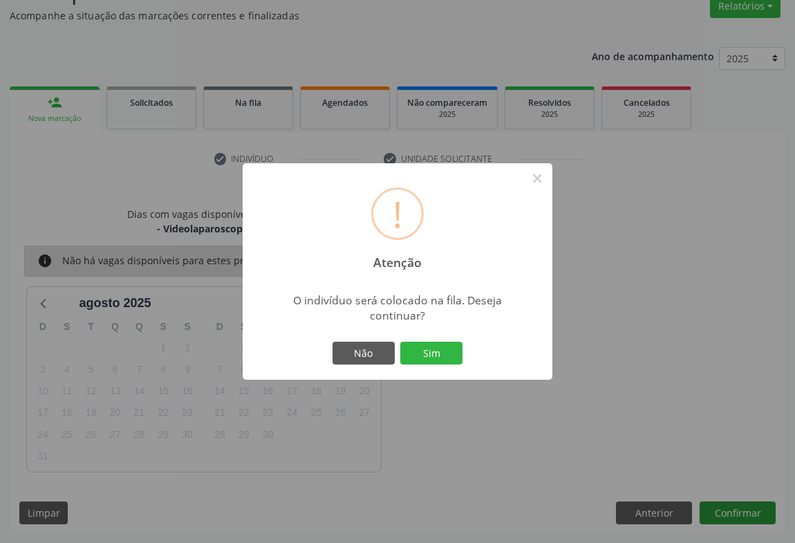
click at [400, 341] on button "Sim" at bounding box center [431, 353] width 62 height 24
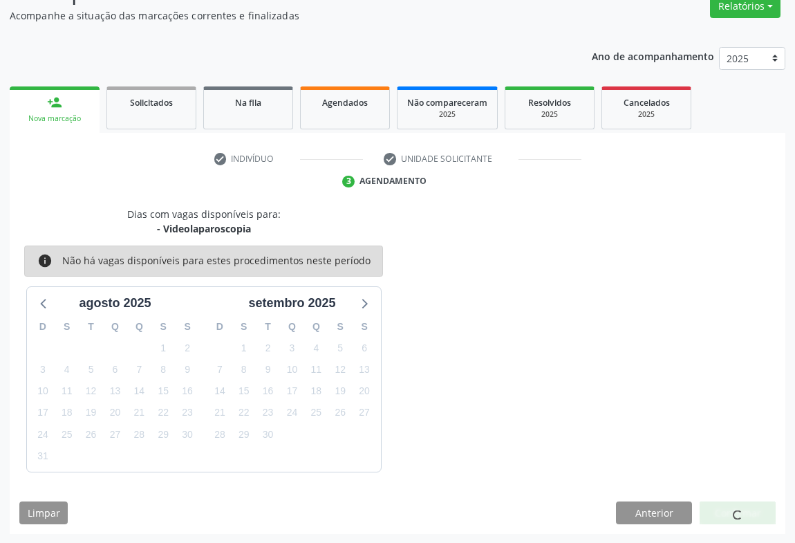
scroll to position [0, 0]
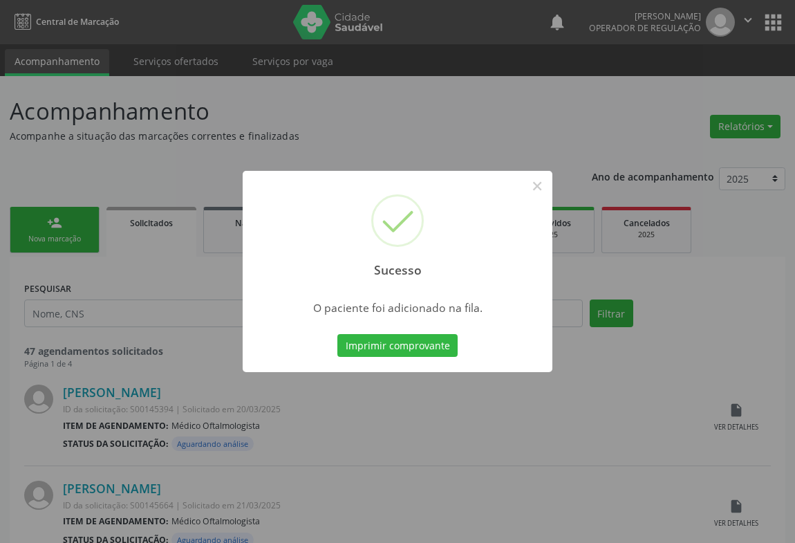
click at [337, 334] on button "Imprimir comprovante" at bounding box center [397, 346] width 120 height 24
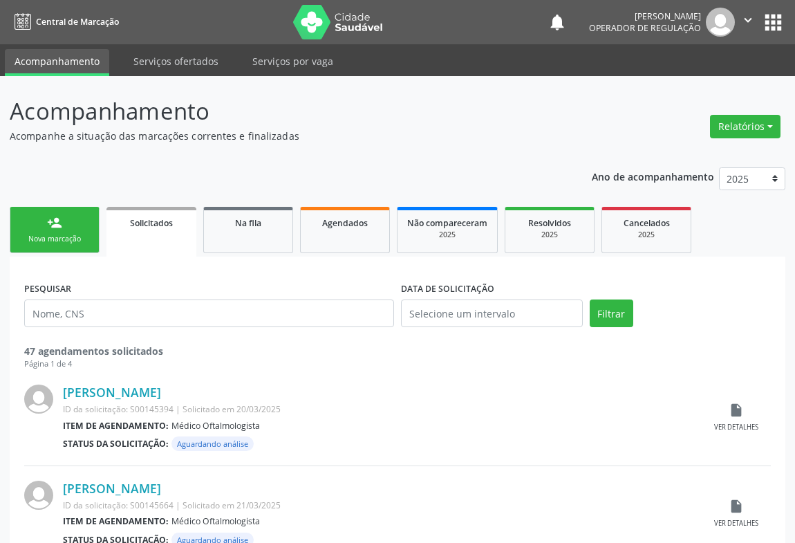
click at [69, 235] on div "Nova marcação" at bounding box center [54, 239] width 69 height 10
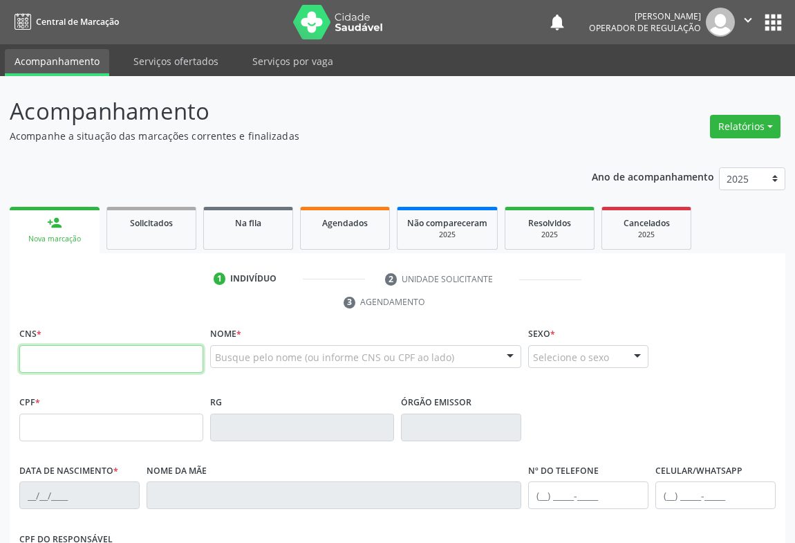
click at [95, 358] on input "text" at bounding box center [111, 359] width 184 height 28
type input "706 2085 6872 7362"
type input "2195588683"
type input "06/02/1976"
type input "(74) 99197-9046"
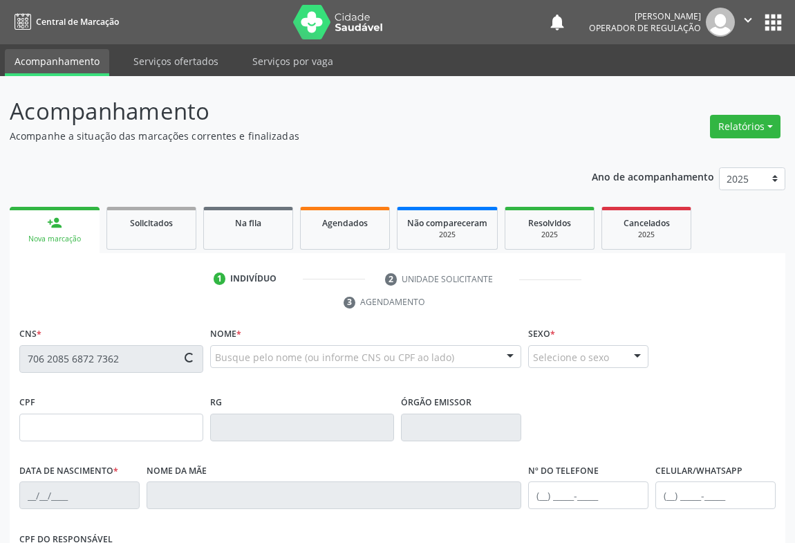
type input "302"
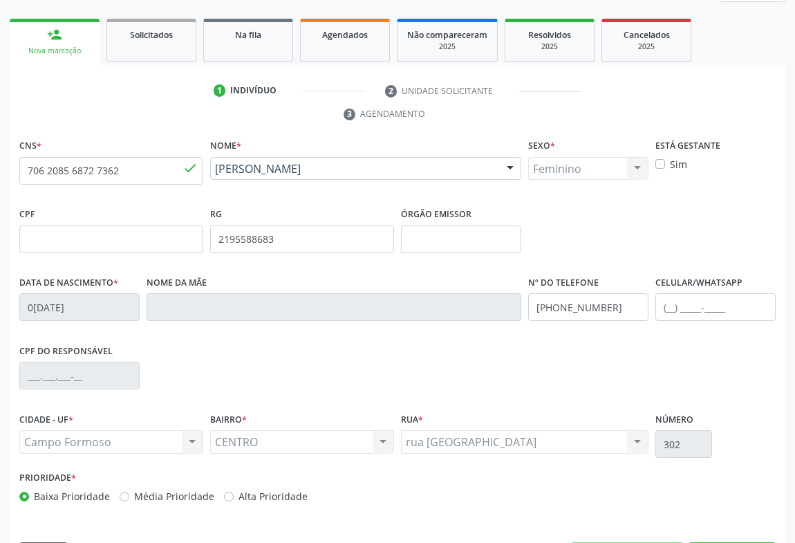
scroll to position [229, 0]
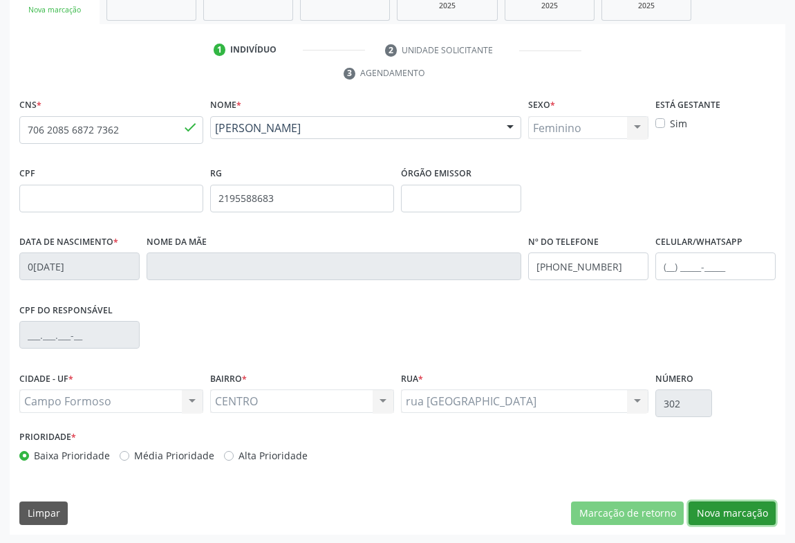
drag, startPoint x: 717, startPoint y: 510, endPoint x: 509, endPoint y: 428, distance: 223.7
click at [717, 511] on button "Nova marcação" at bounding box center [731, 513] width 87 height 24
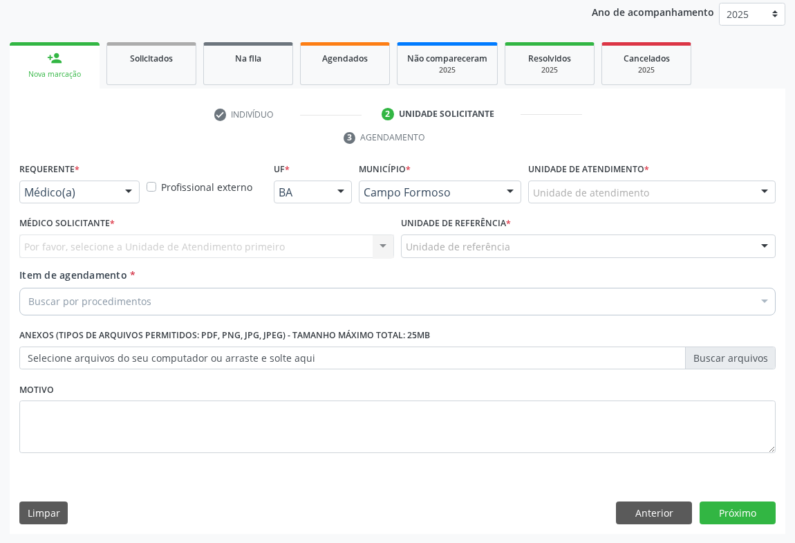
click at [122, 193] on div at bounding box center [128, 193] width 21 height 24
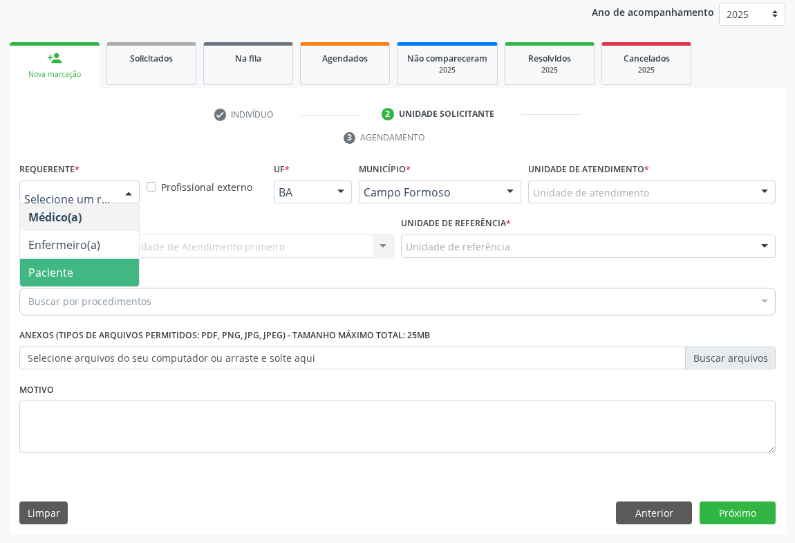
click at [104, 273] on span "Paciente" at bounding box center [79, 273] width 119 height 28
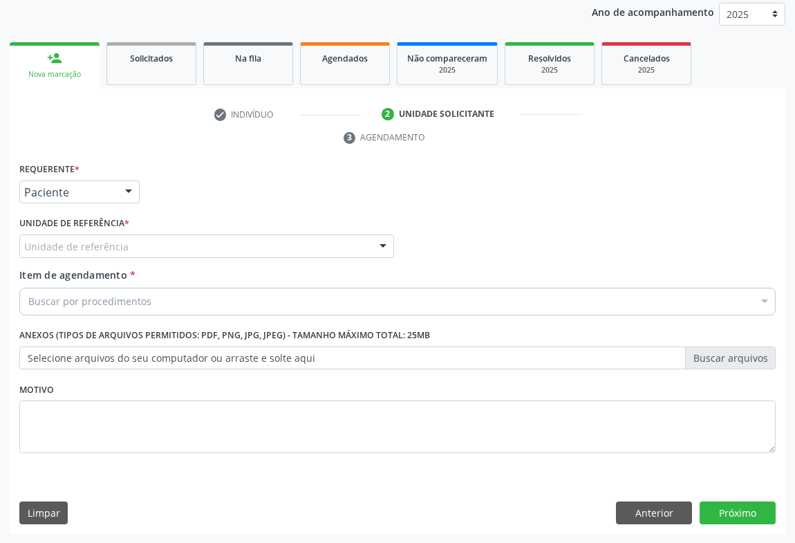
click at [138, 243] on div "Unidade de referência" at bounding box center [206, 246] width 375 height 24
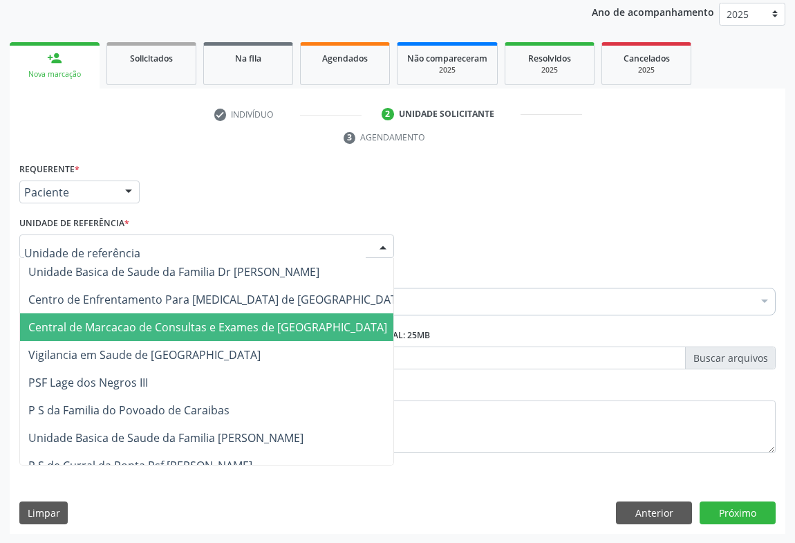
click at [138, 319] on span "Central de Marcacao de Consultas e Exames de [GEOGRAPHIC_DATA]" at bounding box center [207, 326] width 359 height 15
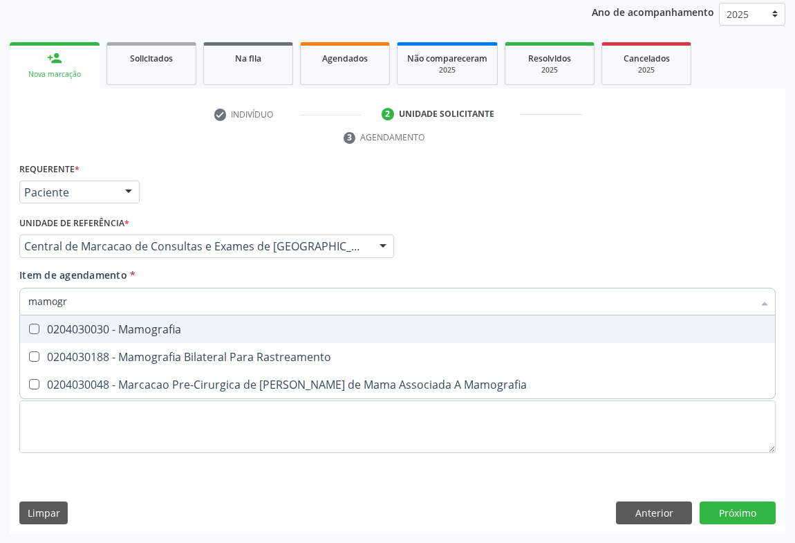
type input "mamogra"
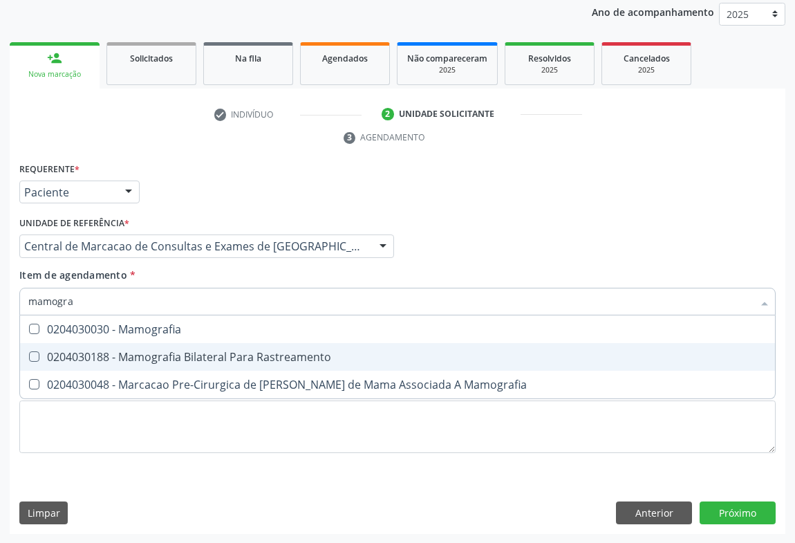
click at [146, 351] on div "0204030188 - Mamografia Bilateral Para Rastreamento" at bounding box center [397, 356] width 738 height 11
checkbox Rastreamento "true"
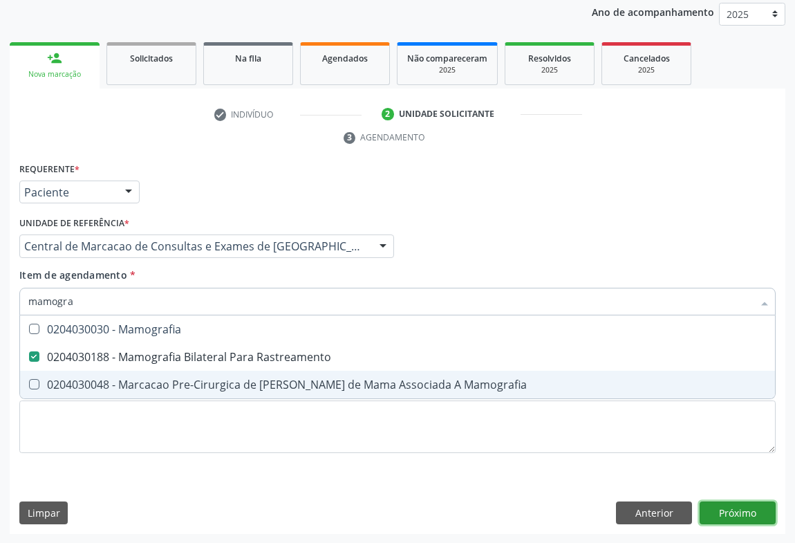
click at [704, 511] on div "Requerente * Paciente Médico(a) Enfermeiro(a) Paciente Nenhum resultado encontr…" at bounding box center [398, 346] width 776 height 375
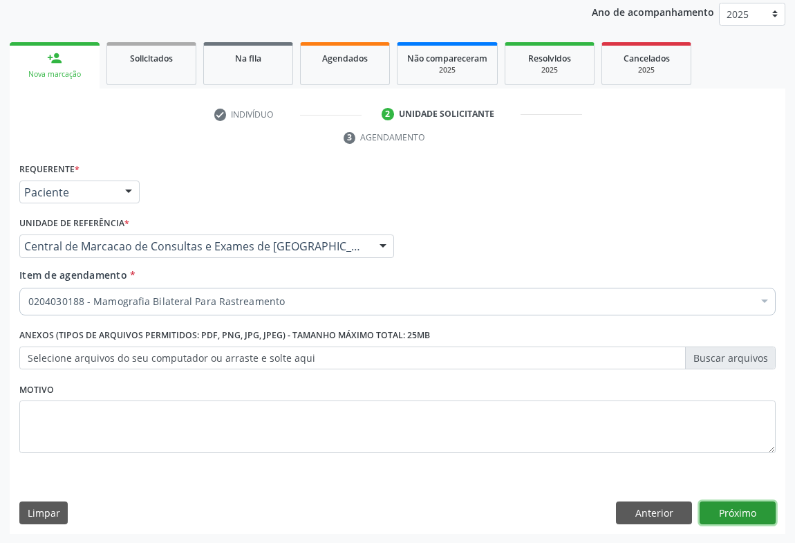
click at [739, 511] on button "Próximo" at bounding box center [737, 513] width 76 height 24
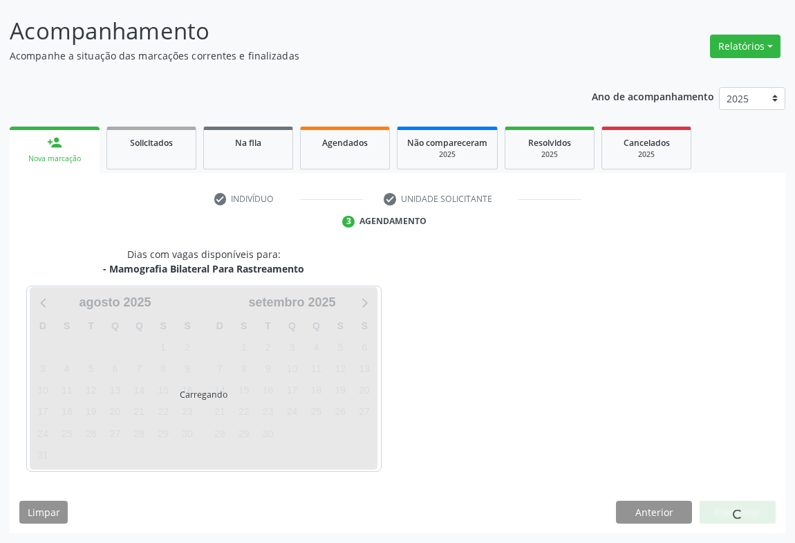
scroll to position [79, 0]
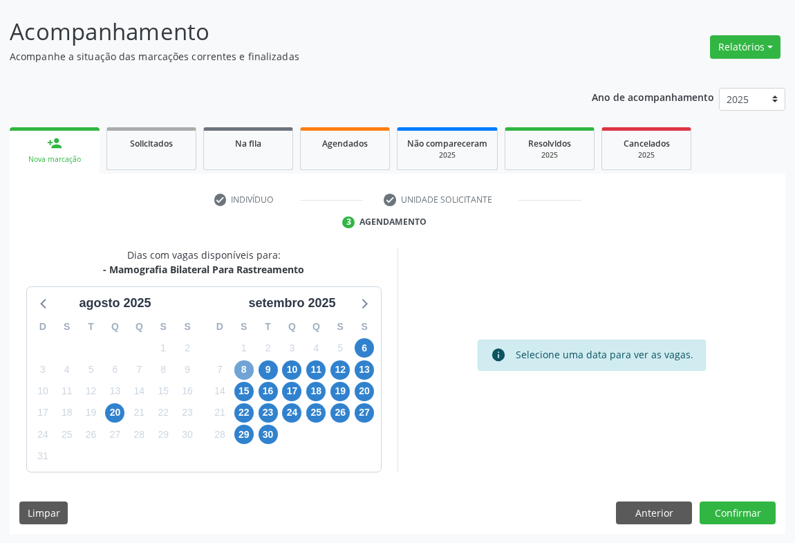
click at [237, 364] on span "8" at bounding box center [243, 369] width 19 height 19
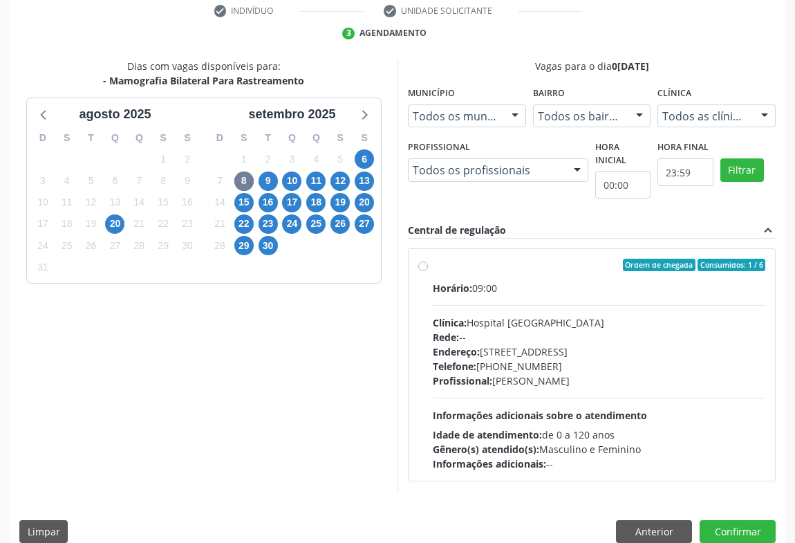
click at [586, 385] on div "Profissional: Joel da Rocha Almeida" at bounding box center [599, 380] width 332 height 15
click at [428, 271] on input "Ordem de chegada Consumidos: 1 / 6 Horário: 09:00 Clínica: Hospital Sao Francis…" at bounding box center [423, 265] width 10 height 12
radio input "true"
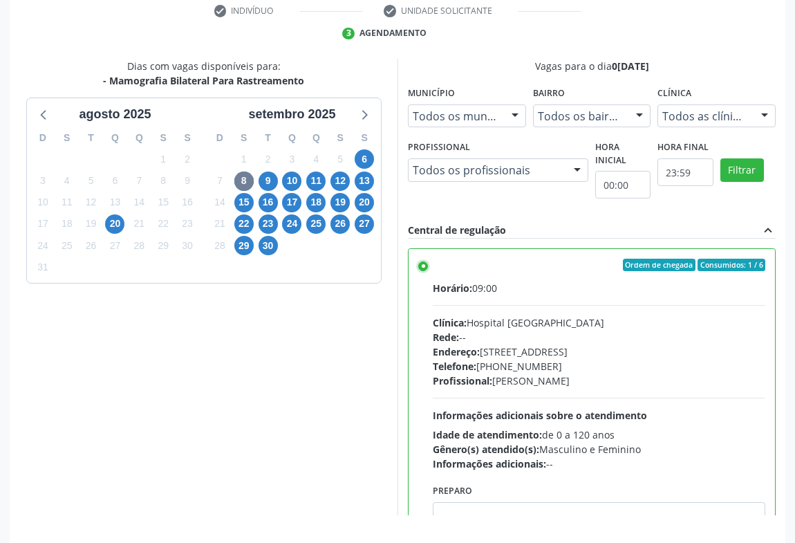
scroll to position [312, 0]
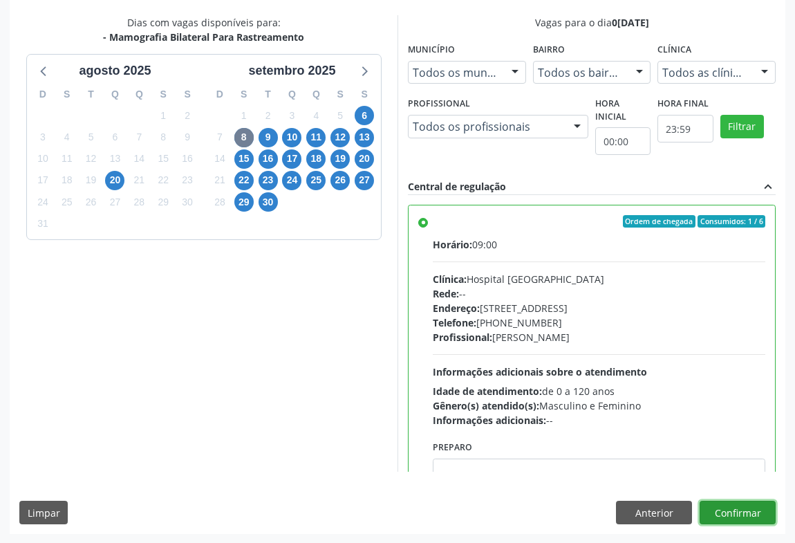
click at [771, 514] on button "Confirmar" at bounding box center [737, 512] width 76 height 24
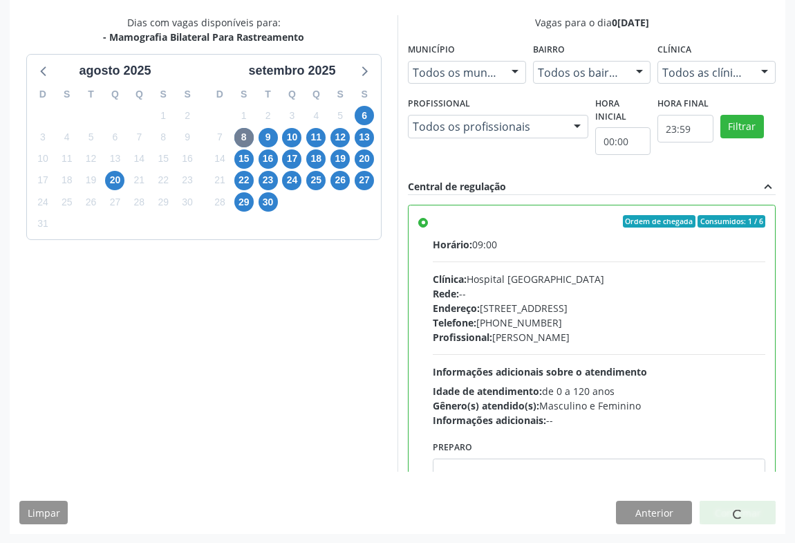
scroll to position [0, 0]
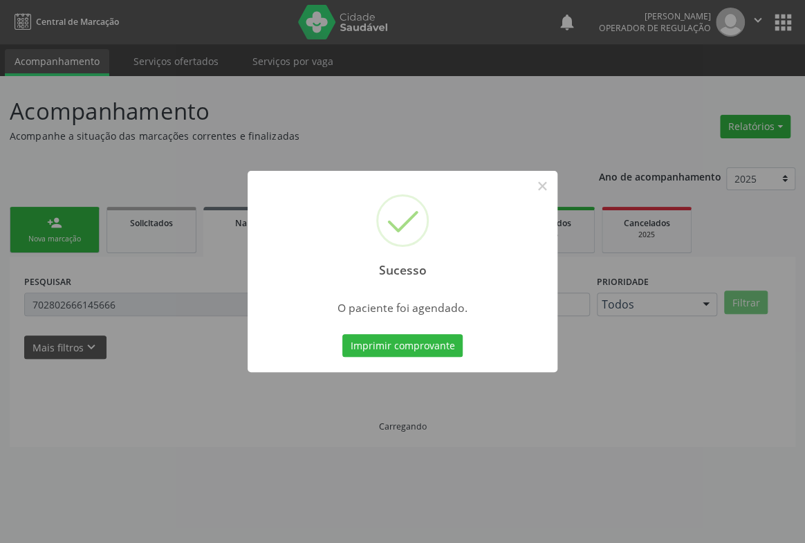
click at [342, 334] on button "Imprimir comprovante" at bounding box center [402, 346] width 120 height 24
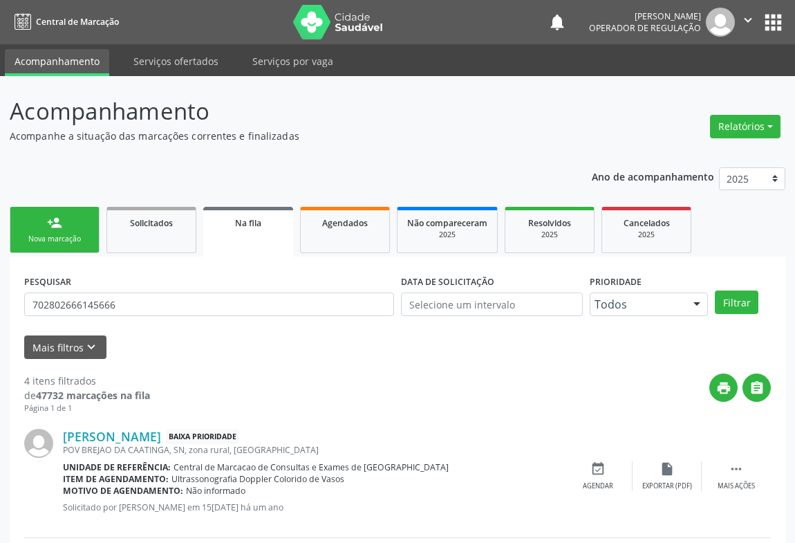
click at [75, 223] on link "person_add Nova marcação" at bounding box center [55, 230] width 90 height 46
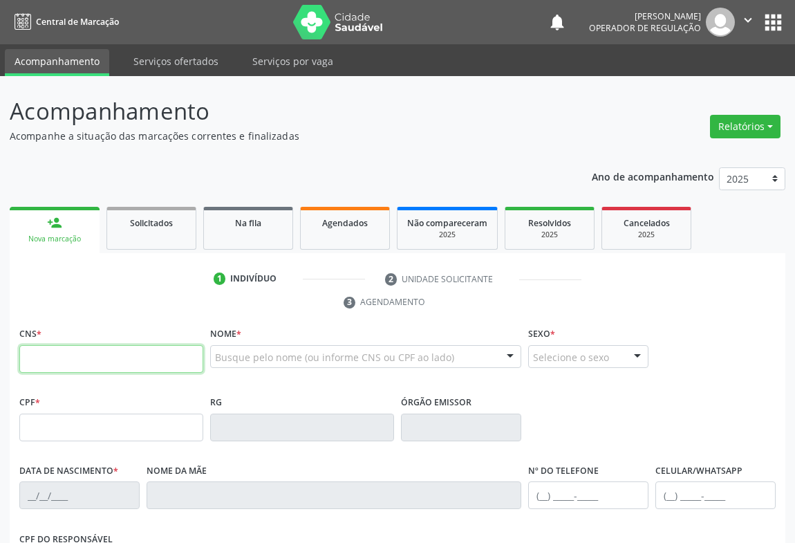
click at [97, 368] on input "text" at bounding box center [111, 359] width 184 height 28
type input "700 0071 3598 5405"
type input "20/02/2025"
type input "(74) 98854-7453"
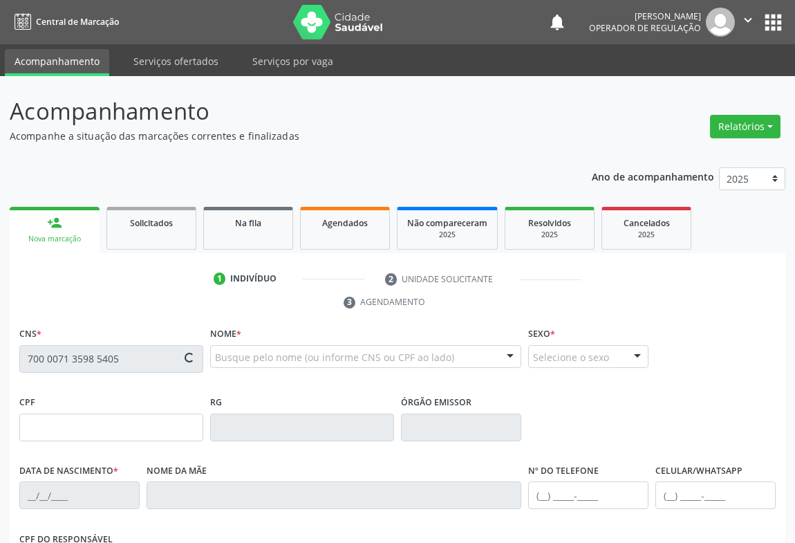
type input "S/N"
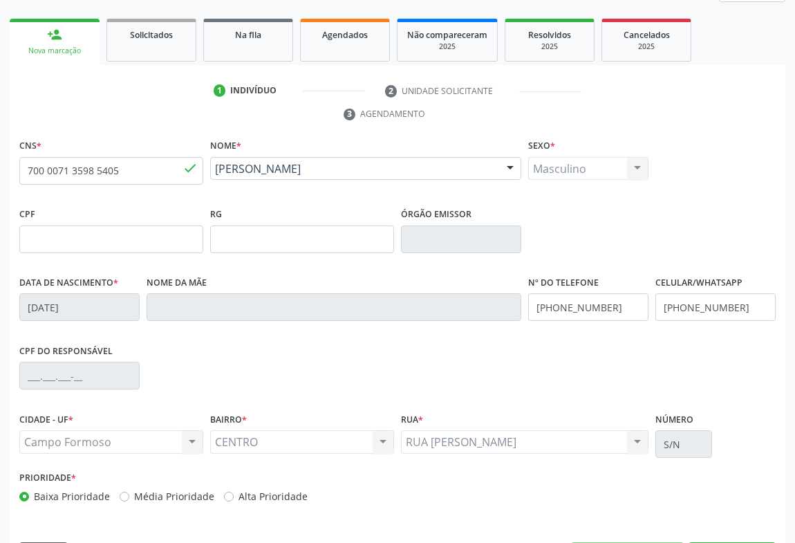
scroll to position [229, 0]
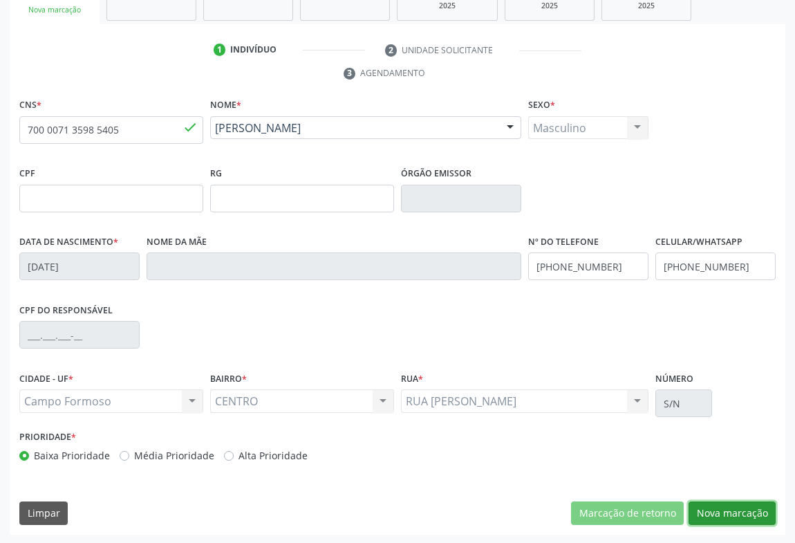
click at [748, 507] on button "Nova marcação" at bounding box center [731, 513] width 87 height 24
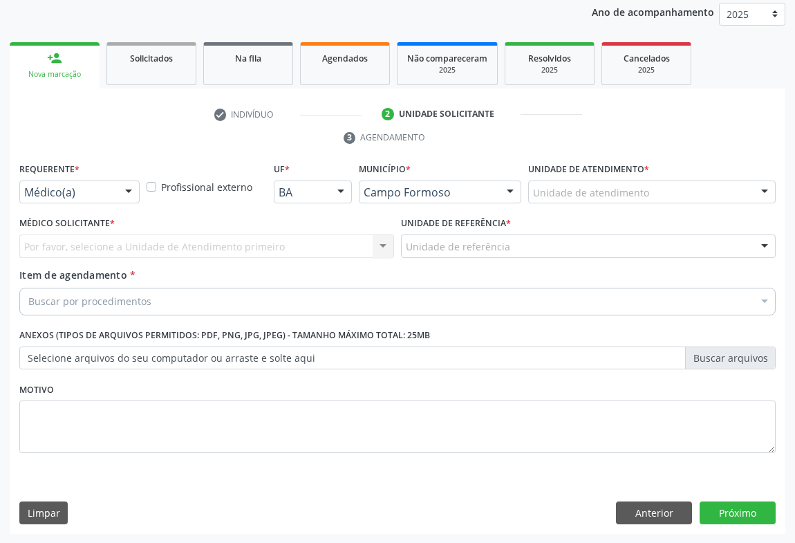
click at [104, 180] on div "Médico(a)" at bounding box center [79, 192] width 120 height 24
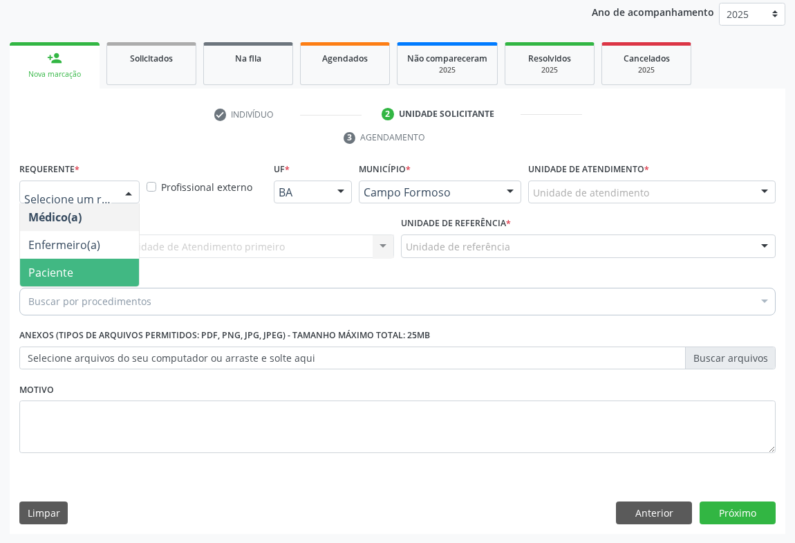
click at [86, 269] on span "Paciente" at bounding box center [79, 273] width 119 height 28
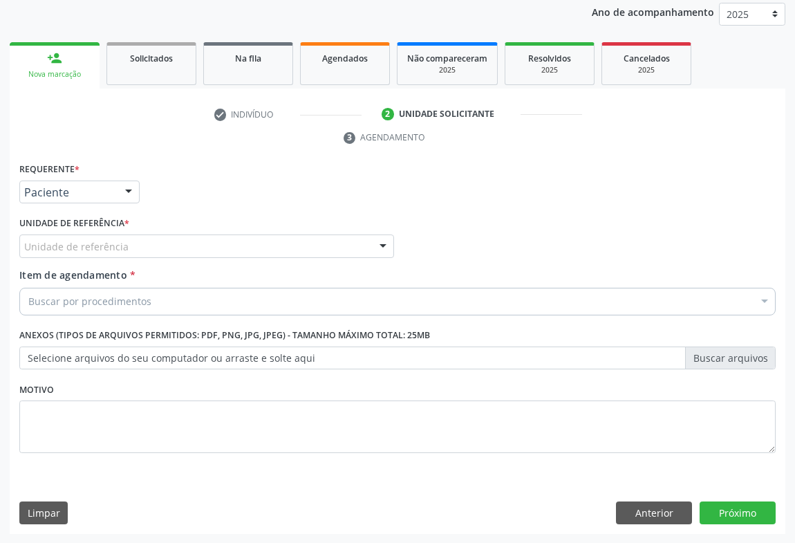
click at [120, 257] on div "Unidade de referência * Unidade de referência Unidade Basica de Saude da Famili…" at bounding box center [207, 240] width 382 height 54
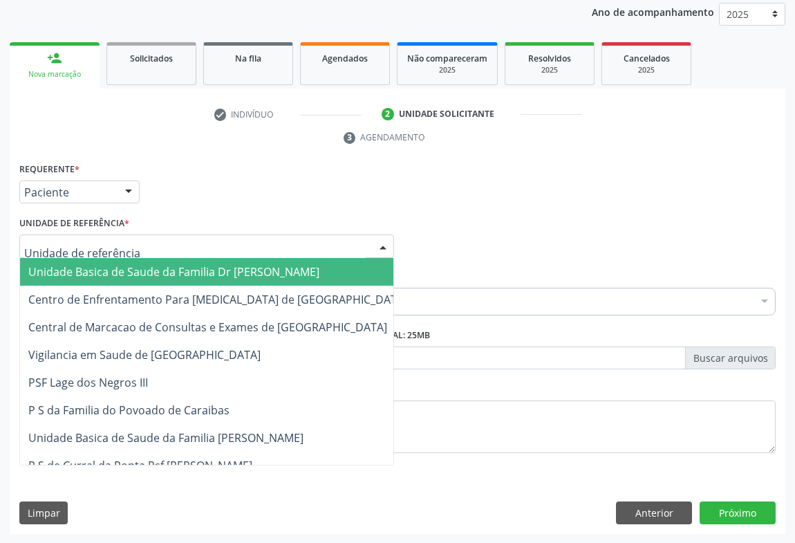
click at [137, 246] on div at bounding box center [206, 246] width 375 height 24
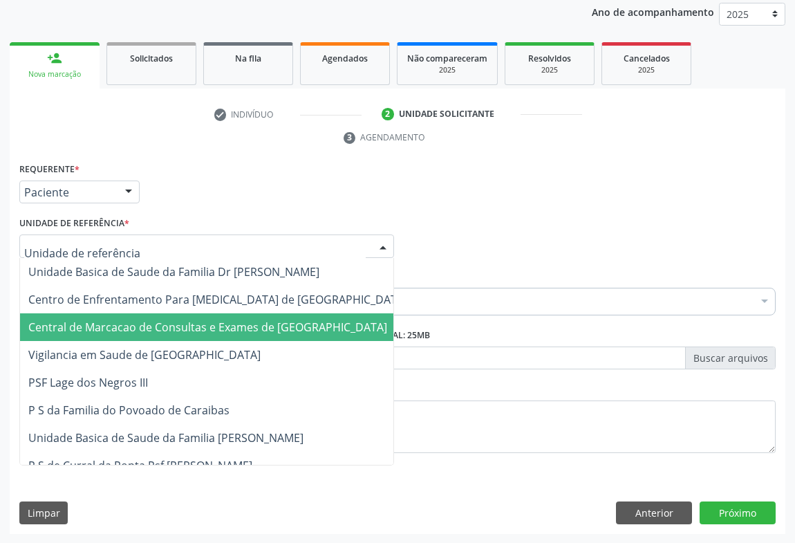
click at [133, 314] on span "Central de Marcacao de Consultas e Exames de [GEOGRAPHIC_DATA]" at bounding box center [217, 327] width 395 height 28
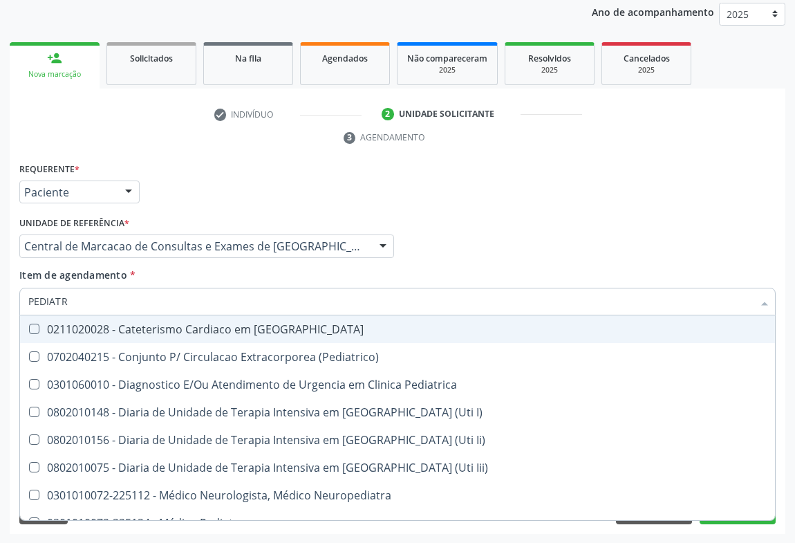
type input "PEDIATRA"
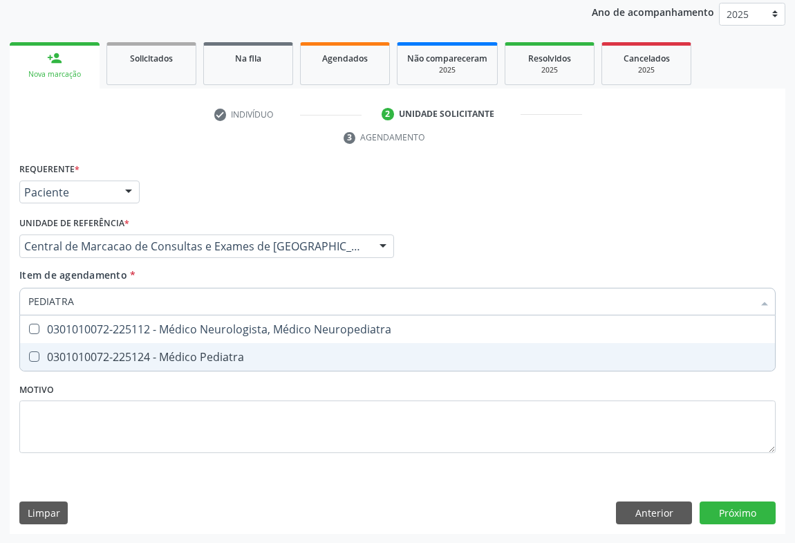
click at [158, 351] on div "0301010072-225124 - Médico Pediatra" at bounding box center [397, 356] width 738 height 11
checkbox Pediatra "true"
click at [753, 505] on div "Requerente * Paciente Médico(a) Enfermeiro(a) Paciente Nenhum resultado encontr…" at bounding box center [398, 346] width 776 height 375
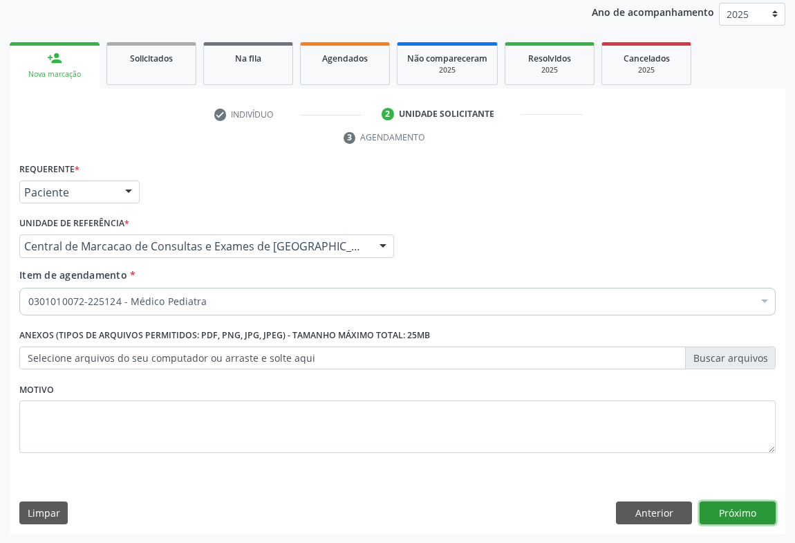
click at [712, 510] on button "Próximo" at bounding box center [737, 513] width 76 height 24
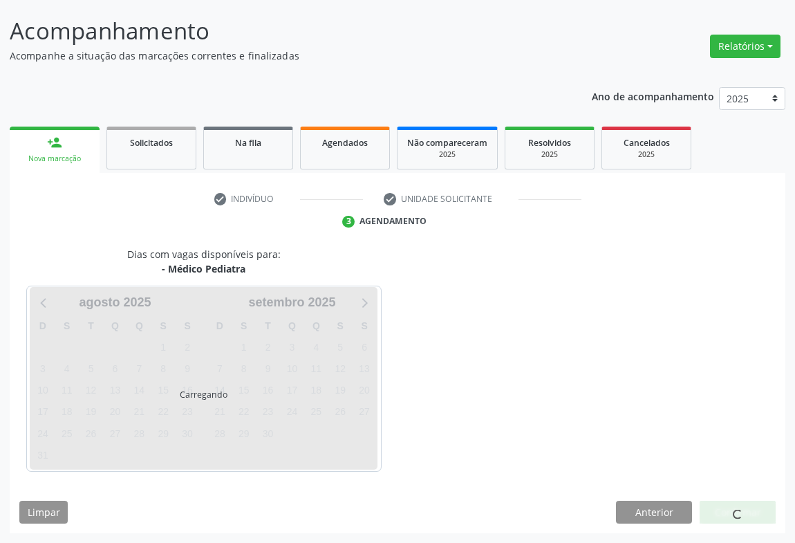
scroll to position [79, 0]
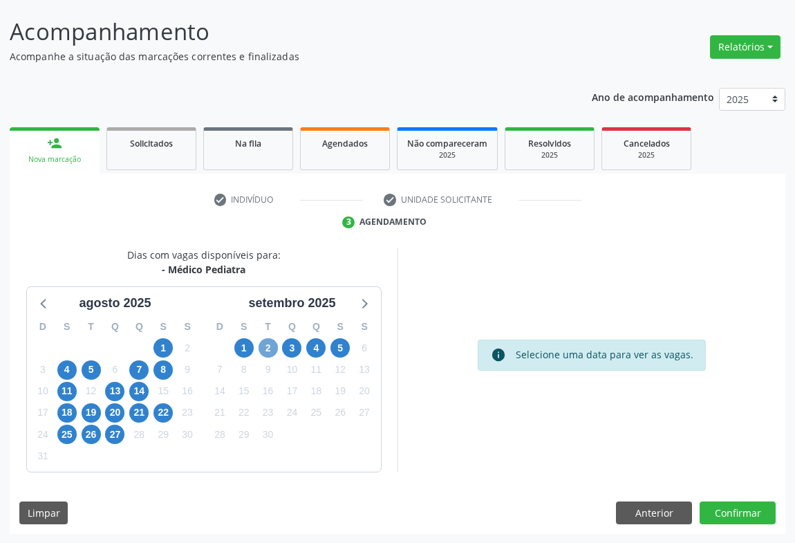
click at [272, 344] on span "2" at bounding box center [268, 347] width 19 height 19
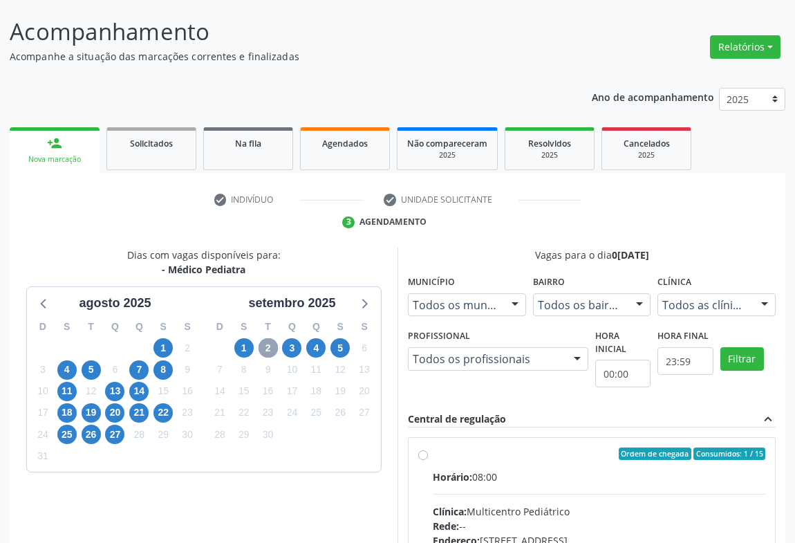
scroll to position [287, 0]
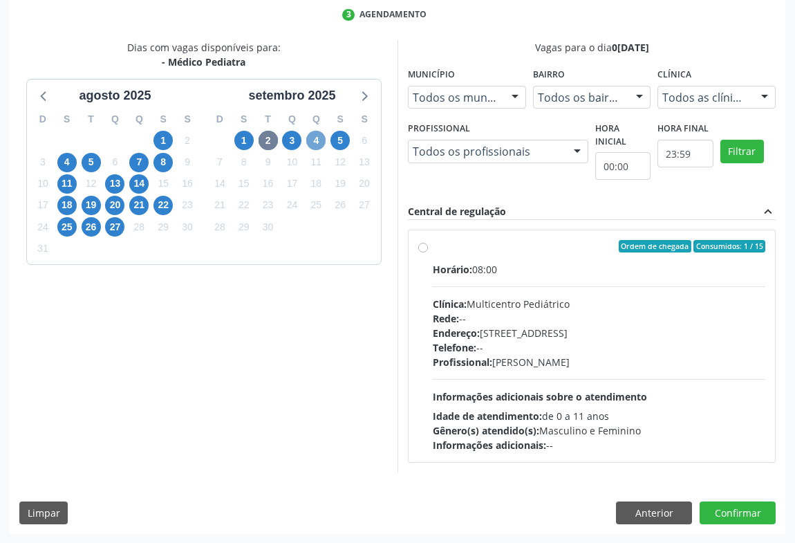
click at [314, 144] on span "4" at bounding box center [315, 140] width 19 height 19
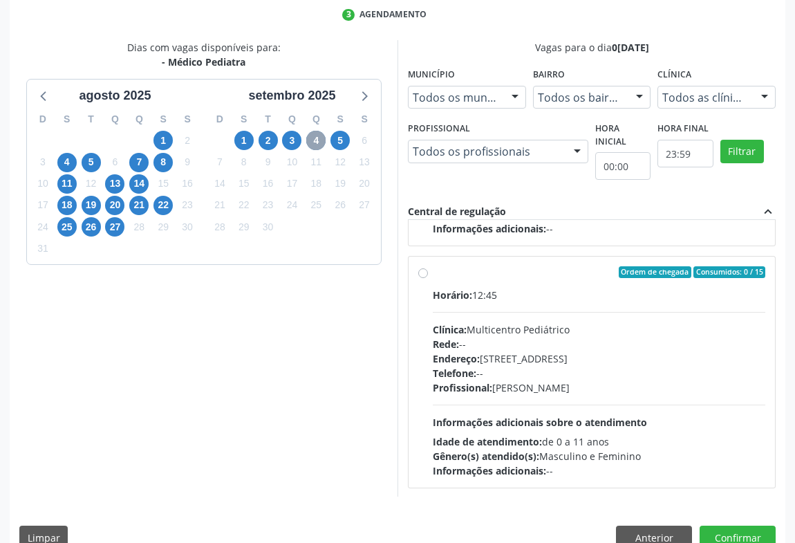
scroll to position [312, 0]
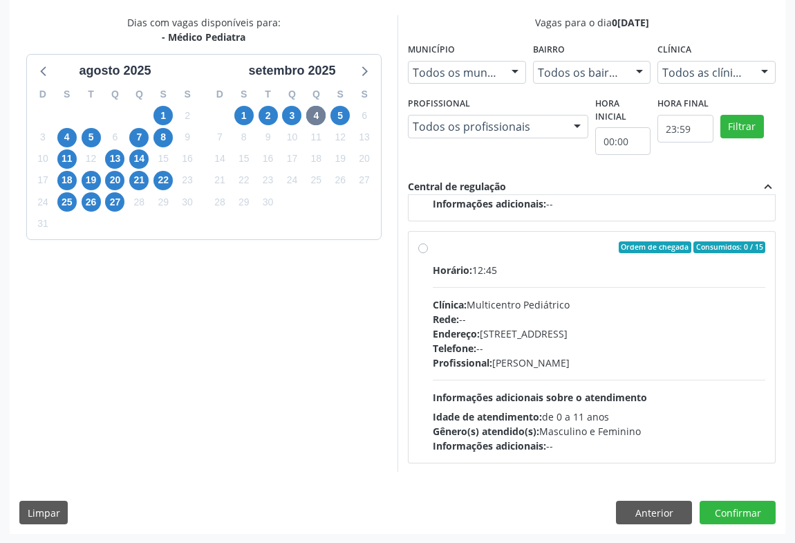
click at [509, 329] on div "Endereço: [STREET_ADDRESS]" at bounding box center [599, 333] width 332 height 15
click at [428, 254] on input "Ordem de chegada Consumidos: 0 / 15 Horário: 12:45 Clínica: Multicentro Pediátr…" at bounding box center [423, 247] width 10 height 12
radio input "true"
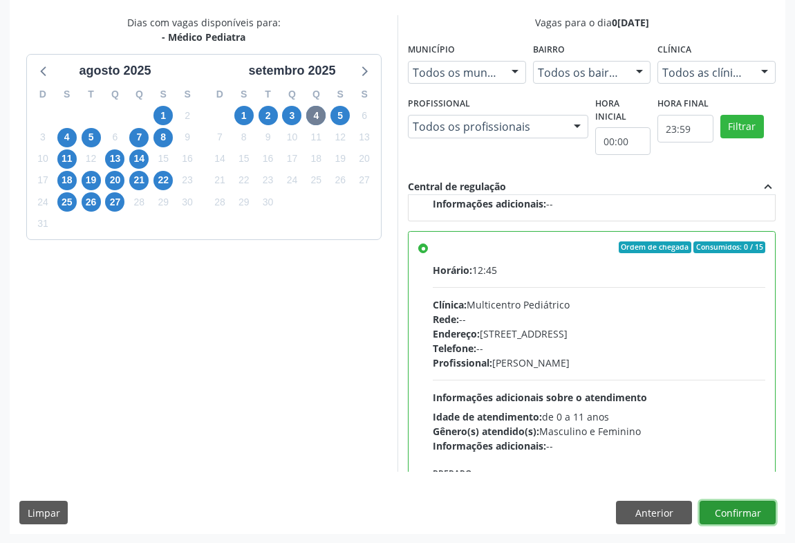
click at [743, 505] on button "Confirmar" at bounding box center [737, 512] width 76 height 24
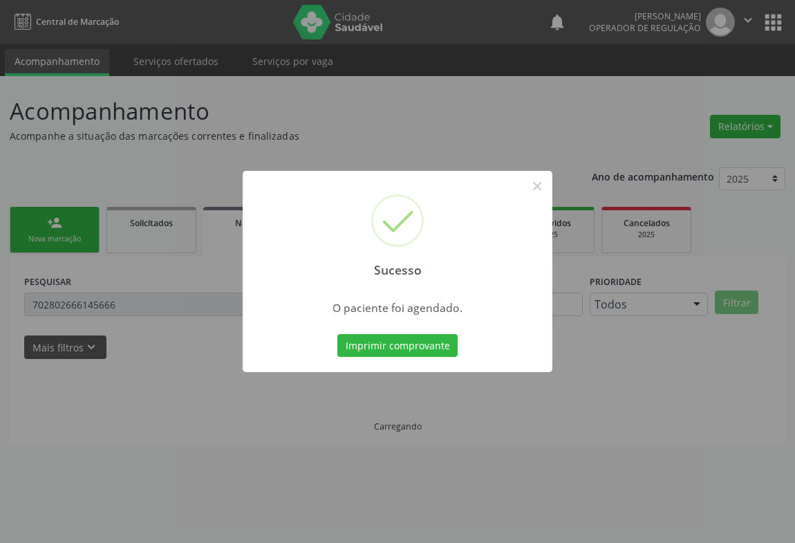
scroll to position [0, 0]
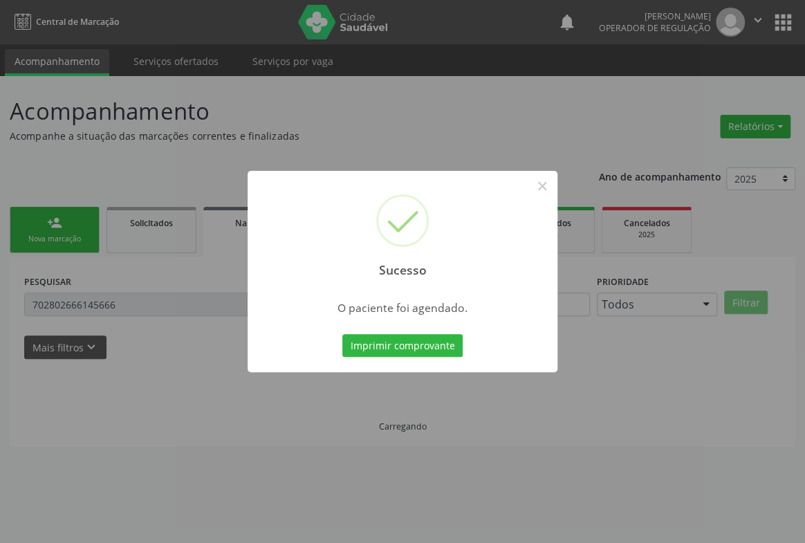
click at [342, 334] on button "Imprimir comprovante" at bounding box center [402, 346] width 120 height 24
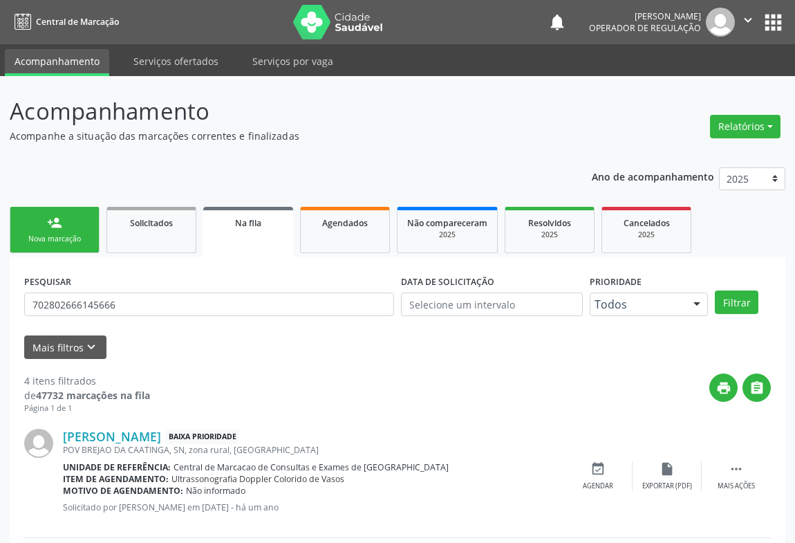
click at [48, 221] on div "person_add" at bounding box center [54, 222] width 15 height 15
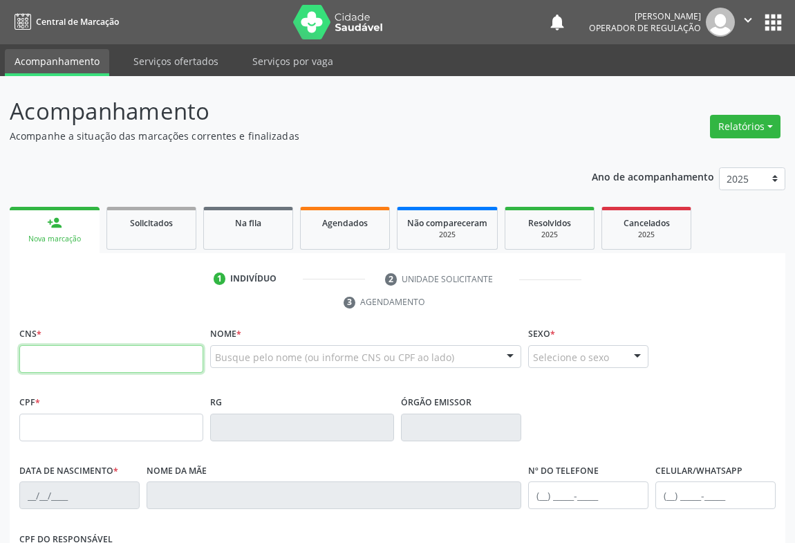
click at [50, 352] on input "text" at bounding box center [111, 359] width 184 height 28
type input "707 8056 0816 0813"
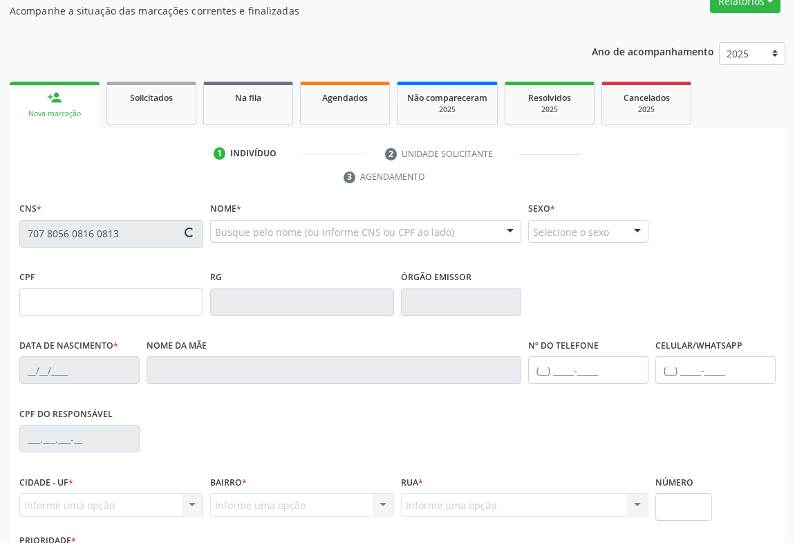
scroll to position [229, 0]
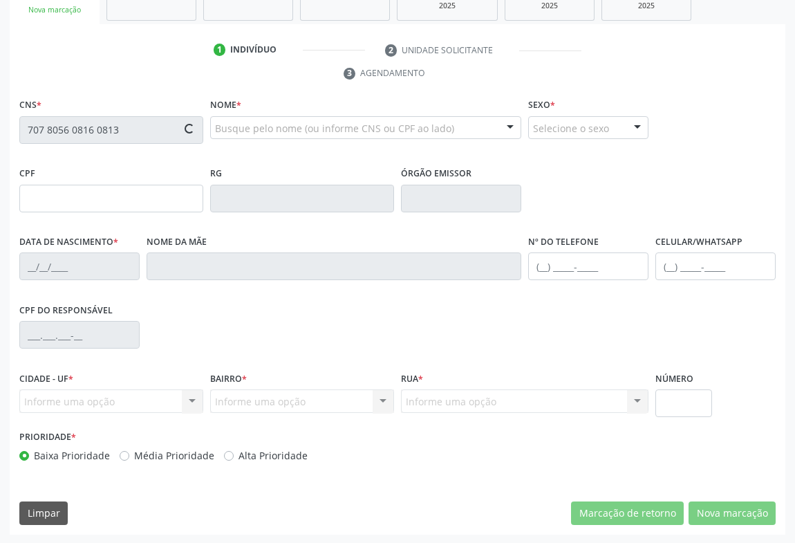
type input "134.638.715-05"
type input "18/12/2024"
type input "Ana Paula de Oliveira"
type input "(74) 99188-9713"
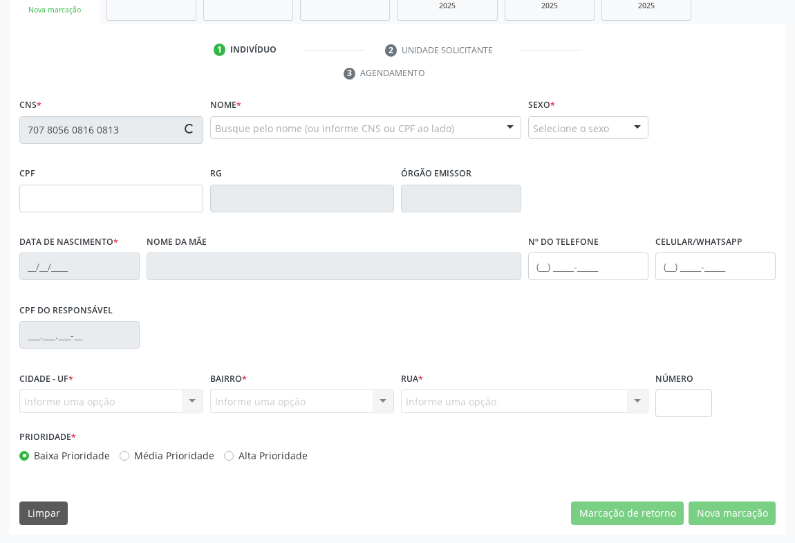
type input "115"
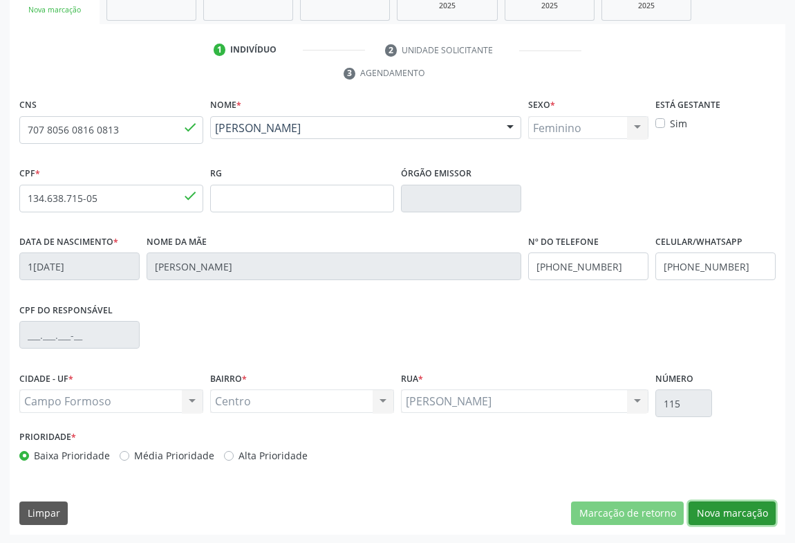
click at [722, 514] on button "Nova marcação" at bounding box center [731, 513] width 87 height 24
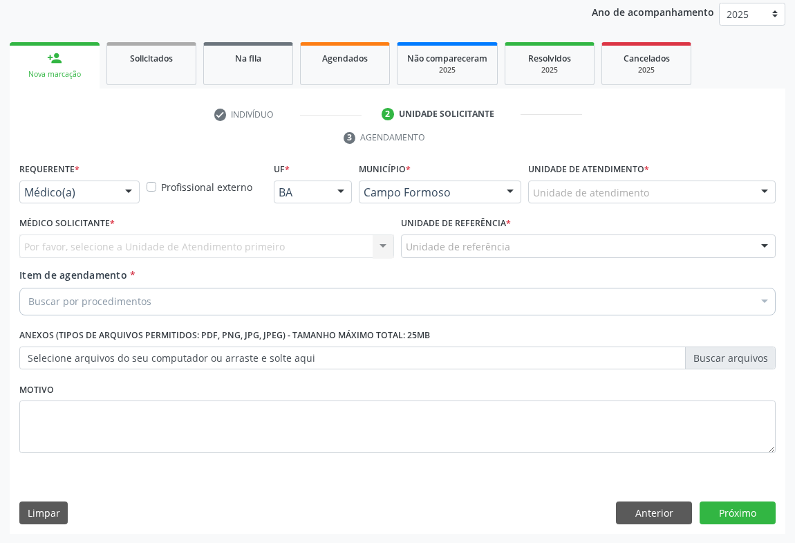
click at [36, 180] on div "Médico(a)" at bounding box center [79, 192] width 120 height 24
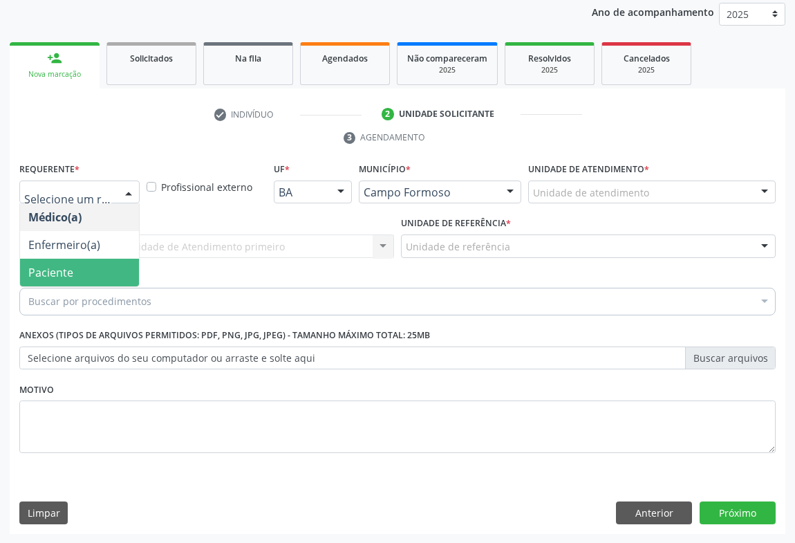
click at [39, 276] on span "Paciente" at bounding box center [50, 272] width 45 height 15
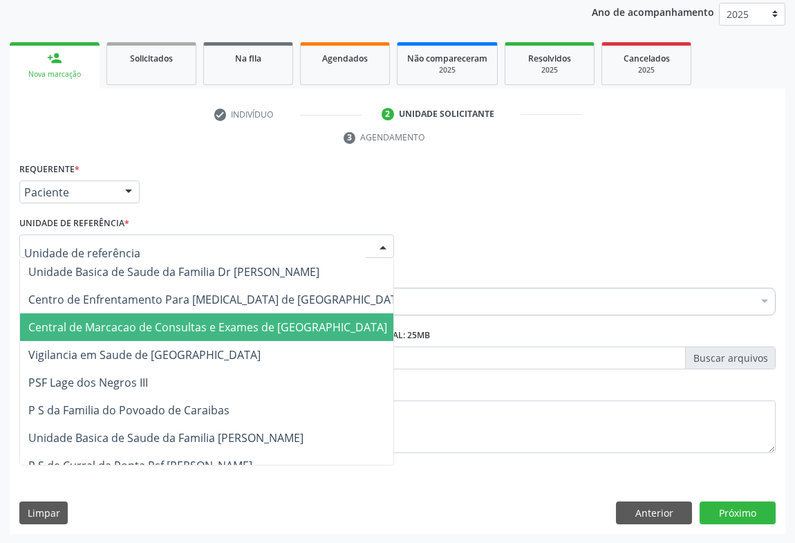
click at [102, 332] on span "Central de Marcacao de Consultas e Exames de [GEOGRAPHIC_DATA]" at bounding box center [207, 326] width 359 height 15
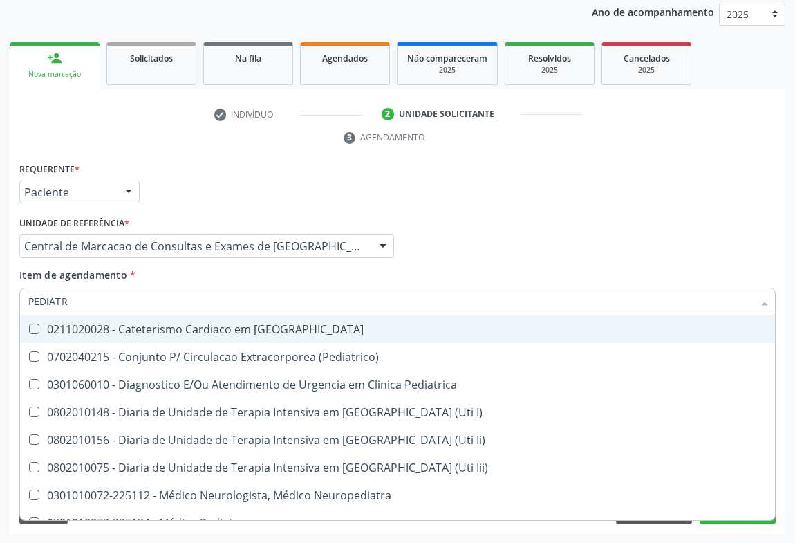
type input "PEDIATRA"
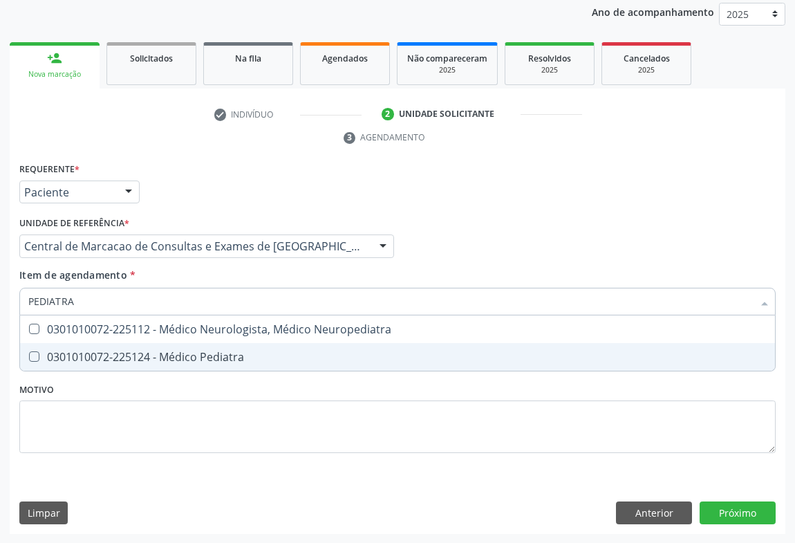
drag, startPoint x: 308, startPoint y: 348, endPoint x: 0, endPoint y: 229, distance: 330.0
click at [306, 348] on span "0301010072-225124 - Médico Pediatra" at bounding box center [397, 357] width 755 height 28
checkbox Pediatra "true"
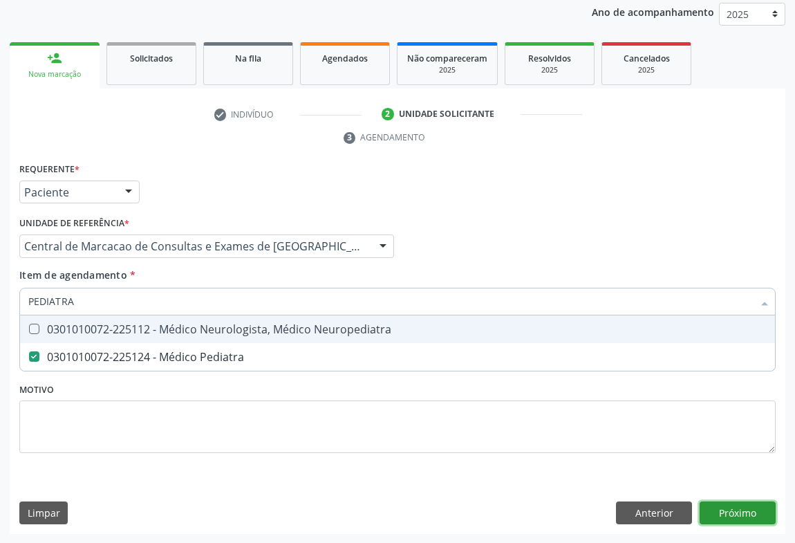
click at [733, 505] on div "Requerente * Paciente Médico(a) Enfermeiro(a) Paciente Nenhum resultado encontr…" at bounding box center [398, 346] width 776 height 375
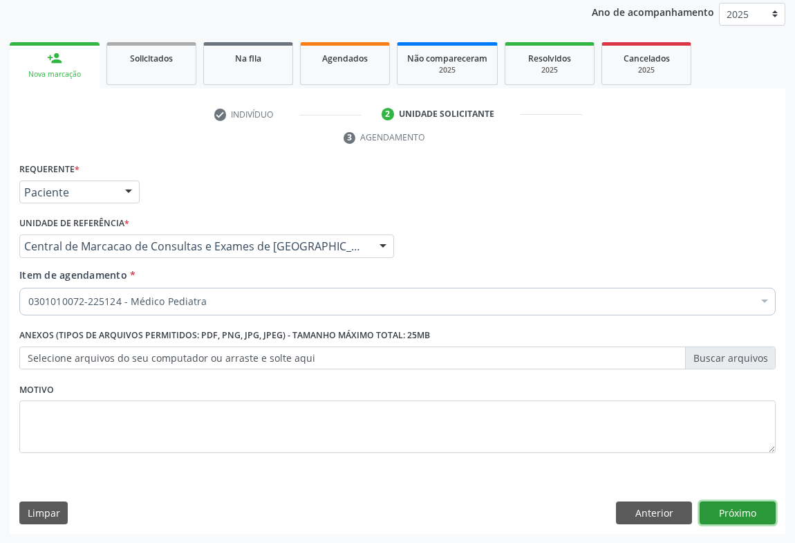
click at [733, 509] on button "Próximo" at bounding box center [737, 513] width 76 height 24
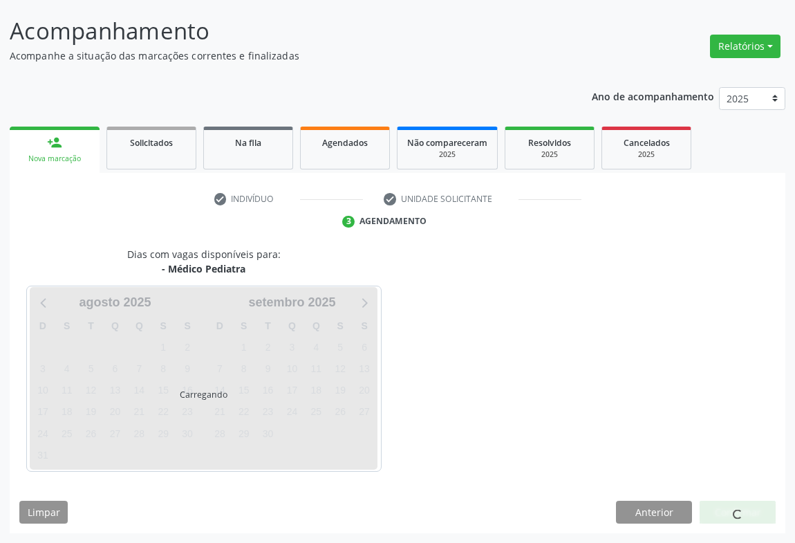
scroll to position [79, 0]
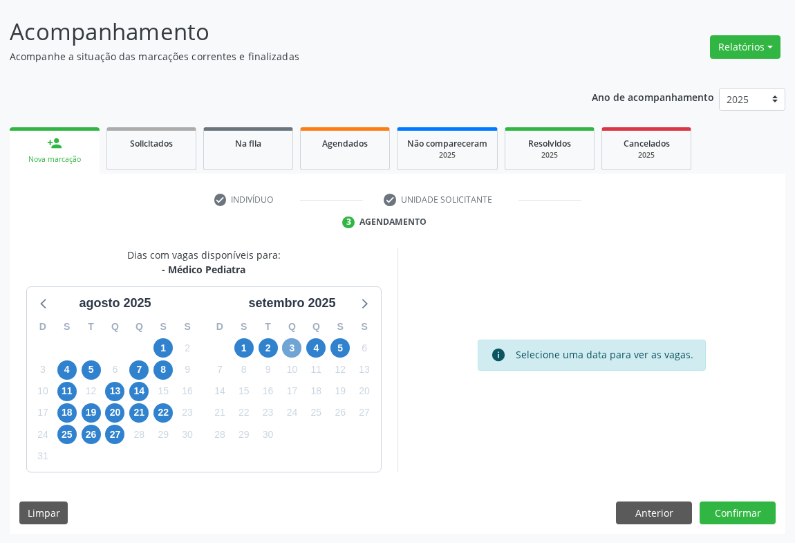
click at [288, 350] on span "3" at bounding box center [291, 347] width 19 height 19
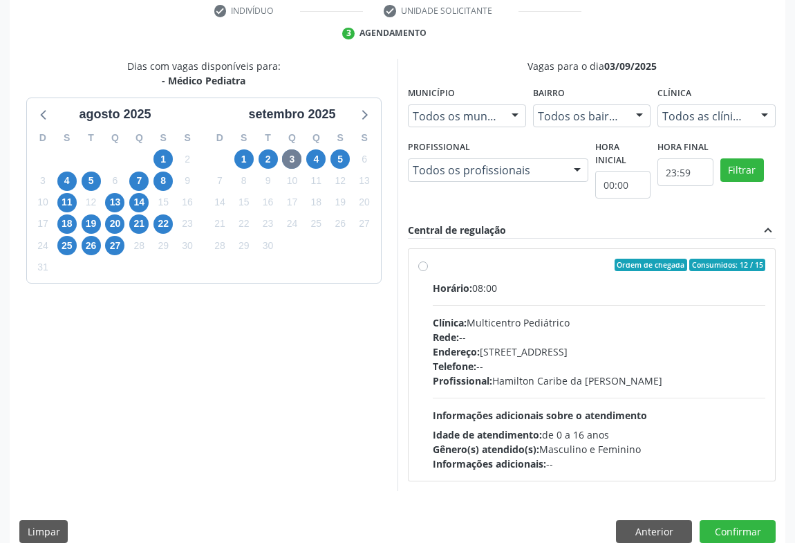
click at [552, 338] on div "Rede: --" at bounding box center [599, 337] width 332 height 15
click at [428, 271] on input "Ordem de chegada Consumidos: 12 / 15 Horário: 08:00 Clínica: Multicentro Pediát…" at bounding box center [423, 265] width 10 height 12
radio input "true"
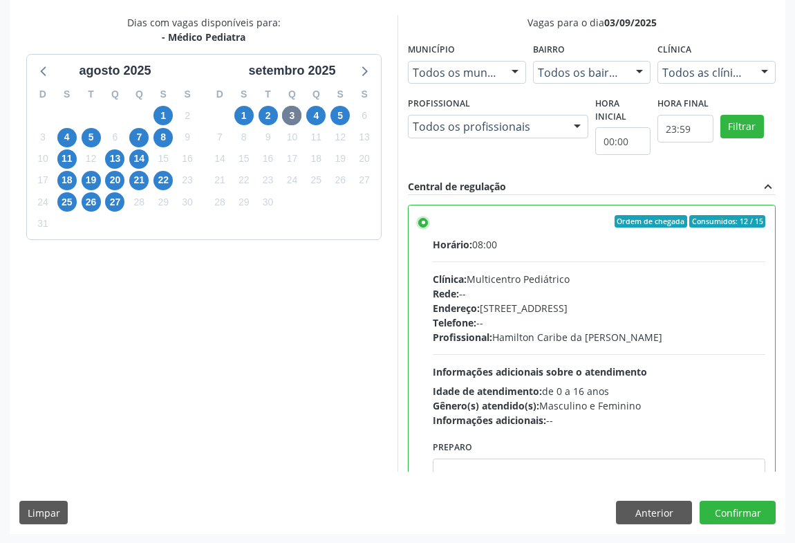
scroll to position [62, 0]
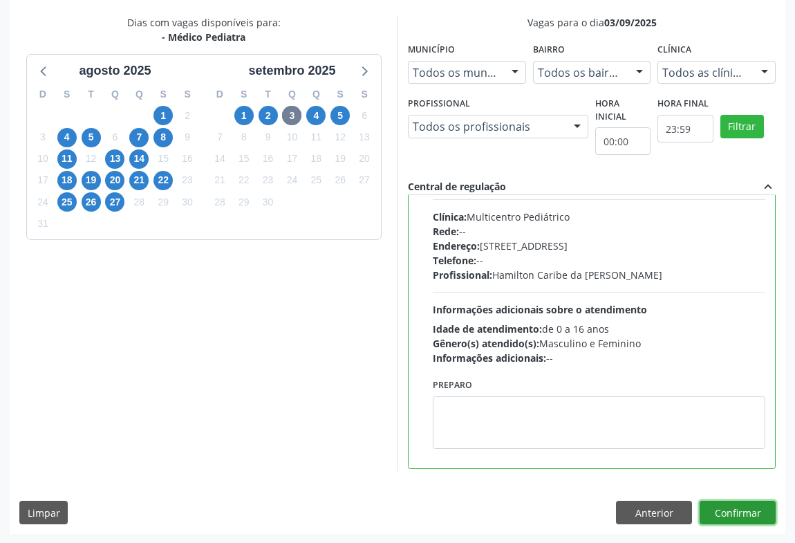
click at [730, 502] on button "Confirmar" at bounding box center [737, 512] width 76 height 24
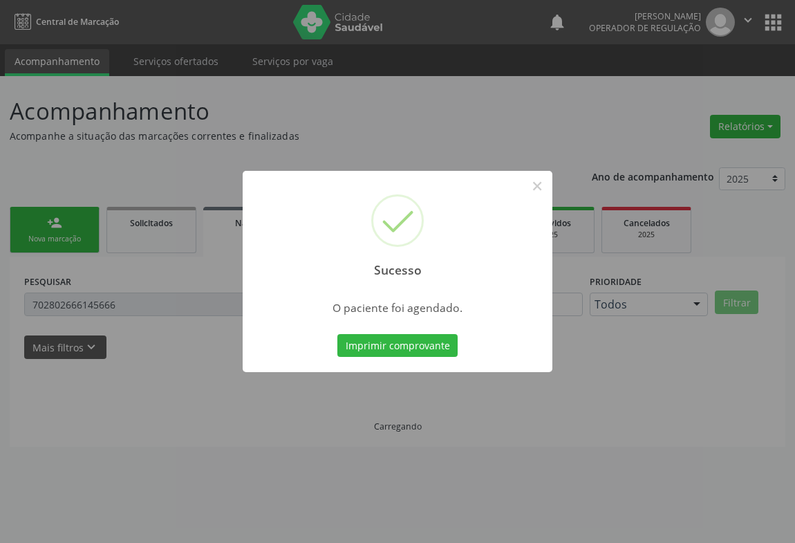
scroll to position [0, 0]
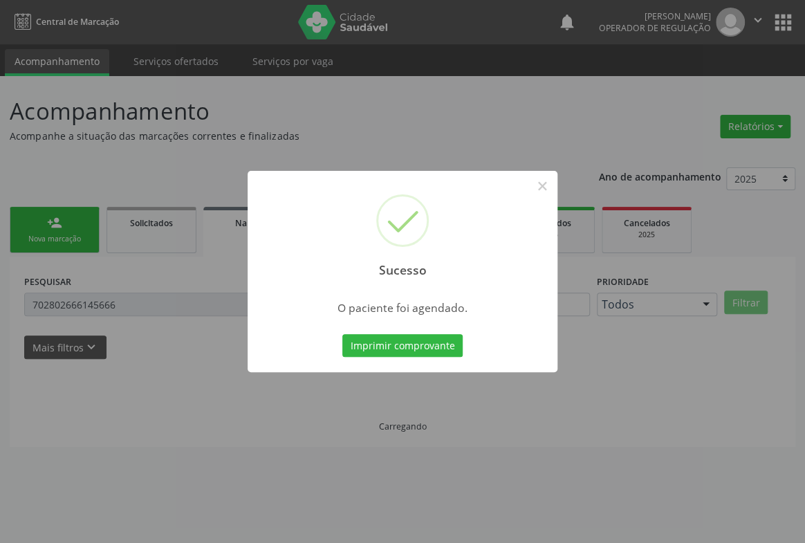
click at [342, 334] on button "Imprimir comprovante" at bounding box center [402, 346] width 120 height 24
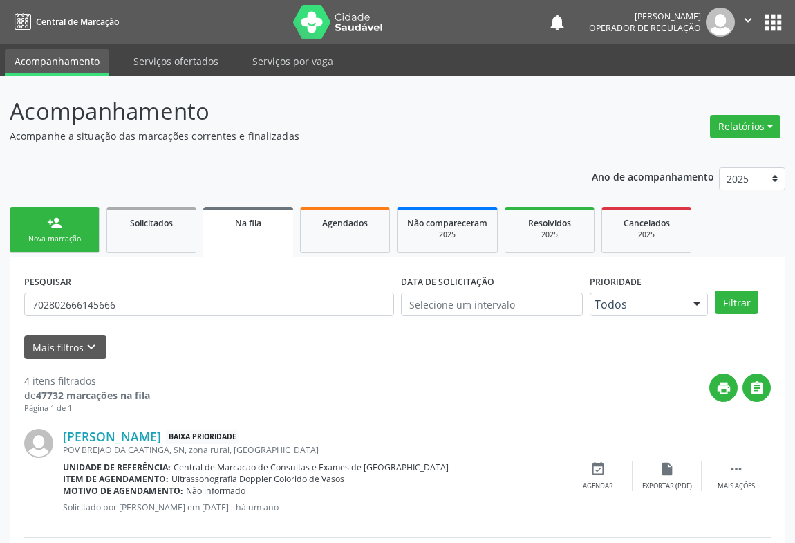
click at [746, 15] on icon "" at bounding box center [747, 19] width 15 height 15
click at [709, 86] on link "Sair" at bounding box center [712, 84] width 95 height 19
